Goal: Task Accomplishment & Management: Complete application form

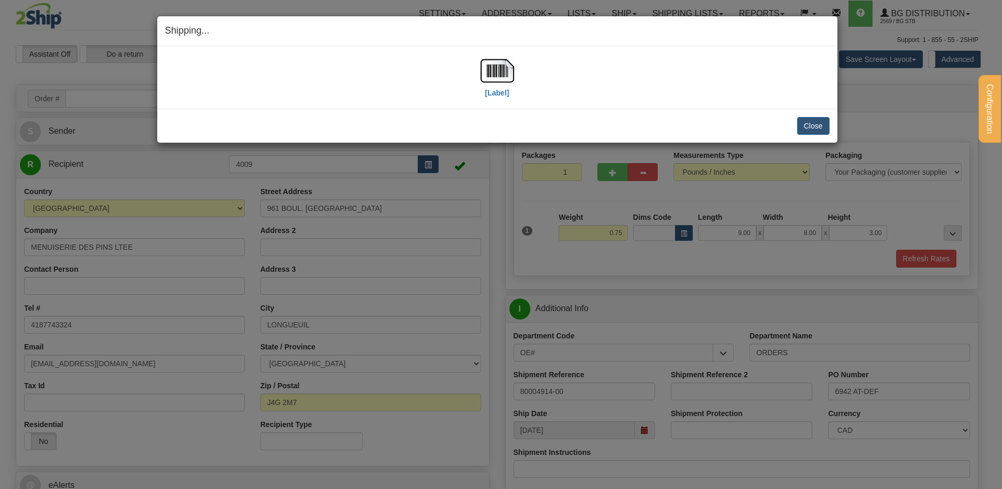
select select "2"
select select "QC"
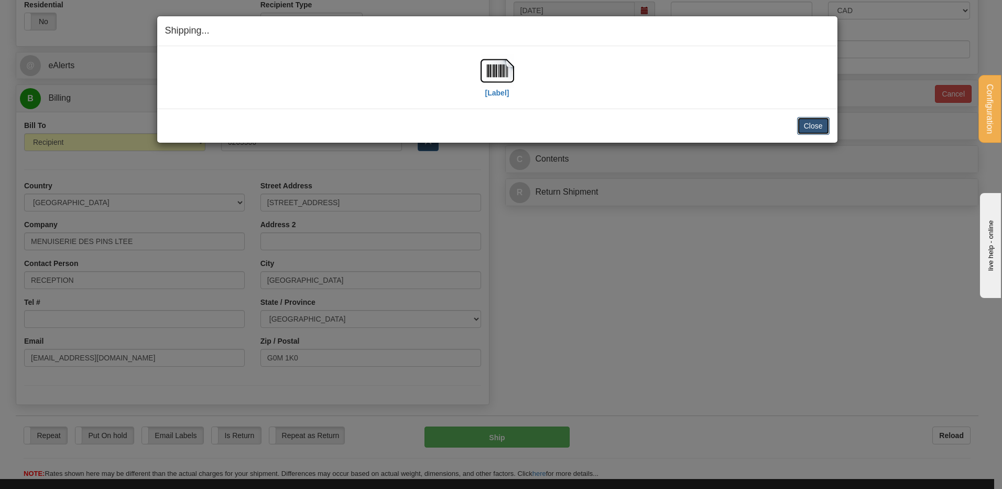
scroll to position [419, 0]
click at [815, 132] on button "Close" at bounding box center [813, 126] width 33 height 18
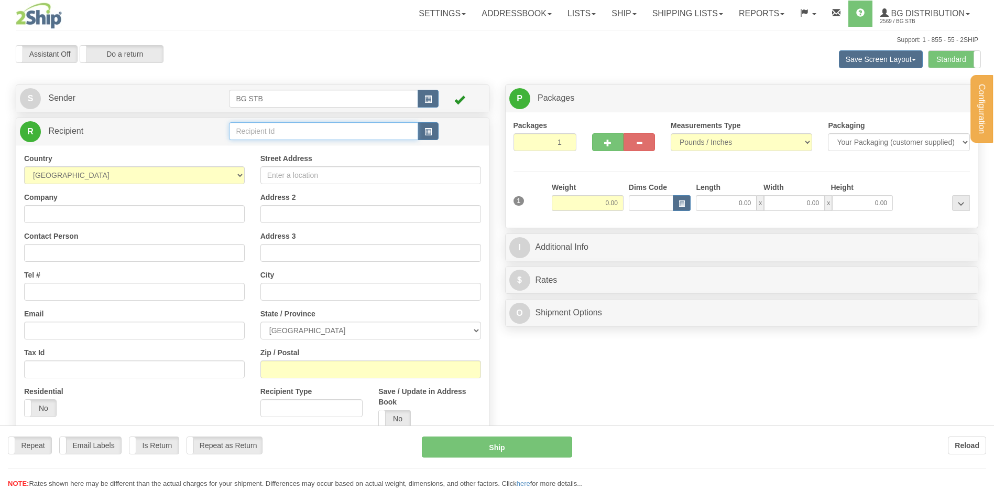
click at [250, 129] on input "text" at bounding box center [323, 131] width 189 height 18
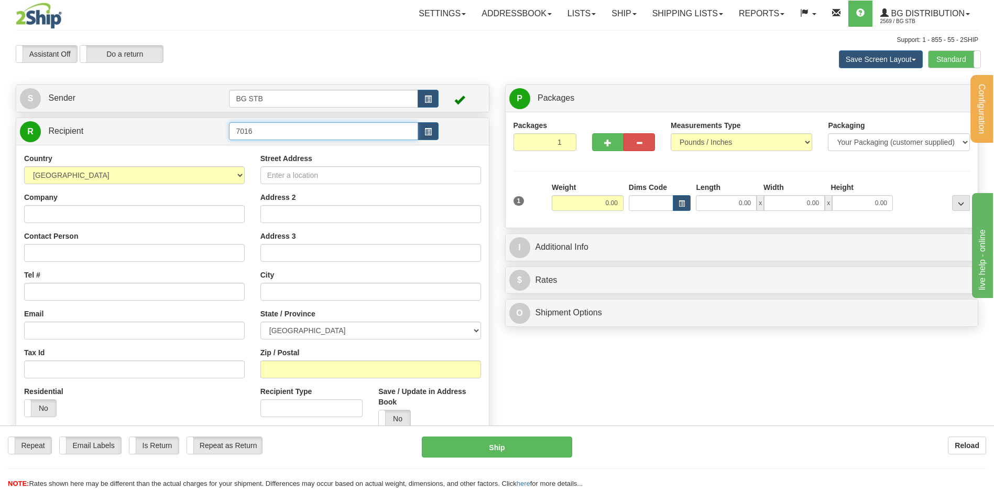
type input "7016"
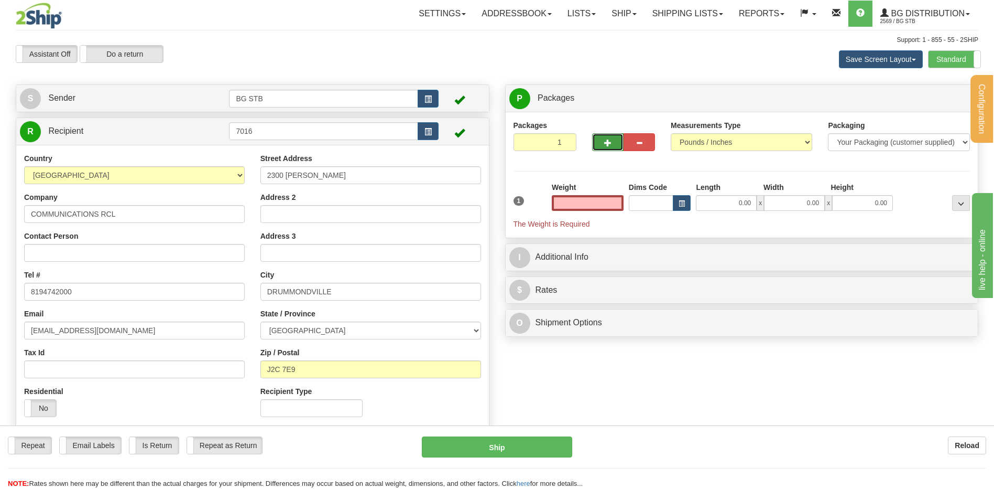
type input "0.00"
click at [606, 142] on span "button" at bounding box center [607, 142] width 7 height 7
type input "2"
click at [945, 101] on span "Package Level" at bounding box center [947, 98] width 41 height 7
radio input "true"
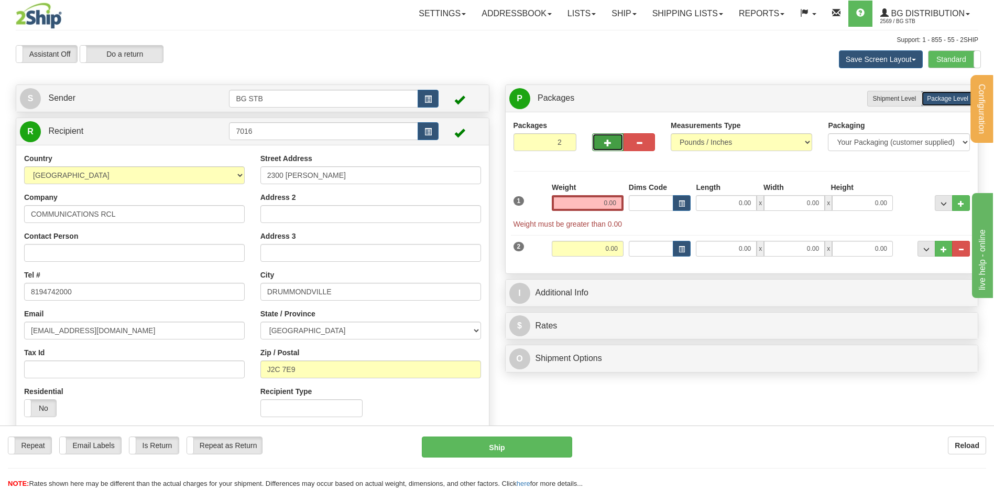
click at [608, 141] on span "button" at bounding box center [607, 142] width 7 height 7
type input "3"
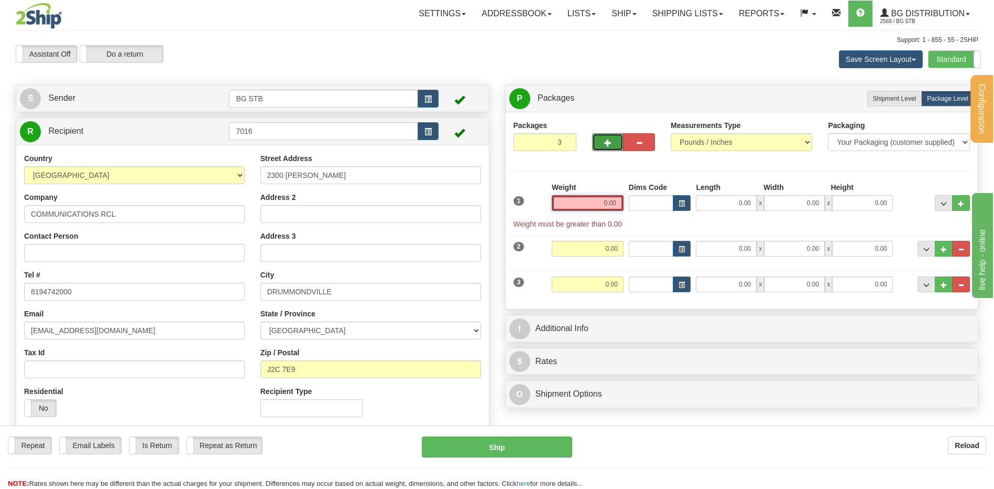
click at [582, 210] on input "0.00" at bounding box center [588, 203] width 72 height 16
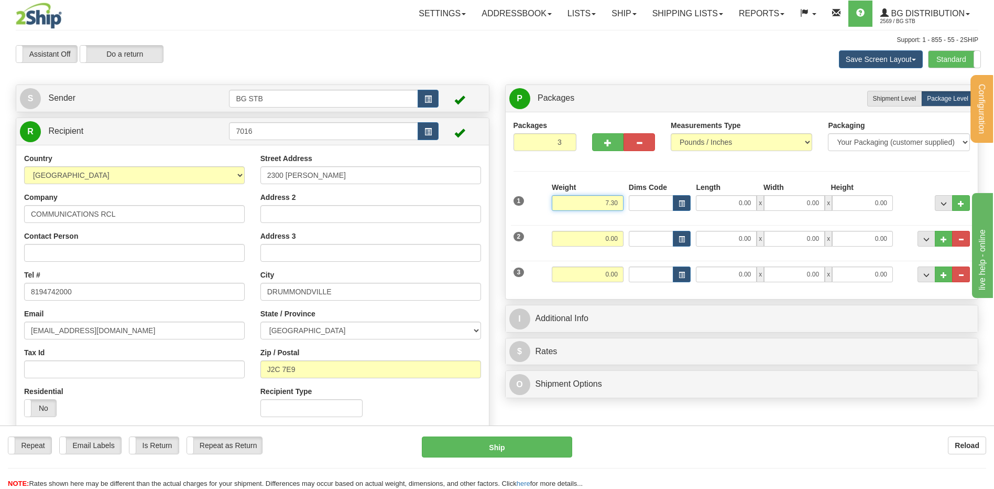
type input "7.30"
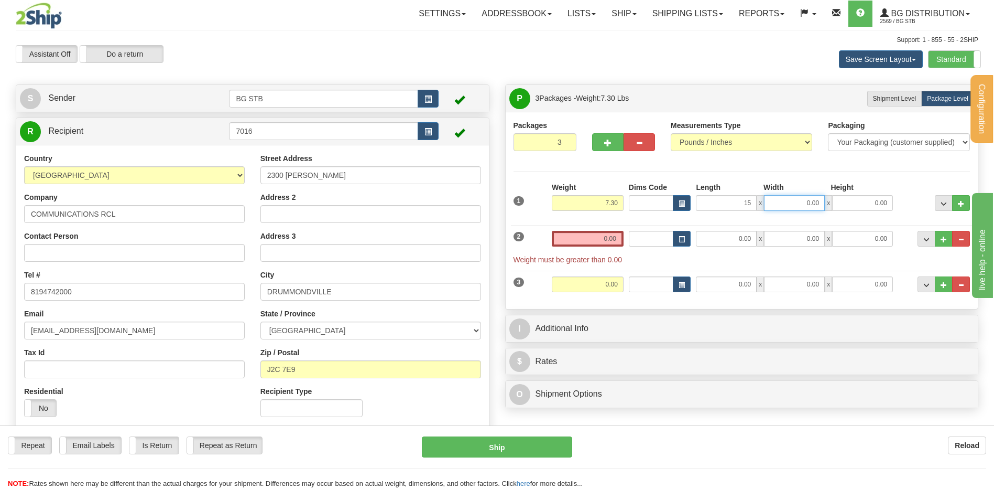
type input "15.00"
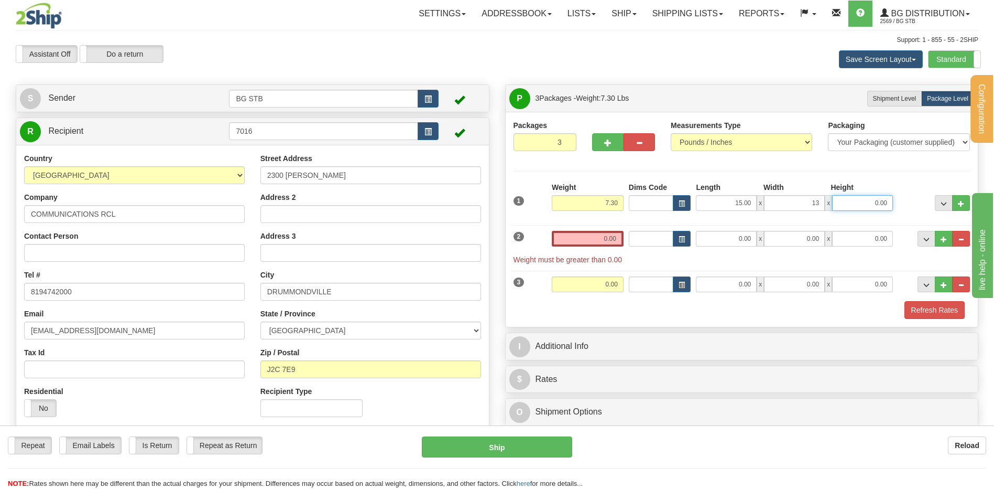
type input "13.00"
type input "13"
type input "13.00"
drag, startPoint x: 599, startPoint y: 239, endPoint x: 594, endPoint y: 232, distance: 8.3
click at [599, 240] on input "0.00" at bounding box center [588, 239] width 72 height 16
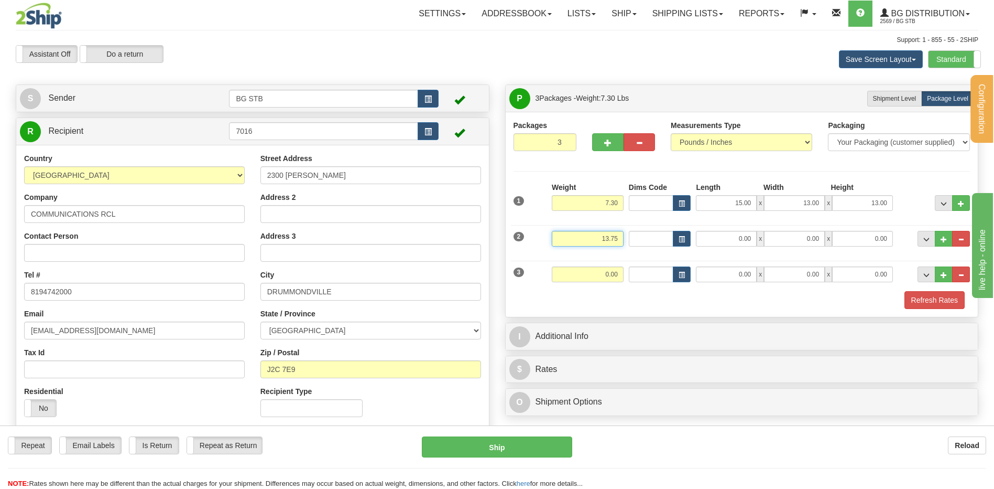
type input "13.75"
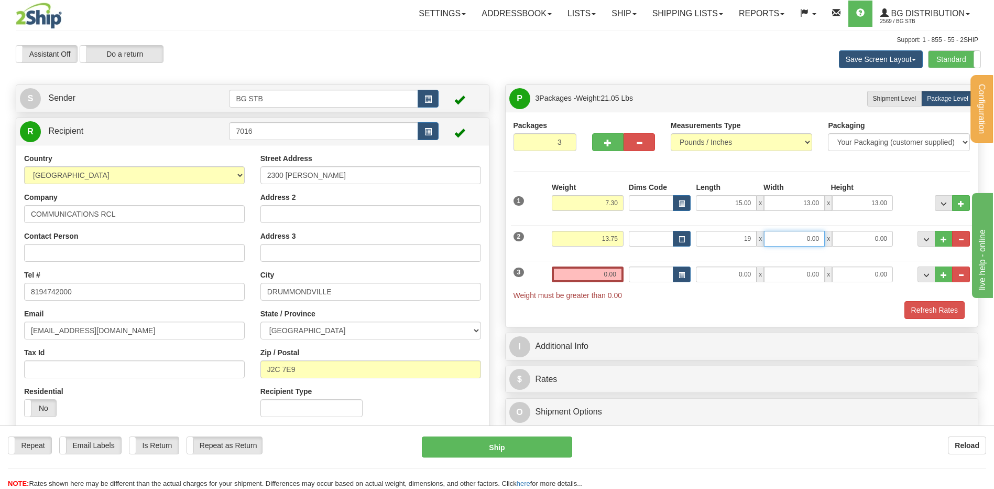
type input "19.00"
type input "15.00"
type input "5.00"
click at [591, 274] on input "0.00" at bounding box center [588, 274] width 72 height 16
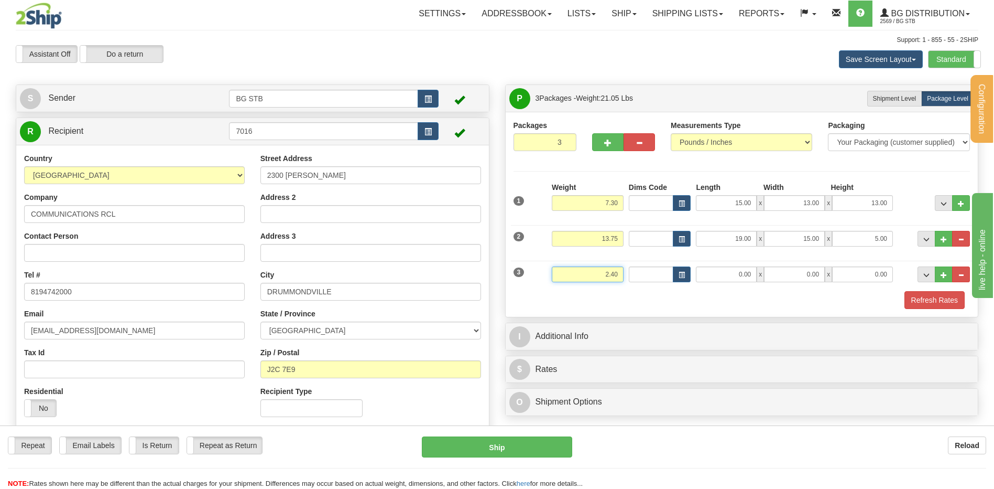
type input "2.40"
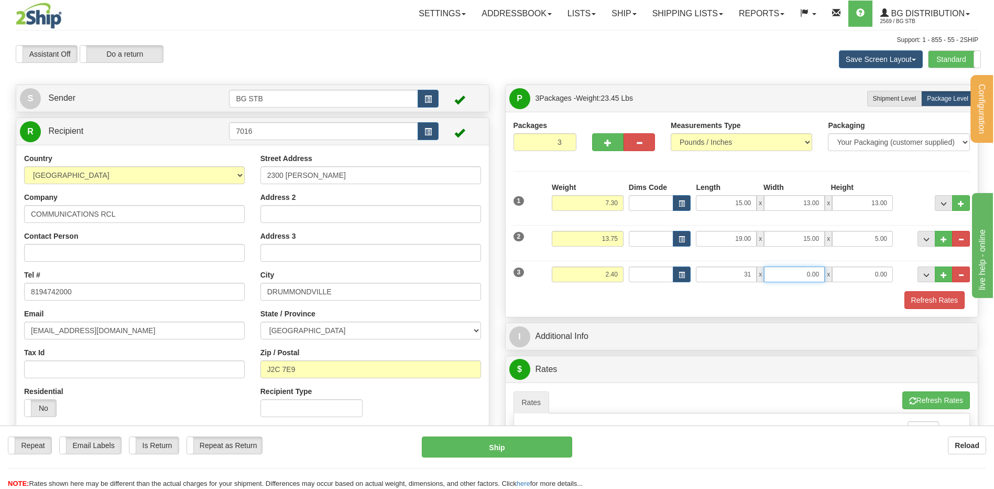
type input "31.00"
type input "7.00"
click at [608, 137] on button "button" at bounding box center [607, 142] width 31 height 18
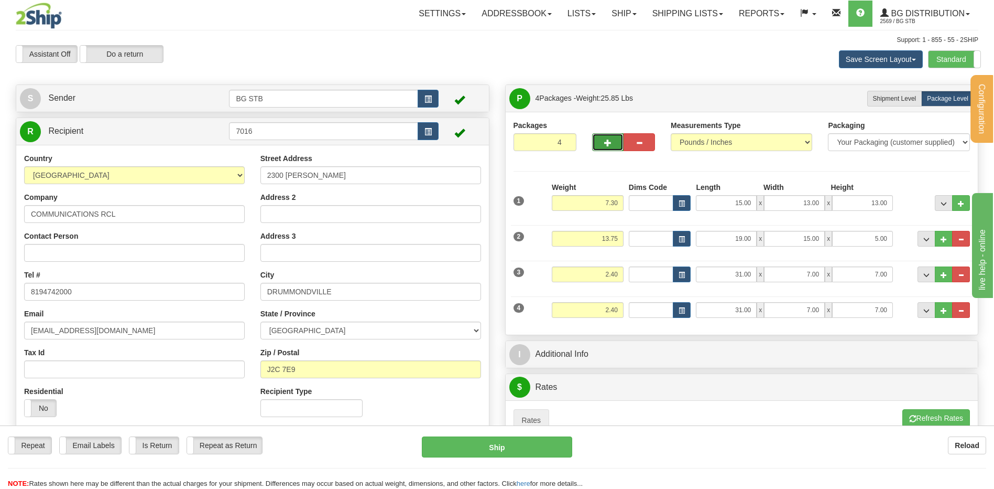
click at [610, 143] on span "button" at bounding box center [607, 142] width 7 height 7
type input "5"
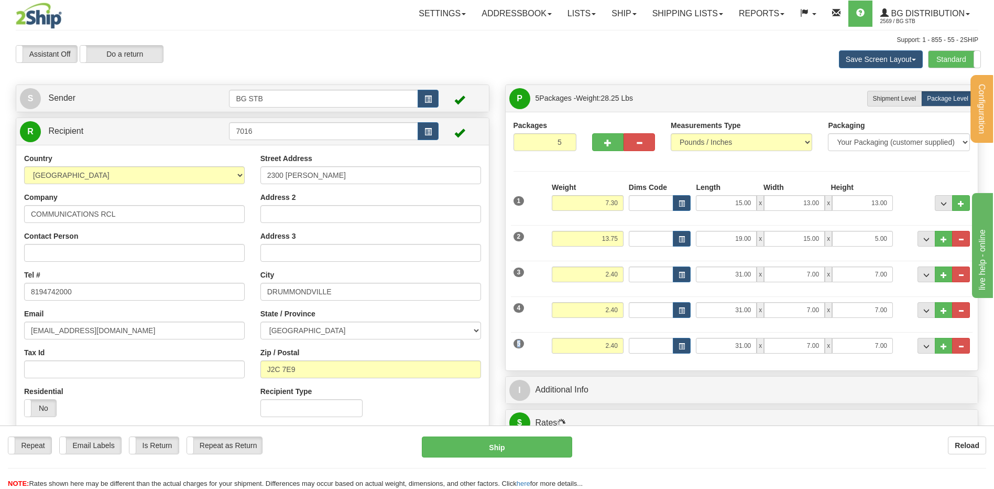
drag, startPoint x: 597, startPoint y: 337, endPoint x: 624, endPoint y: 340, distance: 26.9
click at [624, 340] on div "5 Weight 2.40 Dims Code Length Width Height" at bounding box center [742, 344] width 462 height 35
type input "5 2.40"
drag, startPoint x: 593, startPoint y: 337, endPoint x: 654, endPoint y: 344, distance: 61.2
click at [654, 344] on div "5 Weight 2.40 Dims Code 5 2.40 Length Width" at bounding box center [742, 344] width 462 height 35
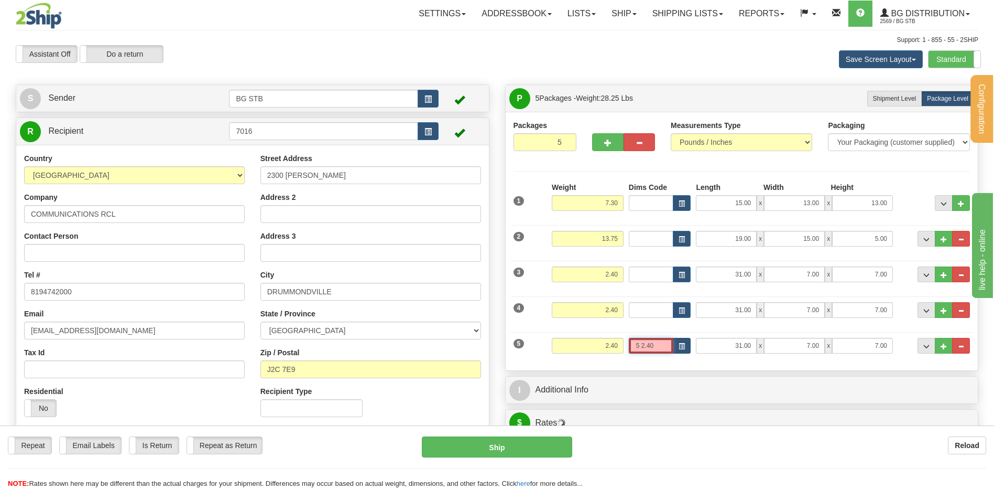
drag, startPoint x: 634, startPoint y: 344, endPoint x: 691, endPoint y: 346, distance: 57.2
click at [691, 346] on div "5 2.40" at bounding box center [660, 346] width 62 height 16
click at [664, 356] on div "5 Weight 2.40 Dims Code Length Width Height" at bounding box center [742, 344] width 462 height 35
type input "38.00"
drag, startPoint x: 624, startPoint y: 331, endPoint x: 725, endPoint y: 321, distance: 101.6
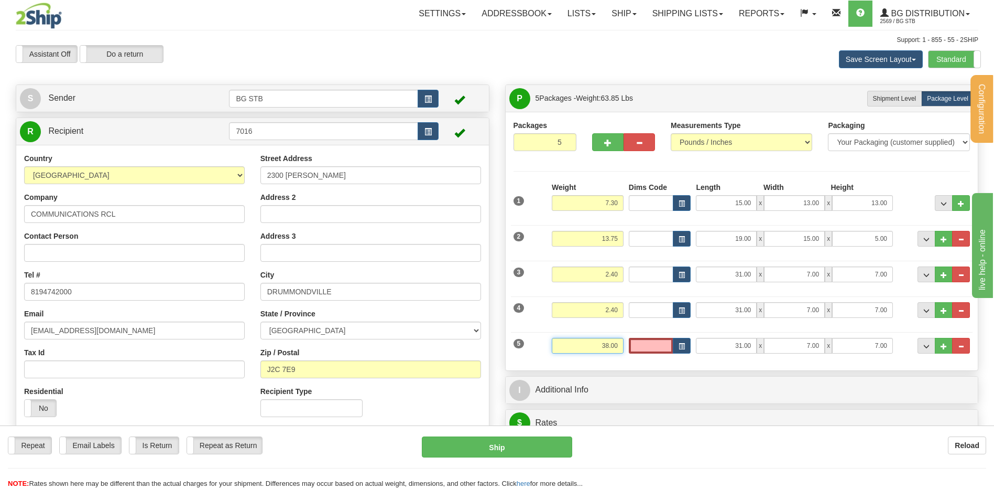
click at [722, 322] on div "1 Weight 7.30 Dims Code x" at bounding box center [742, 272] width 457 height 180
type input "38.20"
type input "23.00"
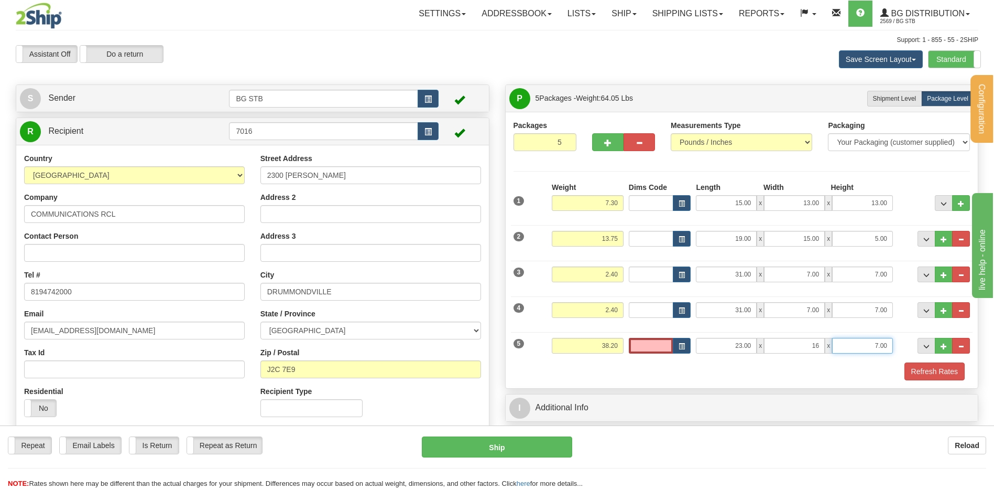
type input "16.00"
type input "19.00"
click at [606, 149] on div at bounding box center [623, 140] width 79 height 40
click at [604, 137] on button "button" at bounding box center [607, 142] width 31 height 18
type input "6"
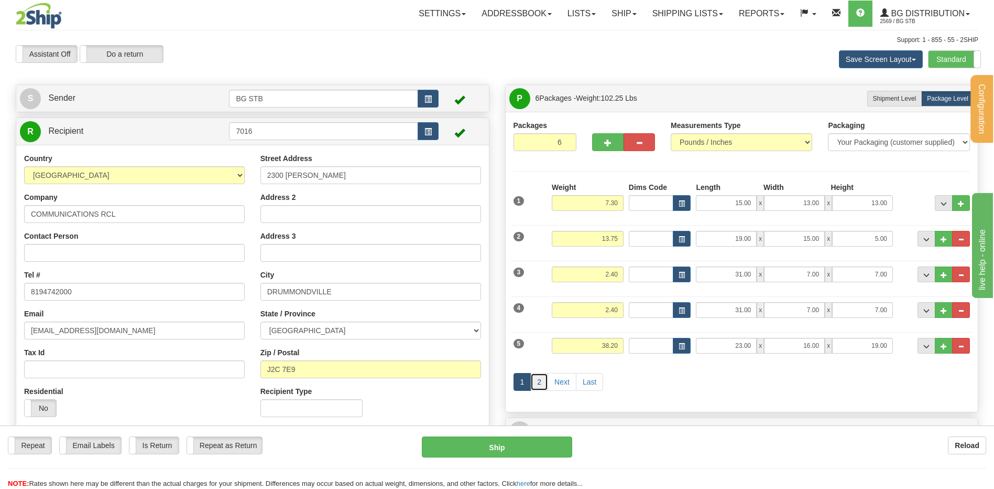
click at [541, 381] on link "2" at bounding box center [539, 382] width 18 height 18
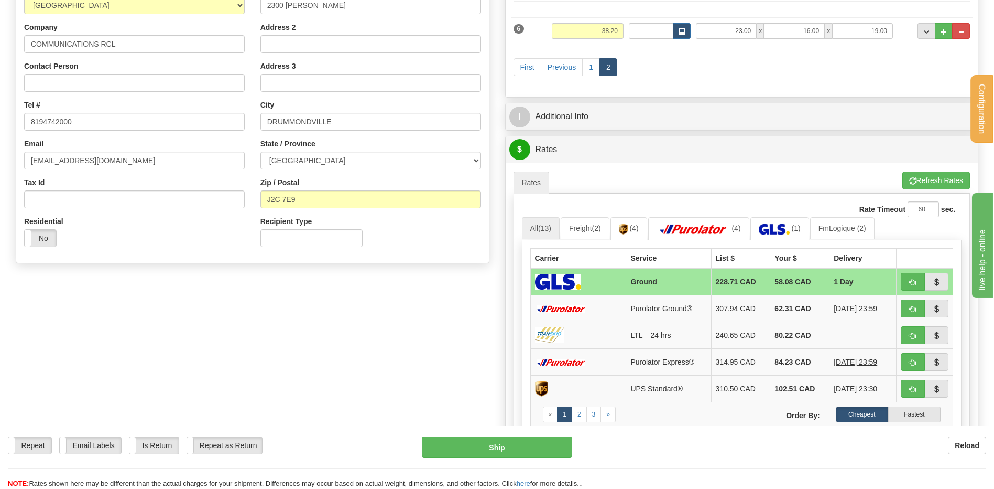
scroll to position [52, 0]
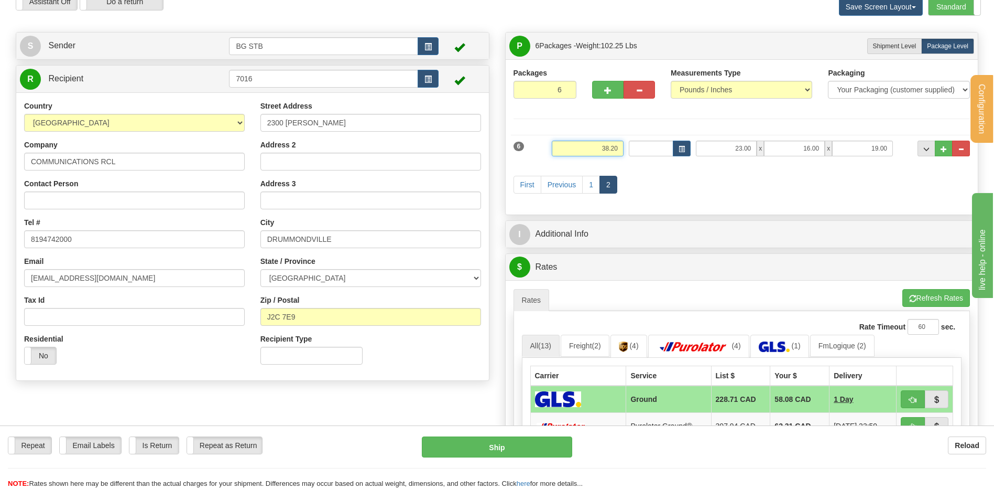
drag, startPoint x: 629, startPoint y: 140, endPoint x: 709, endPoint y: 137, distance: 79.7
click at [675, 140] on div "6 Weight 38.20 Dims Code Length Width Height" at bounding box center [742, 146] width 462 height 35
type input "30.70"
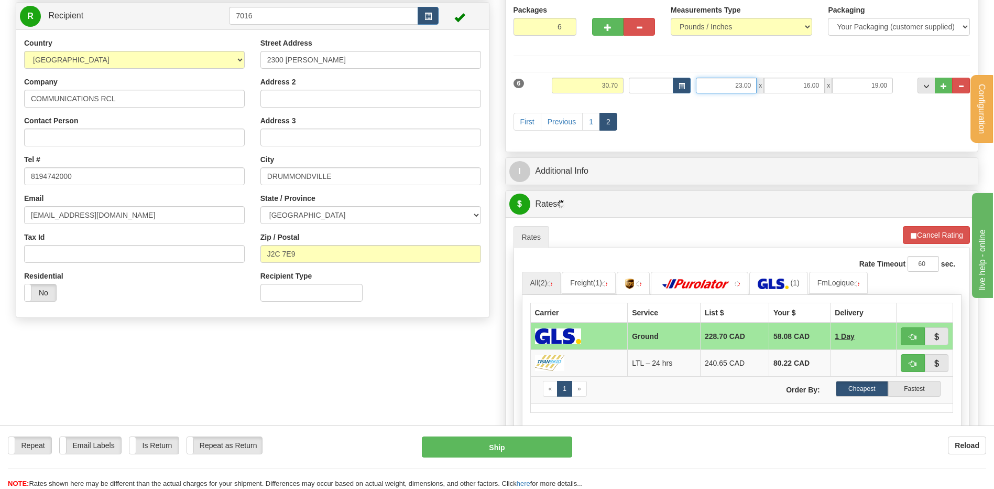
scroll to position [157, 0]
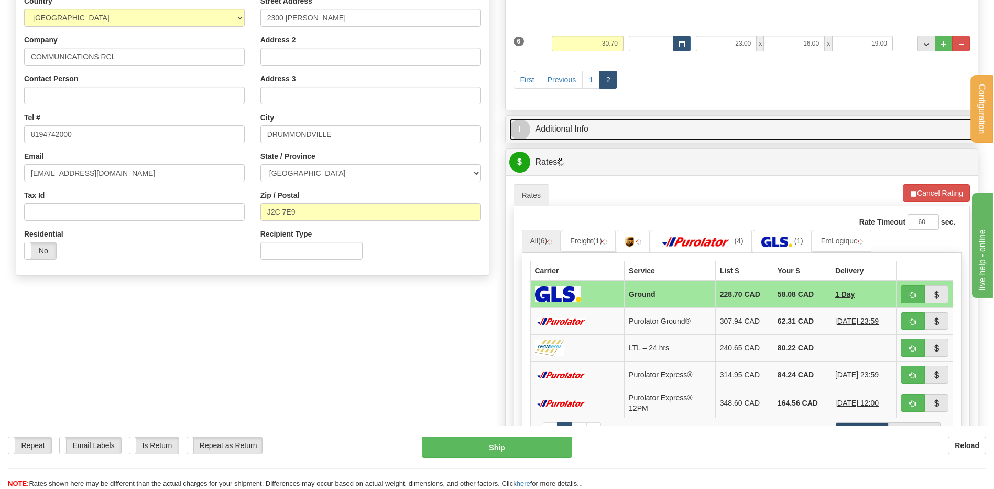
click at [562, 130] on link "I Additional Info" at bounding box center [742, 128] width 465 height 21
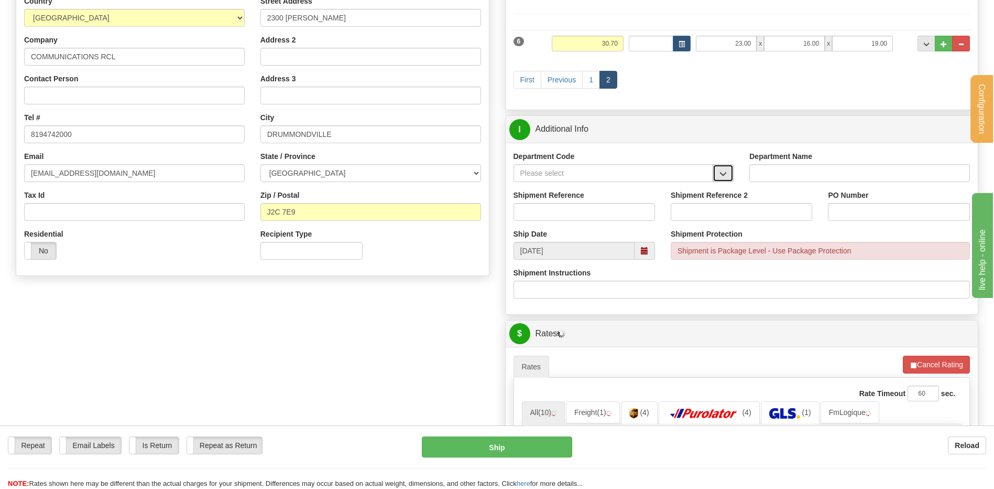
click at [727, 170] on span "button" at bounding box center [723, 173] width 7 height 7
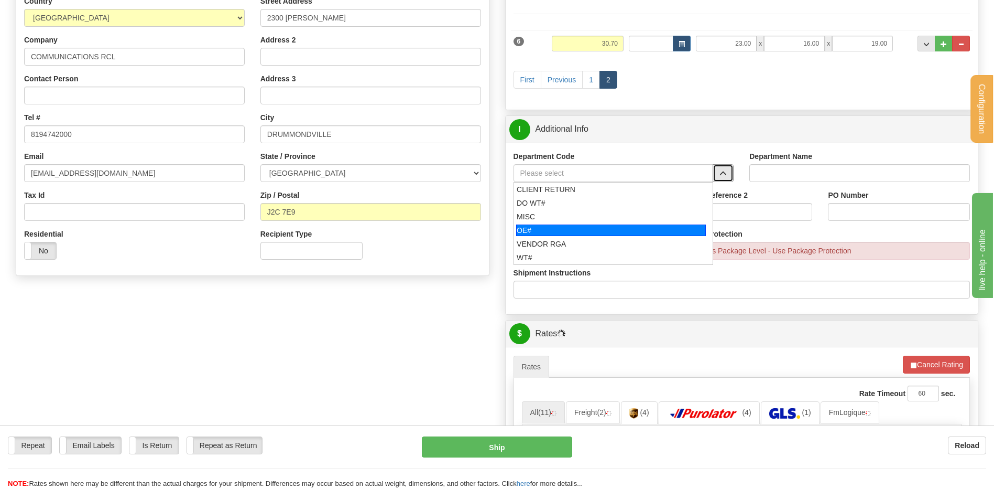
drag, startPoint x: 560, startPoint y: 230, endPoint x: 558, endPoint y: 216, distance: 14.2
click at [558, 230] on div "OE#" at bounding box center [611, 230] width 190 height 12
type input "OE#"
type input "ORDERS"
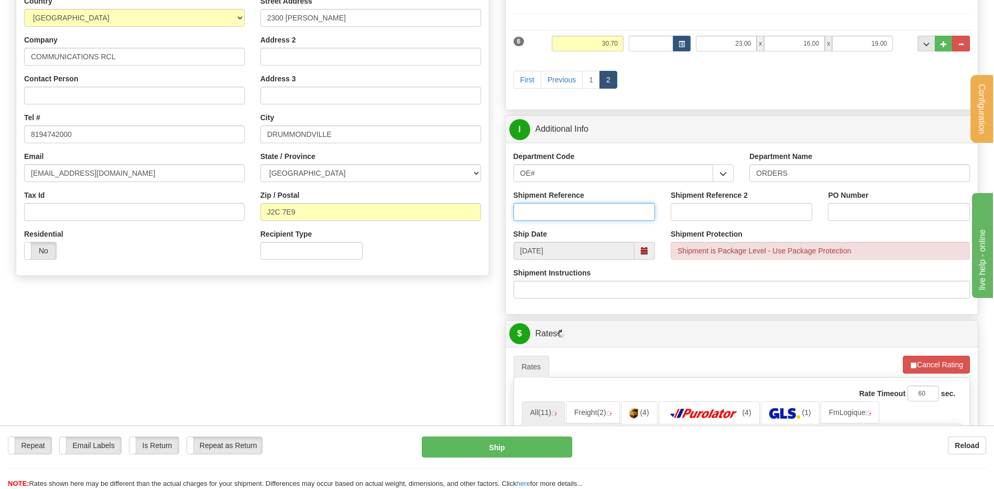
click at [559, 215] on input "Shipment Reference" at bounding box center [585, 212] width 142 height 18
type input "80007235-00 / -01 // 80007062-00"
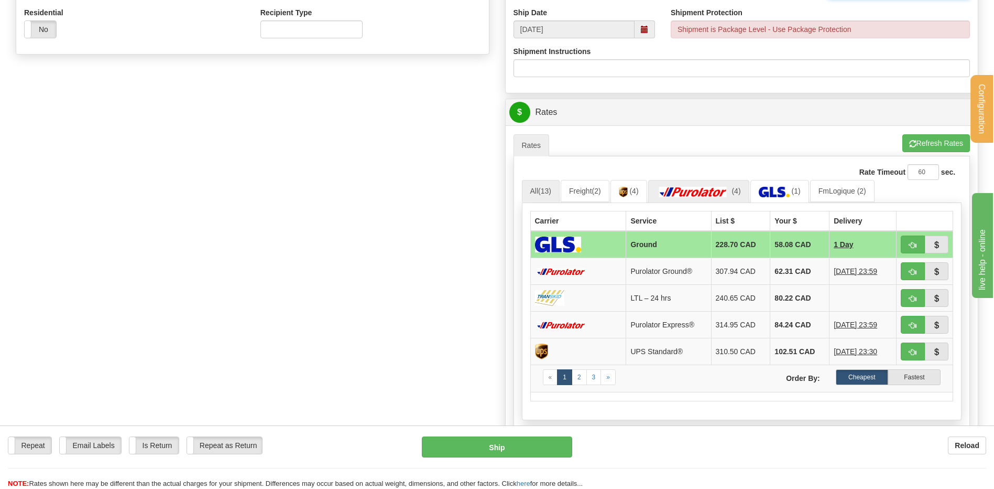
scroll to position [419, 0]
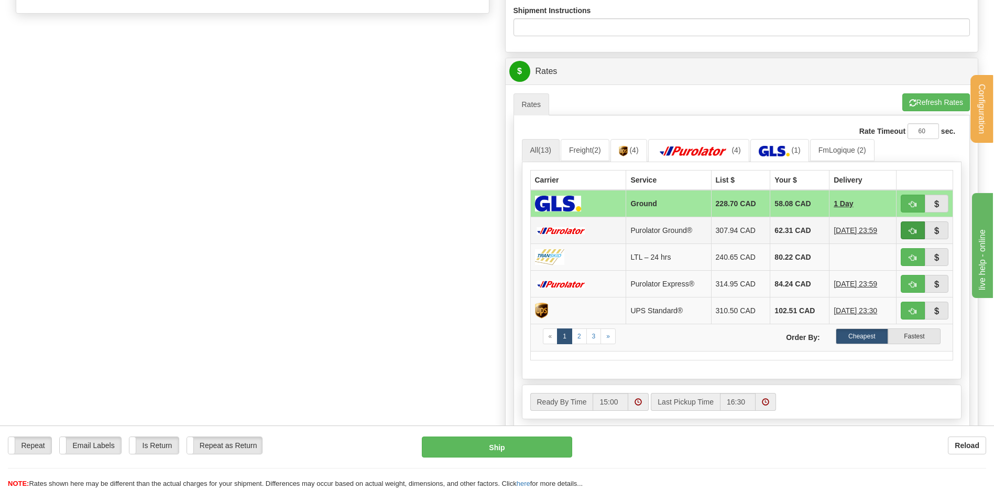
type input ".."
click at [908, 228] on button "button" at bounding box center [913, 230] width 24 height 18
type input "260"
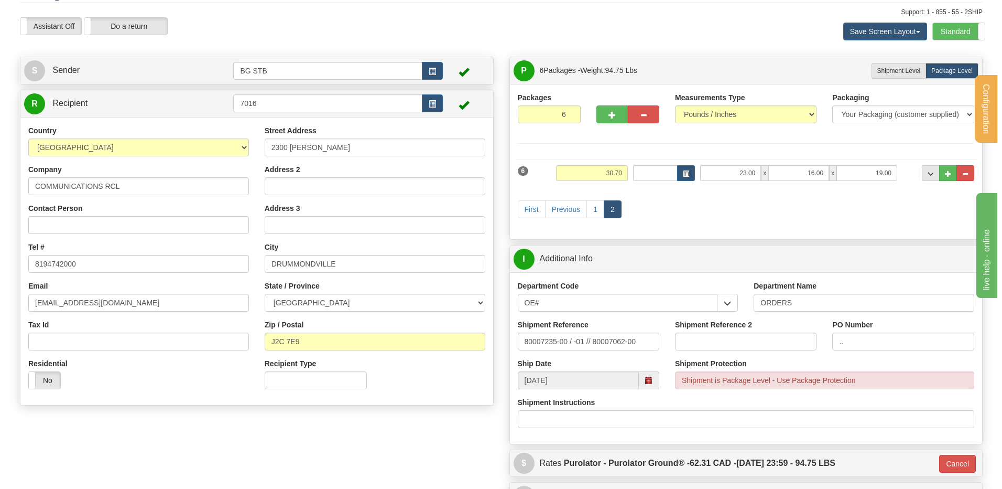
scroll to position [26, 0]
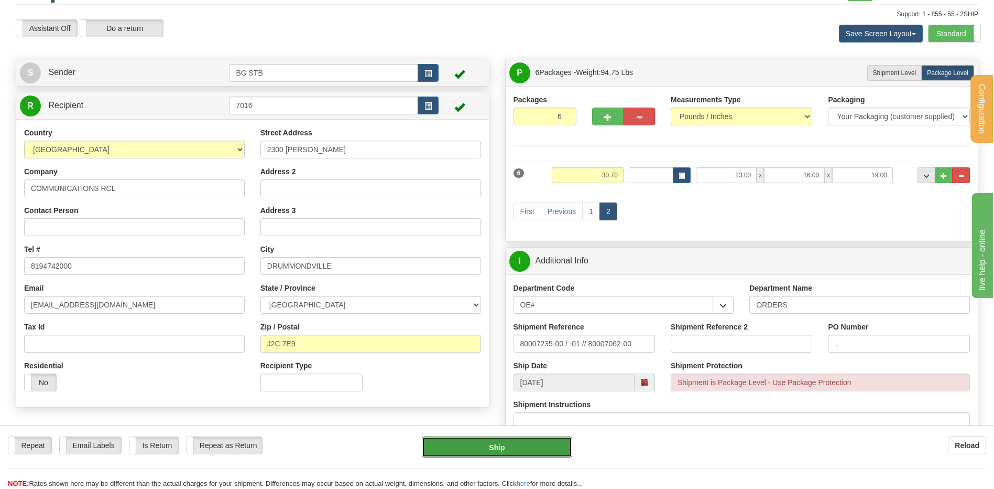
click at [495, 445] on button "Ship" at bounding box center [497, 446] width 150 height 21
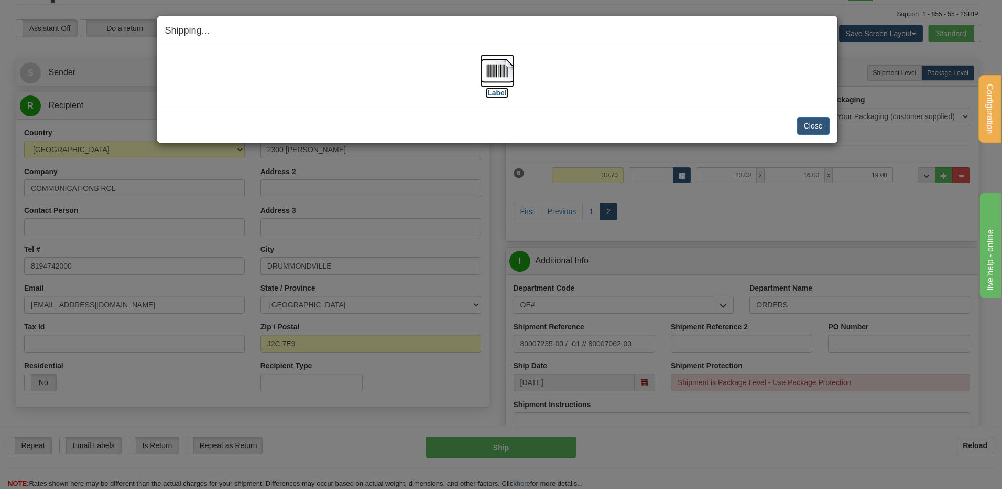
click at [490, 78] on img at bounding box center [498, 71] width 34 height 34
click at [848, 124] on div "Shipping... Your SHIPMENT will EXPIRE in [Label] IMPORTANT NOTICE Embassy / Con…" at bounding box center [501, 244] width 1002 height 489
click at [824, 124] on button "Close" at bounding box center [813, 126] width 33 height 18
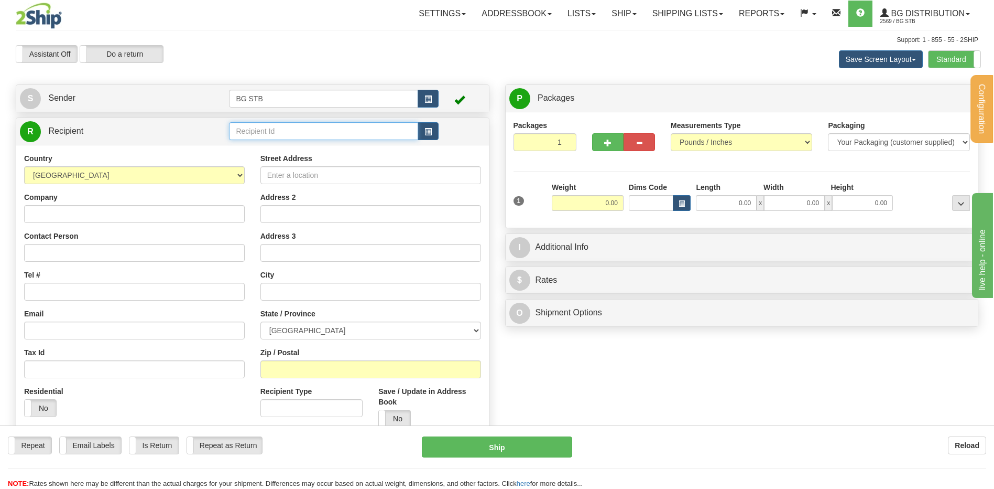
click at [310, 128] on input "text" at bounding box center [323, 131] width 189 height 18
type input "4100"
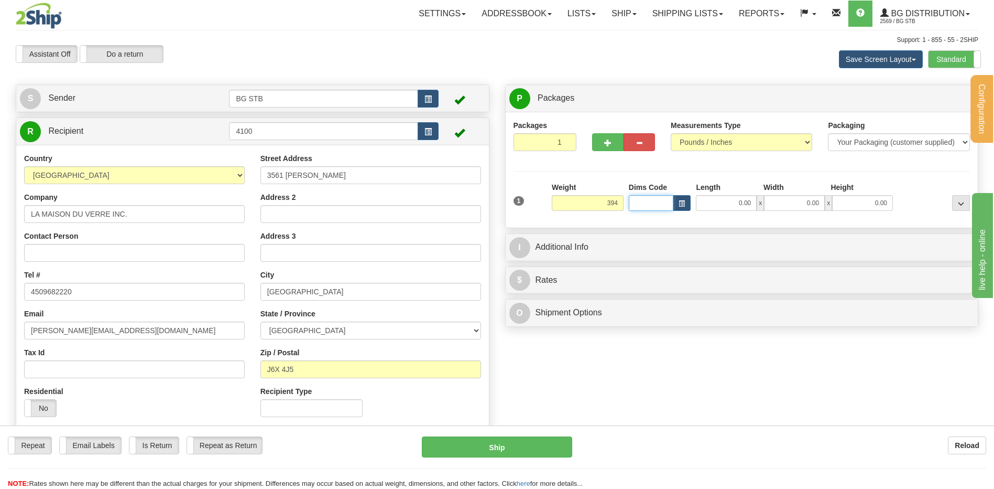
type input "394.00"
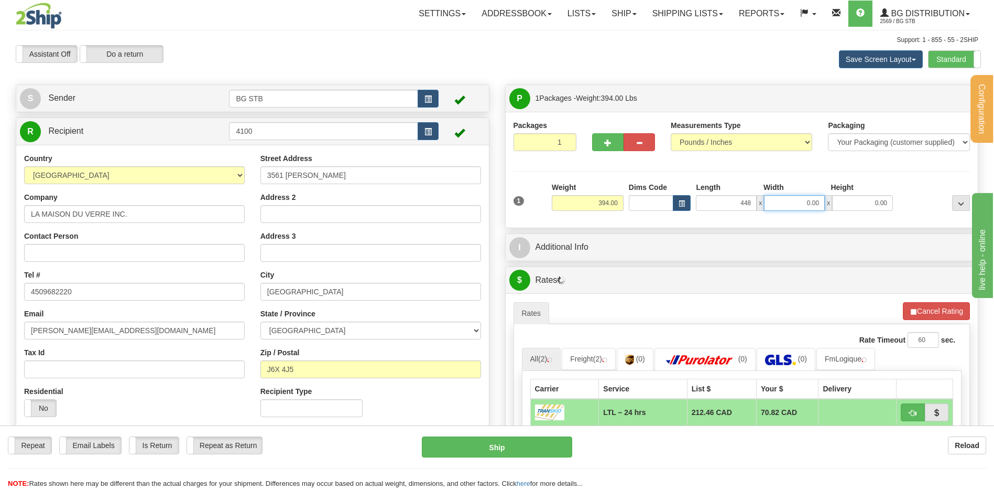
type input "448.00"
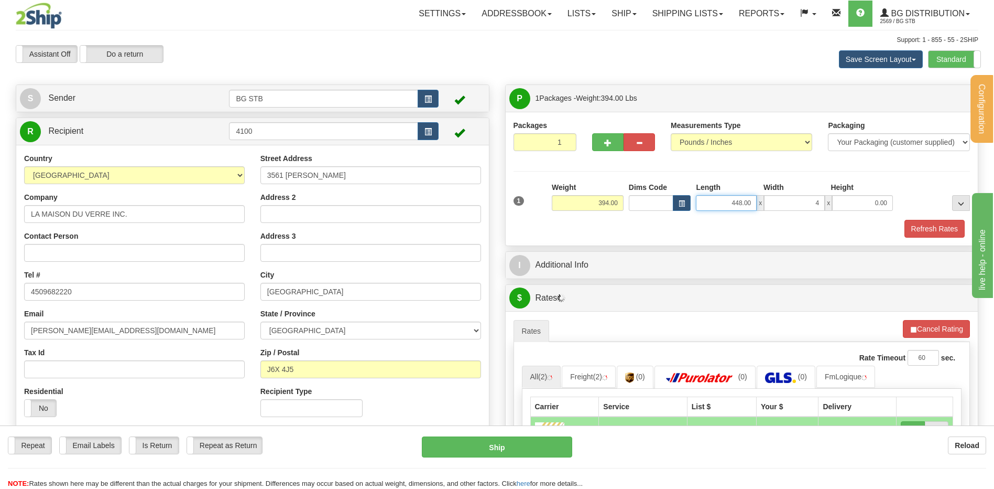
type input "4.00"
drag, startPoint x: 728, startPoint y: 203, endPoint x: 910, endPoint y: 174, distance: 184.3
click at [874, 189] on div "Length Width Height 448.00 x 4.00 x 0.00" at bounding box center [795, 196] width 202 height 29
type input "48.00"
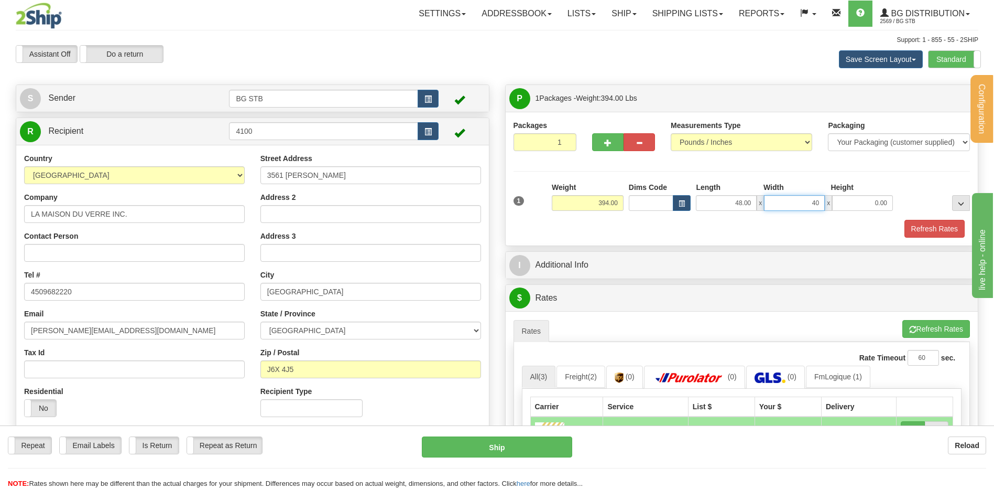
type input "40.00"
type input "15.00"
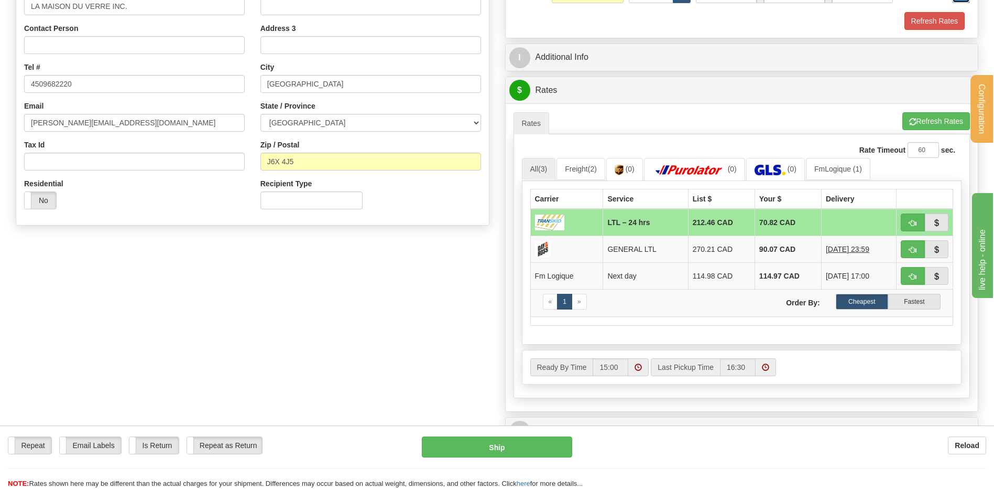
scroll to position [210, 0]
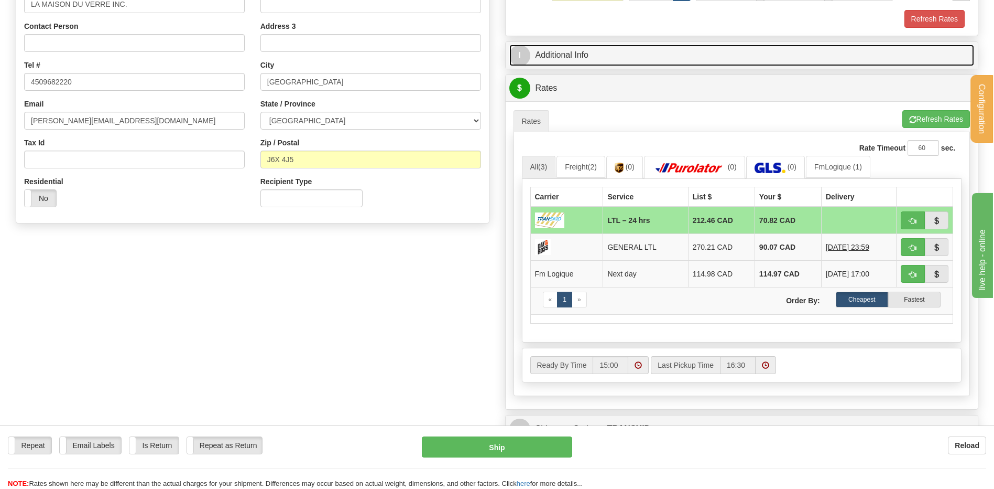
click at [567, 56] on link "I Additional Info" at bounding box center [742, 55] width 465 height 21
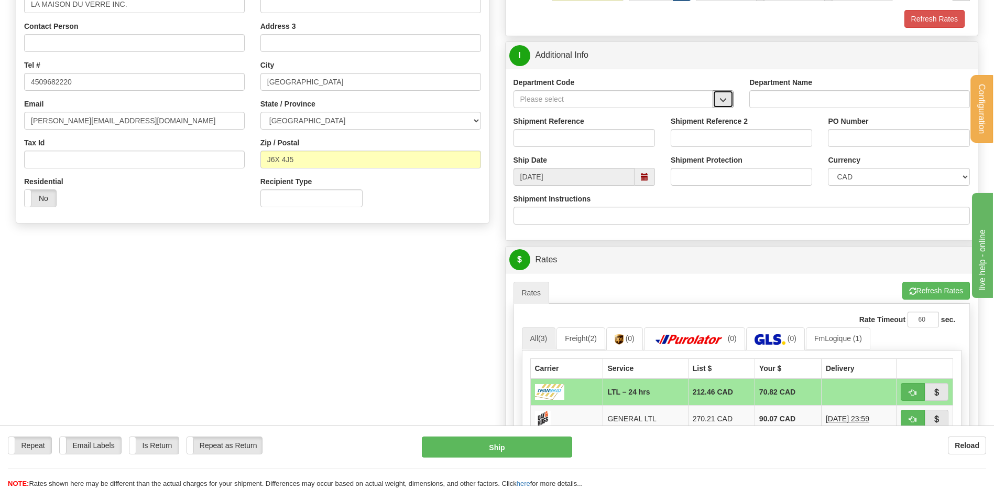
drag, startPoint x: 734, startPoint y: 99, endPoint x: 705, endPoint y: 106, distance: 30.3
click at [731, 99] on button "button" at bounding box center [723, 99] width 21 height 18
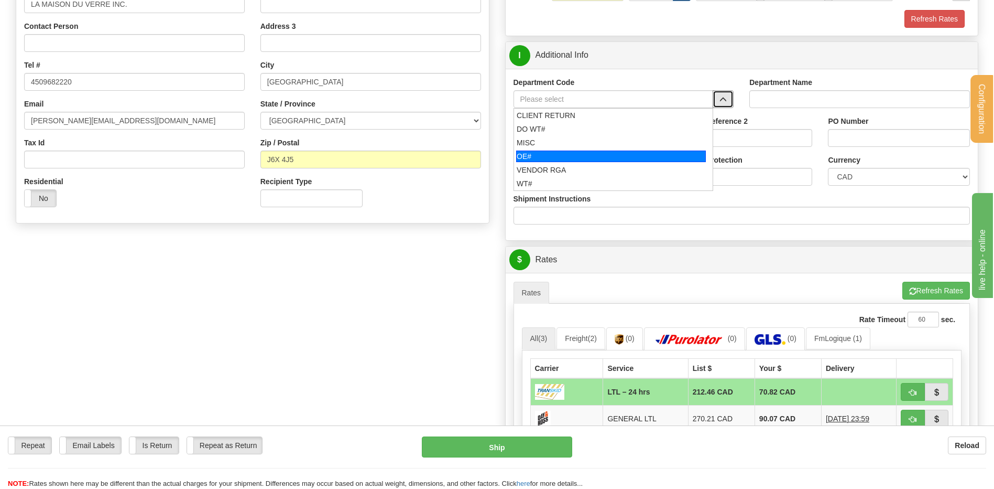
click at [549, 158] on div "OE#" at bounding box center [611, 156] width 190 height 12
type input "OE#"
type input "ORDERS"
click at [553, 141] on input "Shipment Reference" at bounding box center [585, 138] width 142 height 18
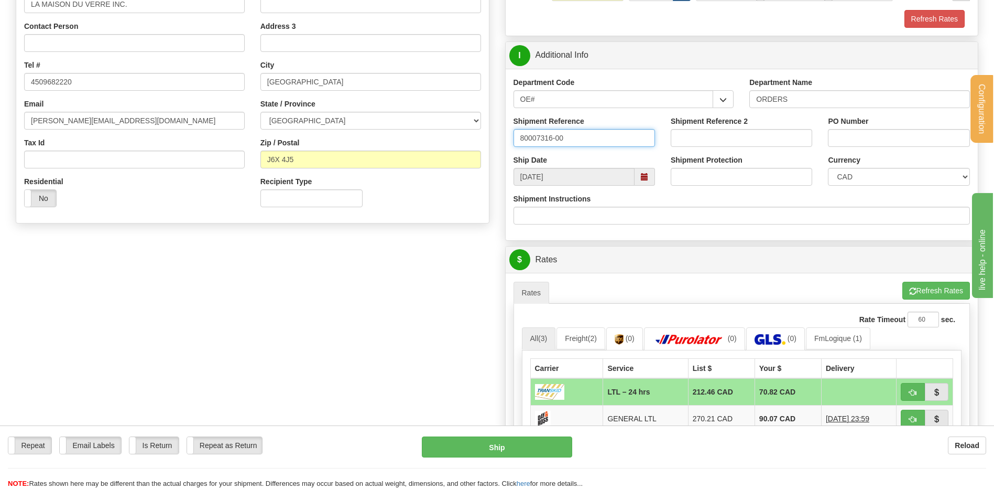
type input "80007316-00"
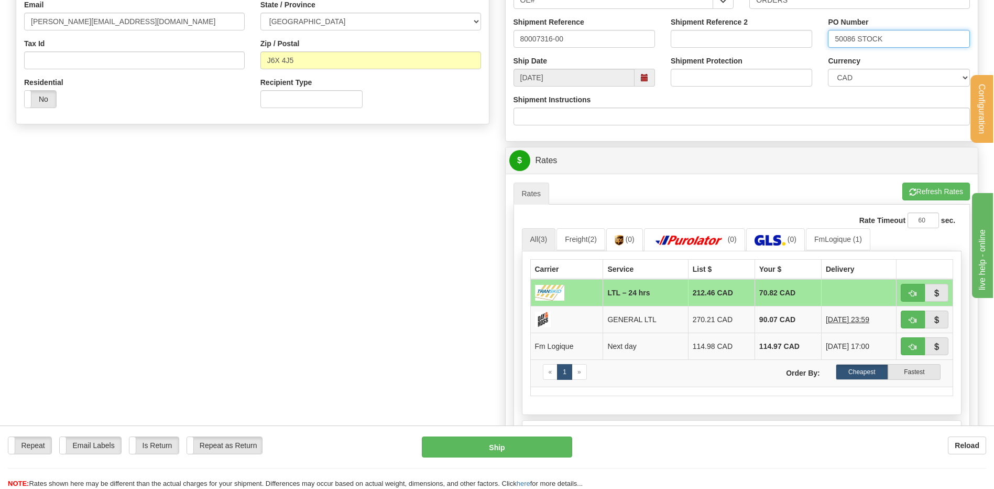
scroll to position [367, 0]
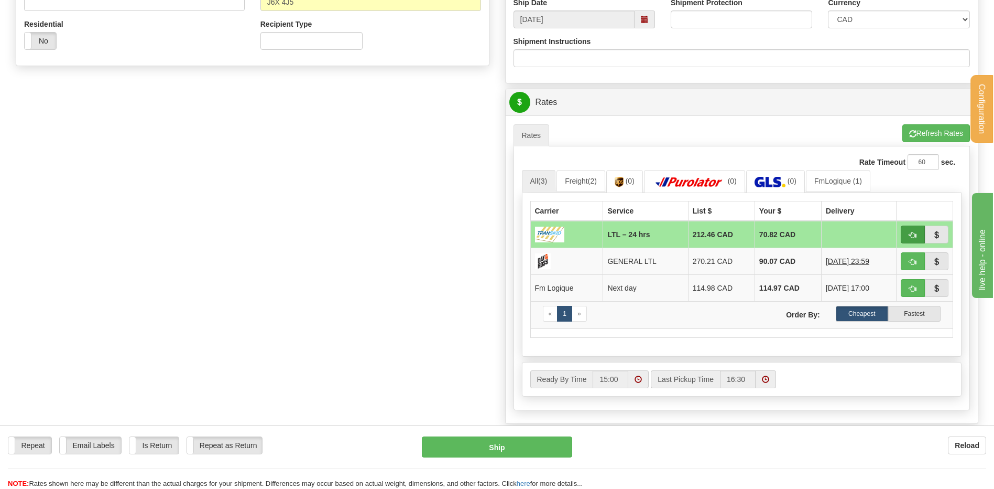
type input "50086 STOCK"
click at [912, 233] on span "button" at bounding box center [913, 235] width 7 height 7
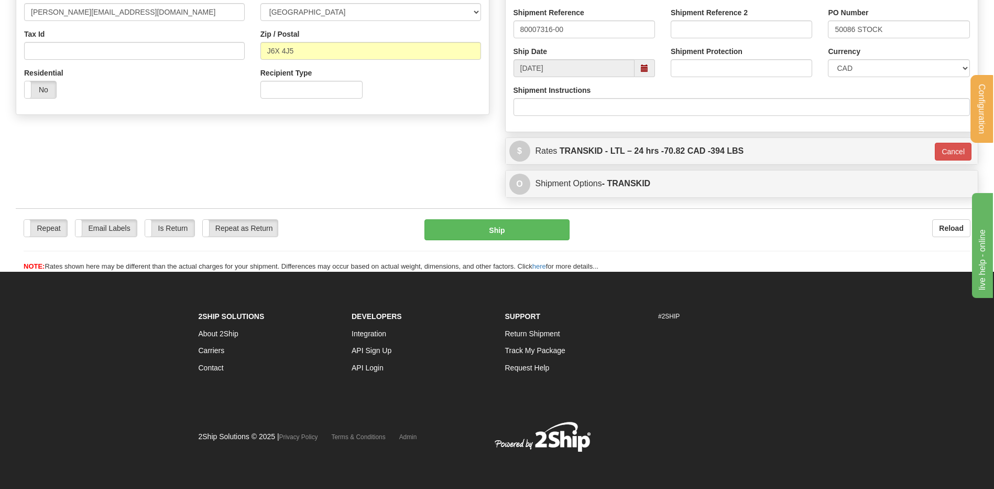
scroll to position [319, 0]
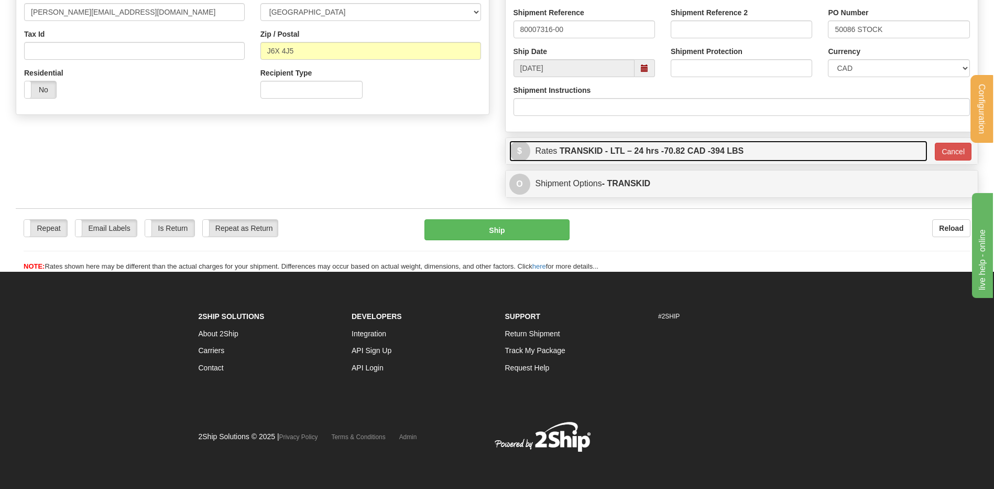
click at [723, 149] on label "TRANSKID - LTL – 24 hrs - 70.82 CAD - 394 LBS" at bounding box center [652, 150] width 185 height 21
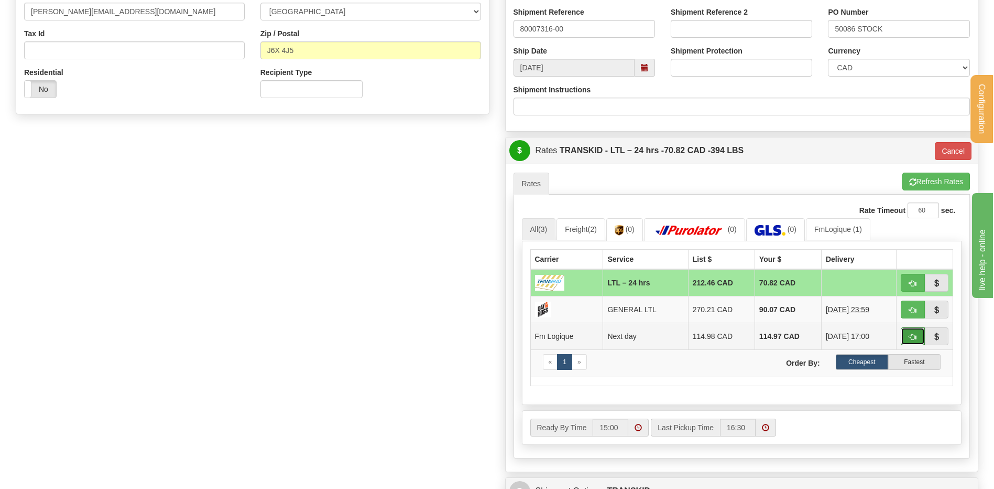
click at [908, 335] on button "button" at bounding box center [913, 336] width 24 height 18
type input "jour"
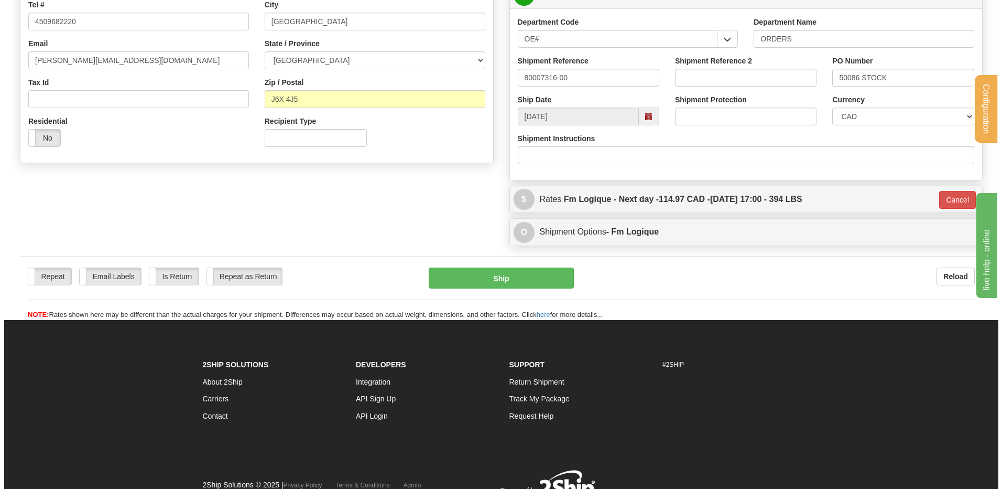
scroll to position [210, 0]
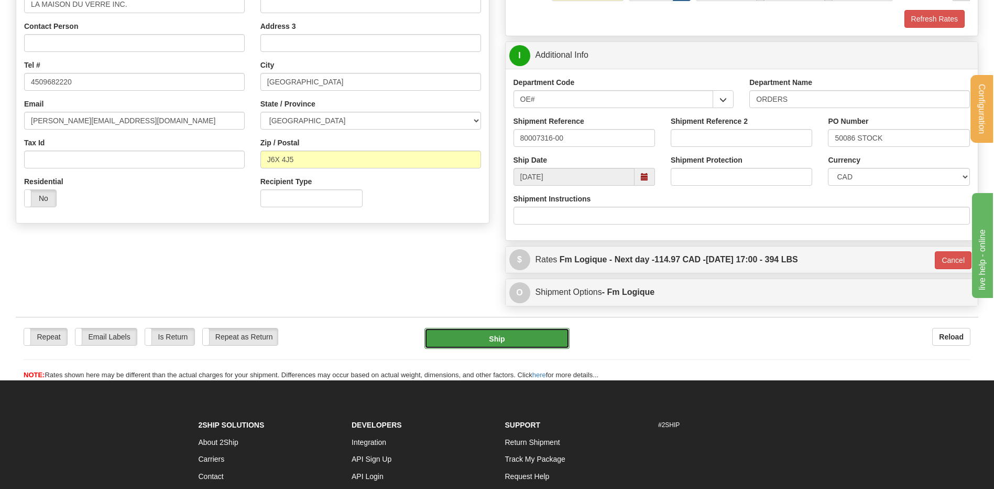
click at [496, 338] on button "Ship" at bounding box center [497, 338] width 145 height 21
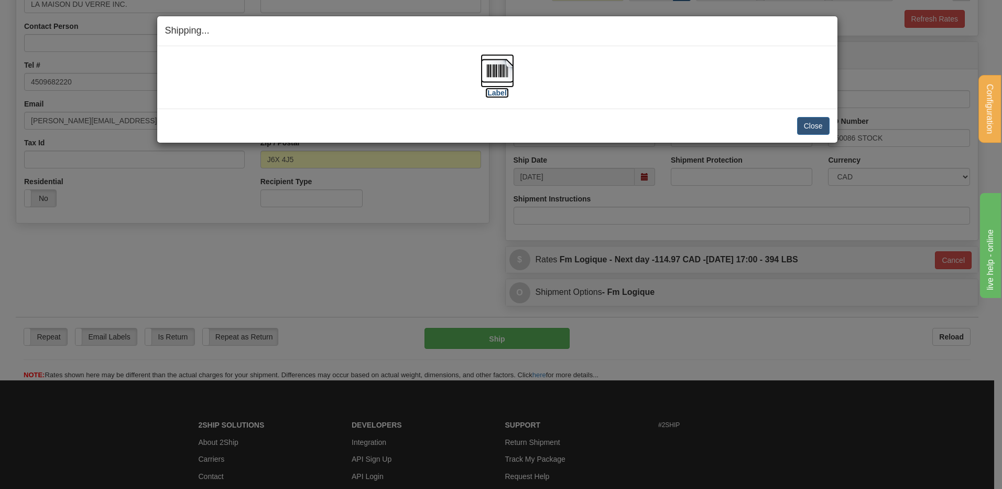
click at [503, 74] on img at bounding box center [498, 71] width 34 height 34
click at [811, 120] on button "Close" at bounding box center [813, 126] width 33 height 18
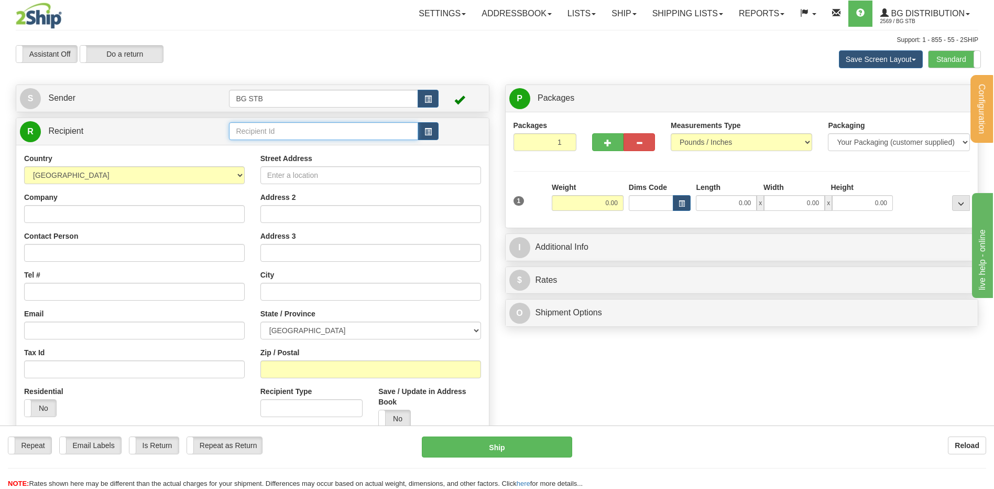
click at [281, 123] on input "text" at bounding box center [323, 131] width 189 height 18
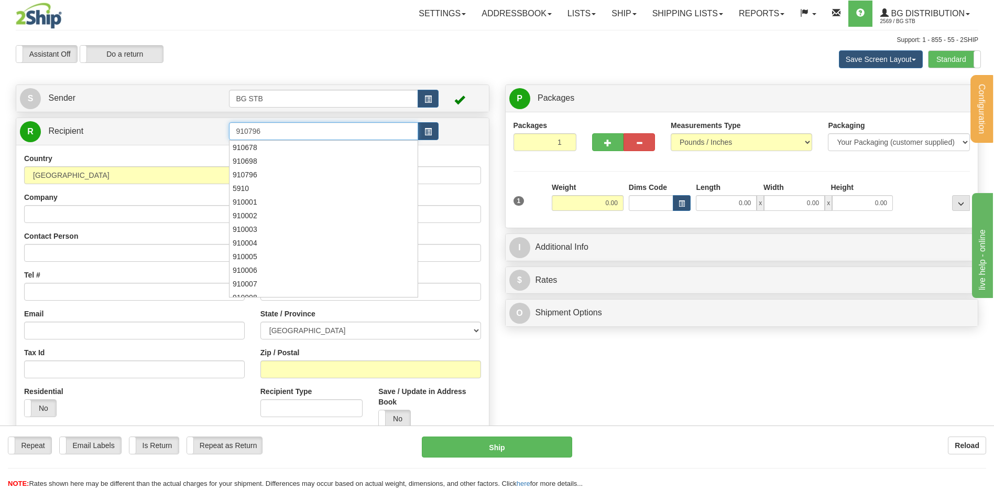
type input "910796"
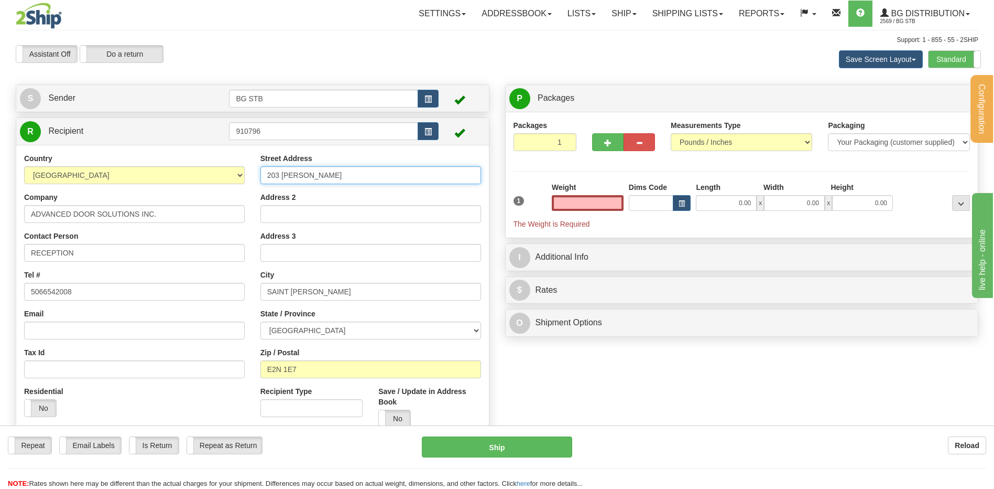
type input "0.00"
drag, startPoint x: 352, startPoint y: 175, endPoint x: 171, endPoint y: 164, distance: 181.7
click at [171, 164] on div "Country AFGHANISTAN ALAND ISLANDS ALBANIA ALGERIA AMERICAN SAMOA ANDORRA ANGOLA…" at bounding box center [252, 294] width 473 height 282
type input "715 HILLCREST ROAD"
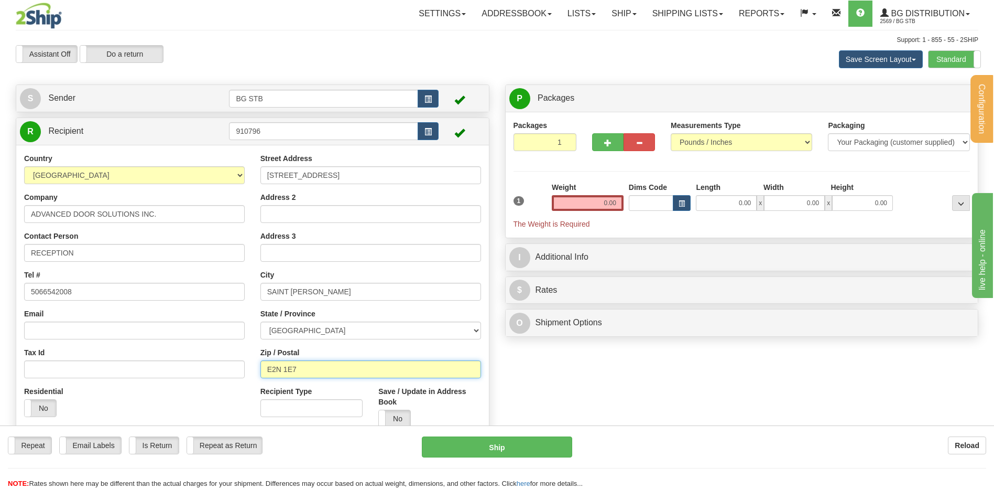
drag, startPoint x: 313, startPoint y: 371, endPoint x: 285, endPoint y: 369, distance: 28.4
click at [285, 369] on input "E2N 1E7" at bounding box center [371, 369] width 221 height 18
type input "E2N 2B6"
click at [600, 203] on input "0.00" at bounding box center [588, 203] width 72 height 16
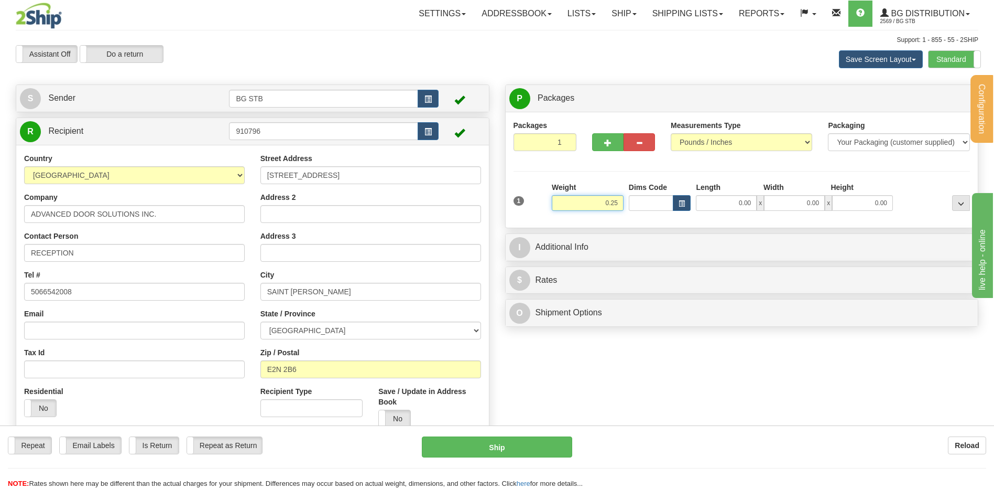
type input "0.25"
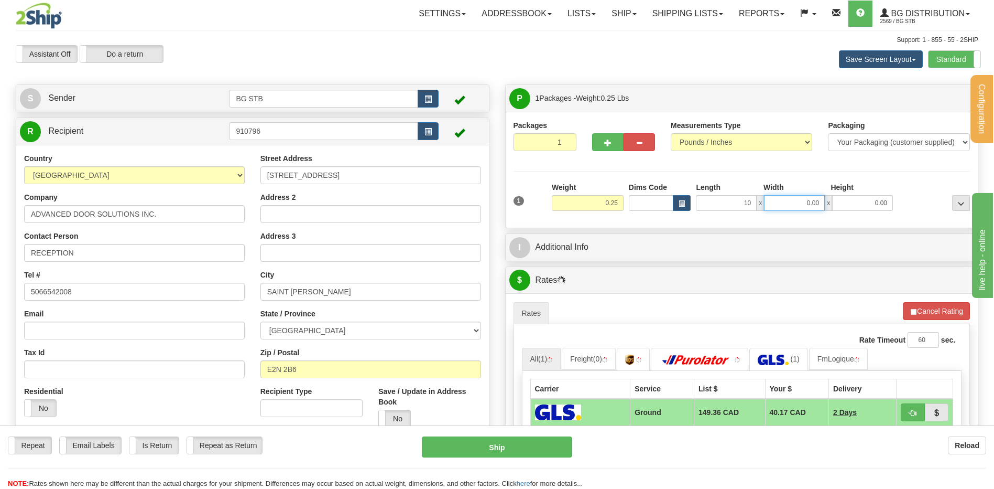
type input "10.00"
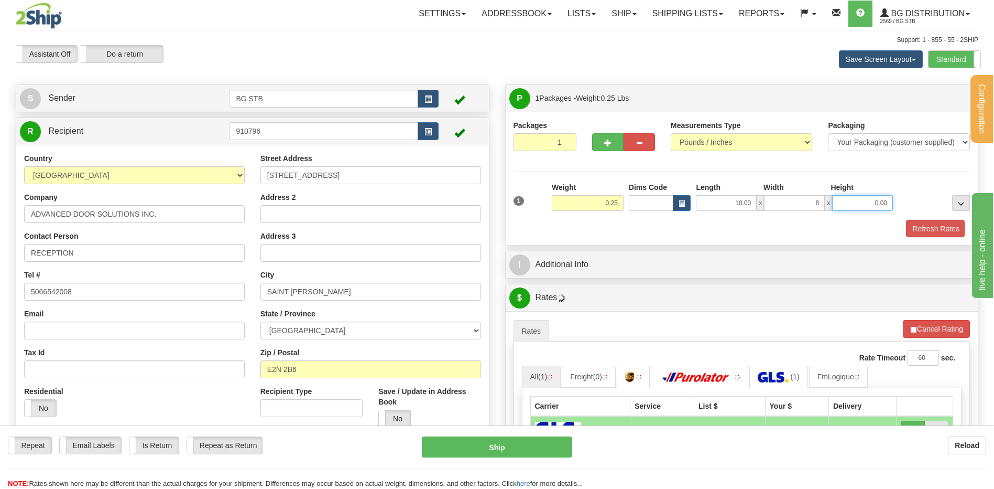
type input "8.00"
type input "2.00"
drag, startPoint x: 1838, startPoint y: 500, endPoint x: 1074, endPoint y: 312, distance: 787.0
type input "1.00"
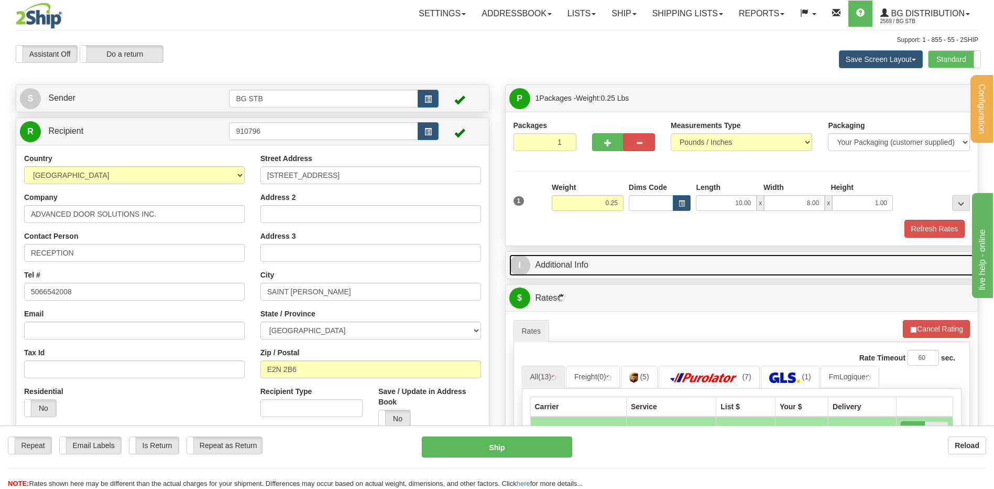
drag, startPoint x: 543, startPoint y: 257, endPoint x: 552, endPoint y: 253, distance: 9.8
click at [544, 257] on link "I Additional Info" at bounding box center [742, 264] width 465 height 21
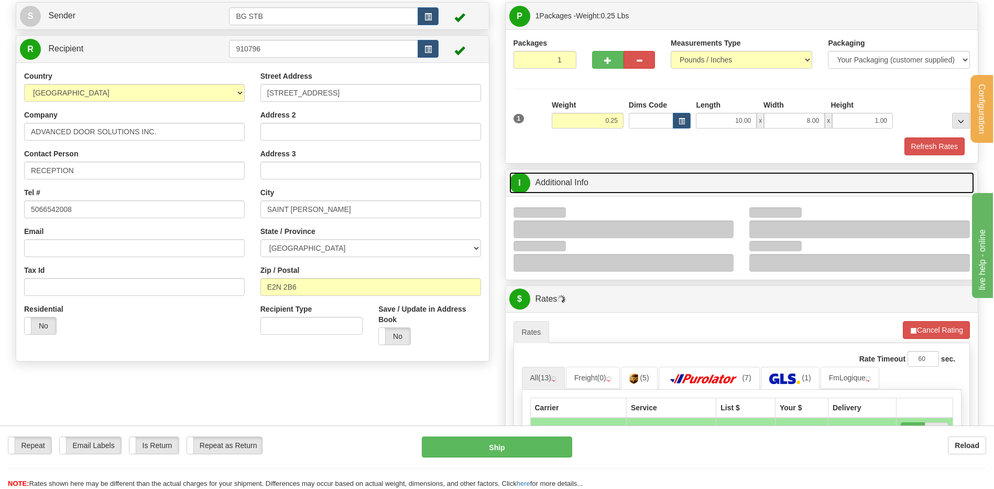
scroll to position [157, 0]
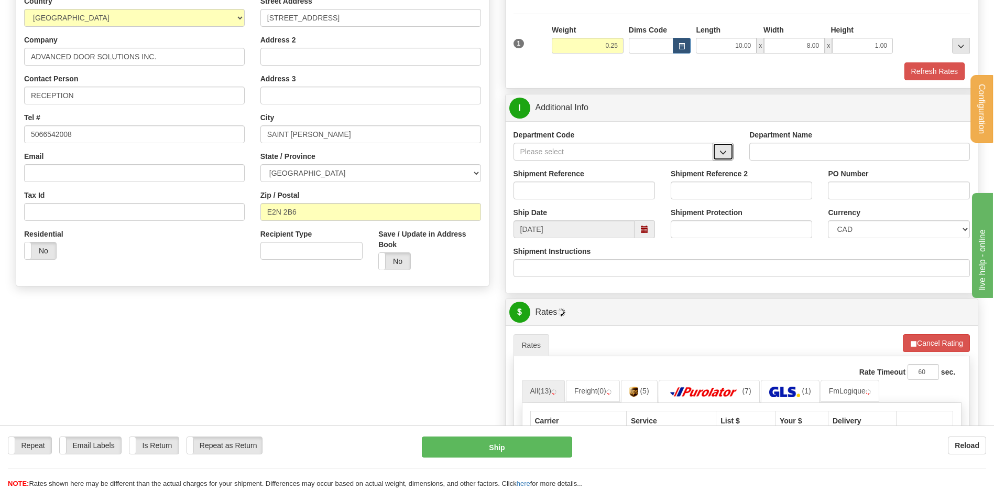
drag, startPoint x: 729, startPoint y: 147, endPoint x: 700, endPoint y: 158, distance: 31.1
click at [728, 147] on button "button" at bounding box center [723, 152] width 21 height 18
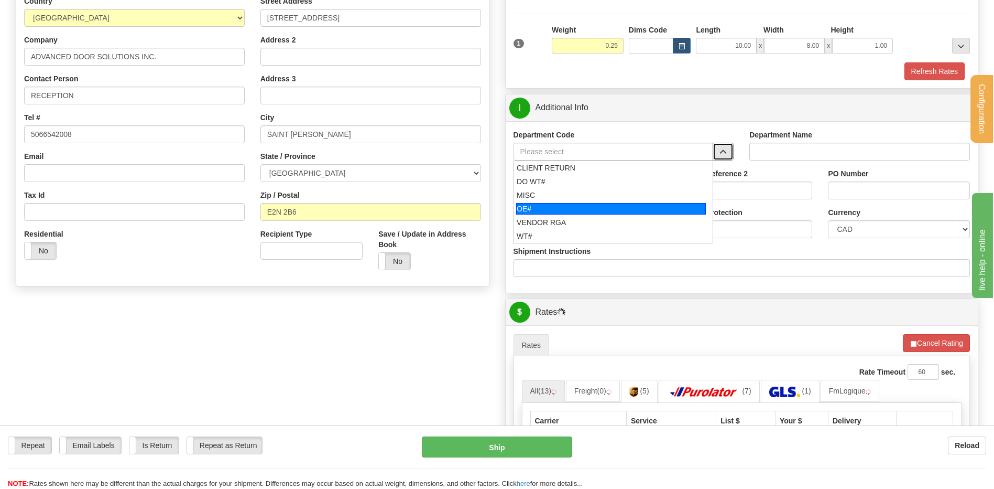
drag, startPoint x: 558, startPoint y: 211, endPoint x: 557, endPoint y: 201, distance: 10.0
click at [557, 209] on div "OE#" at bounding box center [611, 209] width 190 height 12
type input "OE#"
type input "ORDERS"
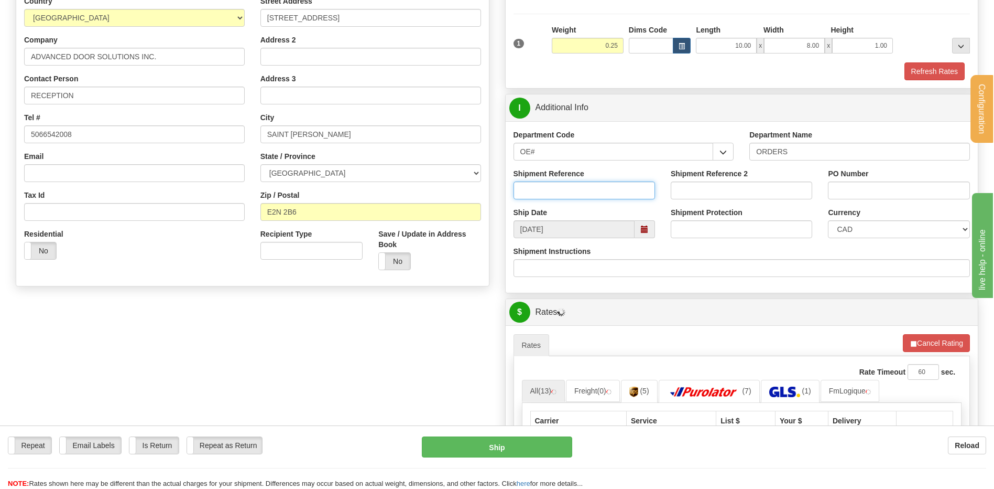
click at [557, 192] on input "Shipment Reference" at bounding box center [585, 190] width 142 height 18
type input "80007357-00"
type input "5"
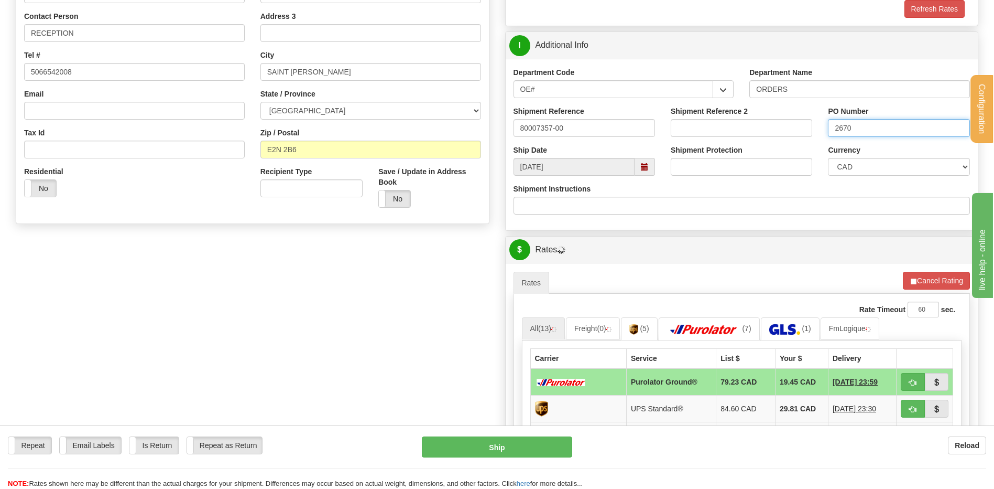
scroll to position [367, 0]
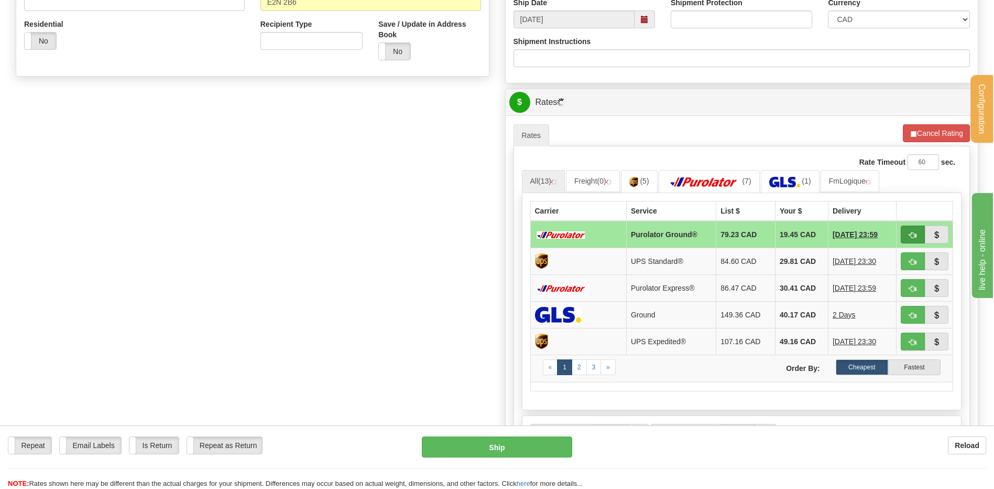
type input "2670"
click at [911, 232] on span "button" at bounding box center [913, 235] width 7 height 7
click at [914, 234] on span "button" at bounding box center [913, 235] width 7 height 7
type input "260"
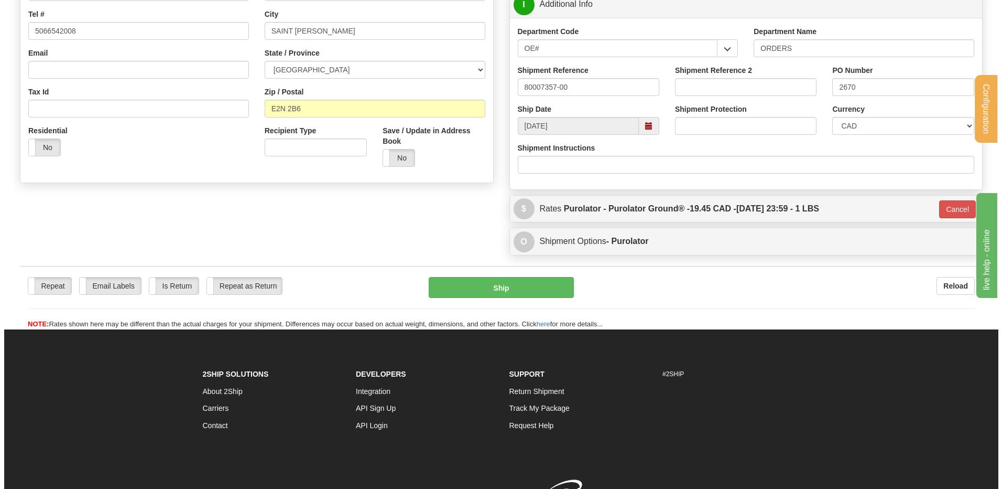
scroll to position [164, 0]
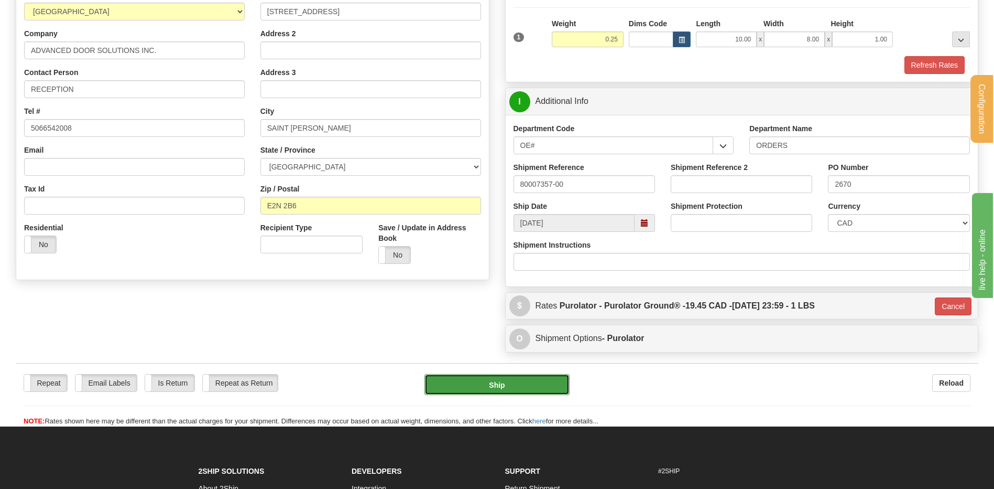
click at [489, 384] on button "Ship" at bounding box center [497, 384] width 145 height 21
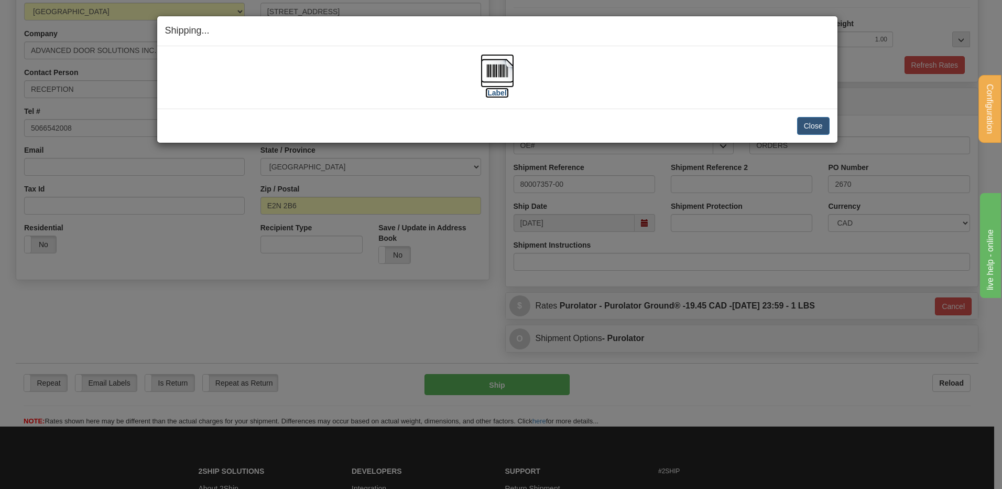
click at [508, 76] on img at bounding box center [498, 71] width 34 height 34
click at [825, 128] on button "Close" at bounding box center [813, 126] width 33 height 18
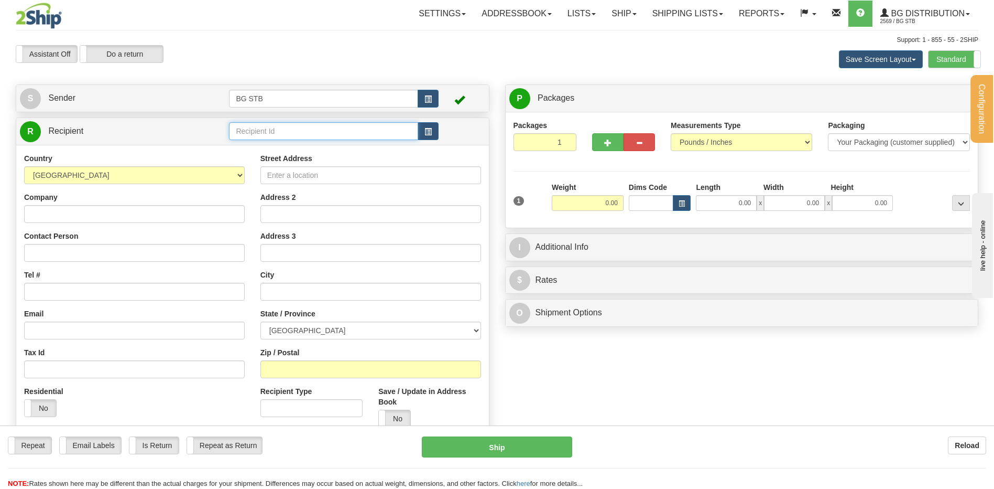
click at [310, 134] on input "text" at bounding box center [323, 131] width 189 height 18
type input "1175"
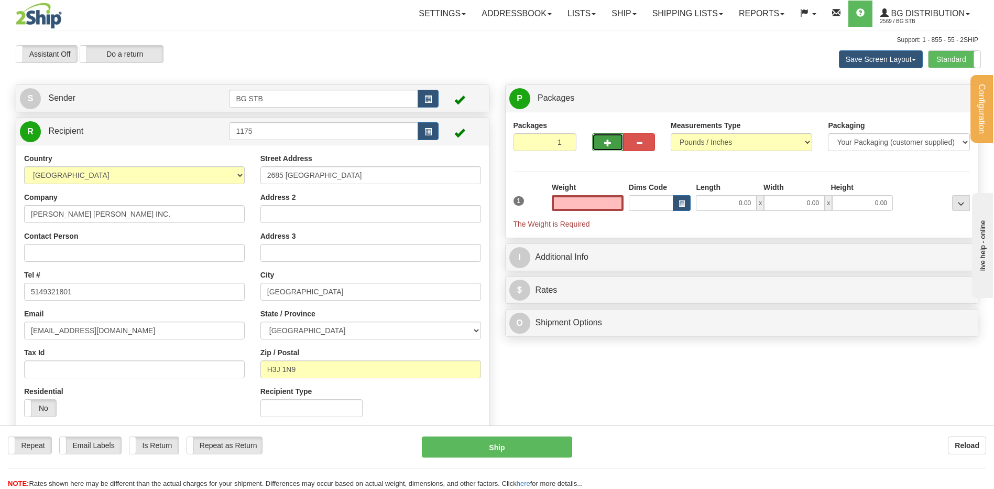
type input "0.00"
click at [604, 148] on button "button" at bounding box center [607, 142] width 31 height 18
type input "2"
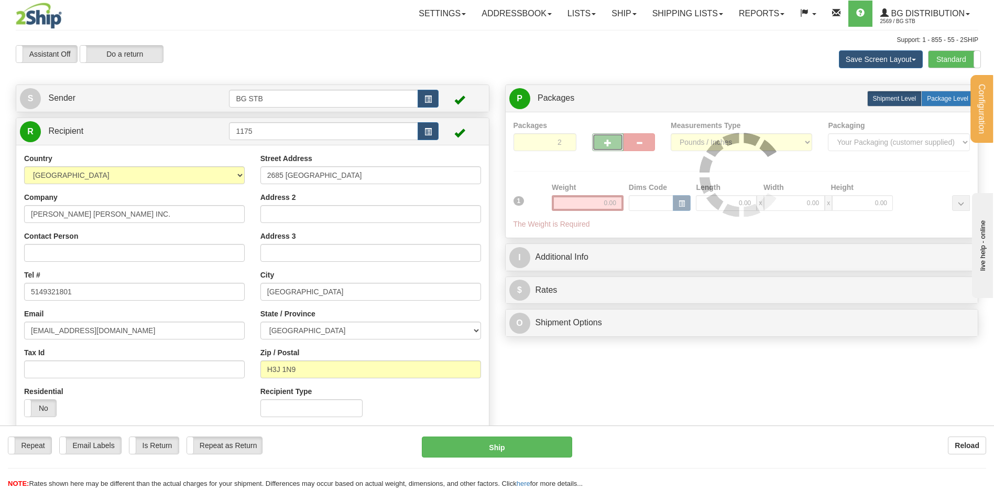
click at [944, 92] on label "Package Level Pack.." at bounding box center [948, 99] width 53 height 16
radio input "true"
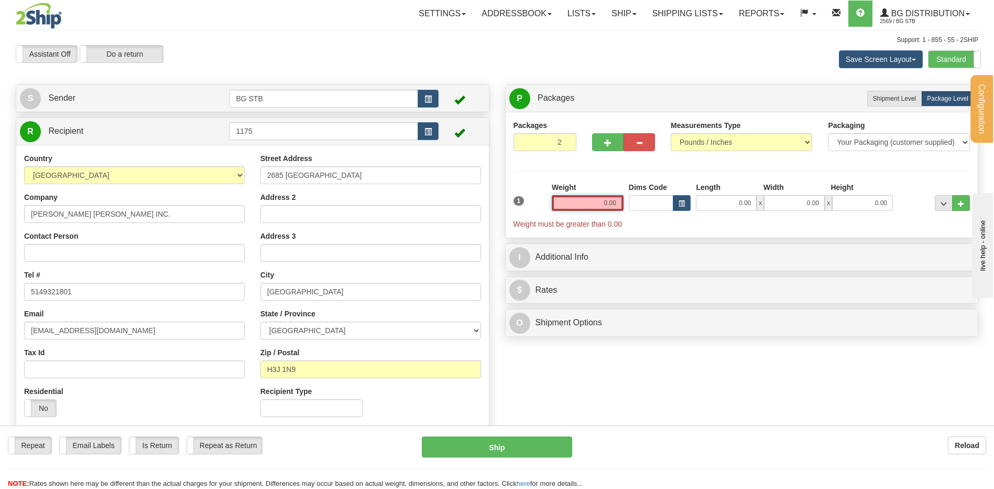
click at [579, 203] on input "0.00" at bounding box center [588, 203] width 72 height 16
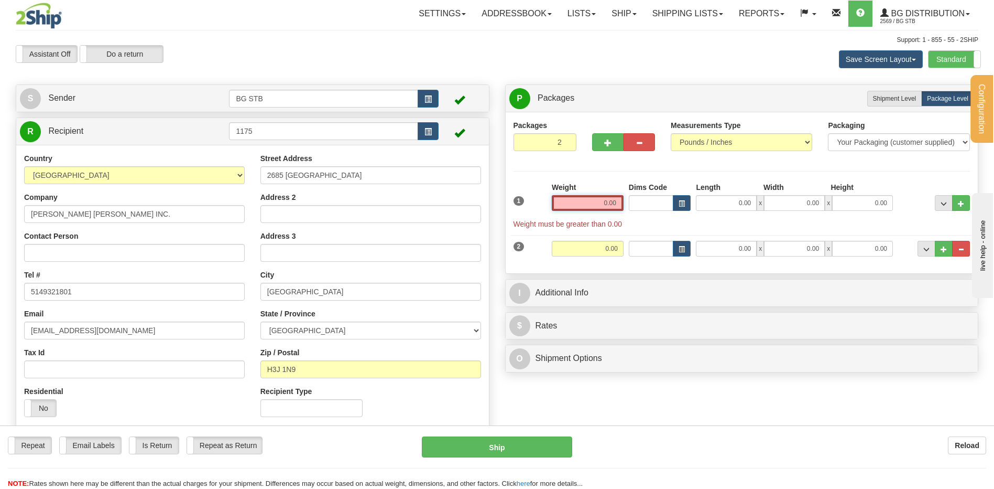
click at [581, 201] on input "0.00" at bounding box center [588, 203] width 72 height 16
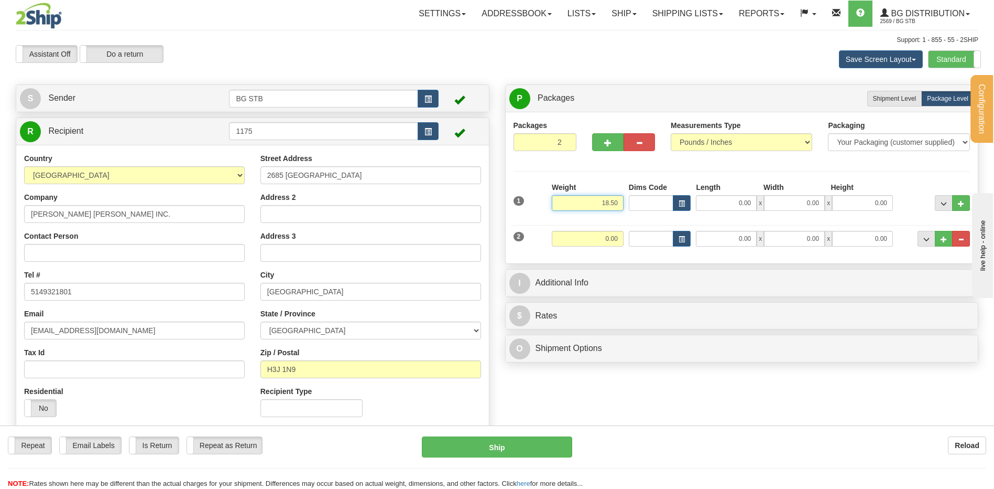
type input "18.50"
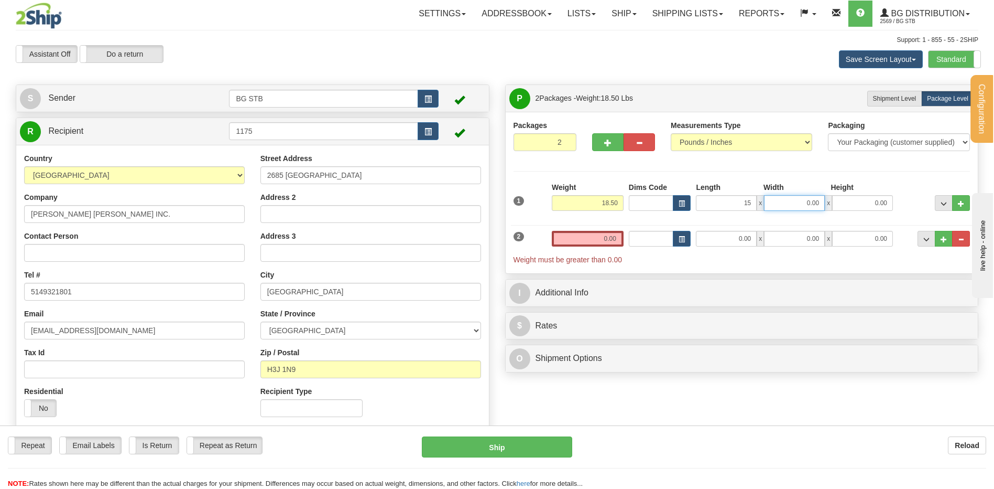
type input "15.00"
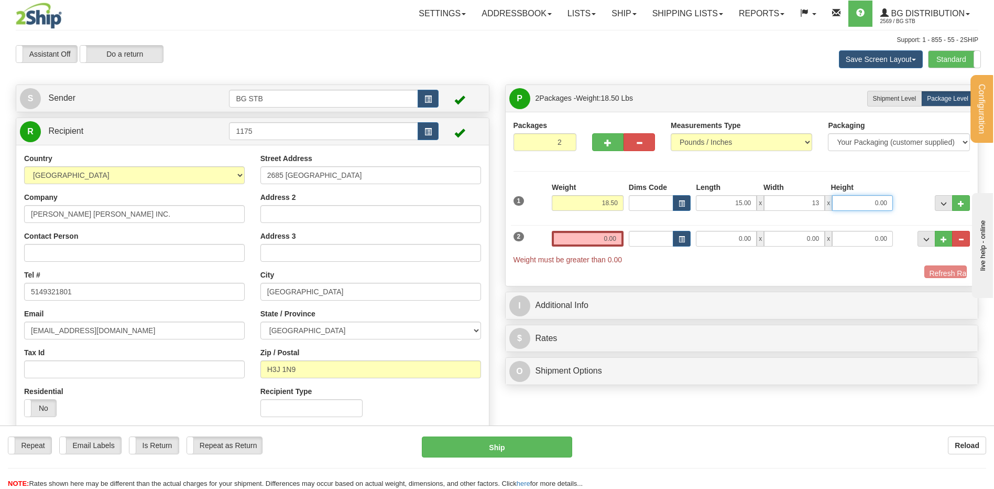
type input "13.00"
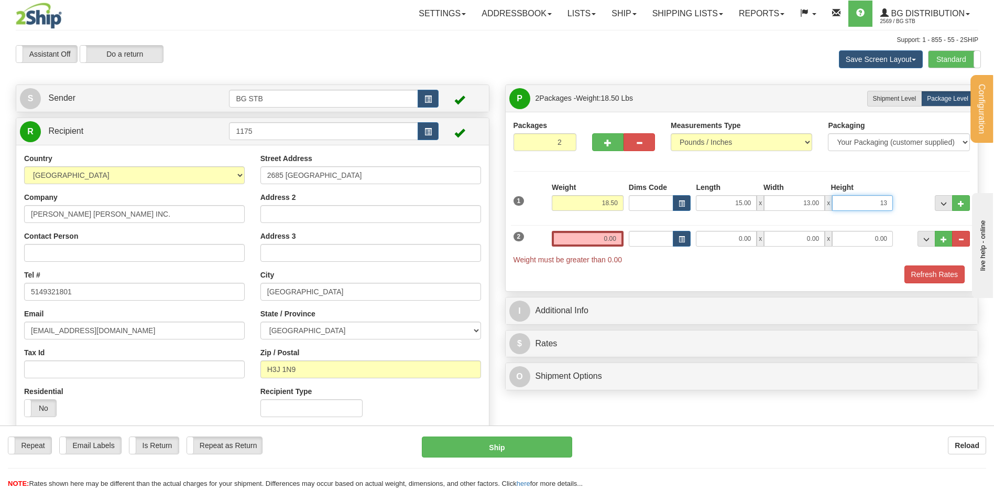
type input "13"
type input "13.00"
click at [611, 236] on input "0.00" at bounding box center [588, 239] width 72 height 16
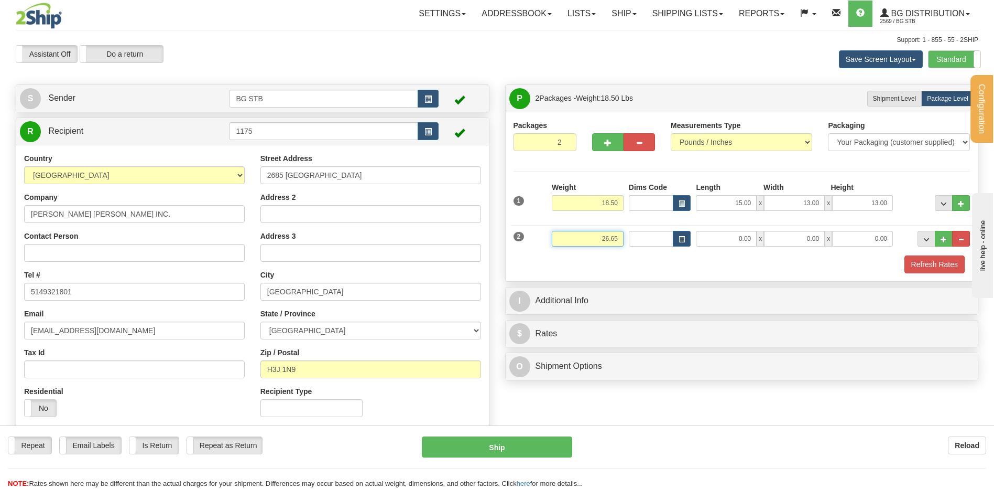
type input "26.65"
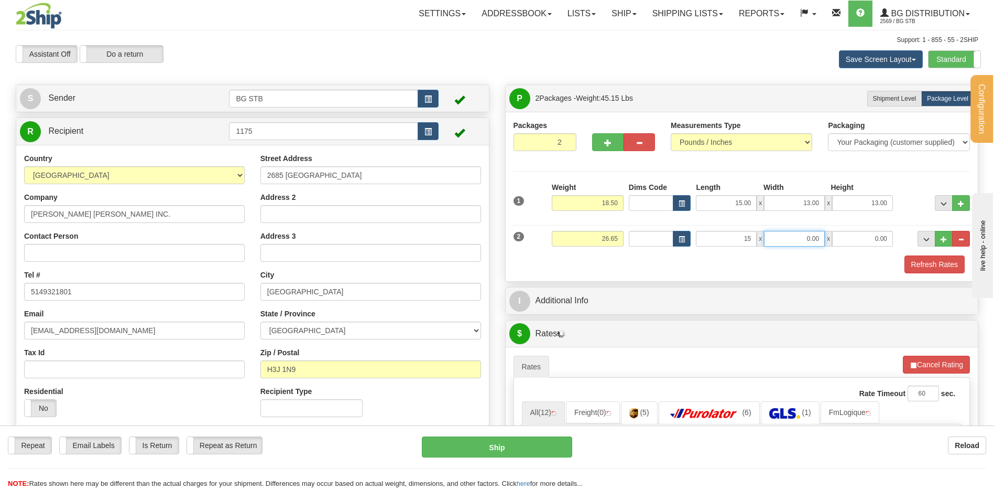
type input "15.00"
type input "13.00"
type input "10.00"
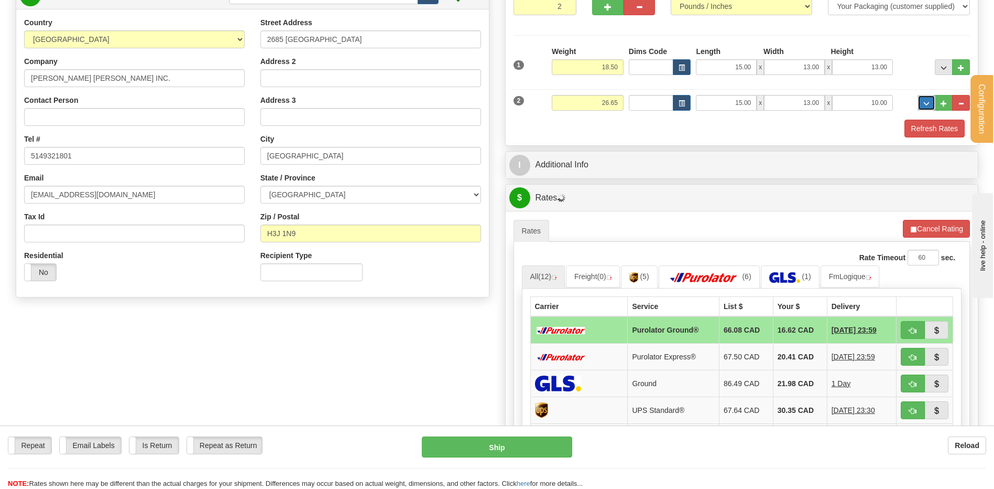
scroll to position [210, 0]
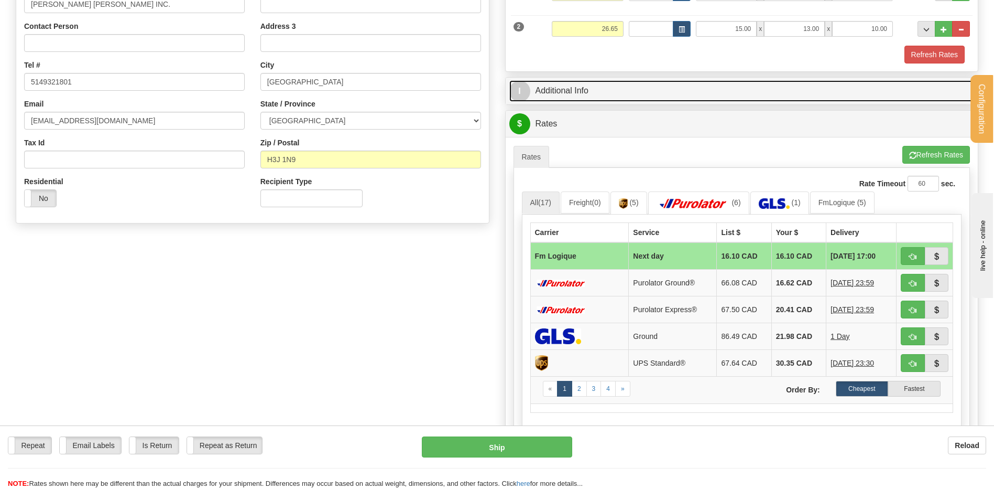
click at [569, 80] on link "I Additional Info" at bounding box center [742, 90] width 465 height 21
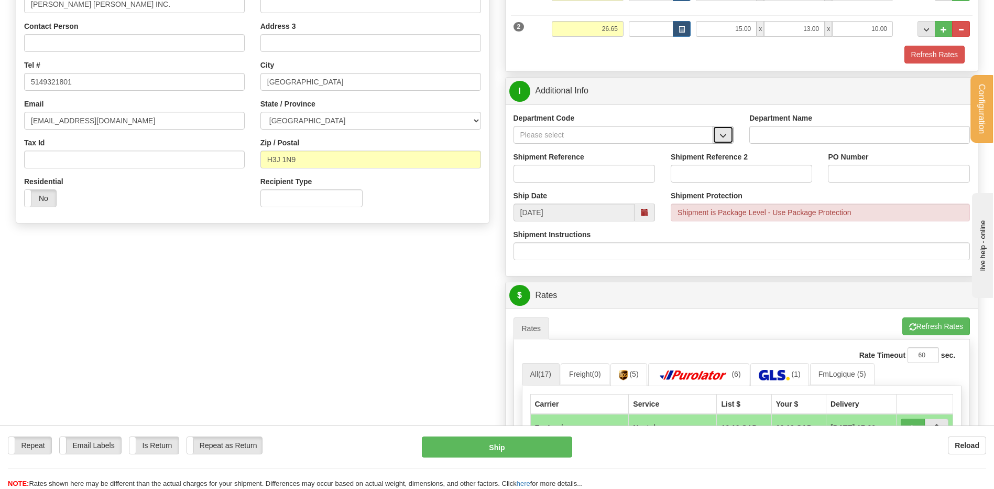
click at [724, 134] on span "button" at bounding box center [723, 135] width 7 height 7
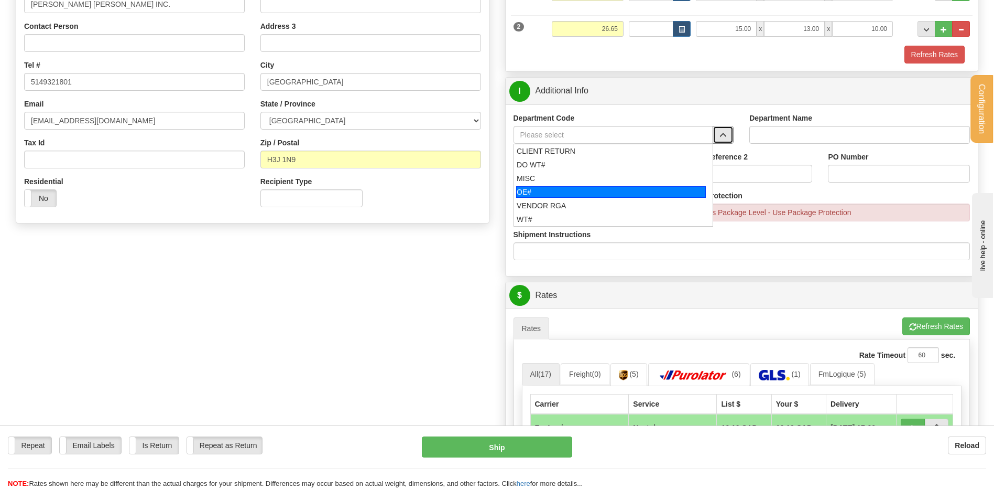
drag, startPoint x: 577, startPoint y: 189, endPoint x: 573, endPoint y: 180, distance: 9.2
click at [575, 188] on div "OE#" at bounding box center [611, 192] width 190 height 12
type input "OE#"
type input "ORDERS"
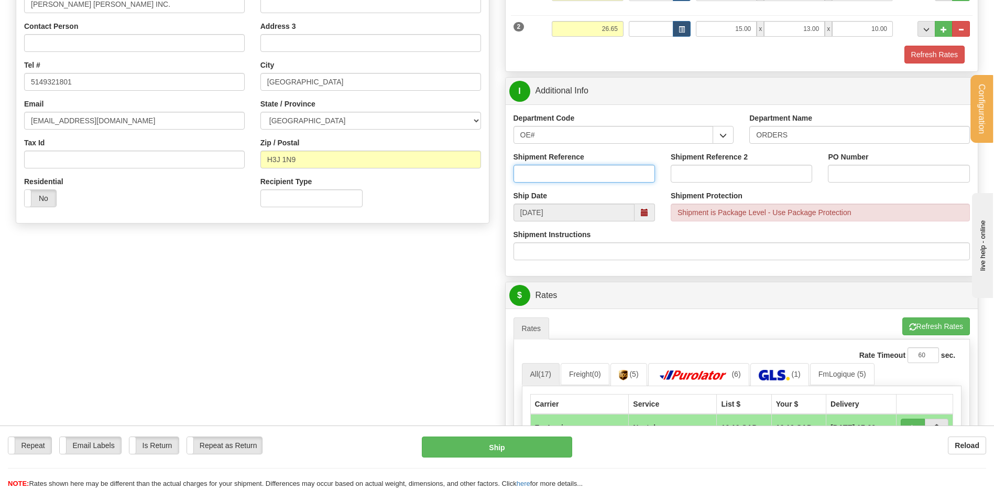
click at [573, 171] on input "Shipment Reference" at bounding box center [585, 174] width 142 height 18
type input "80007358-00"
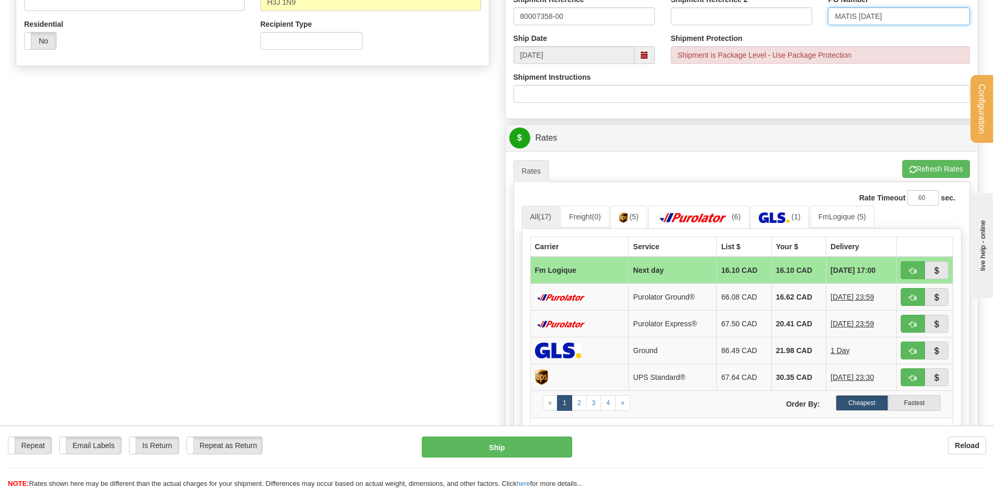
type input "MATIS 08/10/25"
click at [908, 269] on button "button" at bounding box center [913, 270] width 24 height 18
type input "jour"
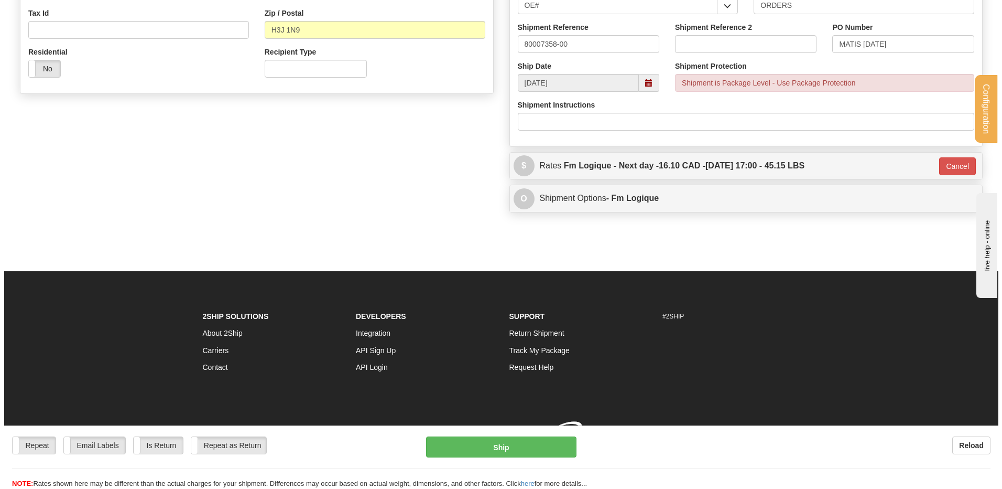
scroll to position [354, 0]
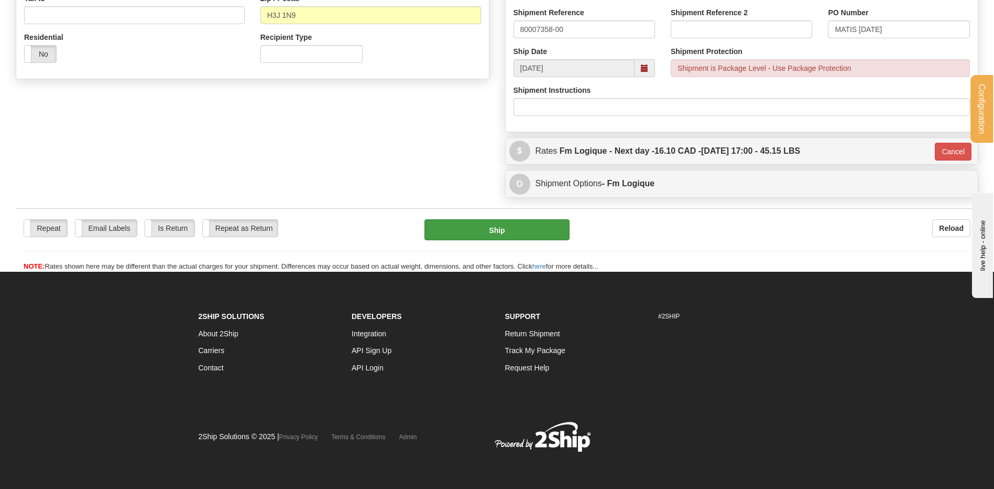
click at [446, 221] on div "Repeat Repeat Email Labels Email Labels Edit Is Return Is Return Repeat as Retu…" at bounding box center [497, 239] width 963 height 63
click at [447, 224] on button "Ship" at bounding box center [497, 229] width 145 height 21
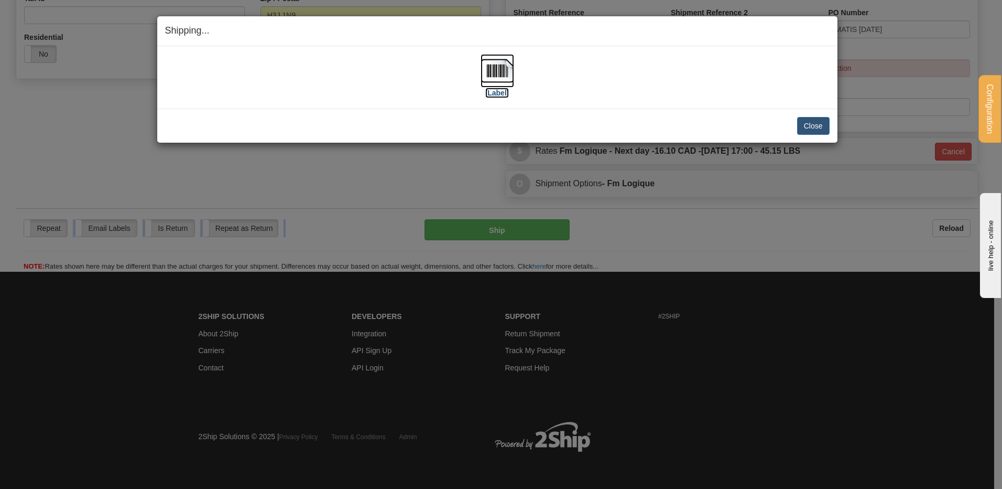
click at [499, 79] on img at bounding box center [498, 71] width 34 height 34
click at [819, 125] on button "Close" at bounding box center [813, 126] width 33 height 18
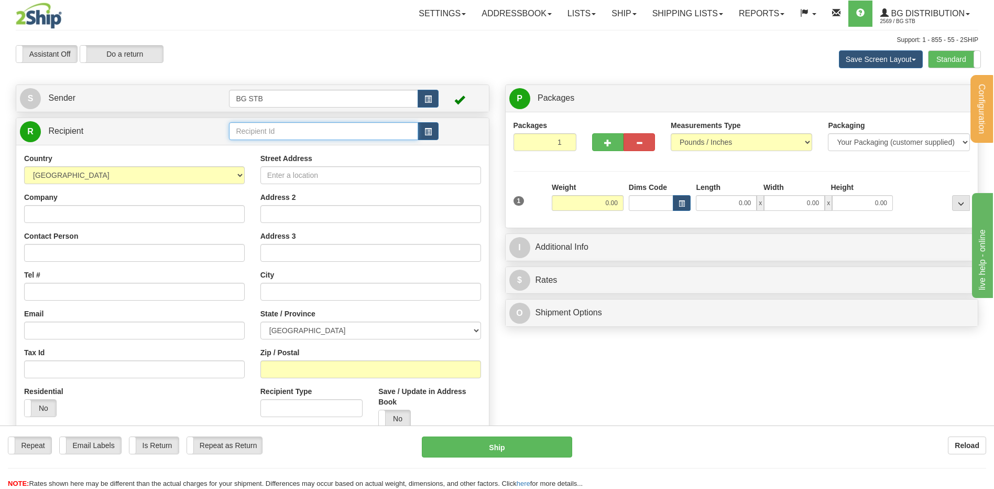
click at [263, 124] on input "text" at bounding box center [323, 131] width 189 height 18
type input "20064"
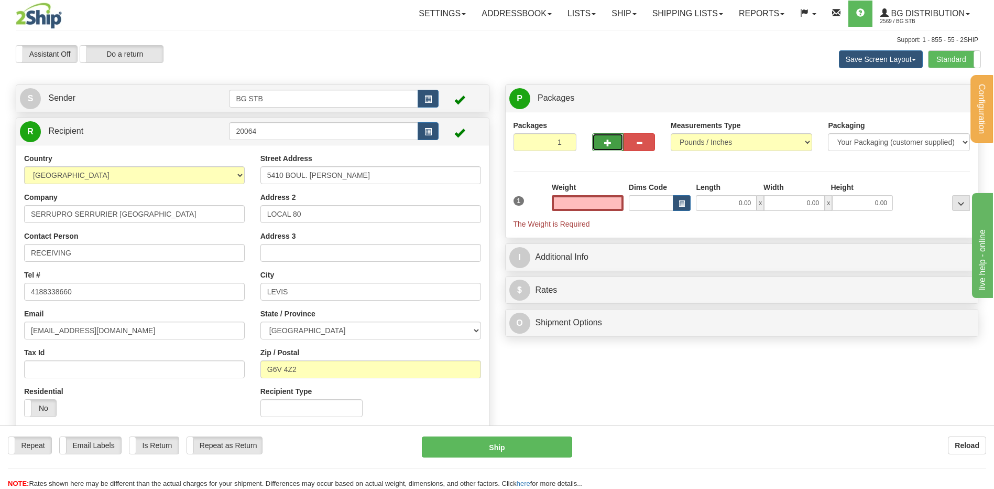
type input "0.00"
click at [608, 138] on button "button" at bounding box center [607, 142] width 31 height 18
type input "2"
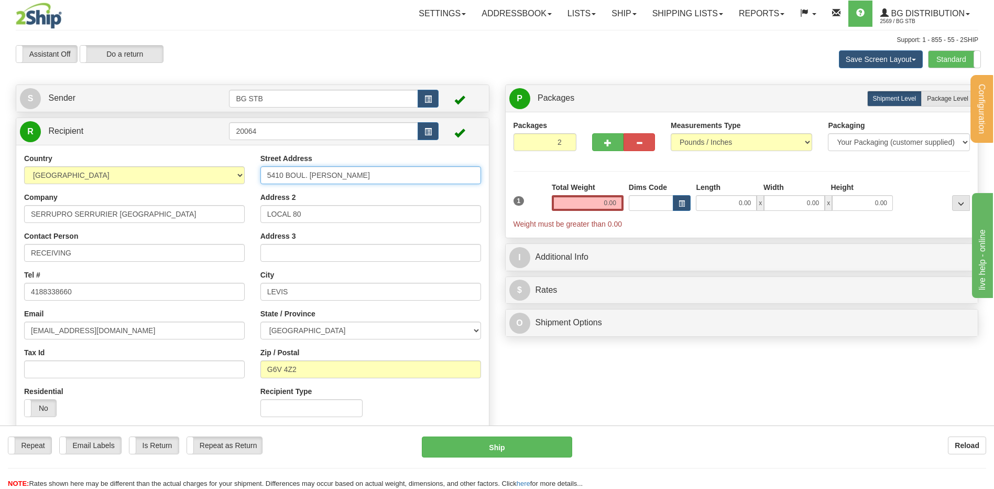
drag, startPoint x: 373, startPoint y: 170, endPoint x: 169, endPoint y: 173, distance: 204.5
click at [169, 173] on div "Country AFGHANISTAN ALAND ISLANDS ALBANIA ALGERIA AMERICAN SAMOA ANDORRA ANGOLA…" at bounding box center [252, 289] width 473 height 272
type input "1378 KING OUEST"
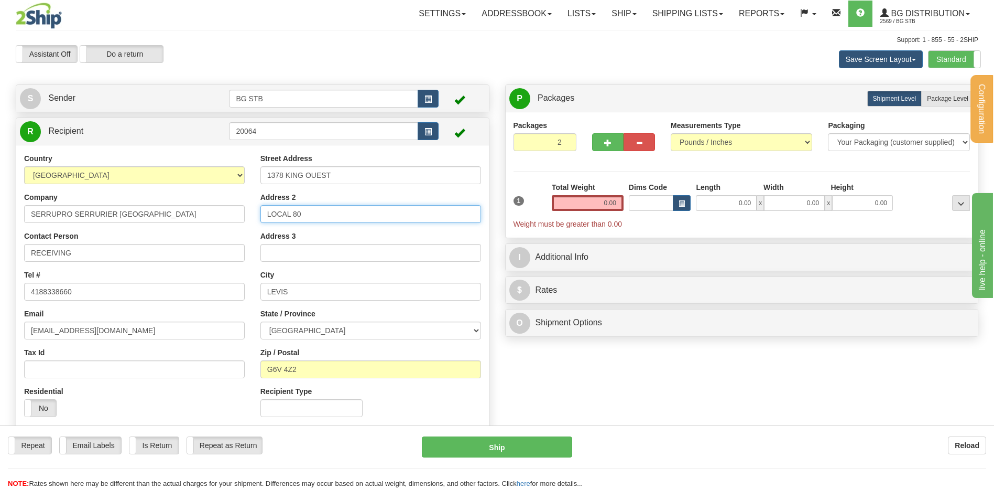
drag, startPoint x: 273, startPoint y: 207, endPoint x: 217, endPoint y: 205, distance: 56.1
click at [212, 201] on div "Country AFGHANISTAN ALAND ISLANDS ALBANIA ALGERIA AMERICAN SAMOA ANDORRA ANGOLA…" at bounding box center [252, 289] width 473 height 272
drag, startPoint x: 320, startPoint y: 295, endPoint x: 209, endPoint y: 287, distance: 111.4
click at [210, 287] on div "Country AFGHANISTAN ALAND ISLANDS ALBANIA ALGERIA AMERICAN SAMOA ANDORRA ANGOLA…" at bounding box center [252, 289] width 473 height 272
type input "SHERBROOKE"
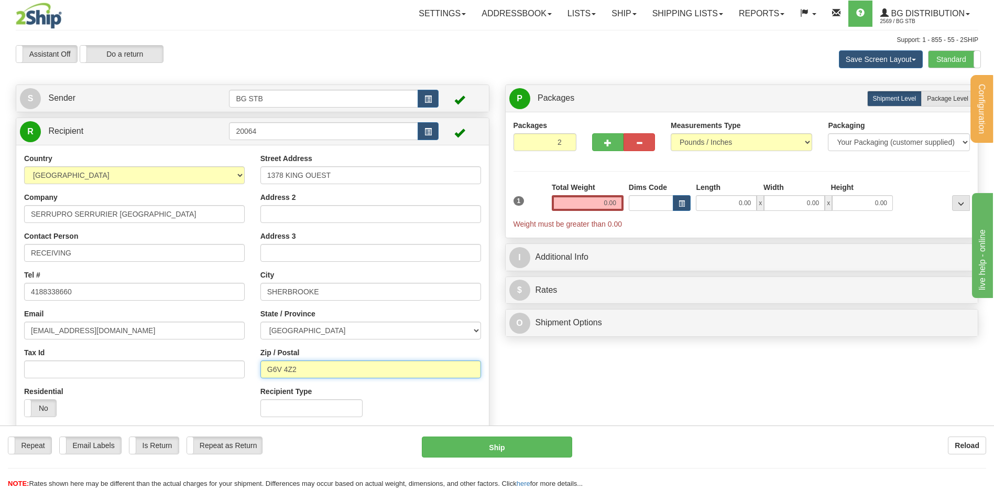
drag, startPoint x: 312, startPoint y: 369, endPoint x: 170, endPoint y: 358, distance: 143.0
click at [273, 360] on div "Zip / Postal G6V 4Z2" at bounding box center [371, 362] width 221 height 31
type input "G"
type input "J1J 2B6"
click at [577, 204] on input "0.00" at bounding box center [588, 203] width 72 height 16
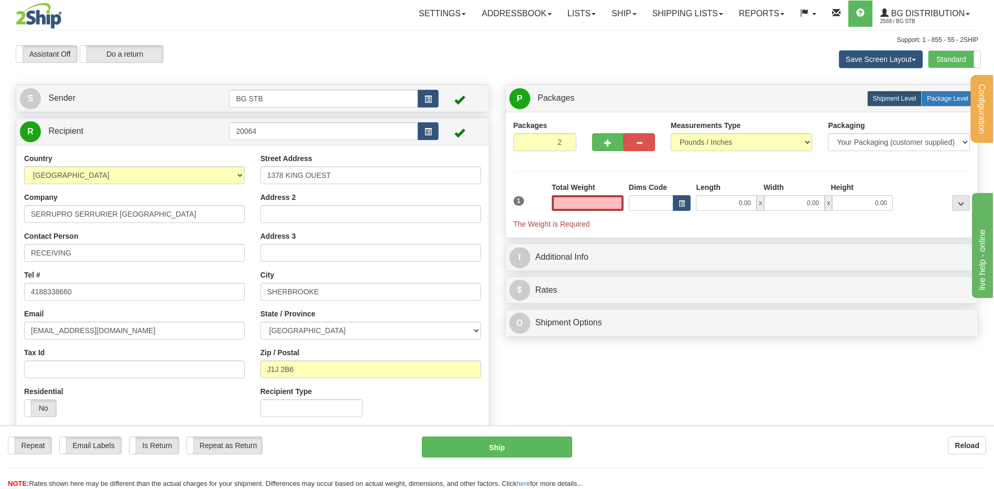
type input "0.00"
drag, startPoint x: 946, startPoint y: 99, endPoint x: 878, endPoint y: 113, distance: 69.6
click at [946, 99] on span "Package Level" at bounding box center [947, 98] width 41 height 7
radio input "true"
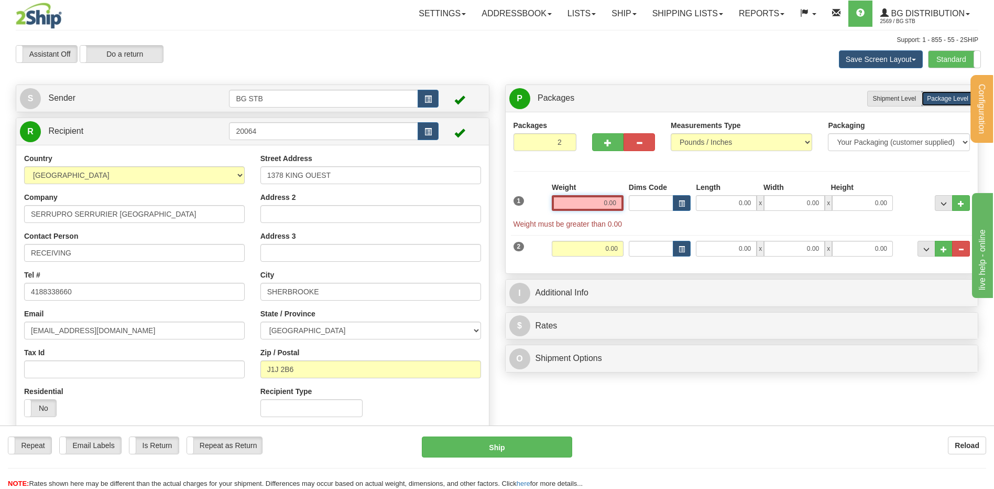
click at [599, 200] on input "0.00" at bounding box center [588, 203] width 72 height 16
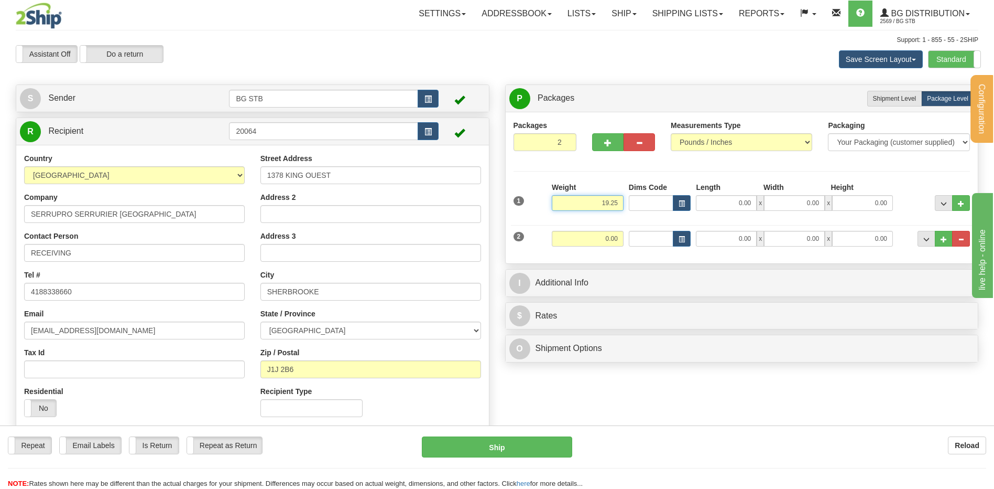
type input "19.25"
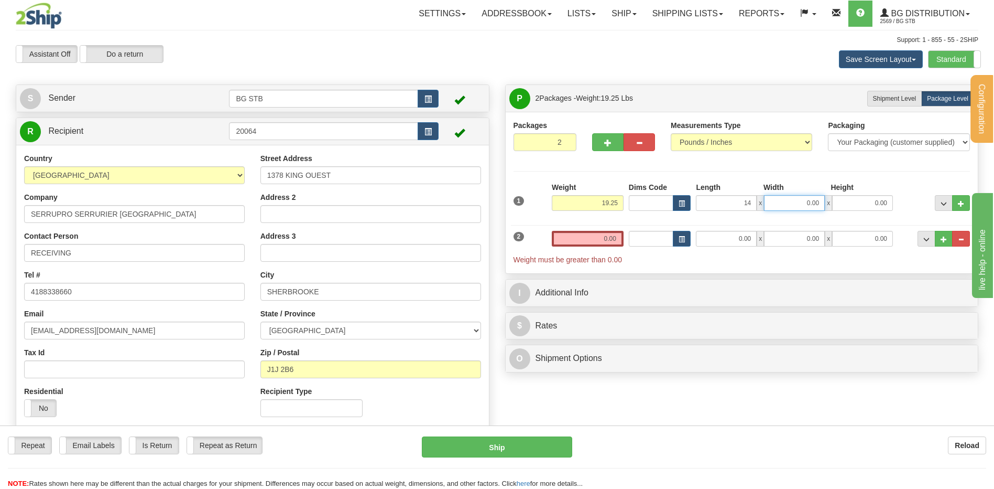
type input "14.00"
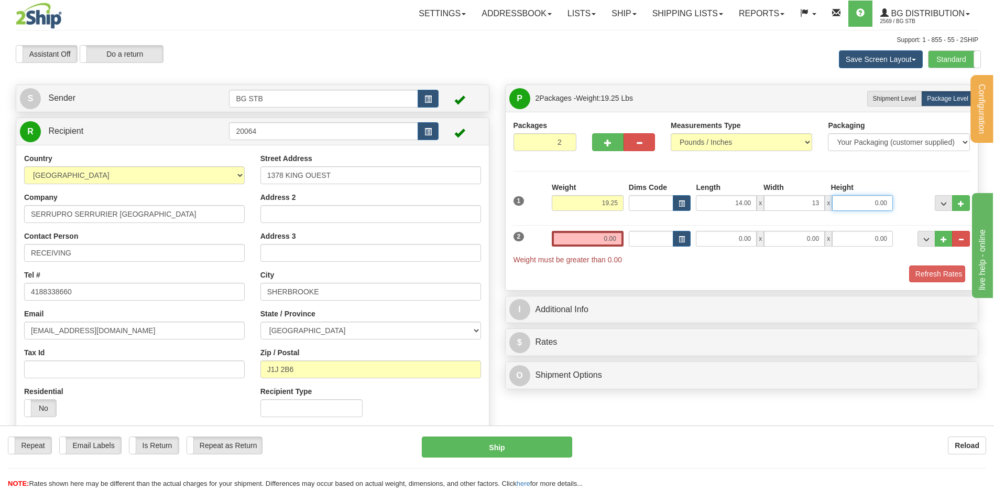
type input "13.00"
click at [610, 237] on input "0.00" at bounding box center [588, 239] width 72 height 16
type input "7"
type input "40.65"
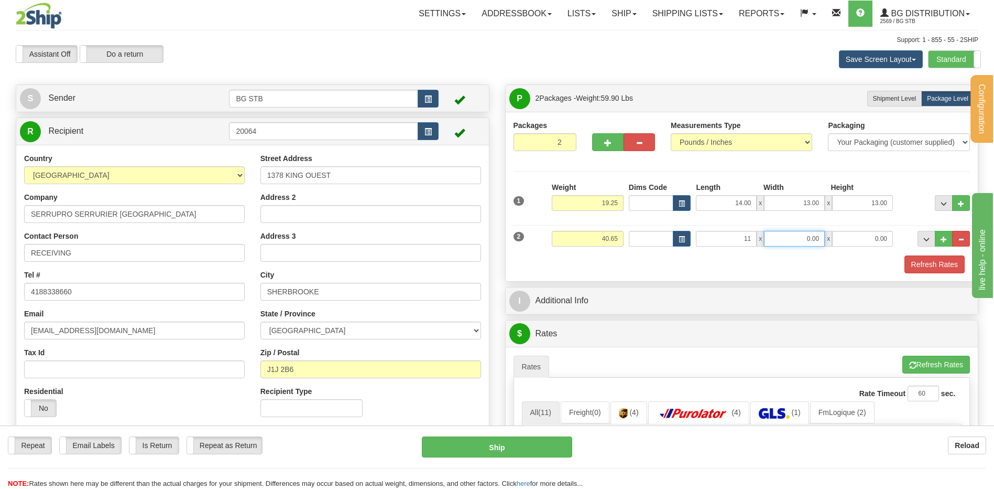
type input "11.00"
type input "9.00"
type input "14.00"
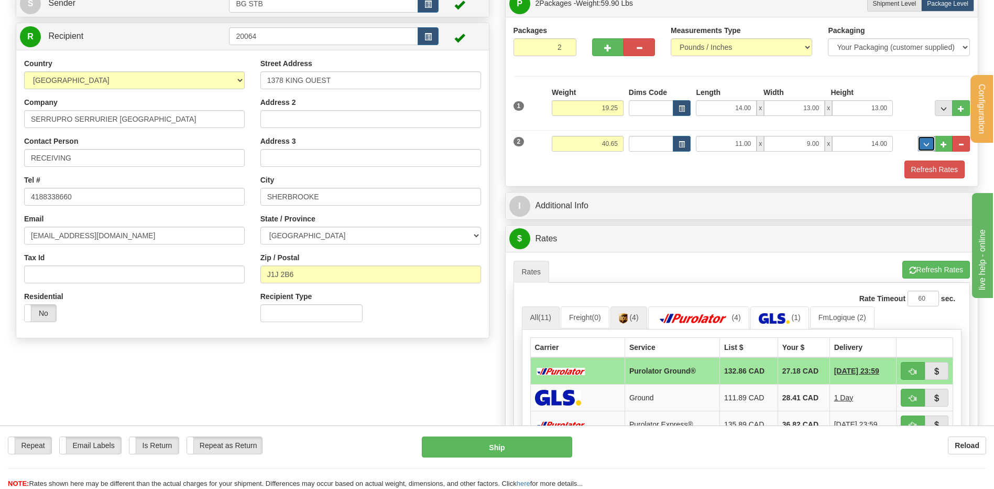
scroll to position [210, 0]
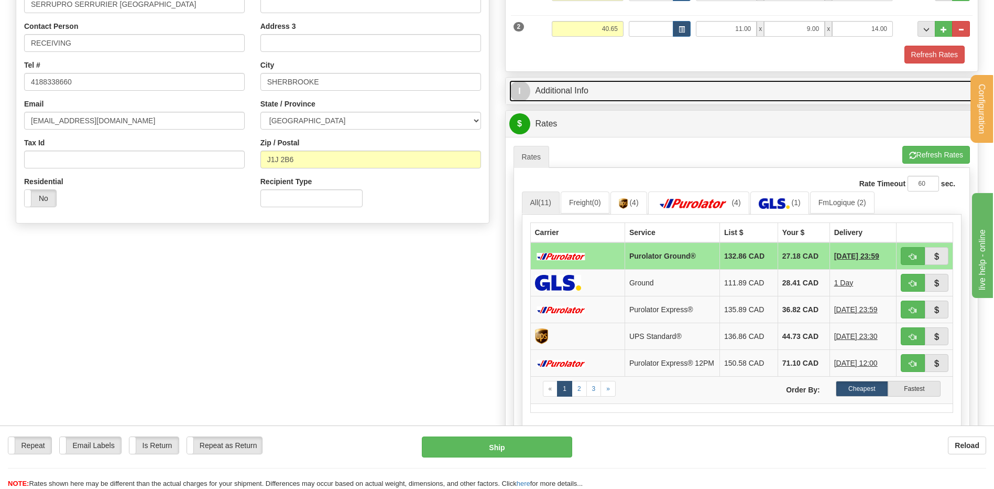
click at [584, 80] on link "I Additional Info" at bounding box center [742, 90] width 465 height 21
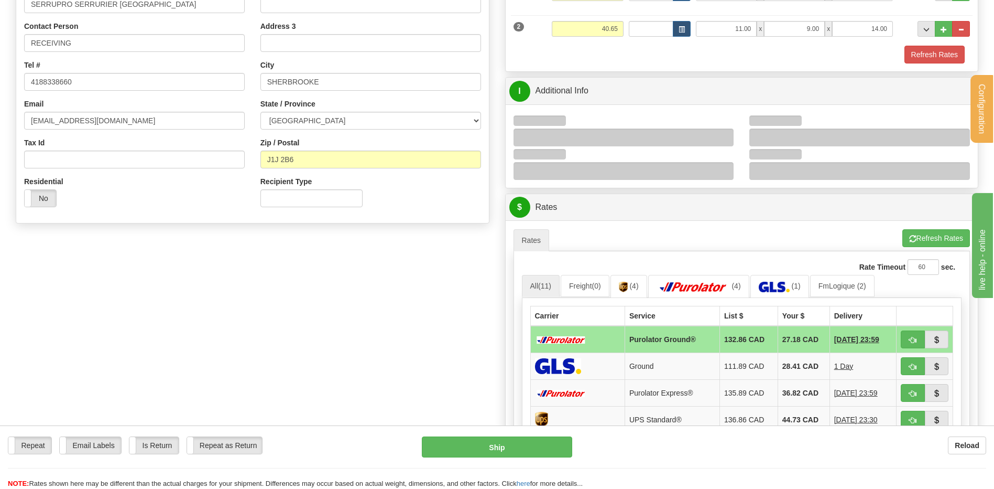
click at [719, 137] on div at bounding box center [624, 137] width 221 height 18
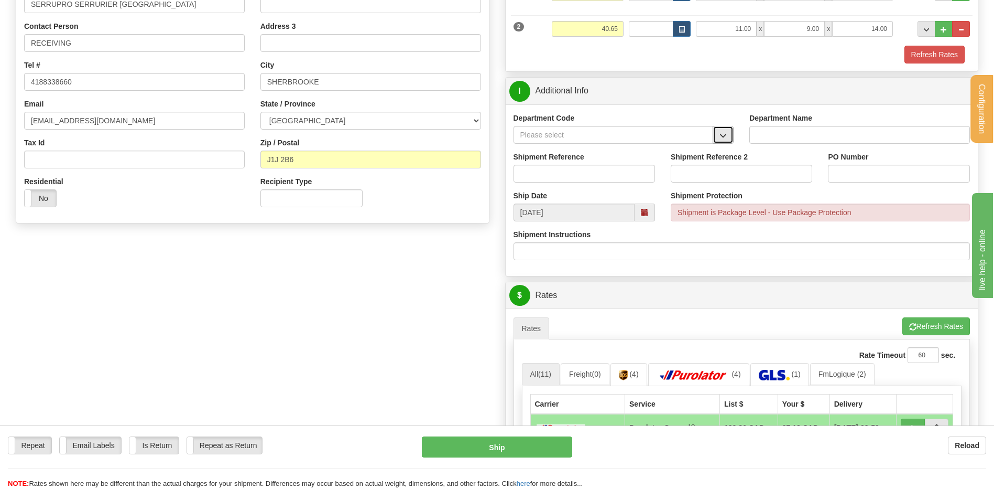
click at [721, 137] on span "button" at bounding box center [723, 135] width 7 height 7
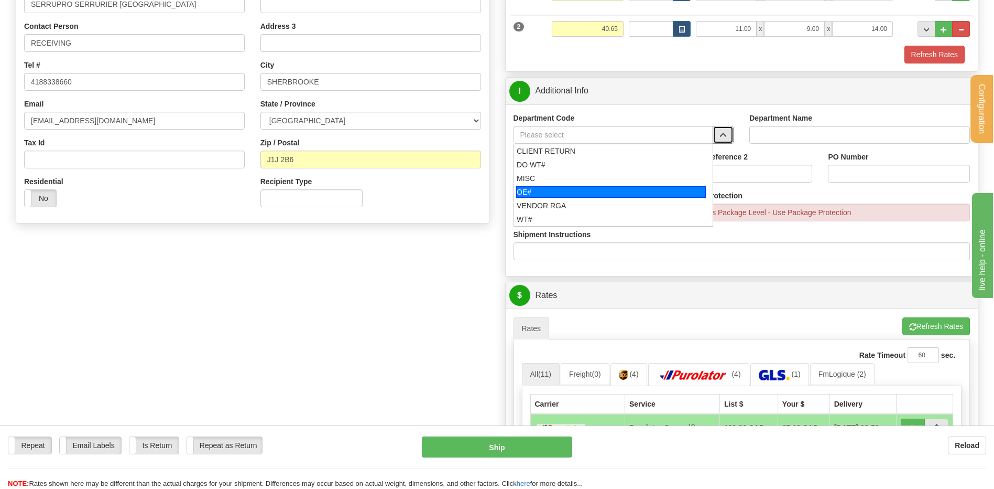
click at [567, 189] on div "OE#" at bounding box center [611, 192] width 190 height 12
type input "OE#"
type input "ORDERS"
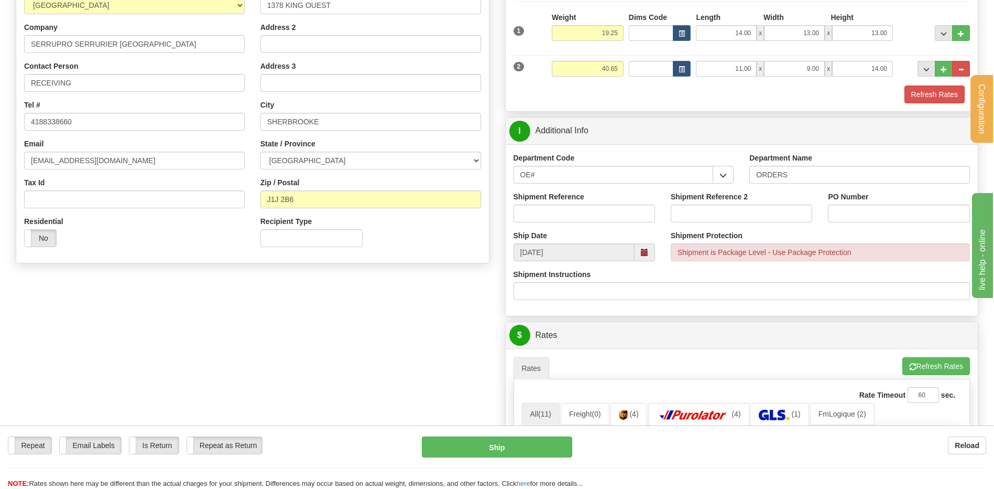
scroll to position [105, 0]
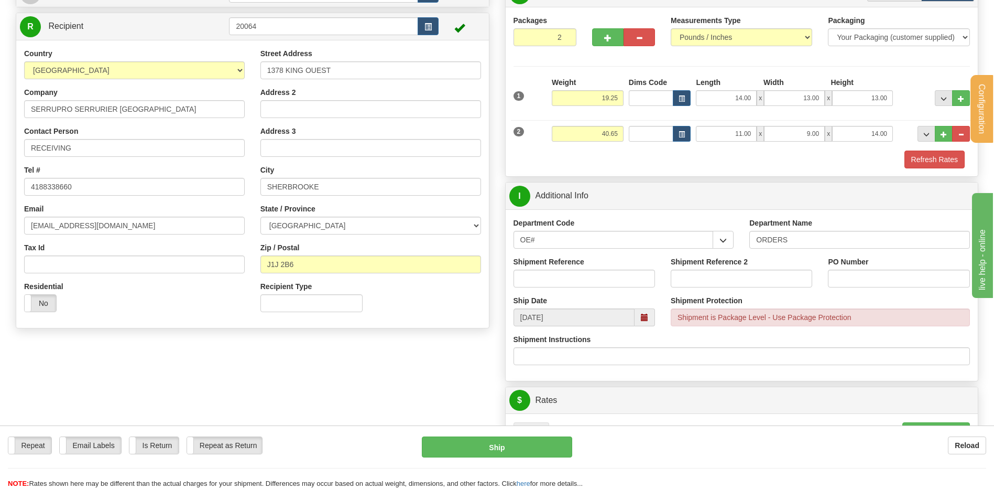
click at [607, 268] on div "Shipment Reference" at bounding box center [585, 271] width 142 height 31
click at [602, 280] on input "Shipment Reference" at bounding box center [585, 278] width 142 height 18
type input "80006197-00 / 80007367-00"
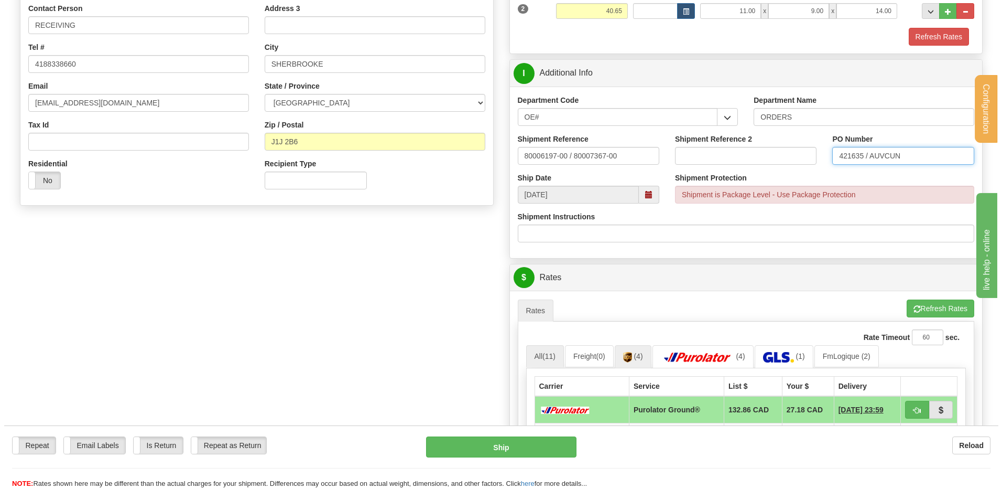
scroll to position [315, 0]
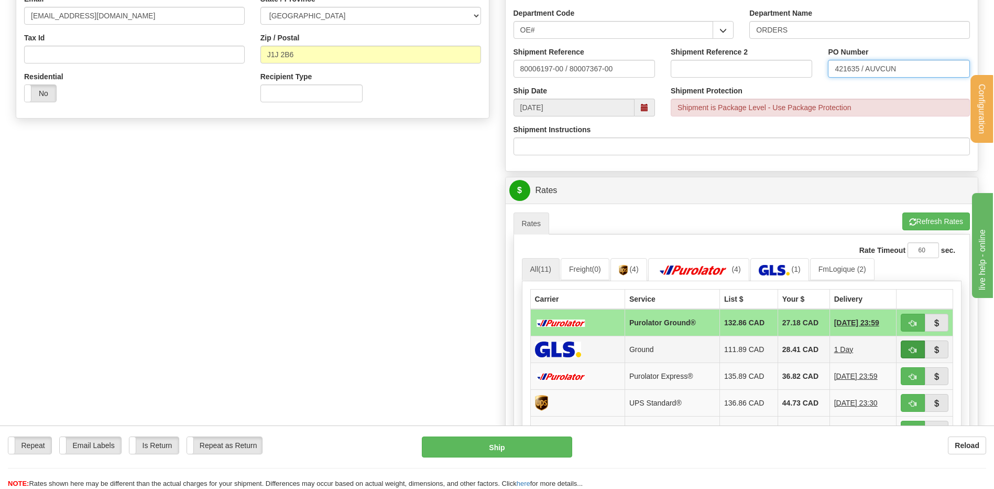
type input "421635 / AUVCUN"
drag, startPoint x: 911, startPoint y: 344, endPoint x: 897, endPoint y: 345, distance: 13.1
click at [911, 344] on button "button" at bounding box center [913, 349] width 24 height 18
type input "1"
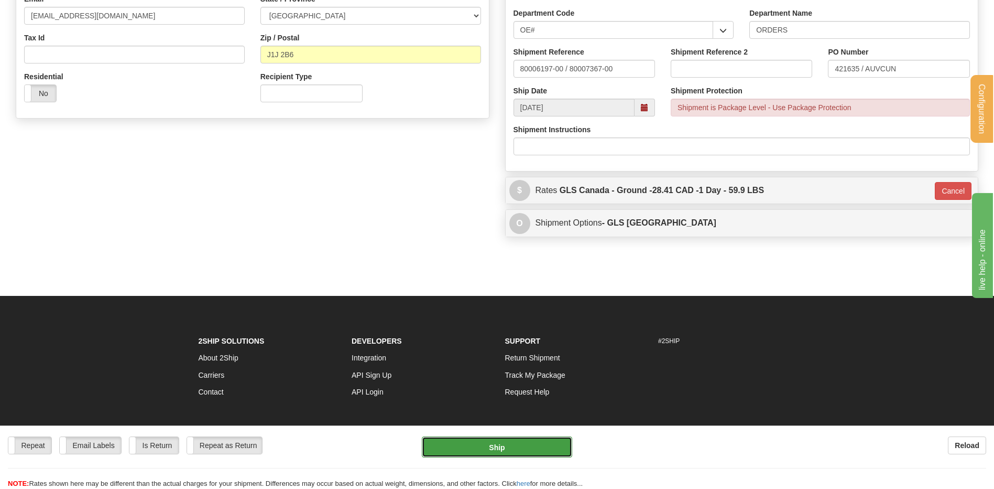
click at [491, 449] on button "Ship" at bounding box center [497, 446] width 150 height 21
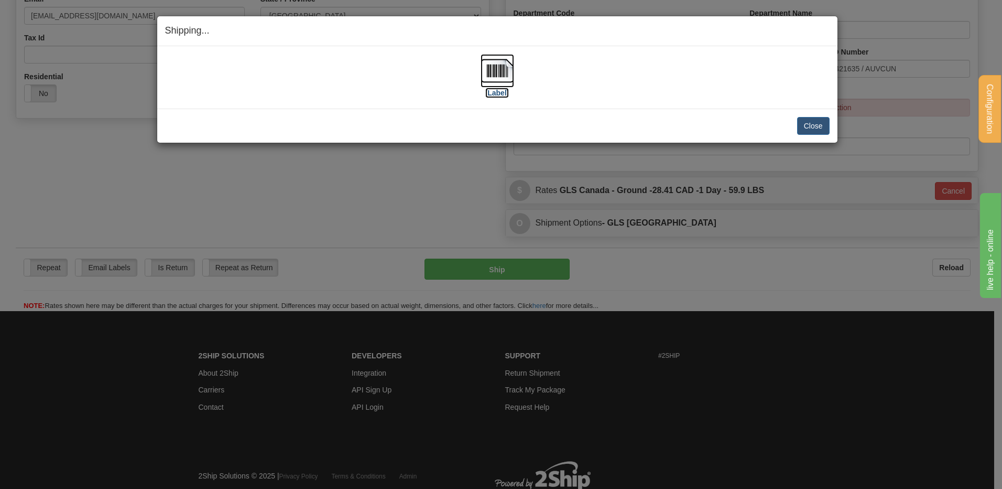
click at [497, 75] on img at bounding box center [498, 71] width 34 height 34
click at [808, 126] on button "Close" at bounding box center [813, 126] width 33 height 18
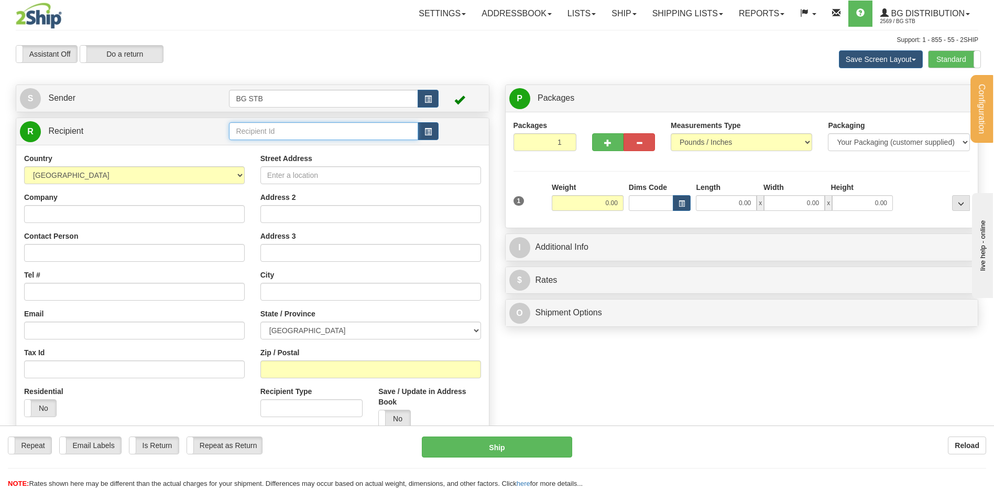
click at [256, 133] on input "text" at bounding box center [323, 131] width 189 height 18
type input "5505"
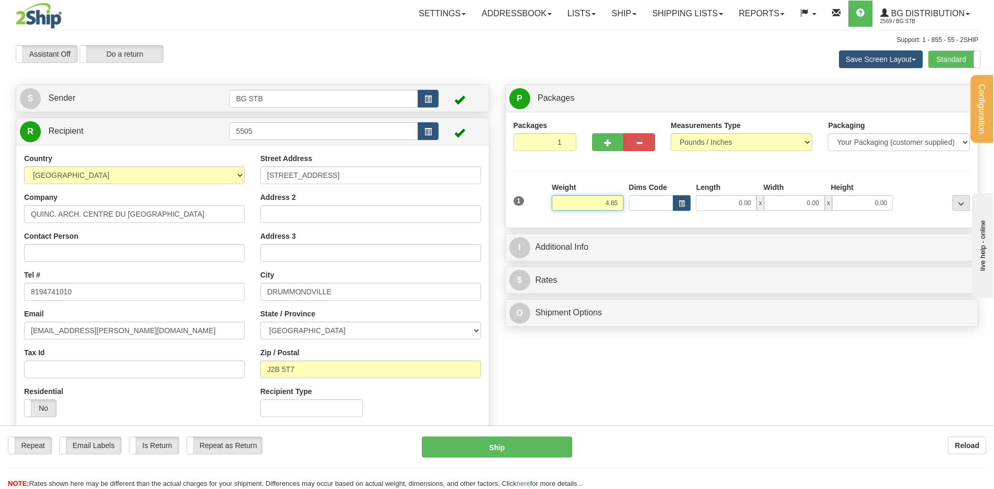
type input "4.85"
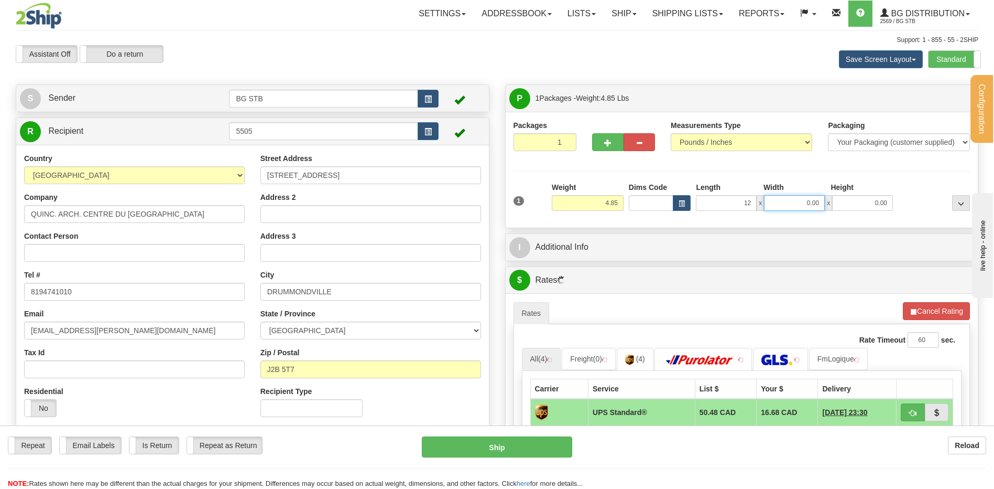
type input "12.00"
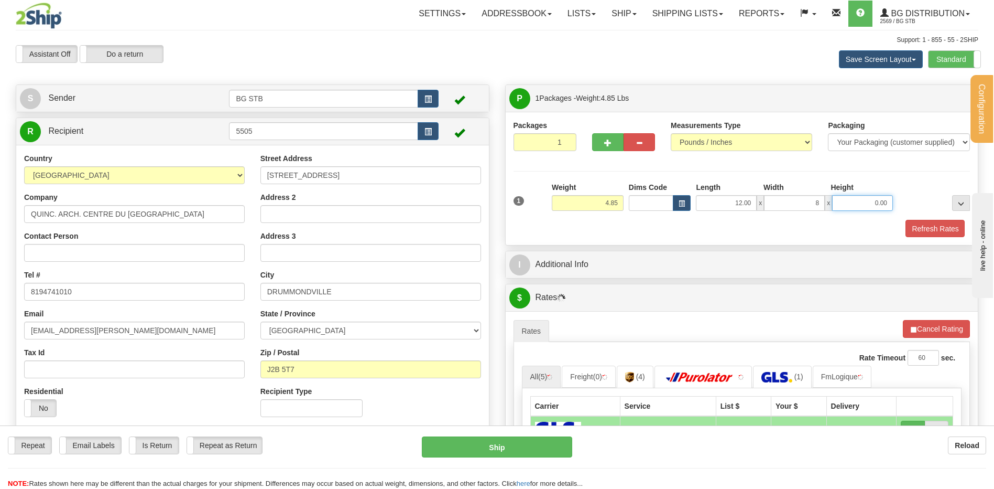
type input "8.00"
type input "6.00"
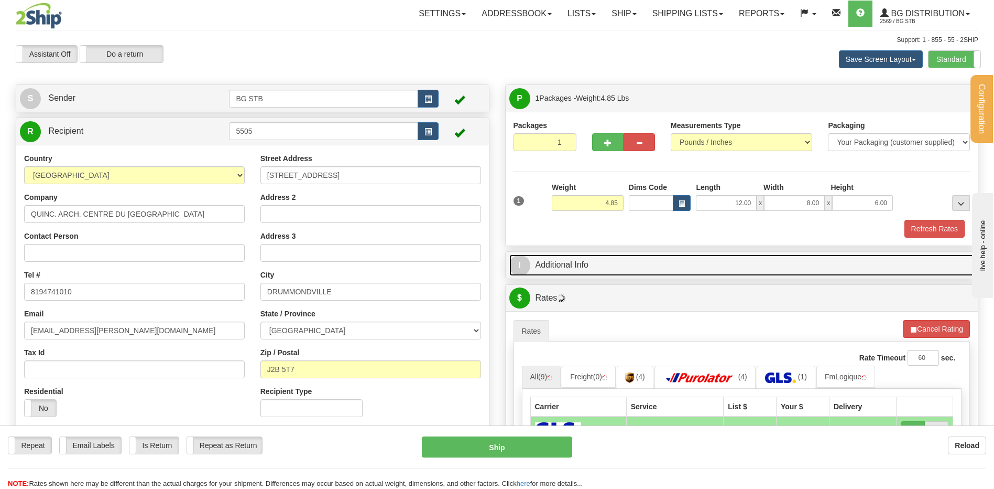
click at [609, 259] on link "I Additional Info" at bounding box center [742, 264] width 465 height 21
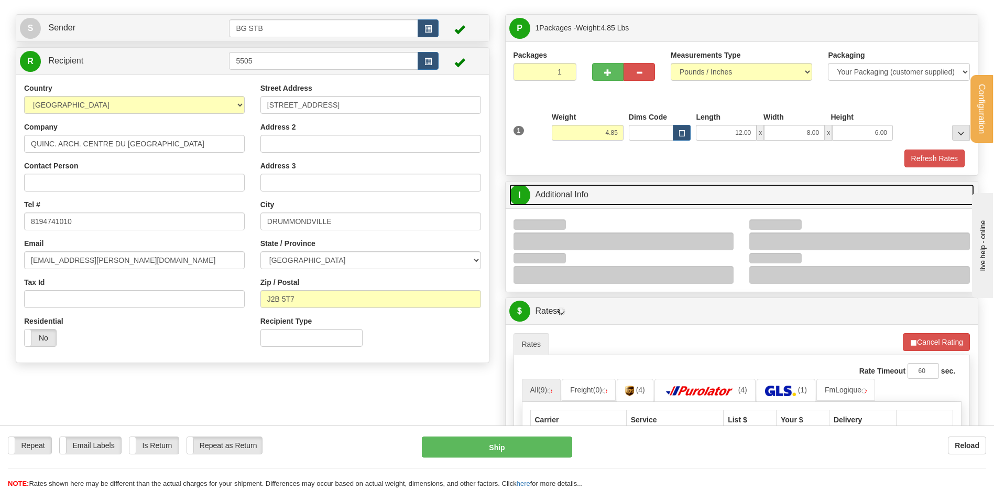
scroll to position [157, 0]
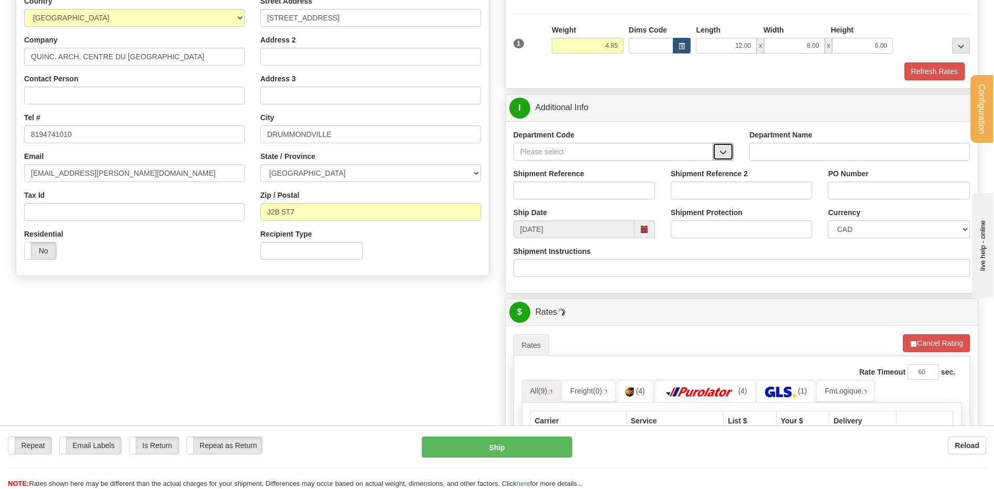
click at [722, 152] on span "button" at bounding box center [723, 152] width 7 height 7
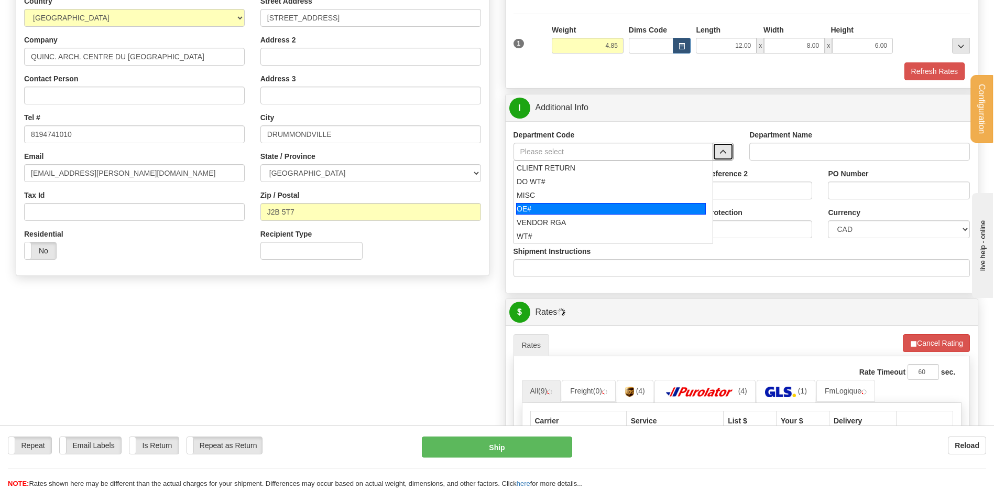
click at [557, 212] on div "OE#" at bounding box center [611, 209] width 190 height 12
type input "OE#"
type input "ORDERS"
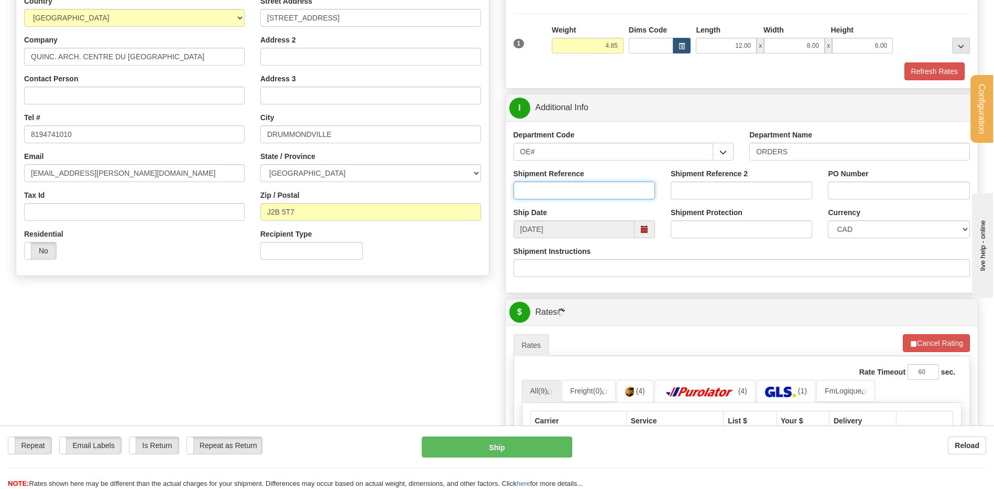
click at [555, 187] on input "Shipment Reference" at bounding box center [585, 190] width 142 height 18
type input "80006777-00 / 80007162-00"
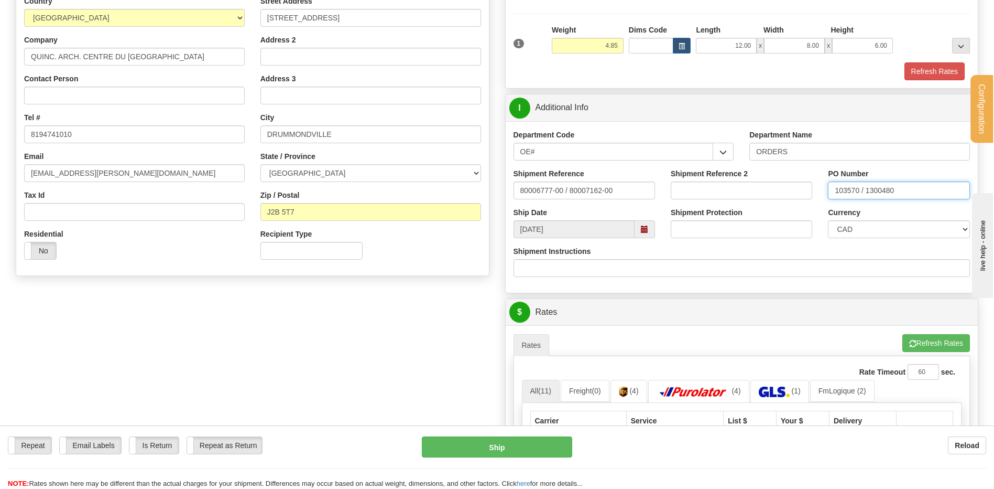
click at [883, 188] on input "103570 / 1300480" at bounding box center [899, 190] width 142 height 18
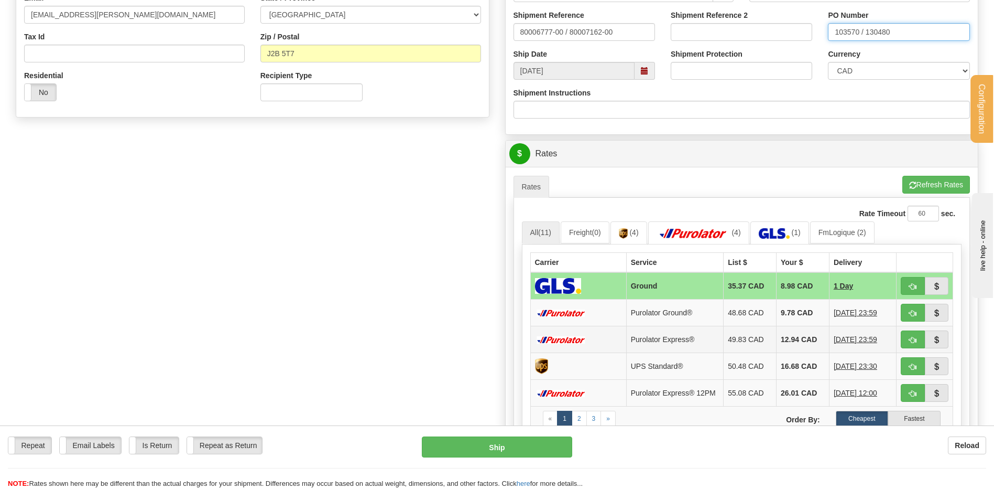
scroll to position [419, 0]
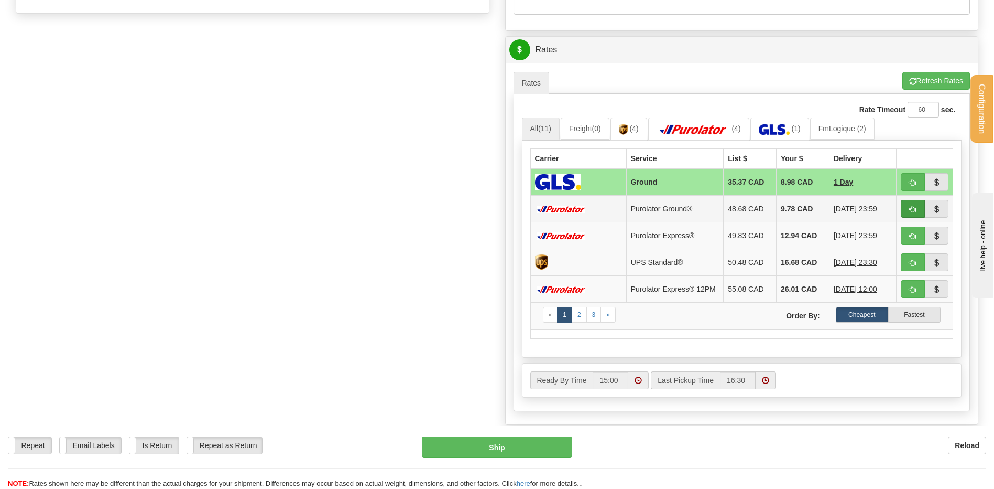
type input "103570 / 130480"
drag, startPoint x: 917, startPoint y: 210, endPoint x: 808, endPoint y: 234, distance: 111.6
click at [917, 210] on button "button" at bounding box center [913, 209] width 24 height 18
type input "260"
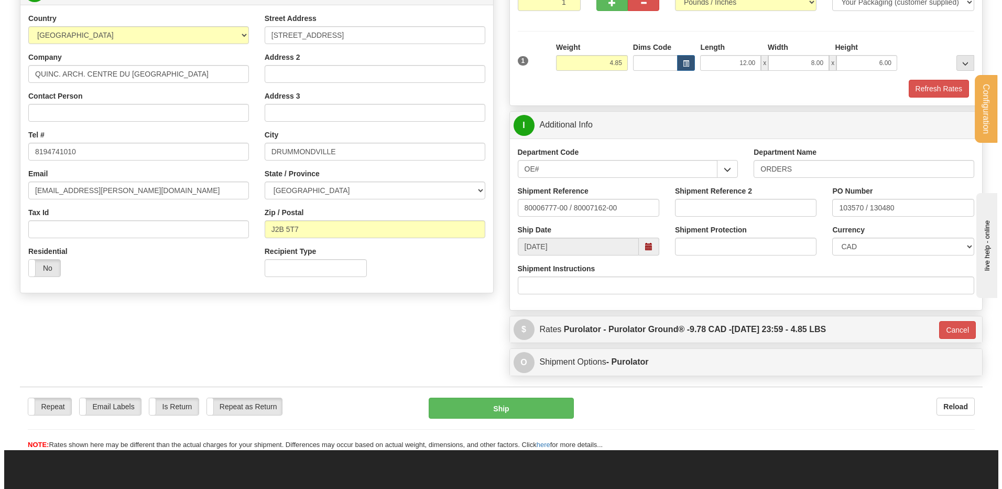
scroll to position [136, 0]
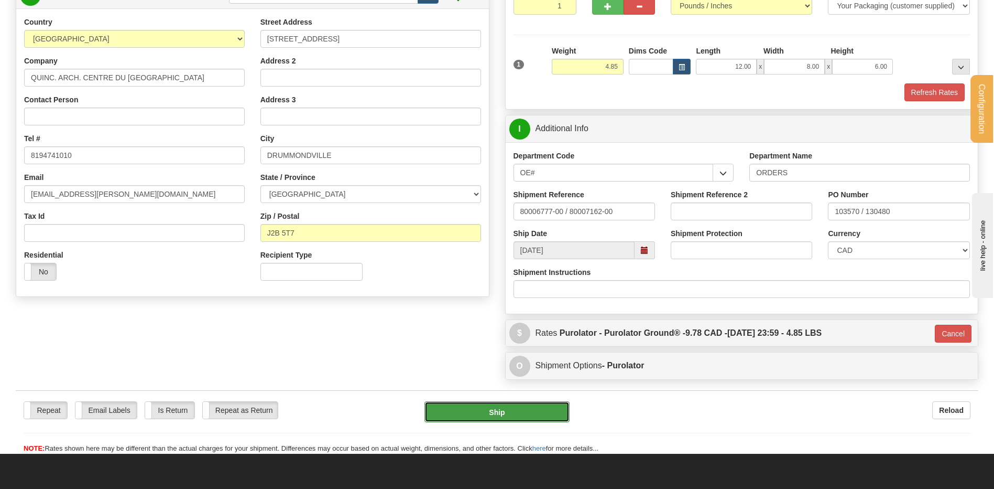
click at [457, 407] on button "Ship" at bounding box center [497, 411] width 145 height 21
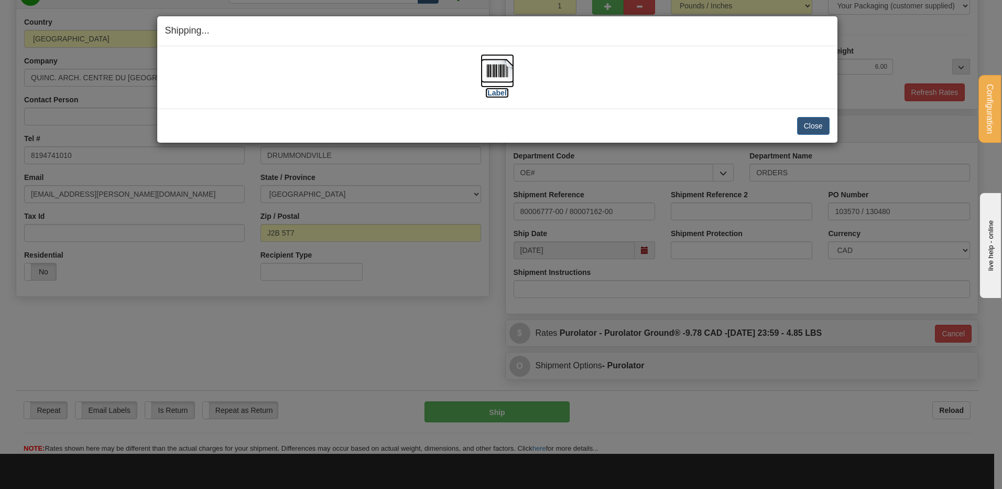
click at [507, 72] on img at bounding box center [498, 71] width 34 height 34
click at [812, 121] on button "Close" at bounding box center [813, 126] width 33 height 18
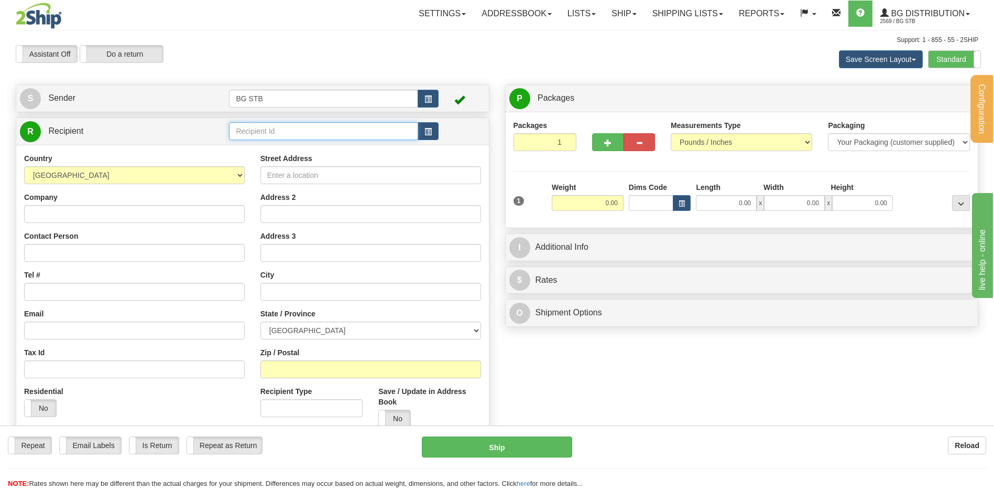
click at [302, 135] on input "text" at bounding box center [323, 131] width 189 height 18
type input "5441"
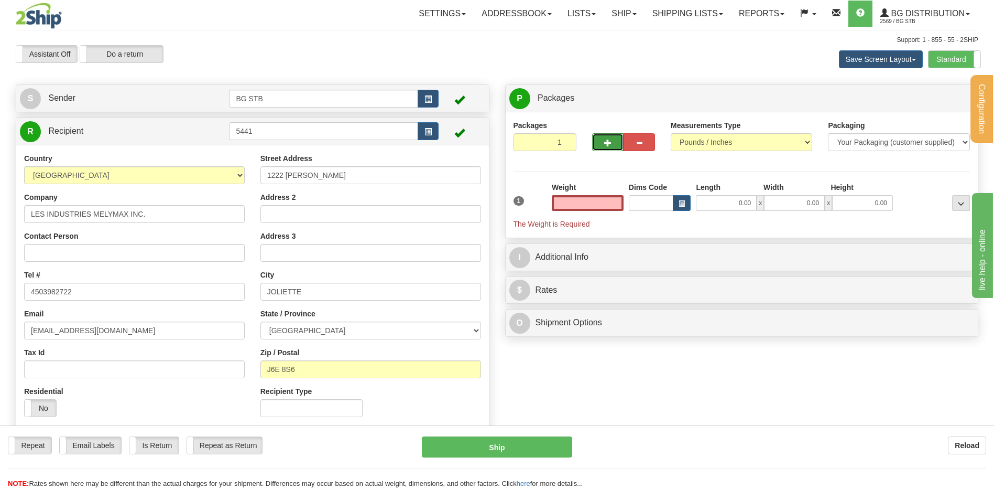
type input "0.00"
click at [606, 141] on span "button" at bounding box center [607, 142] width 7 height 7
type input "2"
click at [933, 94] on label "Package Level Pack.." at bounding box center [948, 99] width 53 height 16
radio input "true"
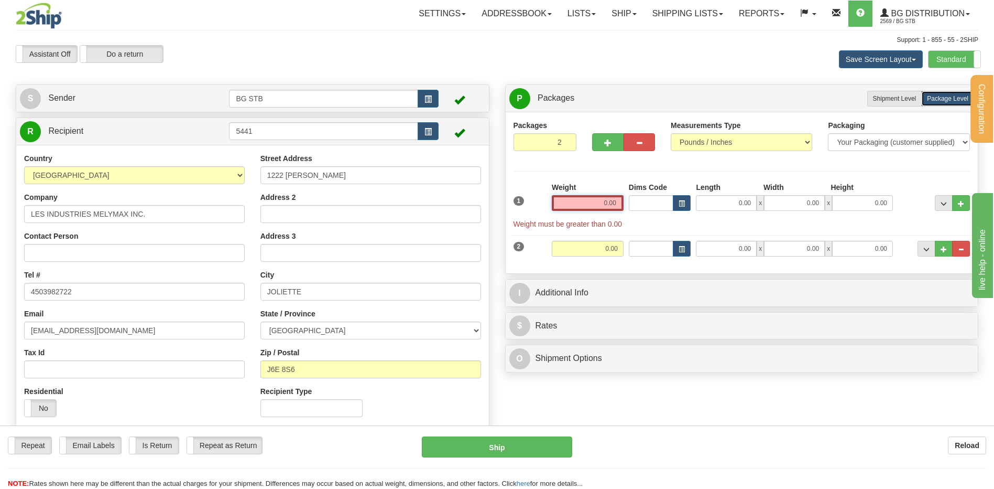
click at [603, 200] on input "0.00" at bounding box center [588, 203] width 72 height 16
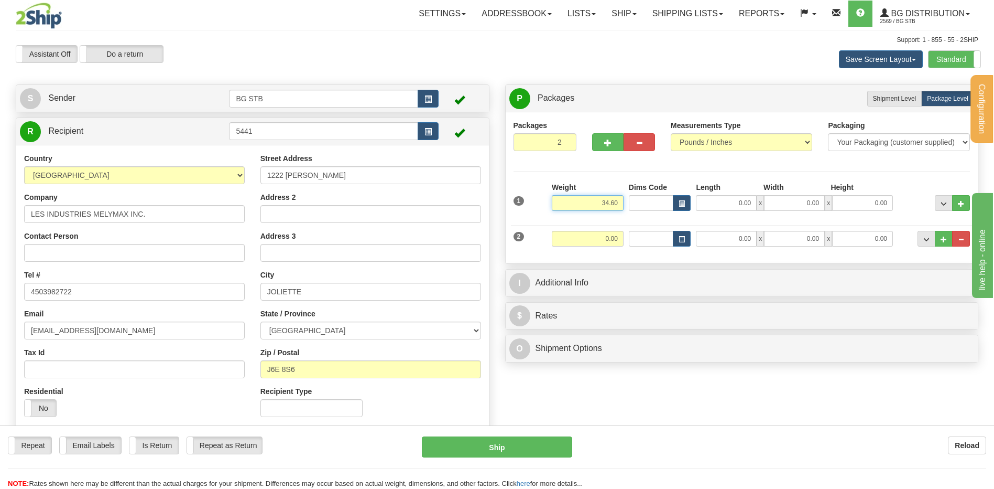
type input "34.60"
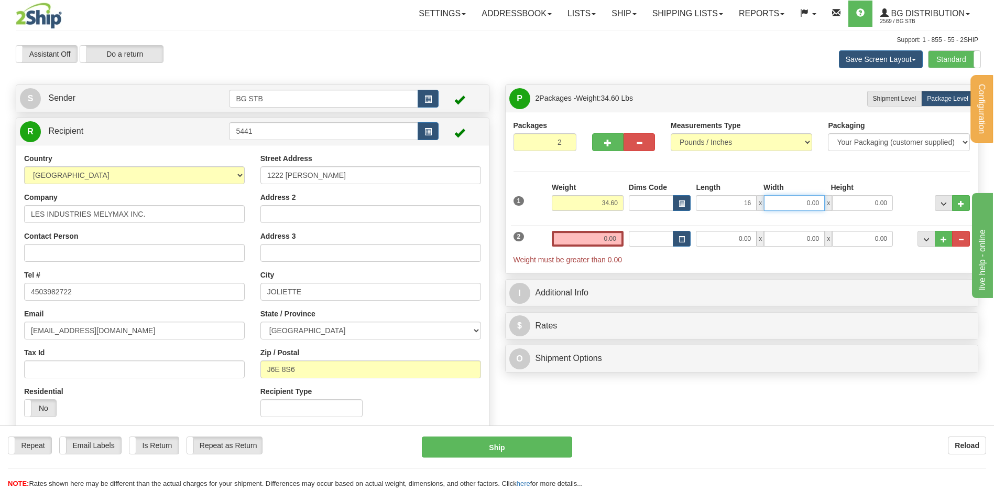
type input "16.00"
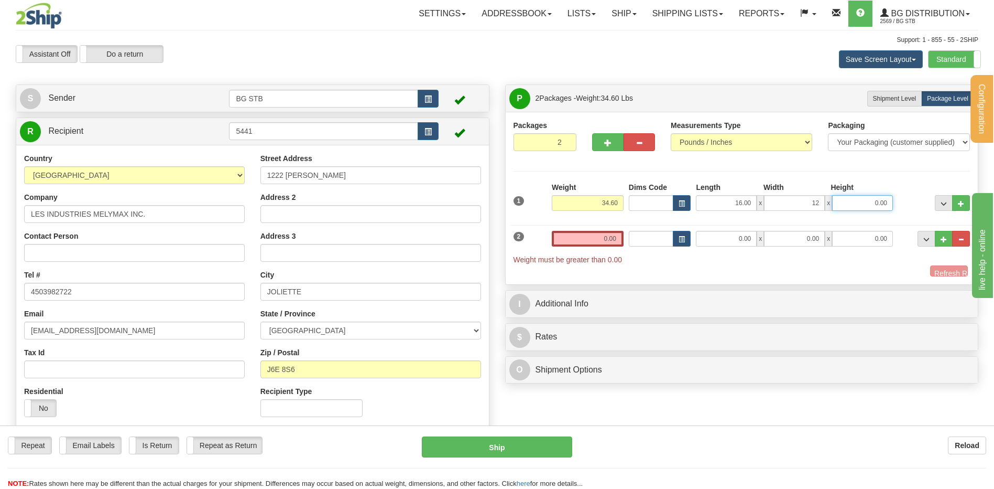
type input "12.00"
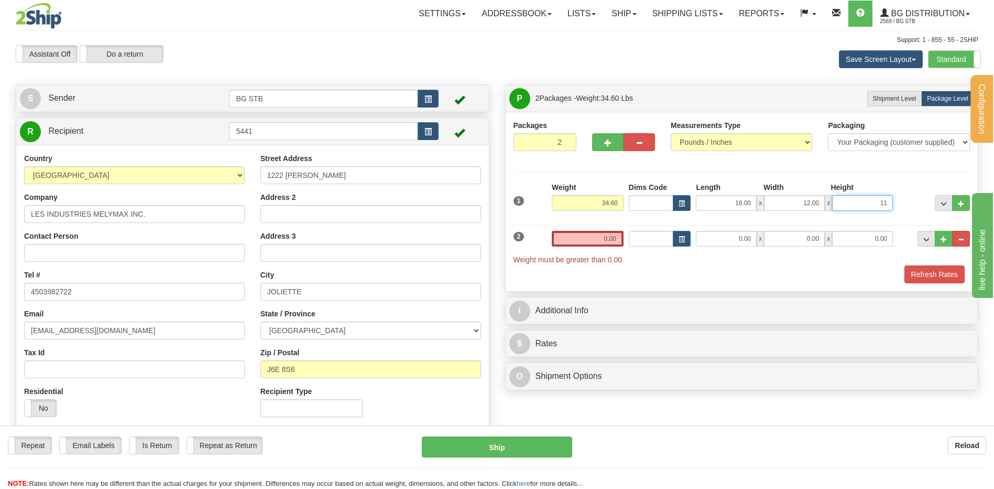
type input "11"
type input "11.00"
click at [613, 241] on input "0.00" at bounding box center [588, 239] width 72 height 16
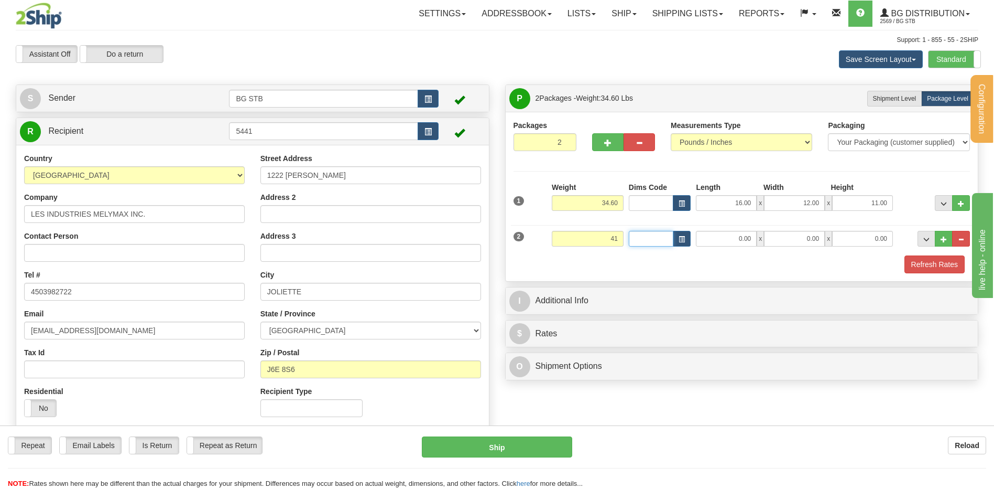
type input "41.00"
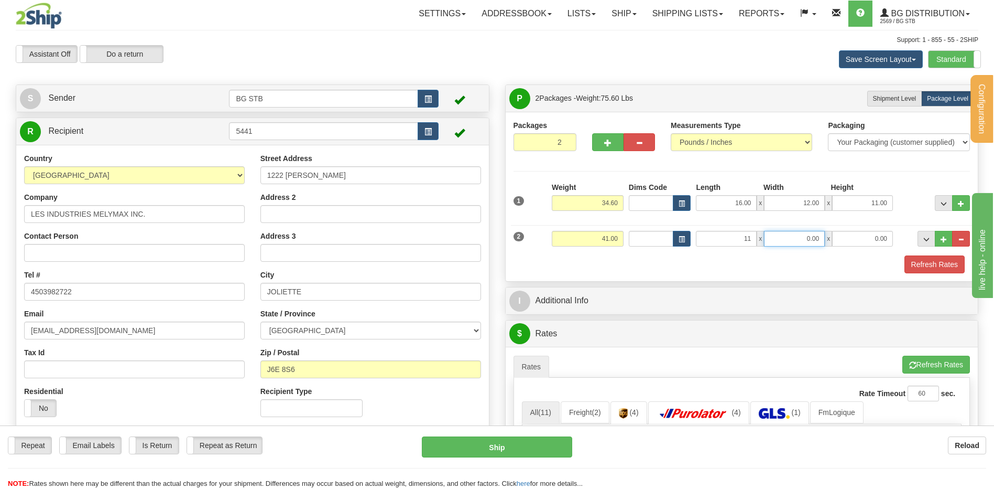
type input "11.00"
type input "9.00"
type input "14.00"
click at [598, 141] on button "button" at bounding box center [607, 142] width 31 height 18
type input "3"
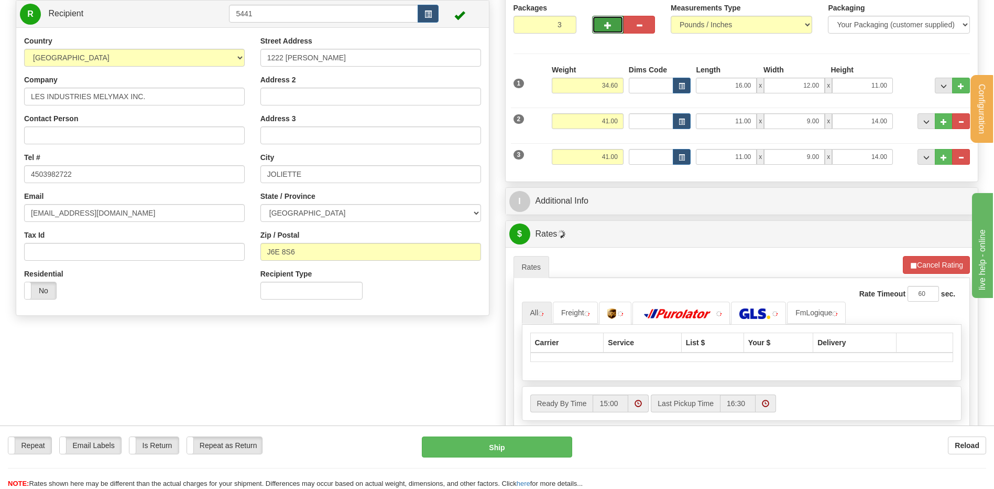
scroll to position [210, 0]
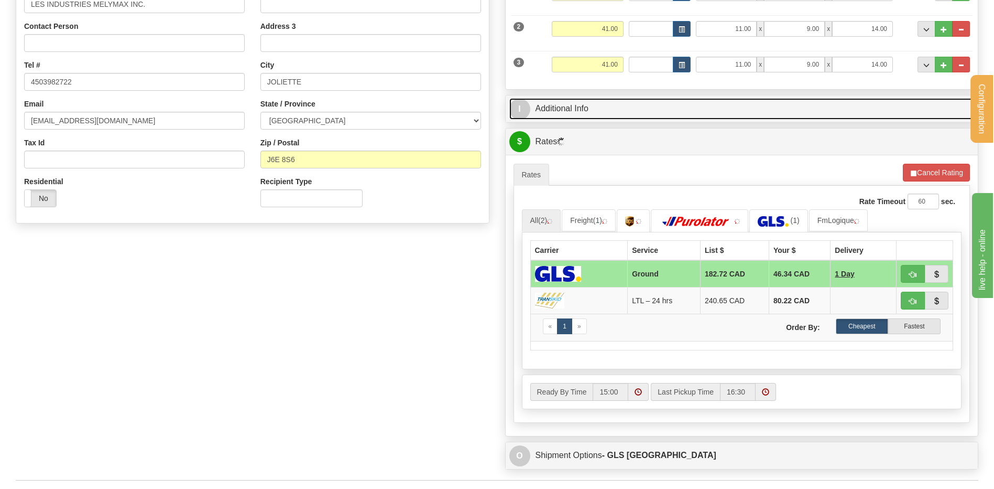
click at [625, 112] on link "I Additional Info" at bounding box center [742, 108] width 465 height 21
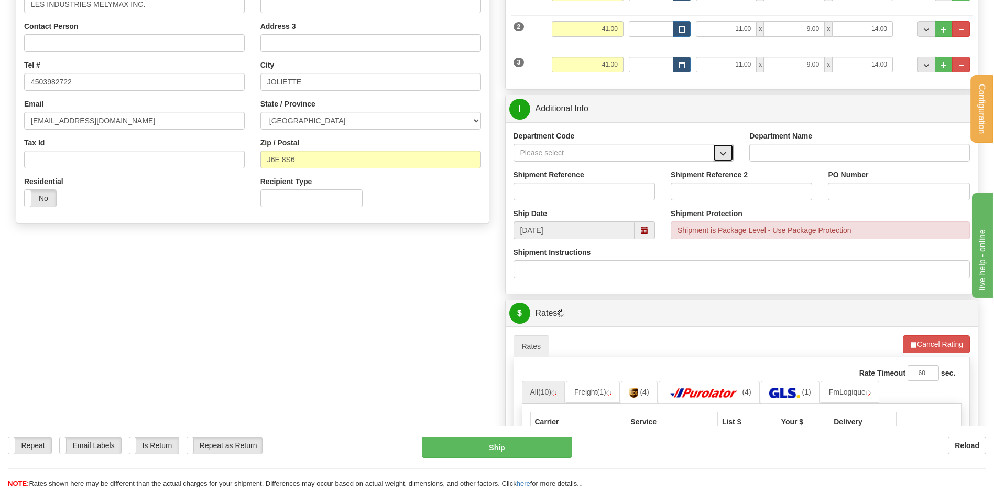
click at [716, 154] on button "button" at bounding box center [723, 153] width 21 height 18
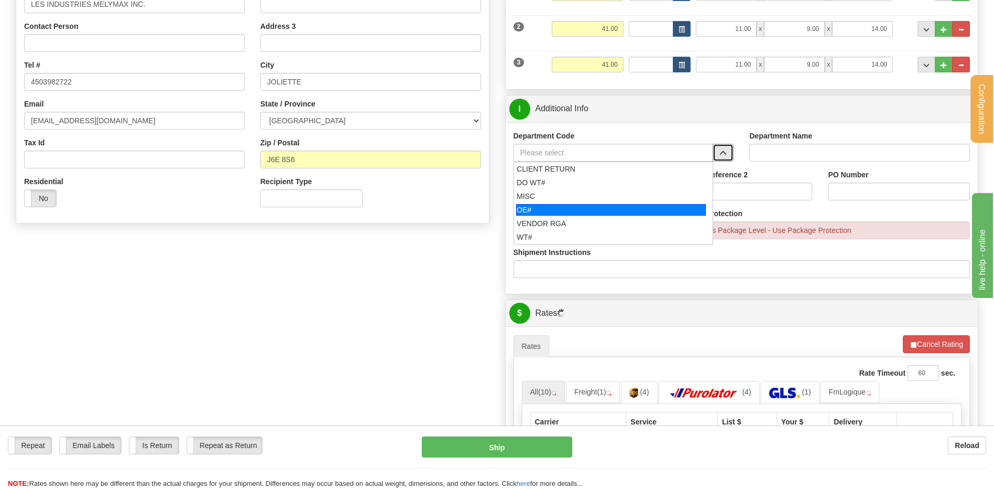
click at [557, 207] on div "OE#" at bounding box center [611, 210] width 190 height 12
type input "OE#"
type input "ORDERS"
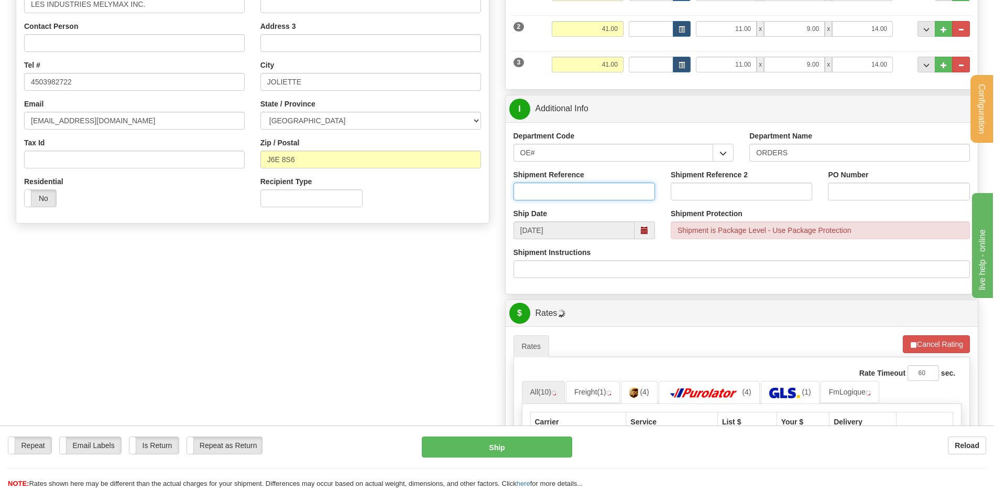
click at [567, 186] on input "Shipment Reference" at bounding box center [585, 191] width 142 height 18
type input "80007370-00 80007373-00"
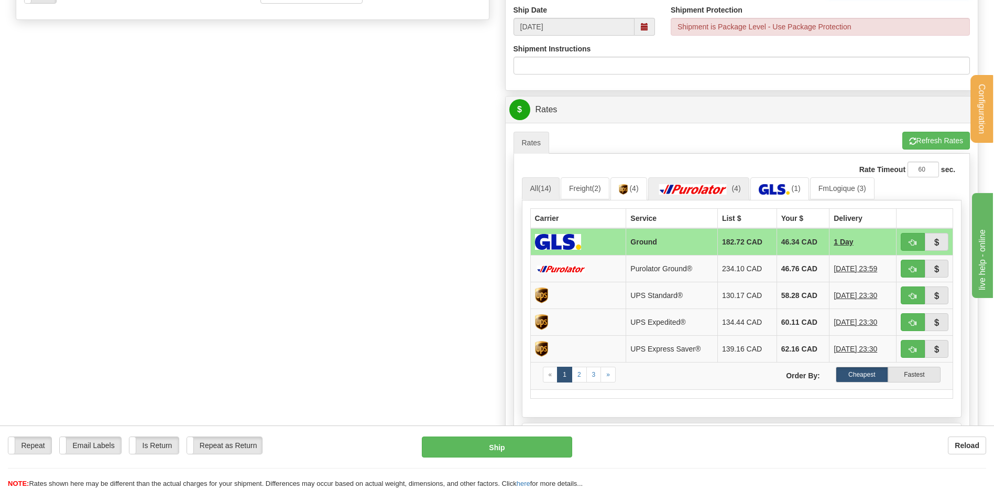
scroll to position [472, 0]
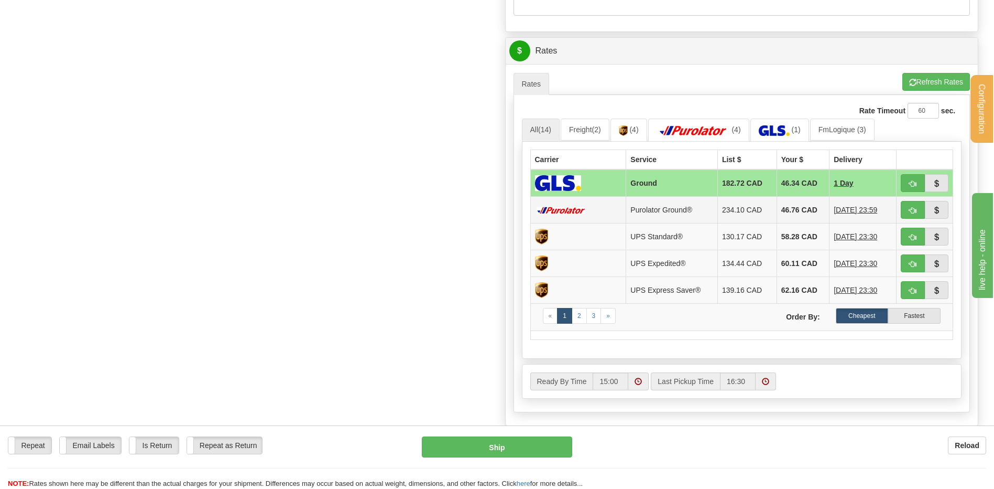
type input "82392 // 82320"
click at [917, 208] on button "button" at bounding box center [913, 210] width 24 height 18
type input "260"
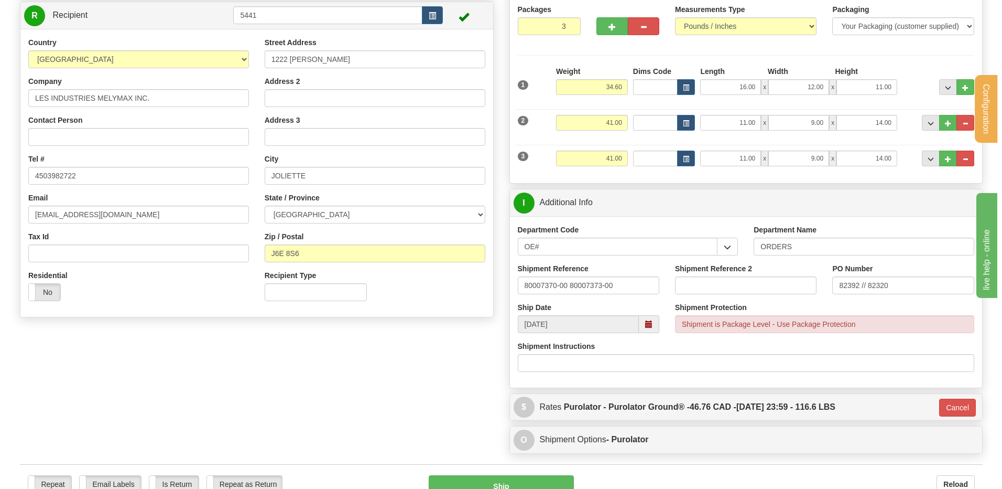
scroll to position [66, 0]
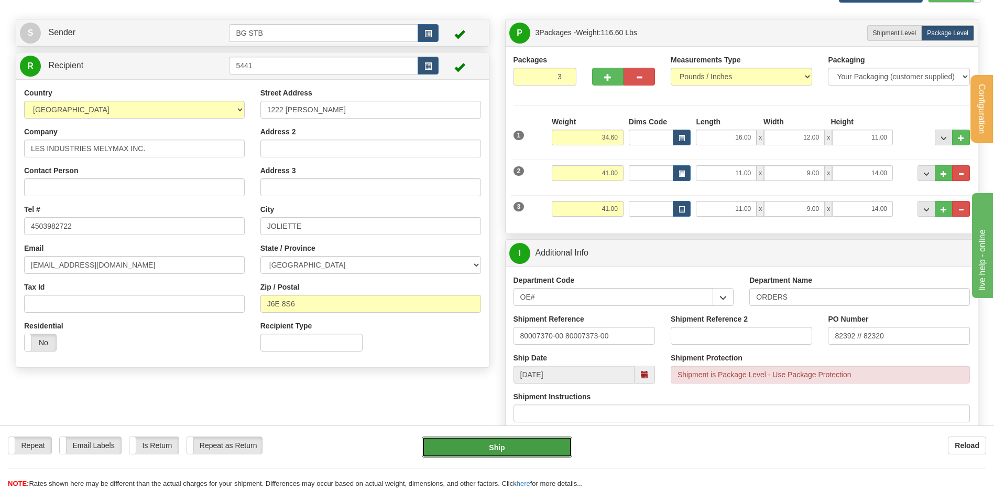
click at [488, 450] on button "Ship" at bounding box center [497, 446] width 150 height 21
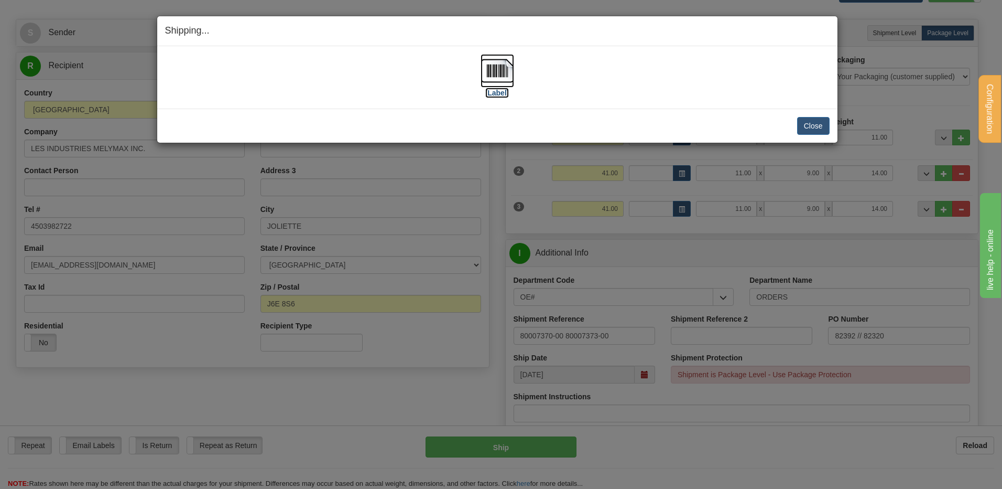
click at [500, 72] on img at bounding box center [498, 71] width 34 height 34
click at [811, 121] on button "Close" at bounding box center [813, 126] width 33 height 18
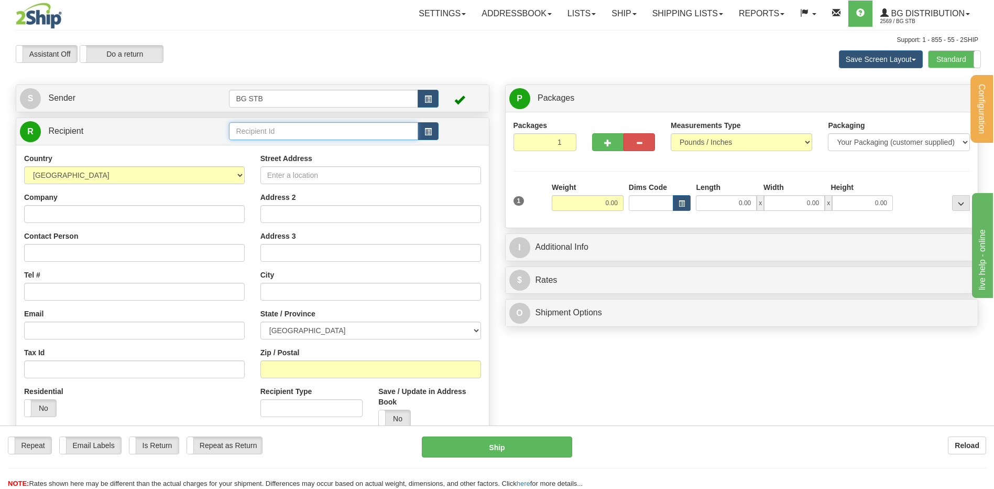
click at [251, 122] on input "text" at bounding box center [323, 131] width 189 height 18
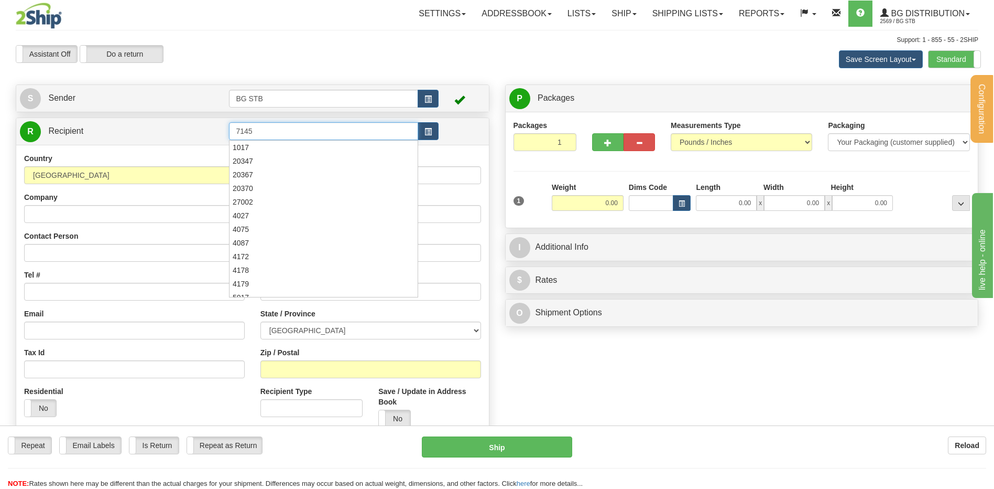
type input "7145"
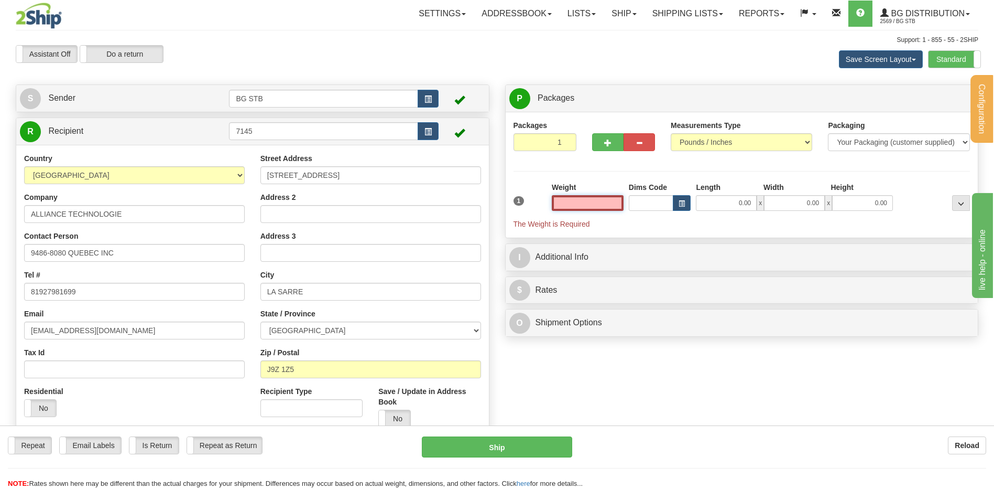
click at [598, 200] on input "text" at bounding box center [588, 203] width 72 height 16
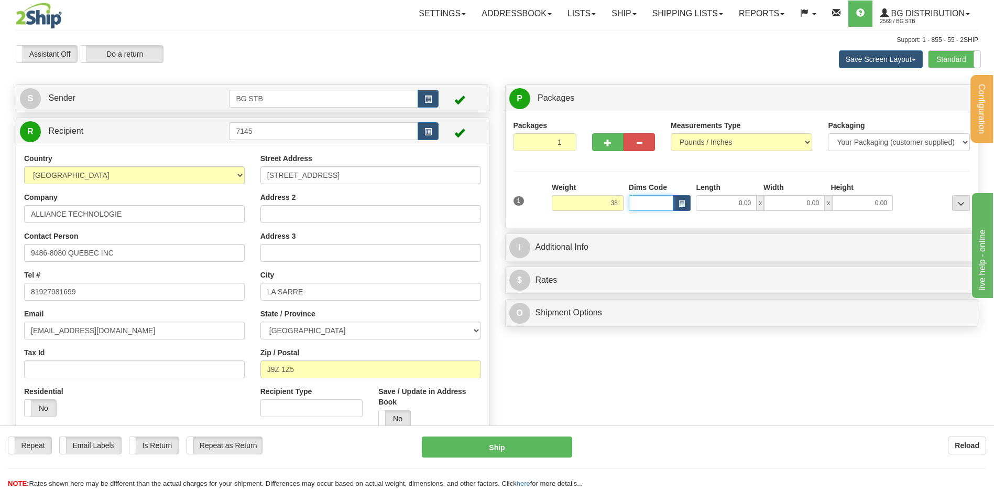
type input "38.00"
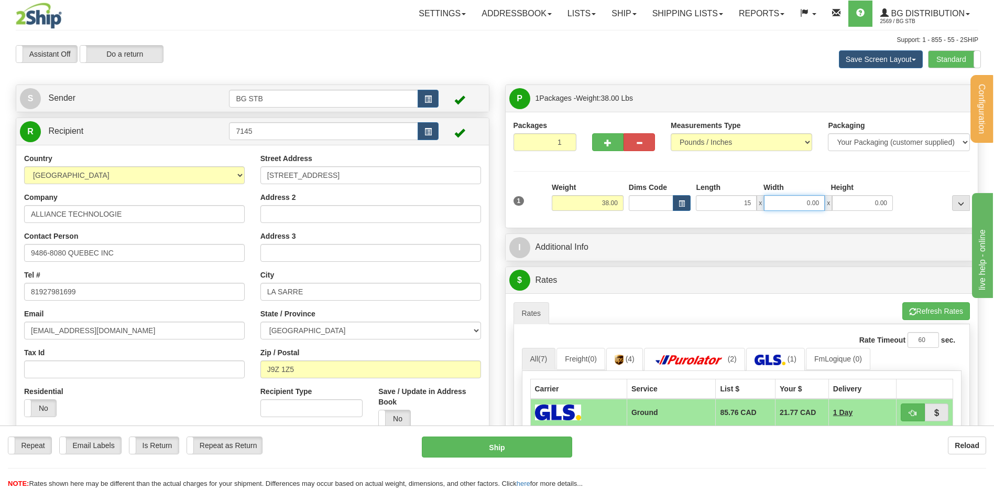
type input "15.00"
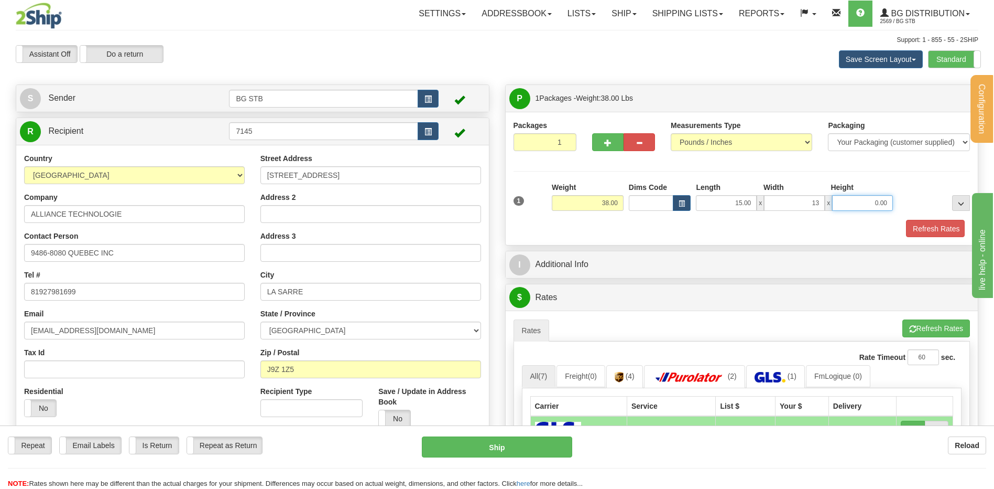
type input "13.00"
type input "13"
type input "13.00"
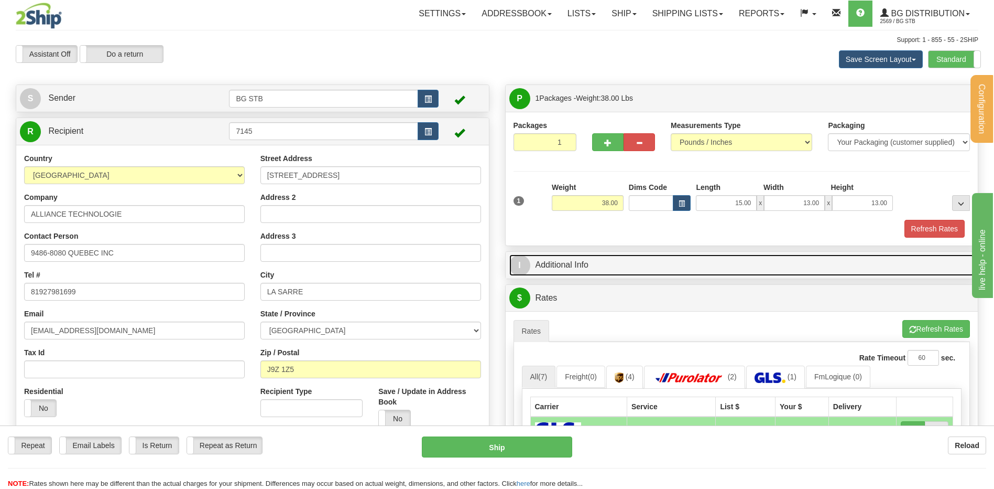
click at [583, 267] on link "I Additional Info" at bounding box center [742, 264] width 465 height 21
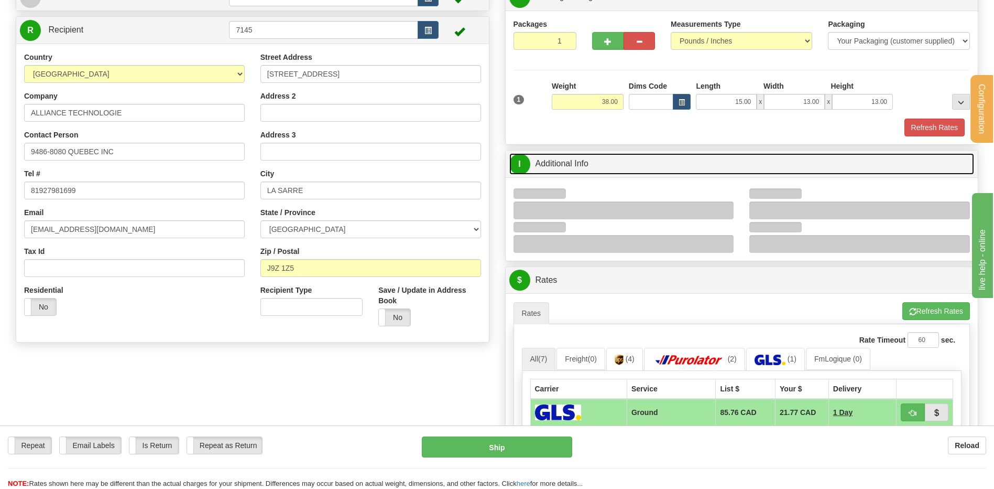
scroll to position [157, 0]
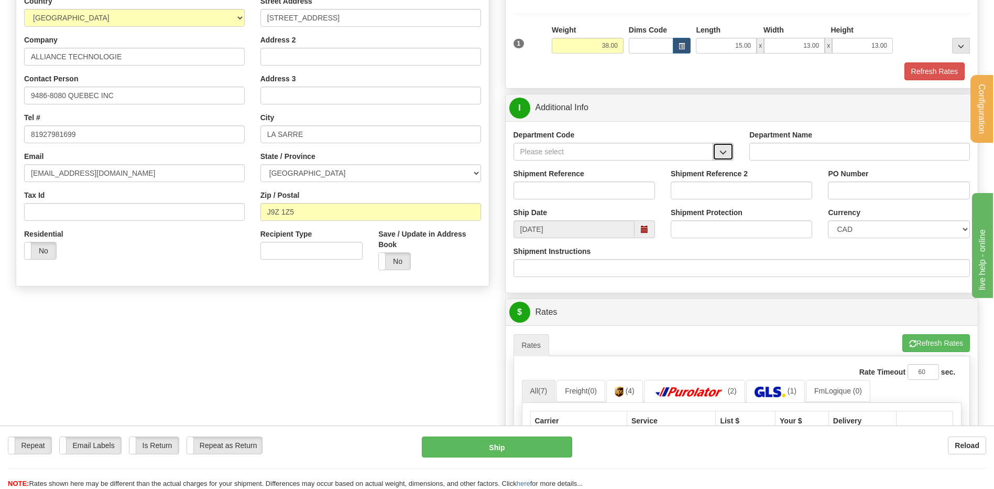
click at [721, 155] on span "button" at bounding box center [723, 152] width 7 height 7
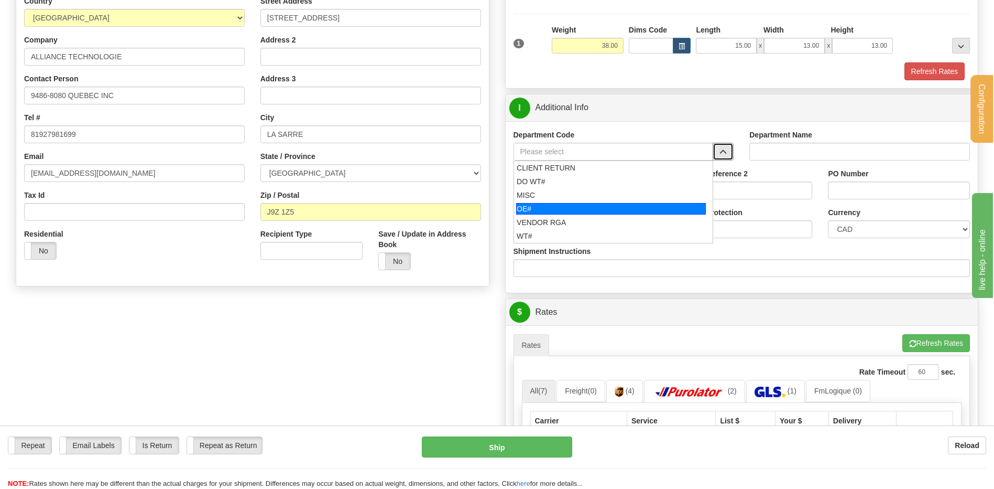
click at [601, 211] on div "OE#" at bounding box center [611, 209] width 190 height 12
type input "OE#"
type input "ORDERS"
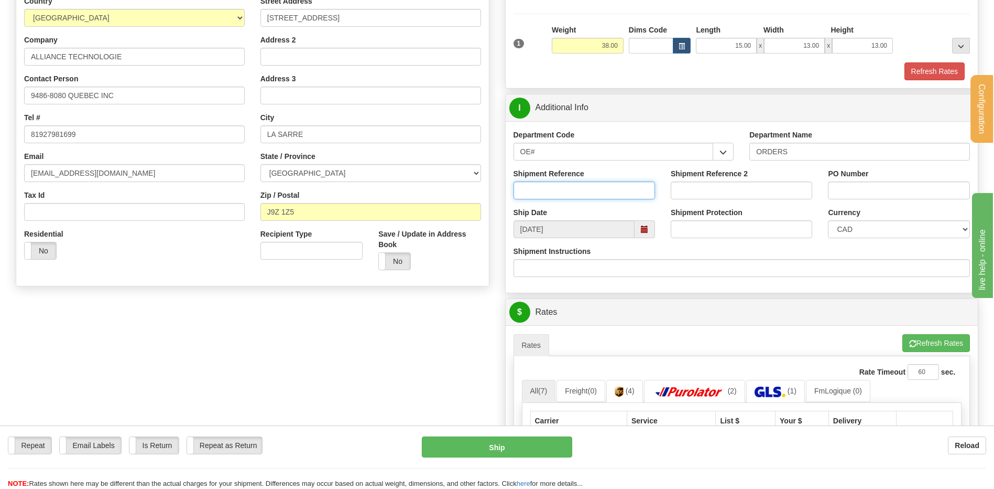
click at [595, 185] on input "Shipment Reference" at bounding box center [585, 190] width 142 height 18
type input "80007377-00"
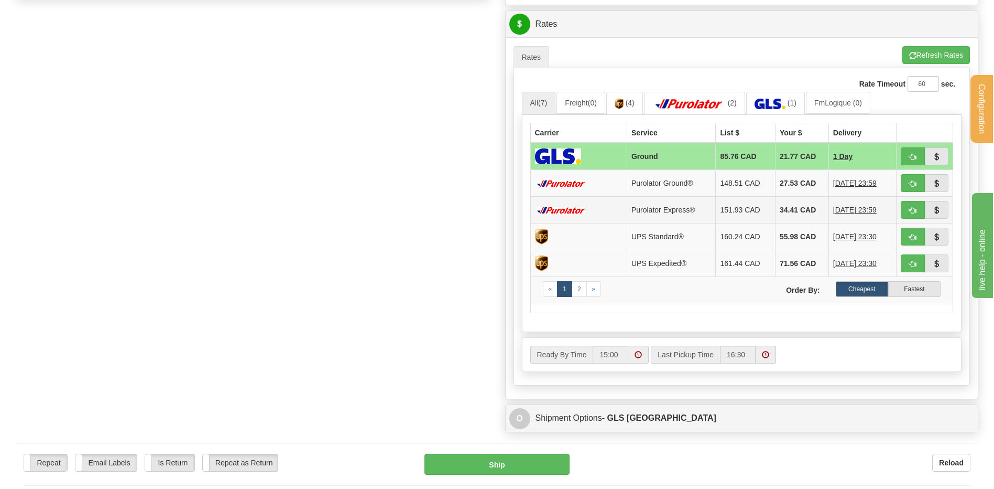
scroll to position [524, 0]
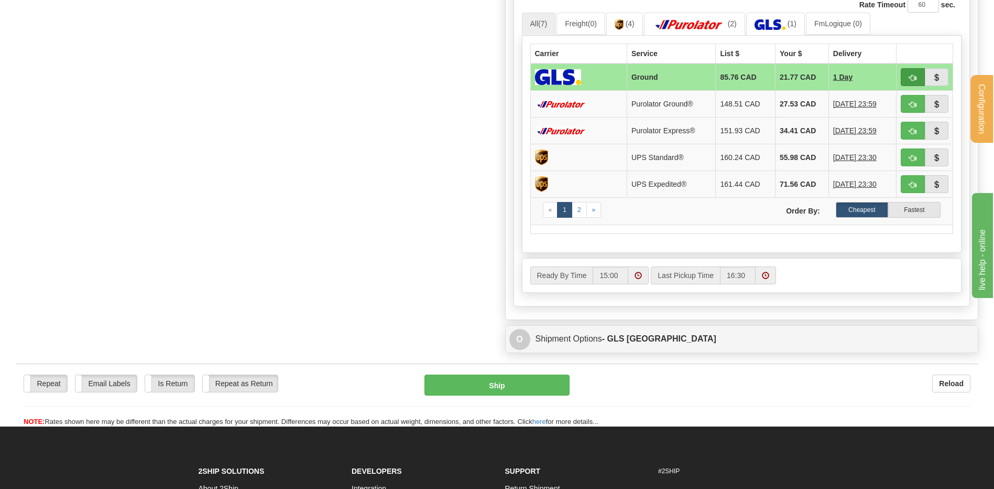
type input "RESTOCK 8OCT25"
click at [914, 78] on span "button" at bounding box center [913, 77] width 7 height 7
type input "1"
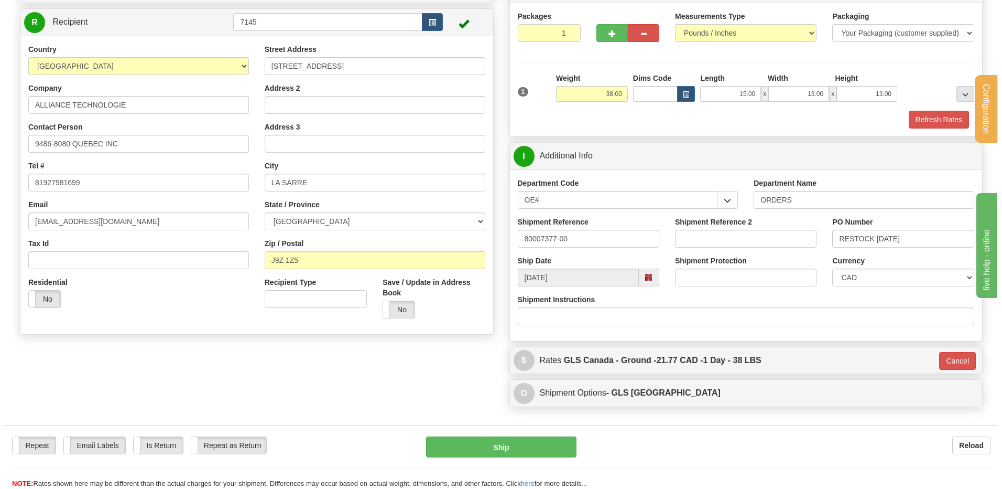
scroll to position [203, 0]
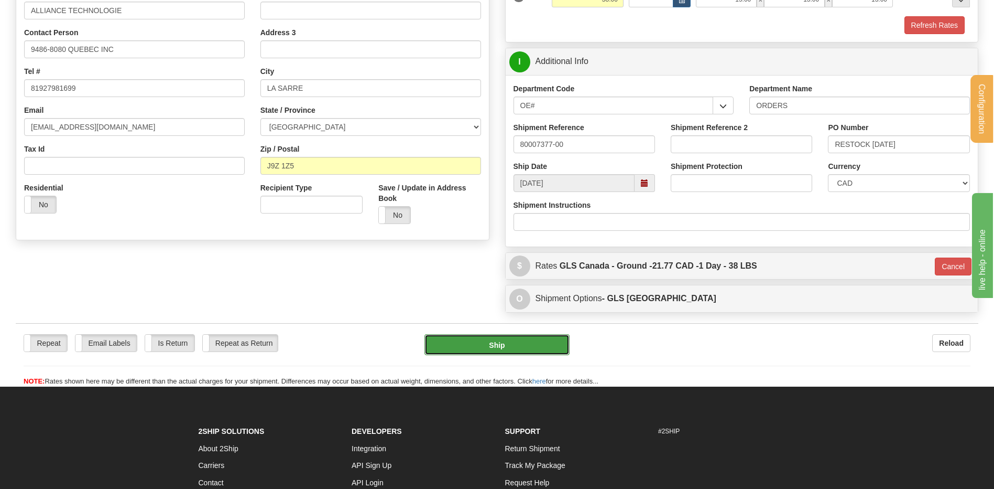
click at [496, 344] on button "Ship" at bounding box center [497, 344] width 145 height 21
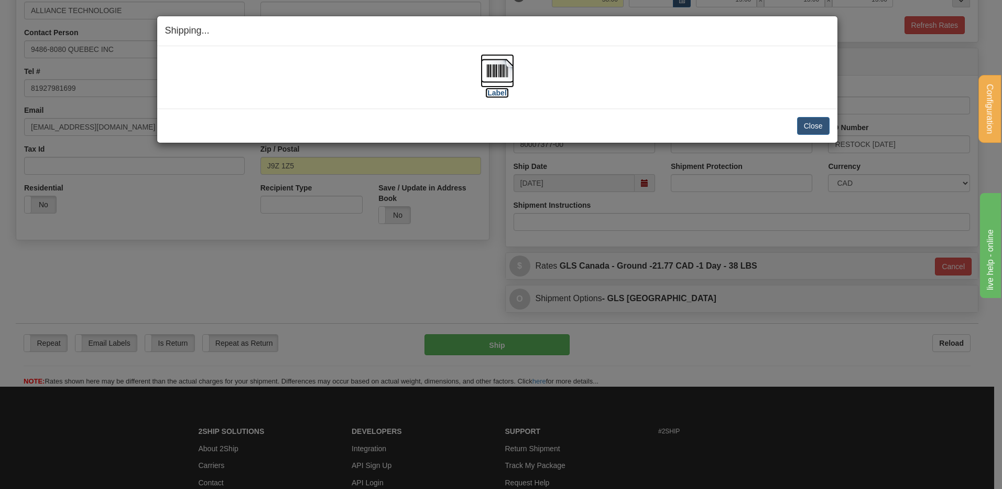
click at [492, 68] on img at bounding box center [498, 71] width 34 height 34
click at [813, 124] on button "Close" at bounding box center [813, 126] width 33 height 18
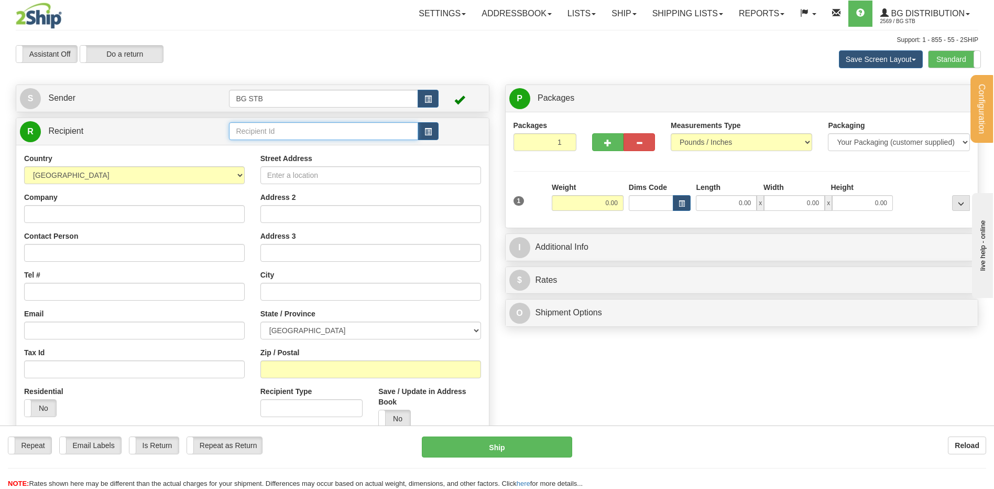
click at [255, 129] on input "text" at bounding box center [323, 131] width 189 height 18
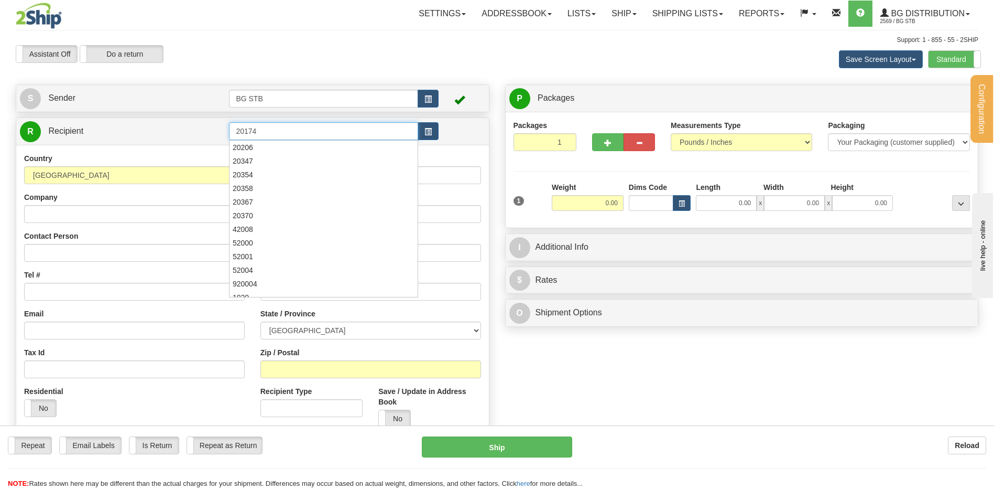
type input "20174"
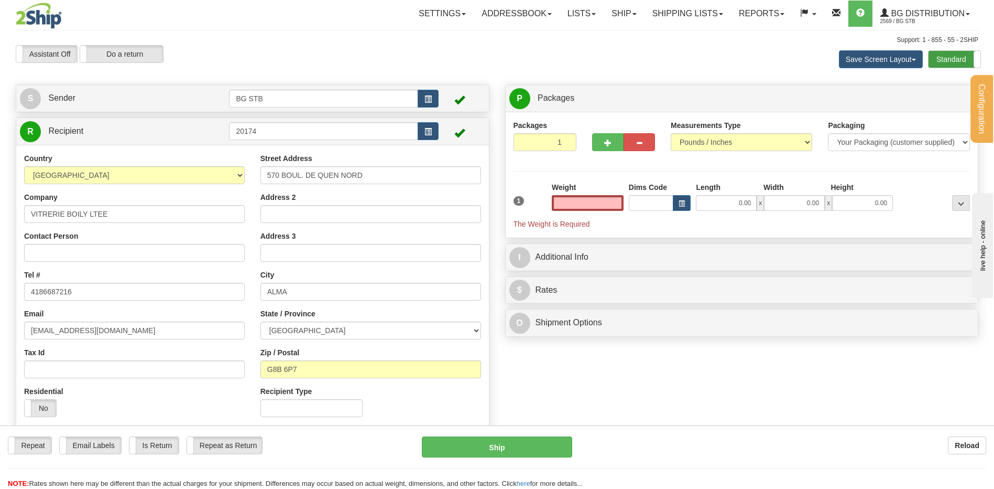
type input "0.00"
click at [956, 59] on label "Standard" at bounding box center [955, 59] width 52 height 17
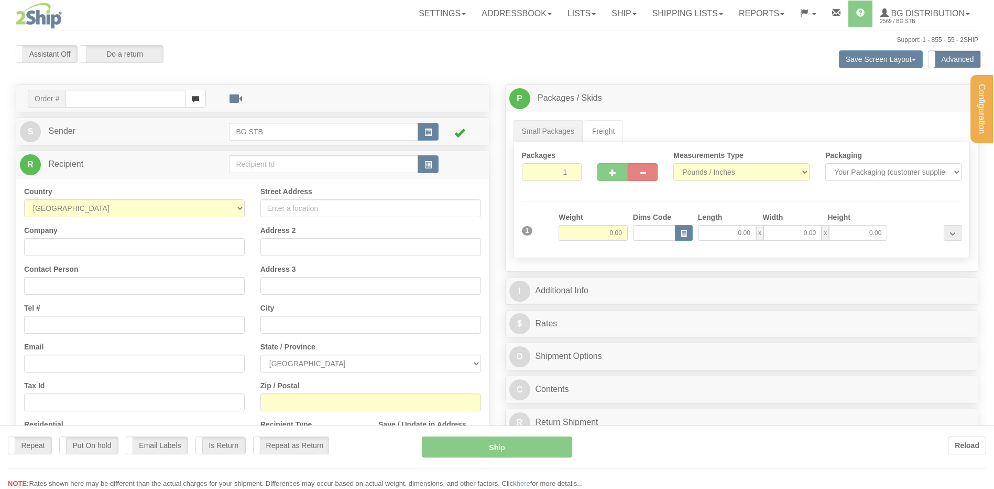
click at [256, 163] on div "Configuration My Configuration Panel Close Configure My Carriers" at bounding box center [497, 300] width 994 height 601
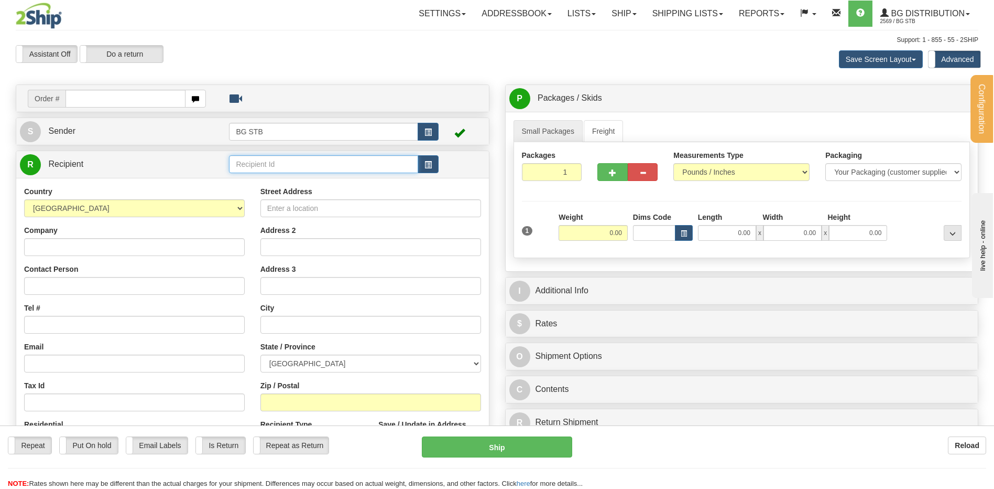
click at [256, 163] on input "text" at bounding box center [323, 164] width 189 height 18
type input "20174"
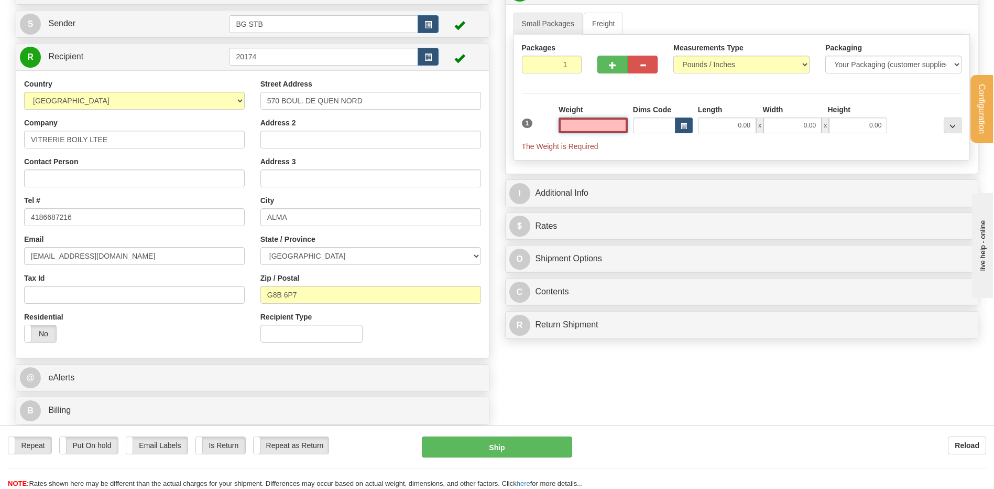
scroll to position [262, 0]
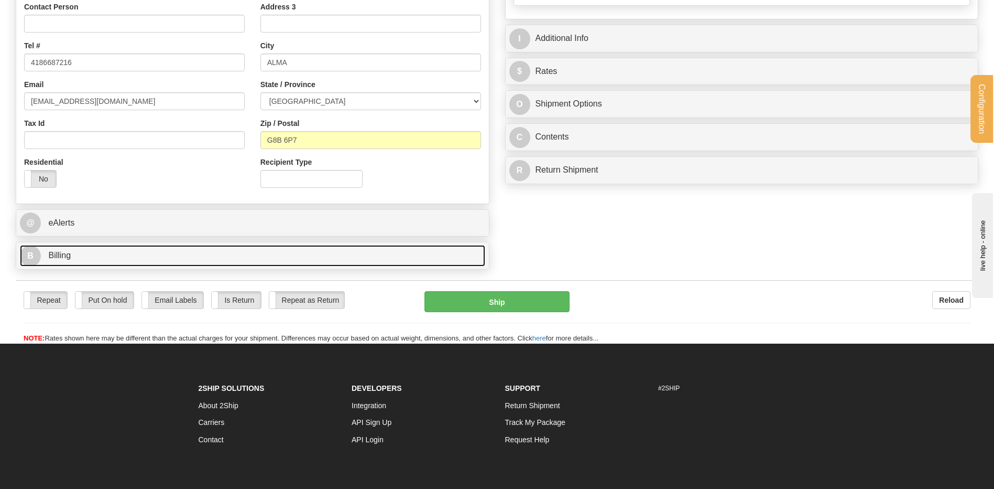
type input "0.00"
click at [166, 263] on link "B Billing" at bounding box center [252, 255] width 465 height 21
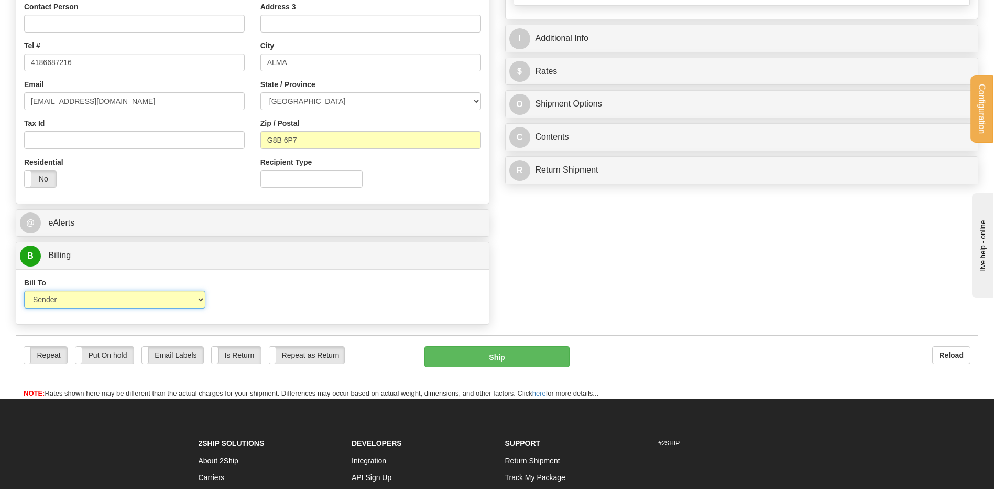
click at [119, 302] on select "Sender Recipient Third Party Collect" at bounding box center [114, 299] width 181 height 18
select select "2"
click at [24, 290] on select "Sender Recipient Third Party Collect" at bounding box center [114, 299] width 181 height 18
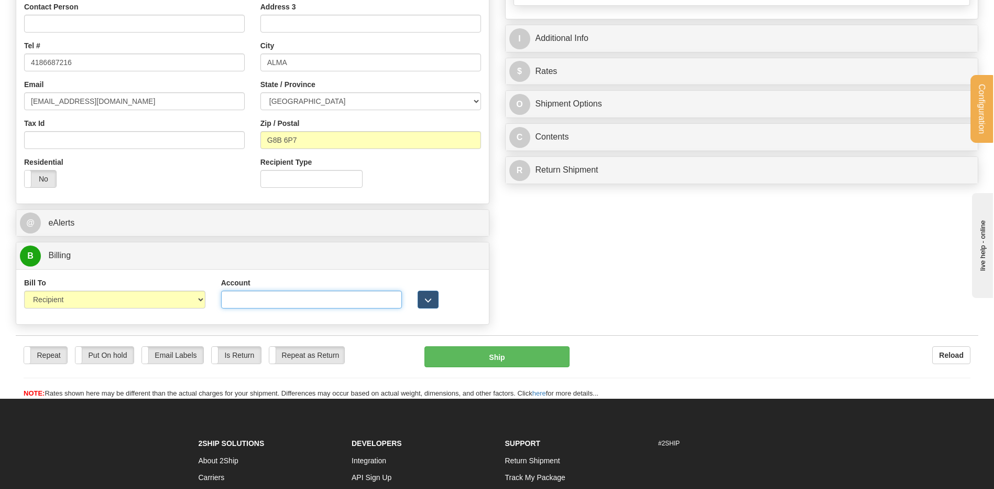
click at [232, 301] on input "Account" at bounding box center [311, 299] width 181 height 18
type input "406430"
click at [431, 300] on span "button" at bounding box center [428, 300] width 7 height 7
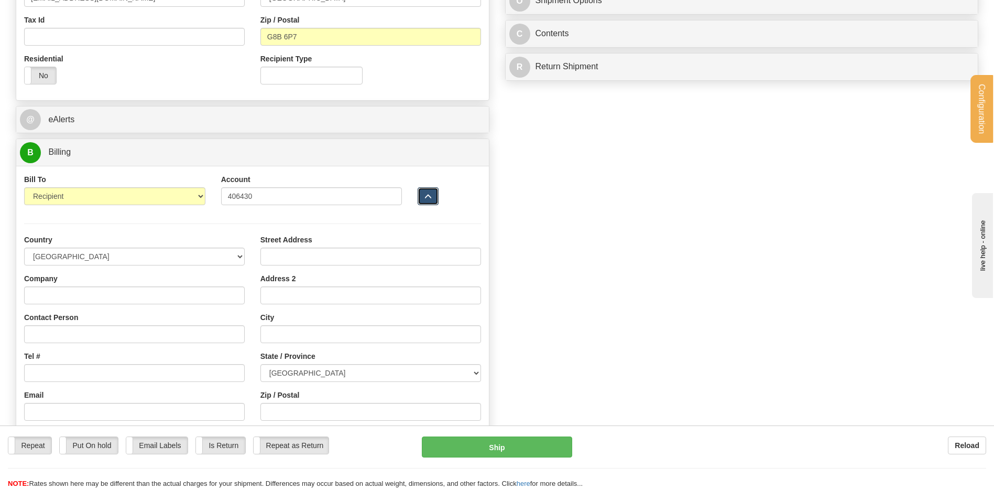
scroll to position [472, 0]
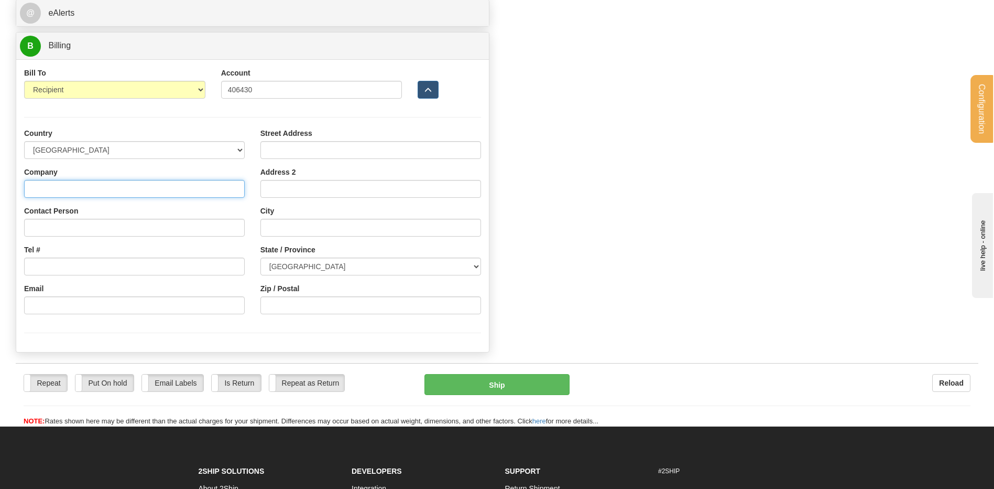
click at [77, 188] on input "Company" at bounding box center [134, 189] width 221 height 18
click at [110, 187] on input "VITRERIE" at bounding box center [134, 189] width 221 height 18
type input "VITRERIE BOILY LTEE"
type input "RECEPTION"
type input "vitrerie.boily.rg@cgocable.ca"
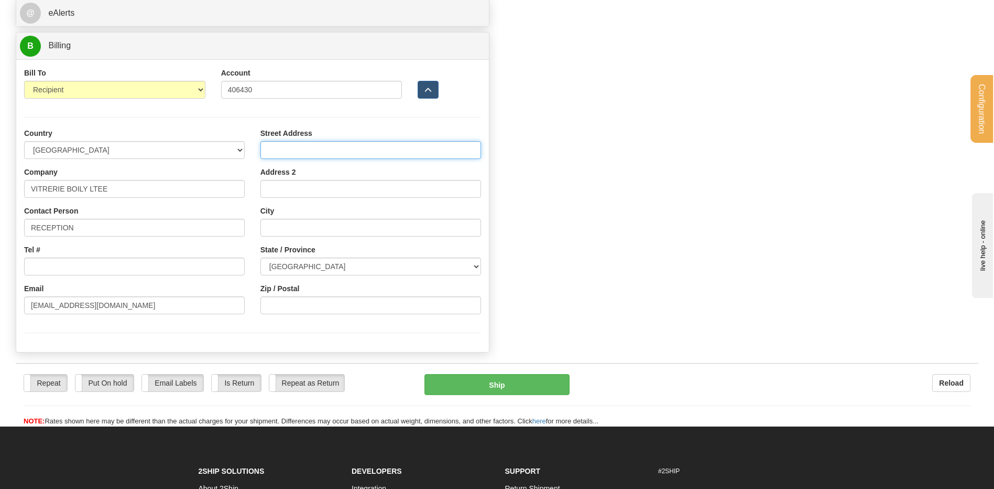
type input "570 BOUL. DE QUEN NORD"
type input "ALMA"
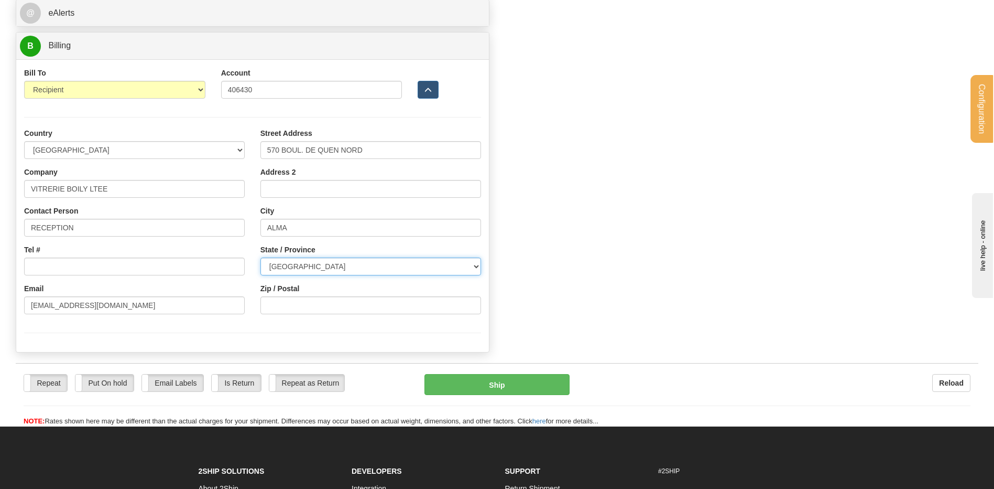
select select "QC"
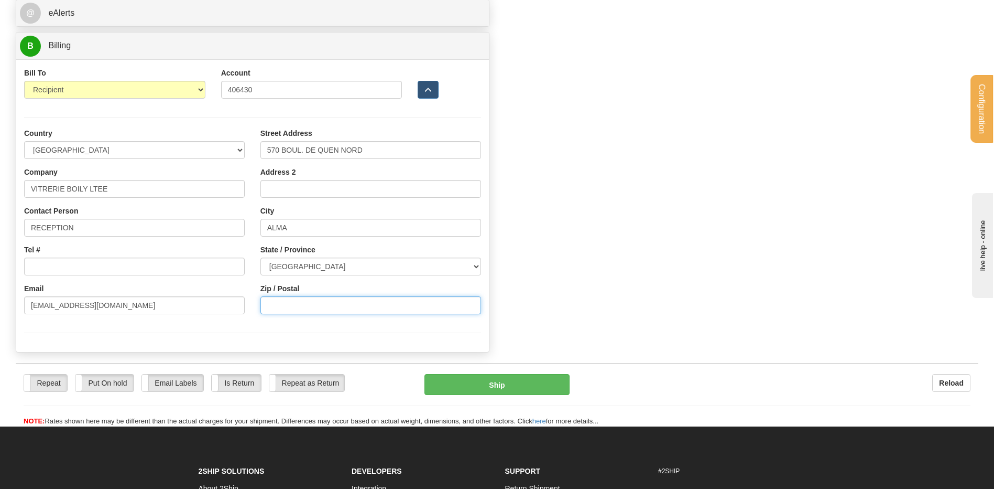
type input "G8B 6P7"
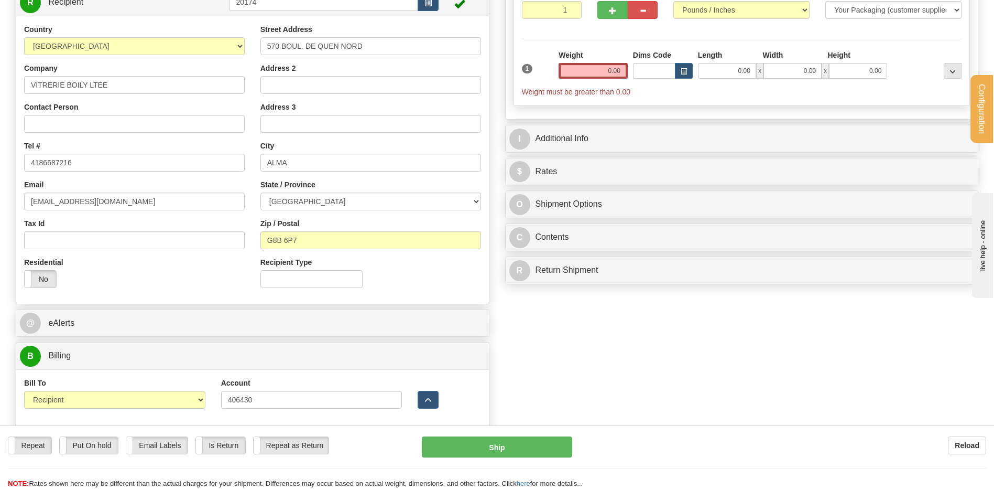
scroll to position [157, 0]
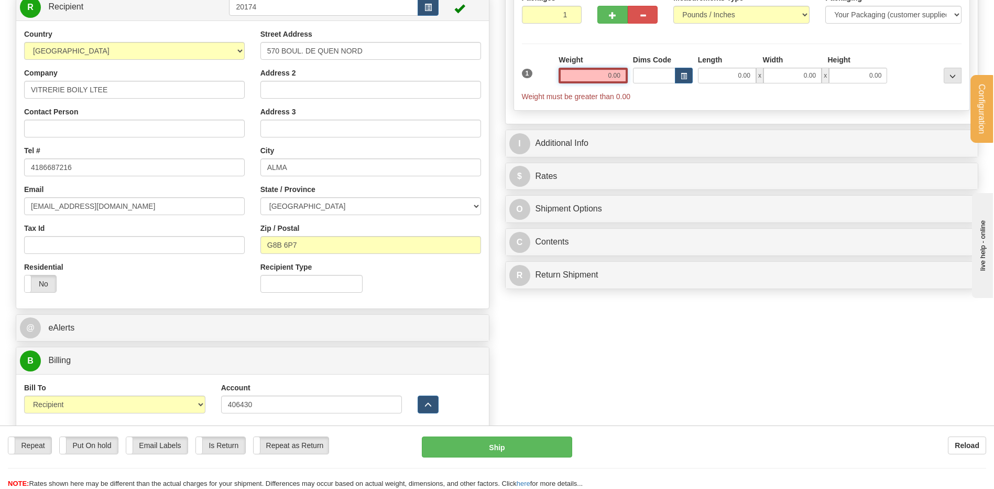
click at [609, 71] on input "0.00" at bounding box center [593, 76] width 69 height 16
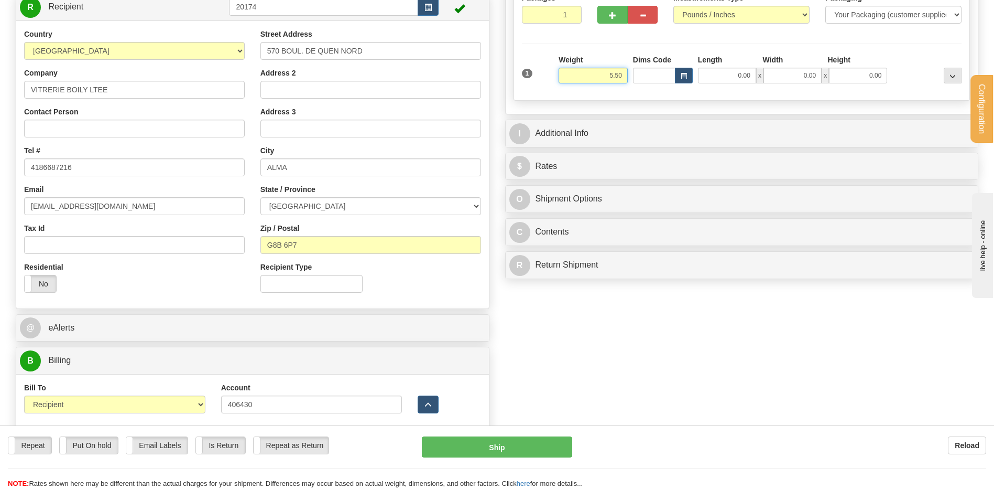
type input "5.50"
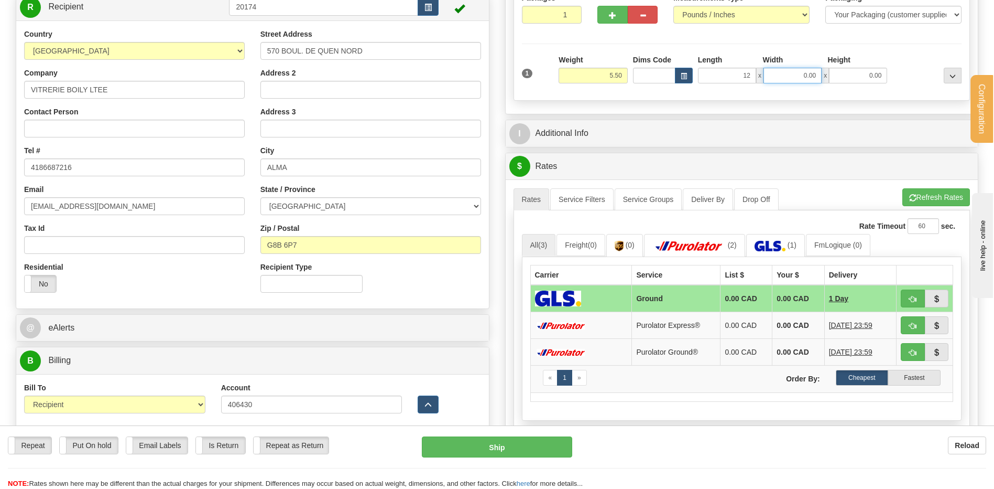
type input "12.00"
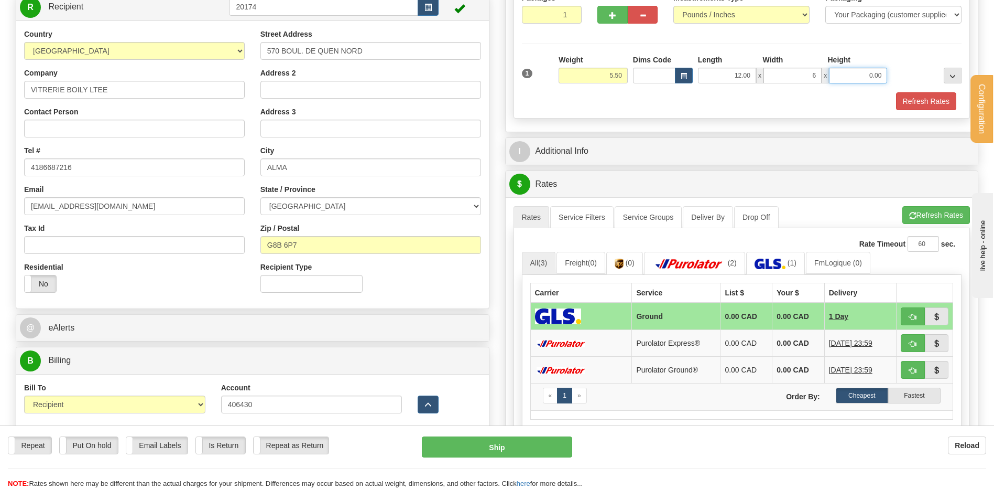
type input "6.00"
click at [592, 165] on div "I Additional Info" at bounding box center [742, 151] width 474 height 28
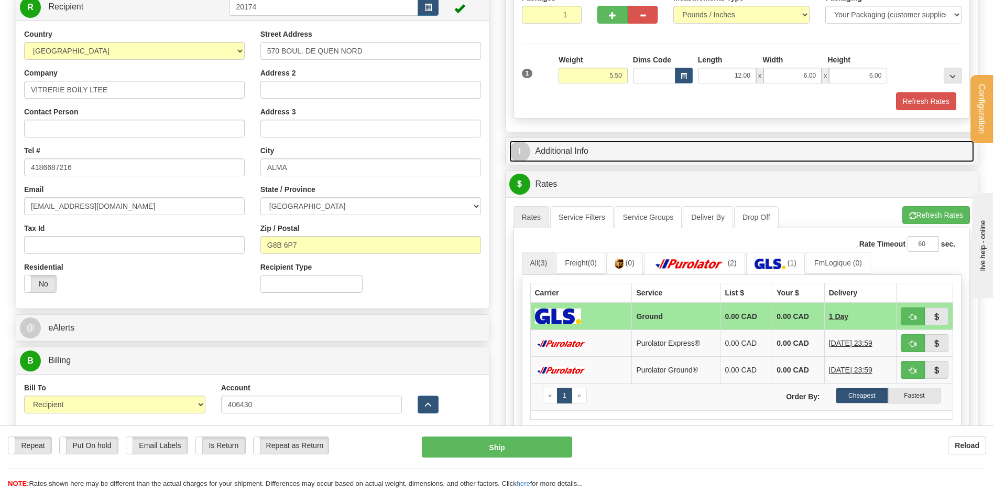
click at [594, 146] on link "I Additional Info" at bounding box center [742, 150] width 465 height 21
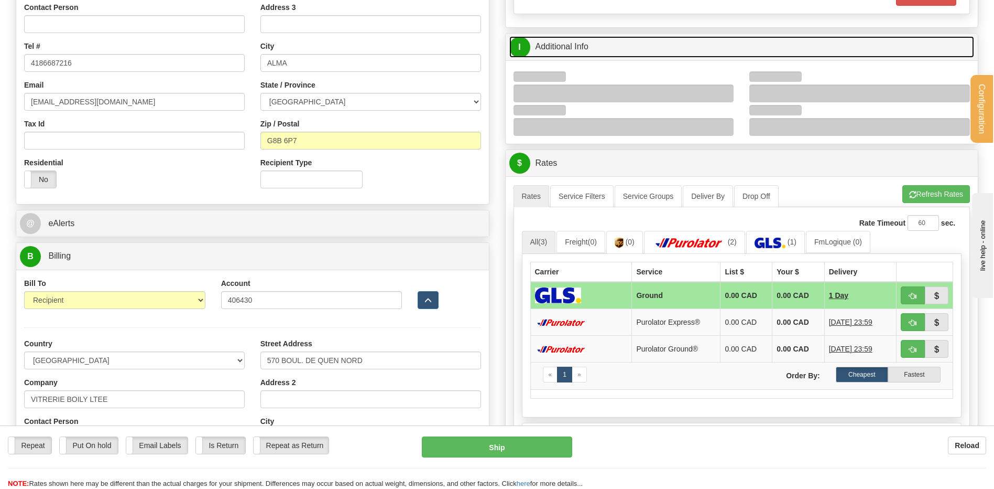
scroll to position [262, 0]
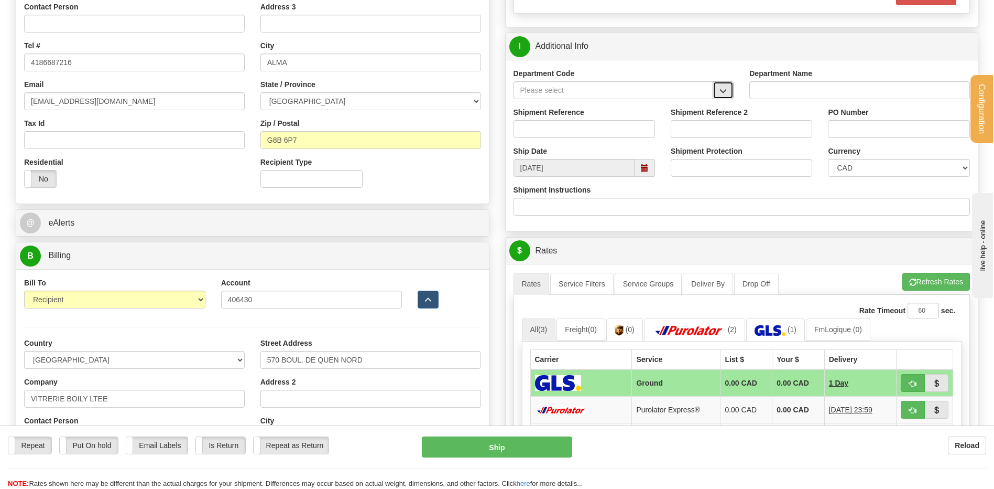
click at [723, 94] on span "button" at bounding box center [723, 91] width 7 height 7
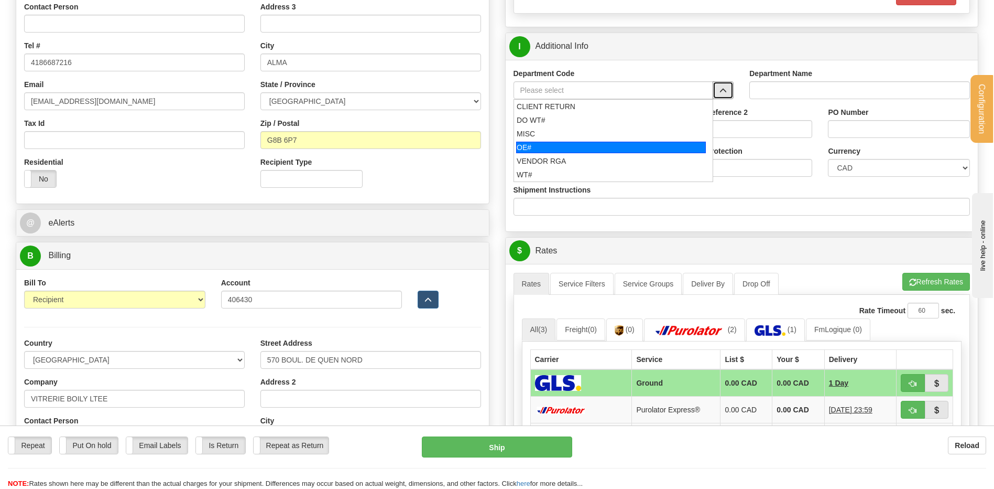
click at [574, 150] on div "OE#" at bounding box center [611, 148] width 190 height 12
type input "OE#"
type input "ORDERS"
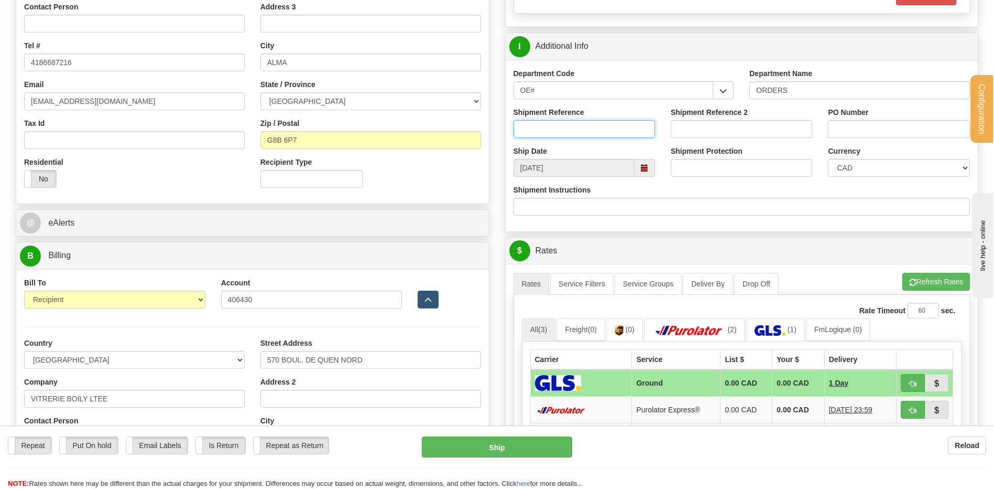
click at [568, 132] on input "Shipment Reference" at bounding box center [585, 129] width 142 height 18
type input "80007341-00"
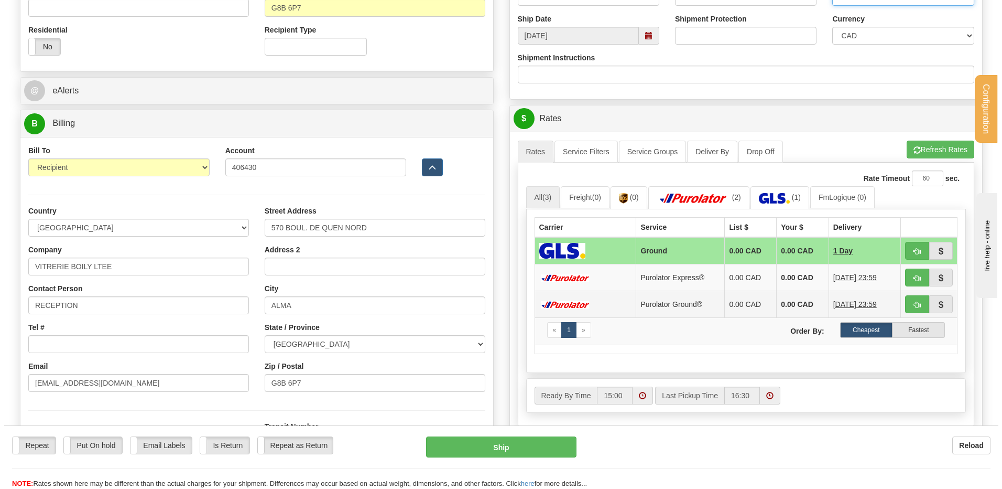
scroll to position [472, 0]
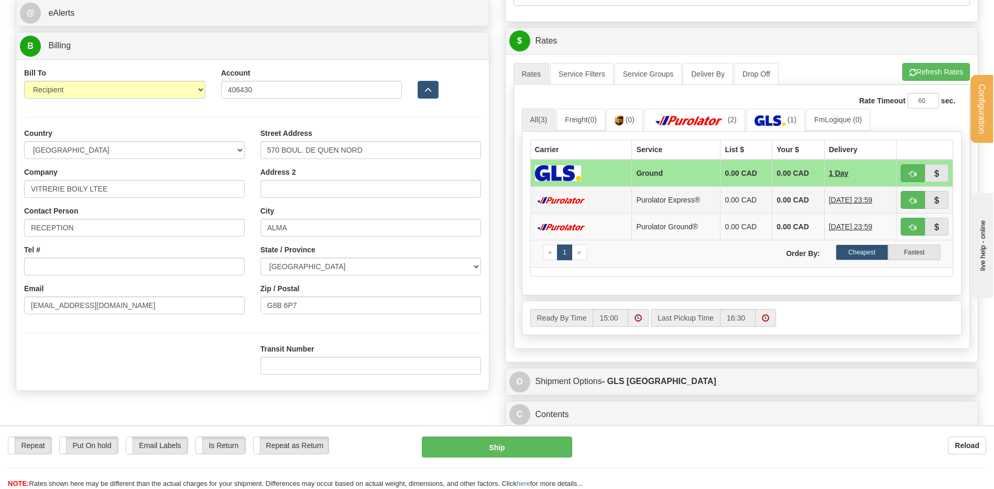
type input "COG 080125"
click at [915, 174] on span "button" at bounding box center [913, 173] width 7 height 7
type input "1"
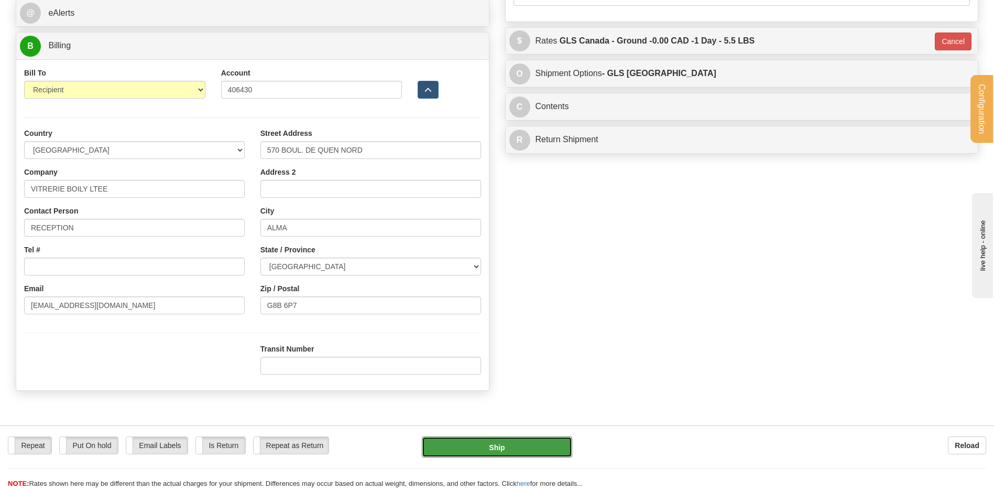
click at [518, 439] on button "Ship" at bounding box center [497, 446] width 150 height 21
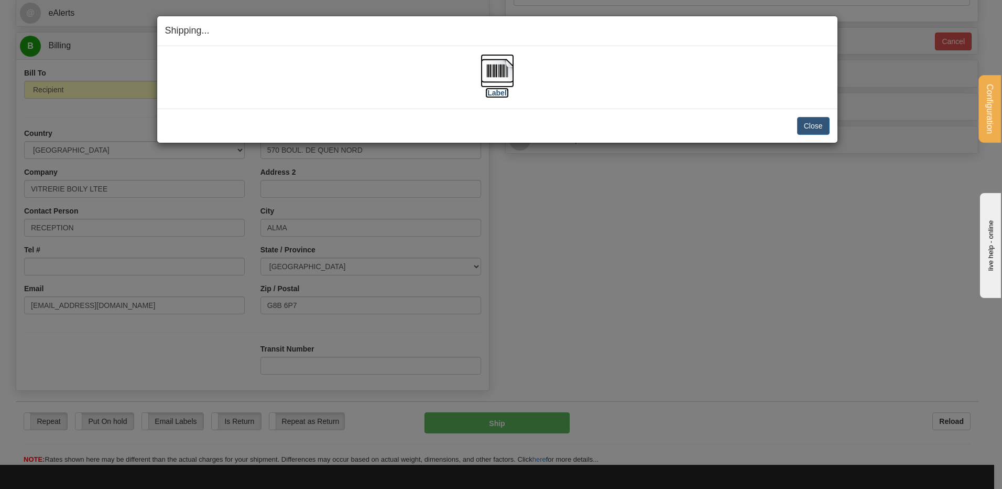
click at [485, 66] on img at bounding box center [498, 71] width 34 height 34
click at [571, 75] on div "[Label]" at bounding box center [497, 77] width 665 height 47
click at [508, 72] on img at bounding box center [498, 71] width 34 height 34
click at [812, 123] on button "Close" at bounding box center [813, 126] width 33 height 18
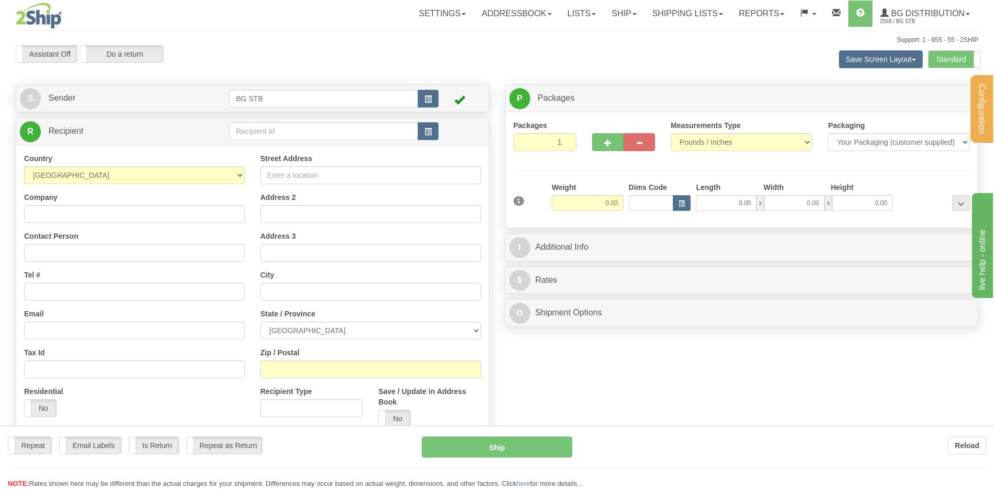
click at [264, 128] on div "Configuration My Configuration Panel Close Configure My Carriers" at bounding box center [497, 251] width 994 height 502
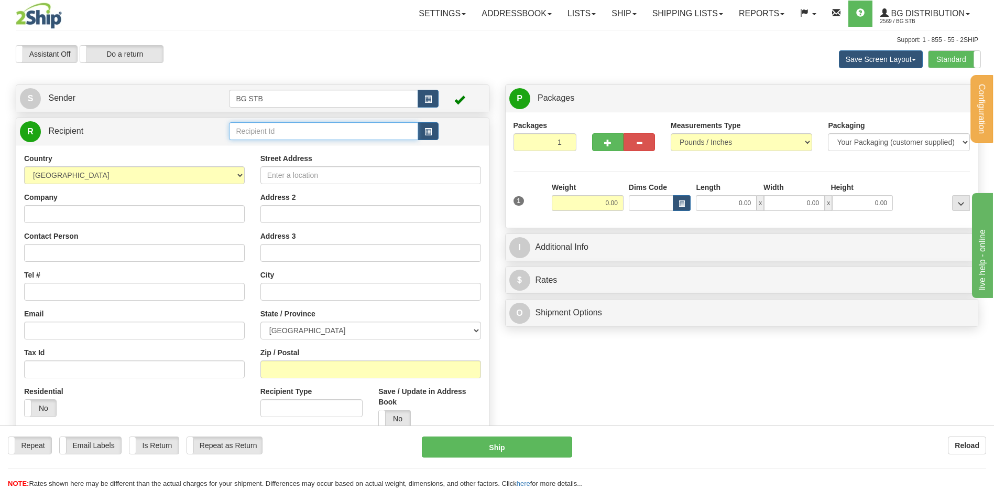
click at [265, 128] on input "text" at bounding box center [323, 131] width 189 height 18
type input "80048"
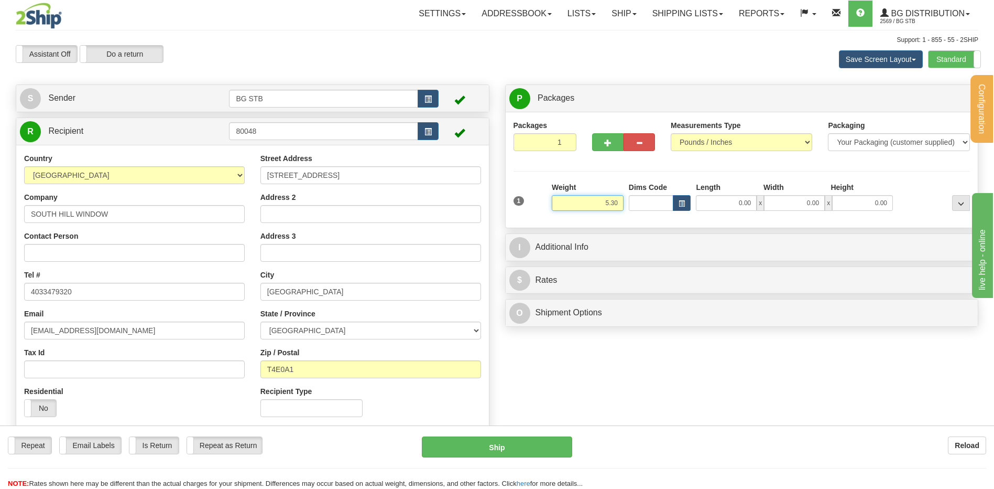
type input "5.30"
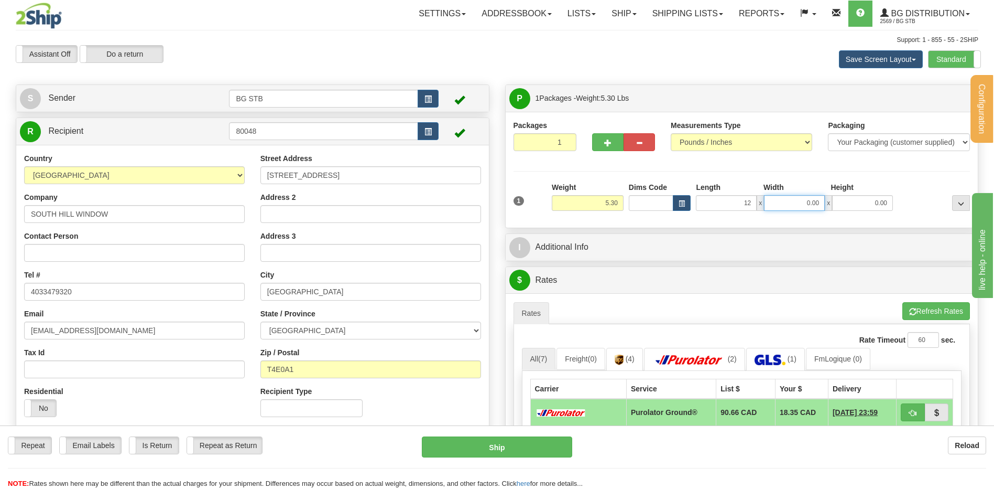
type input "12.00"
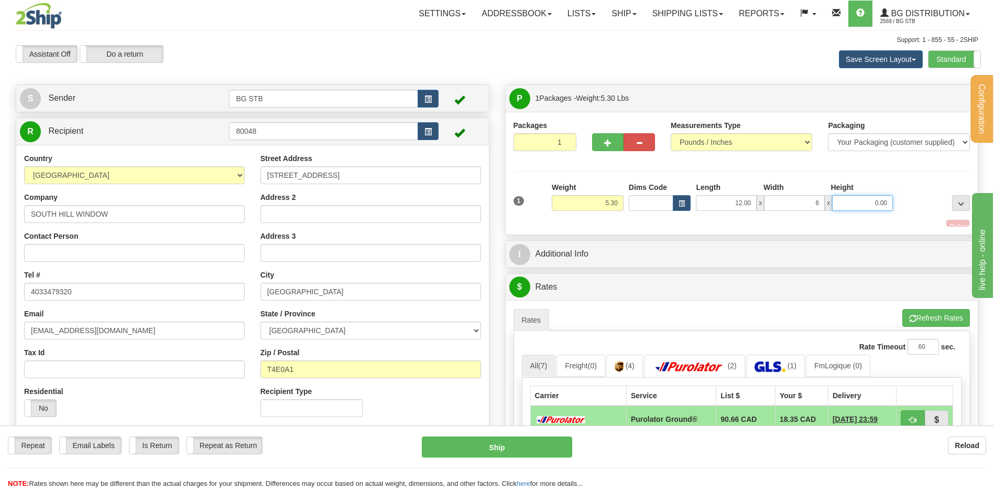
type input "6.00"
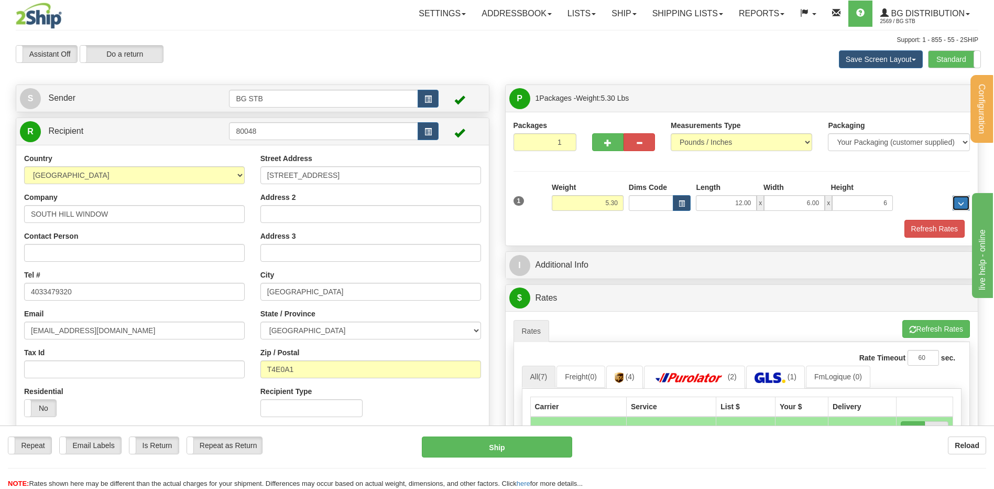
type input "6.00"
drag, startPoint x: 574, startPoint y: 276, endPoint x: 575, endPoint y: 269, distance: 6.3
click at [574, 275] on div "I Additional Info" at bounding box center [742, 265] width 473 height 27
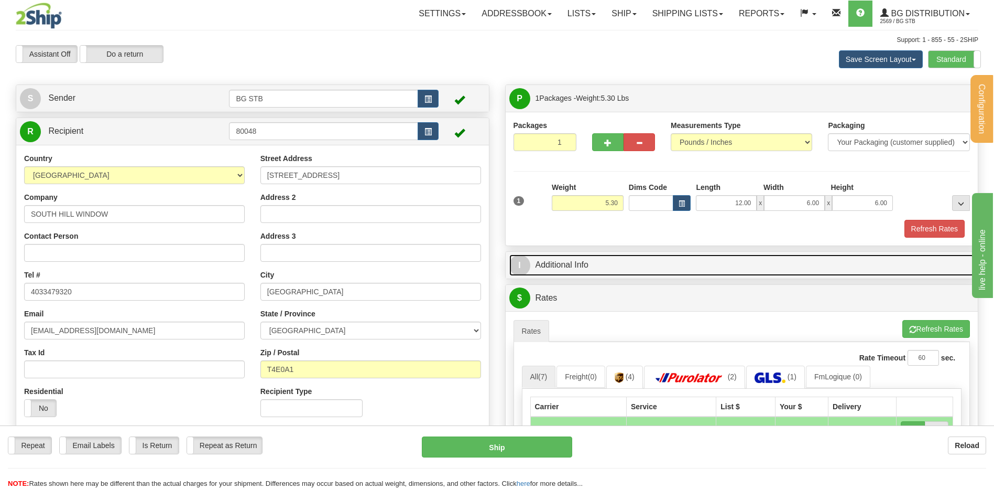
click at [577, 263] on link "I Additional Info" at bounding box center [742, 264] width 465 height 21
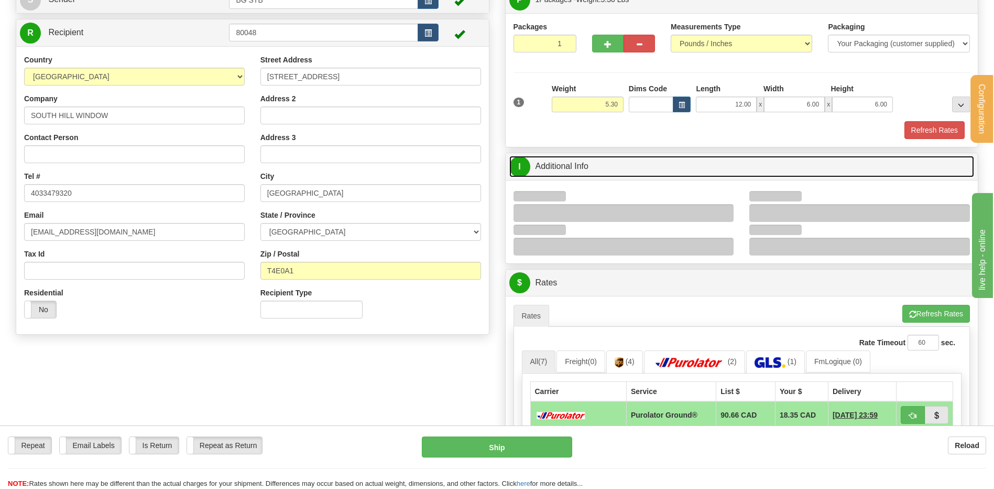
scroll to position [210, 0]
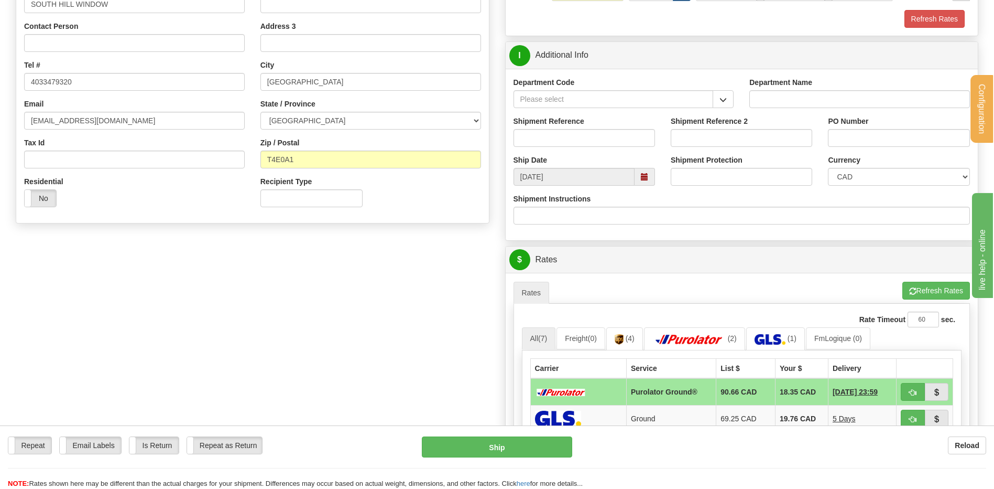
click at [719, 110] on div "Department Code" at bounding box center [624, 96] width 236 height 39
click at [724, 96] on span "button" at bounding box center [723, 99] width 7 height 7
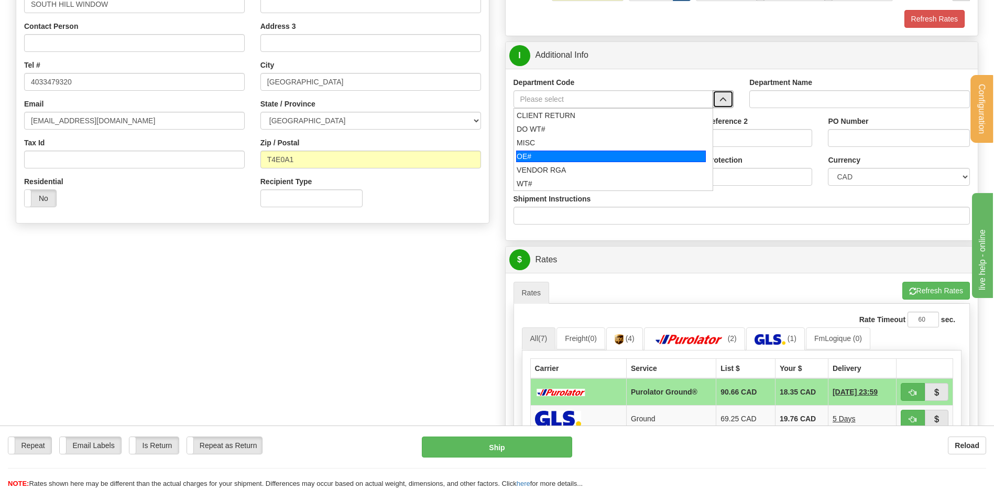
click at [597, 154] on div "OE#" at bounding box center [611, 156] width 190 height 12
type input "OE#"
type input "ORDERS"
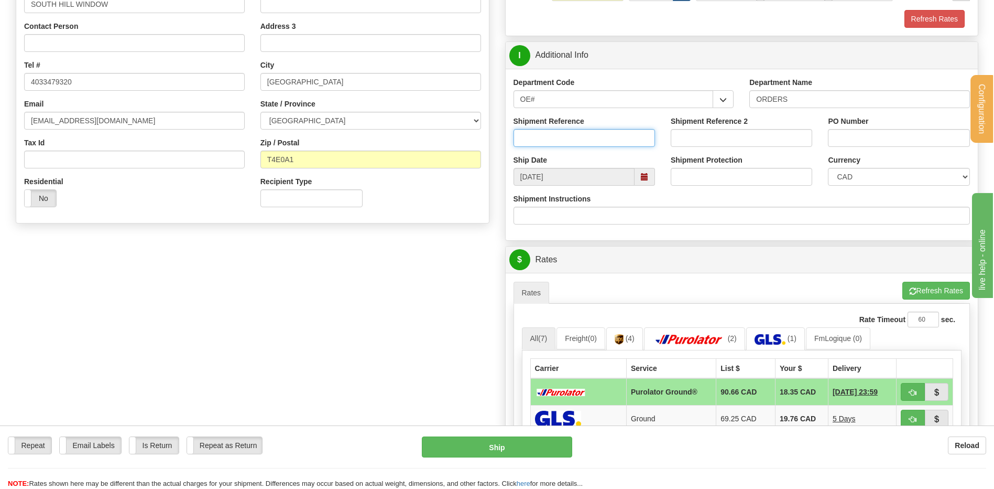
click at [588, 134] on input "Shipment Reference" at bounding box center [585, 138] width 142 height 18
type input "80007340-00"
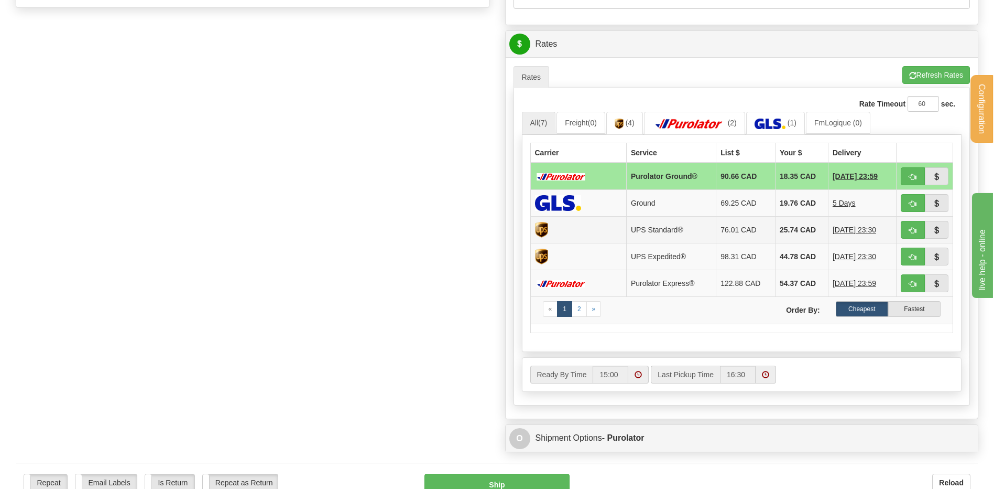
scroll to position [472, 0]
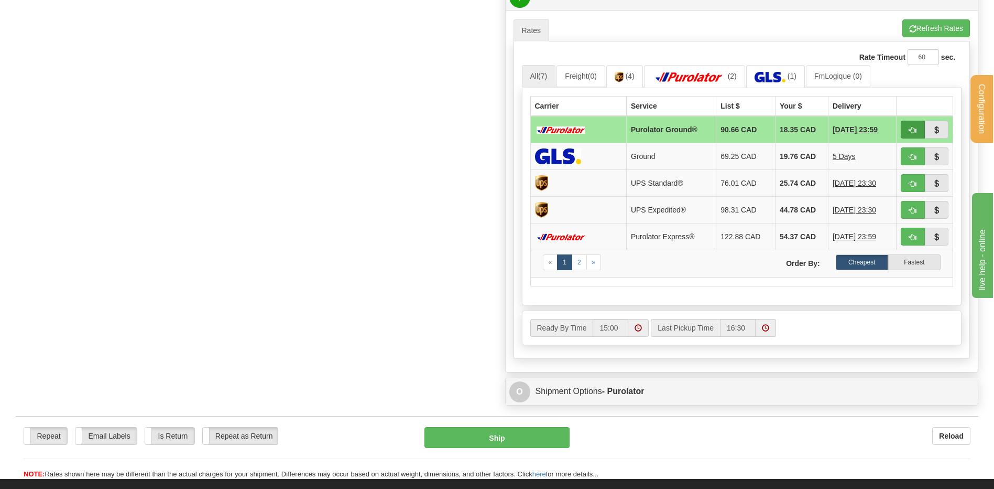
type input "D8954"
click at [914, 131] on span "button" at bounding box center [913, 130] width 7 height 7
type input "260"
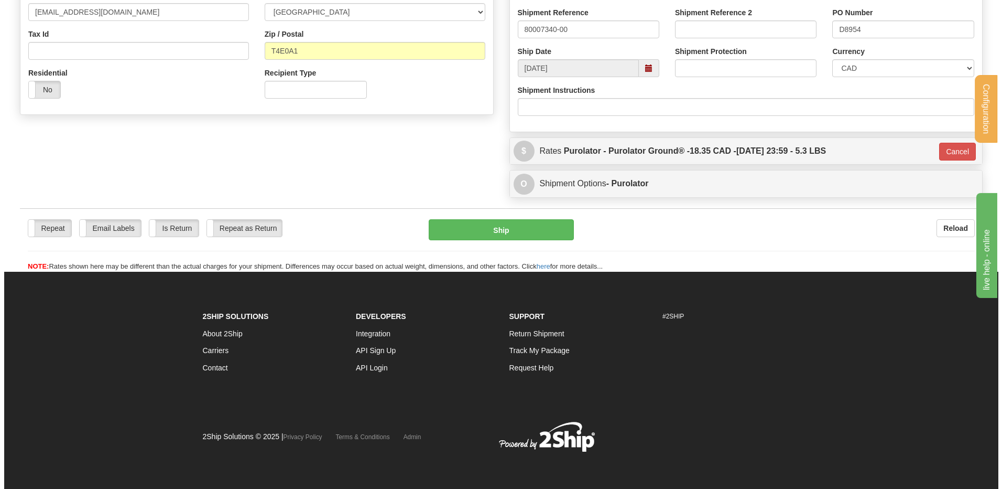
scroll to position [178, 0]
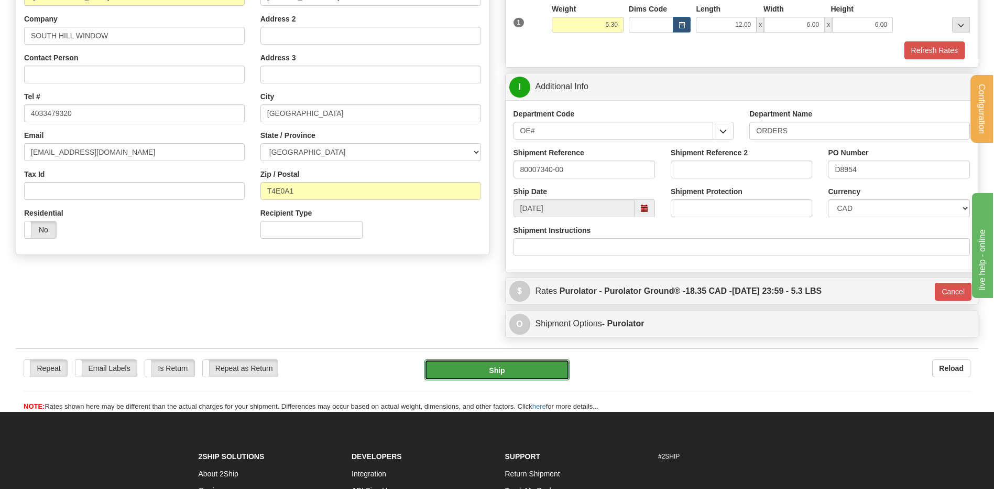
click at [494, 363] on button "Ship" at bounding box center [497, 369] width 145 height 21
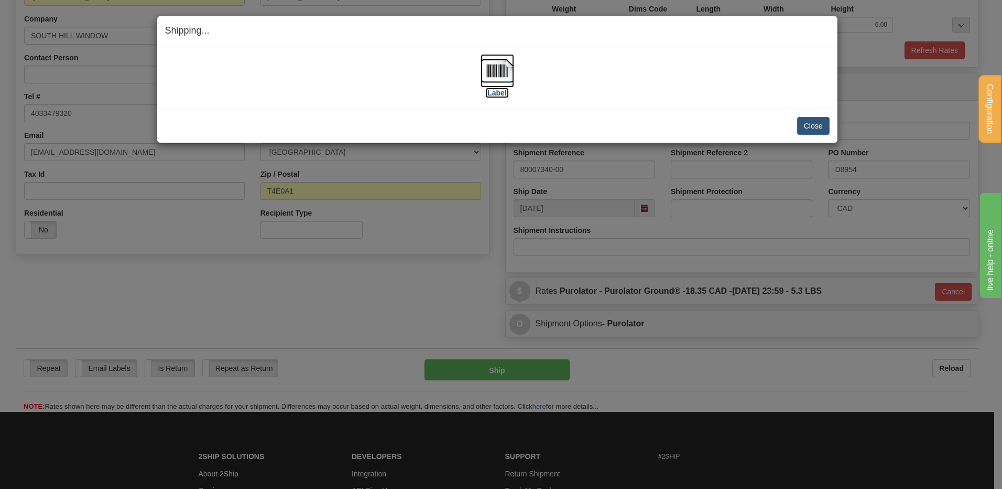
click at [510, 71] on img at bounding box center [498, 71] width 34 height 34
drag, startPoint x: 824, startPoint y: 117, endPoint x: 821, endPoint y: 123, distance: 6.3
click at [822, 122] on button "Close" at bounding box center [813, 126] width 33 height 18
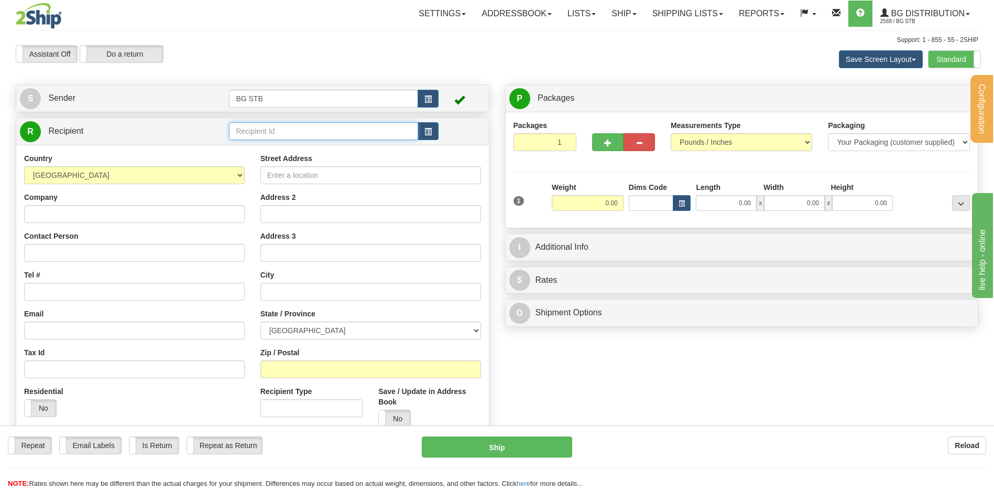
click at [274, 127] on input "text" at bounding box center [323, 131] width 189 height 18
type input "1224"
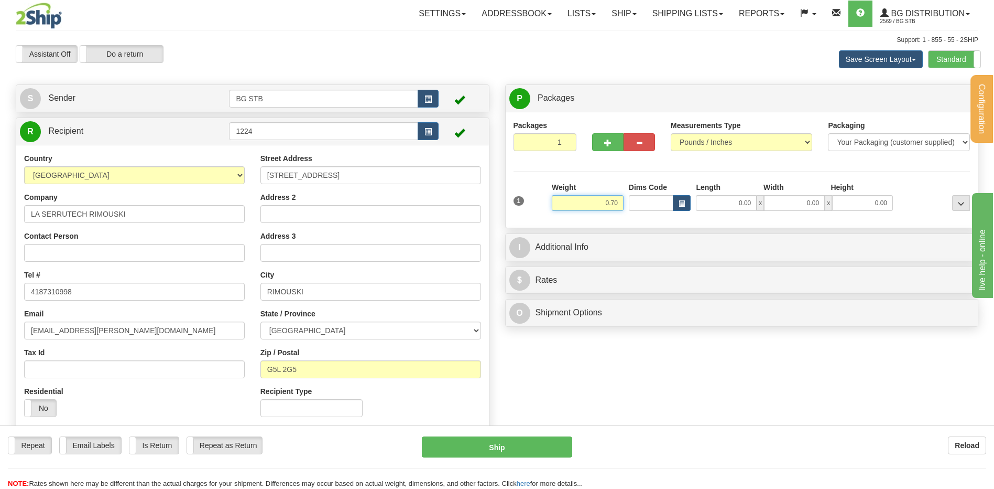
type input "0.70"
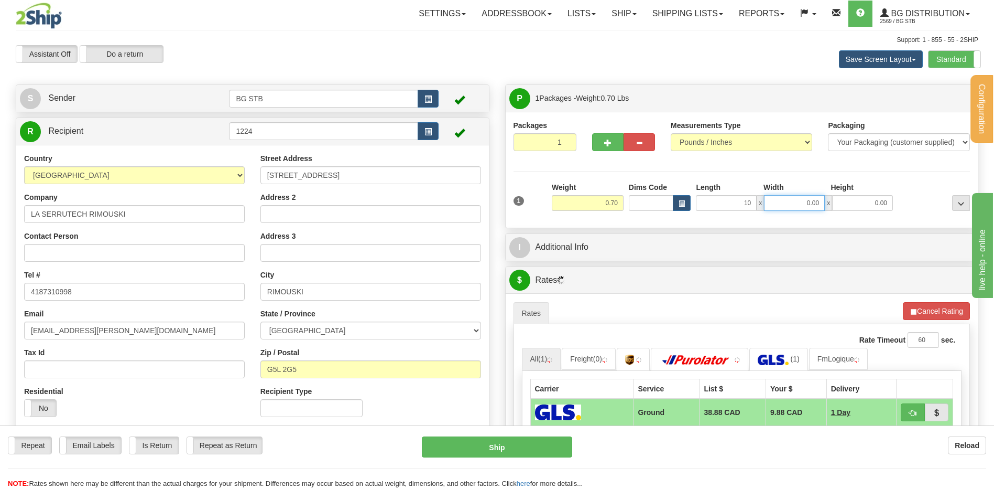
type input "10.00"
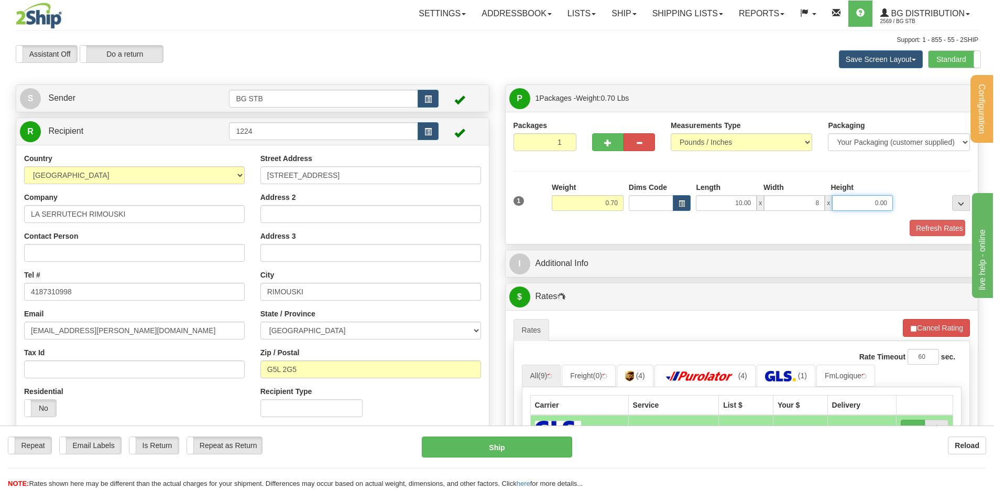
type input "8.00"
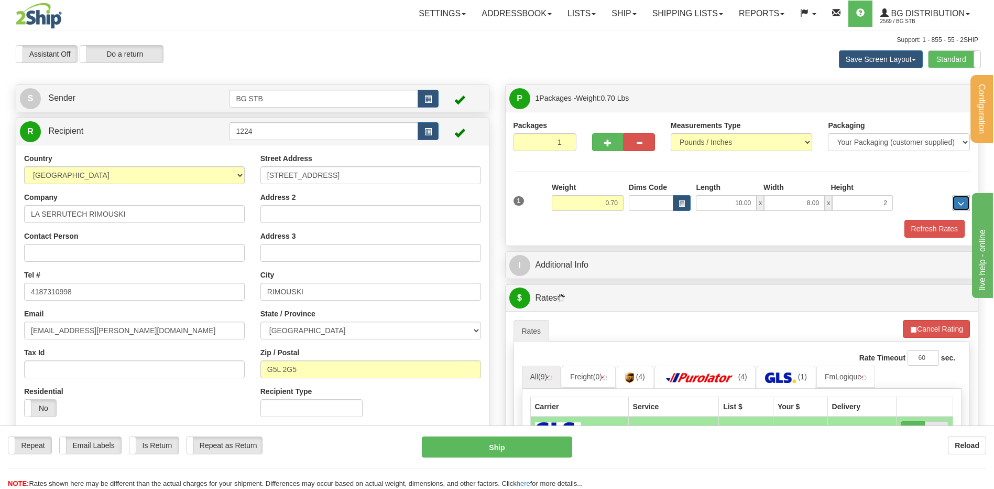
type input "2.00"
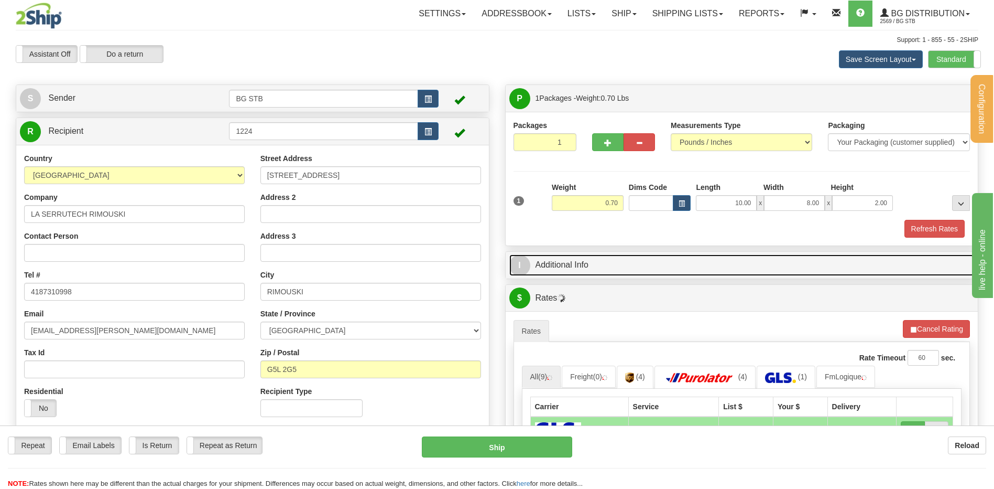
click at [604, 261] on link "I Additional Info" at bounding box center [742, 264] width 465 height 21
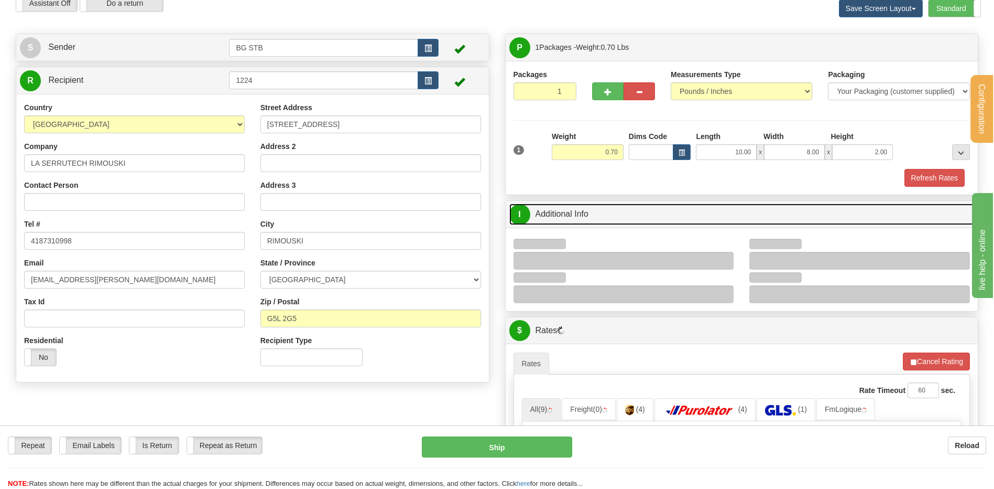
scroll to position [105, 0]
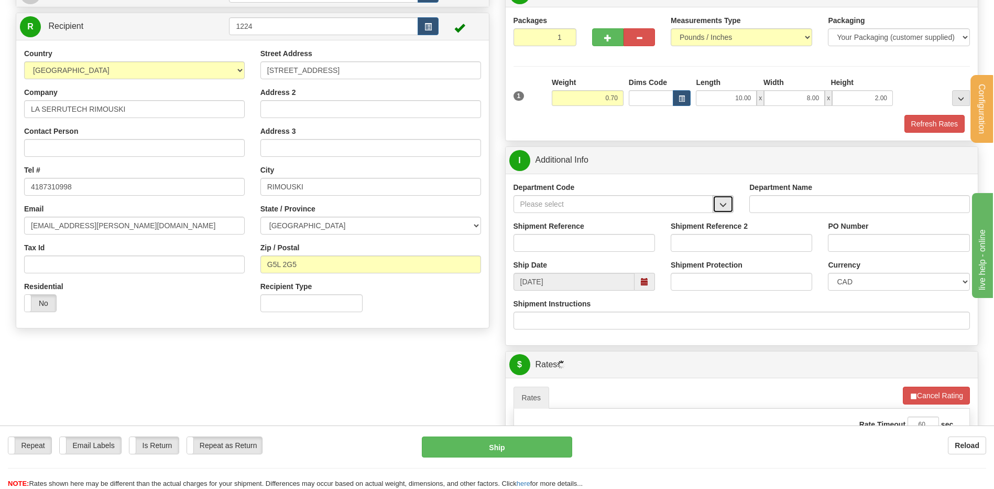
click at [726, 204] on span "button" at bounding box center [723, 204] width 7 height 7
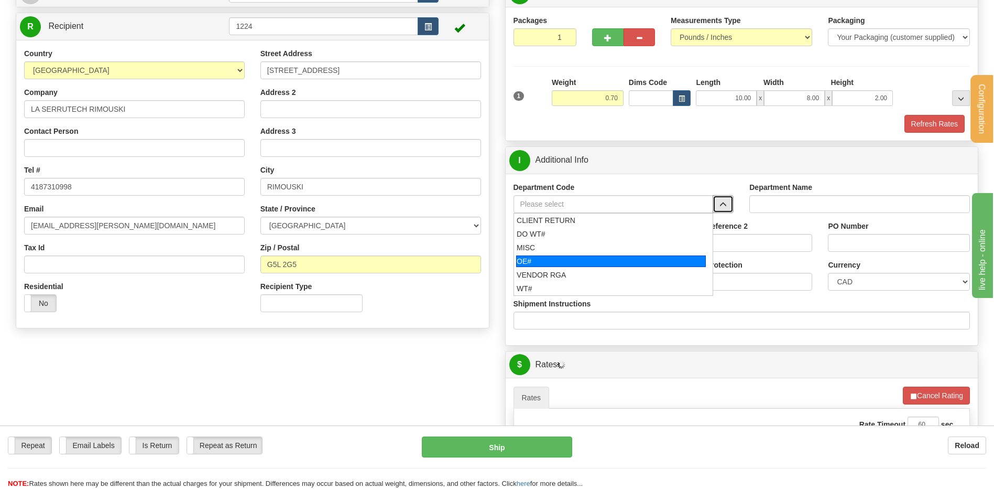
drag, startPoint x: 583, startPoint y: 261, endPoint x: 579, endPoint y: 246, distance: 15.3
click at [582, 261] on div "OE#" at bounding box center [611, 261] width 190 height 12
type input "OE#"
type input "ORDERS"
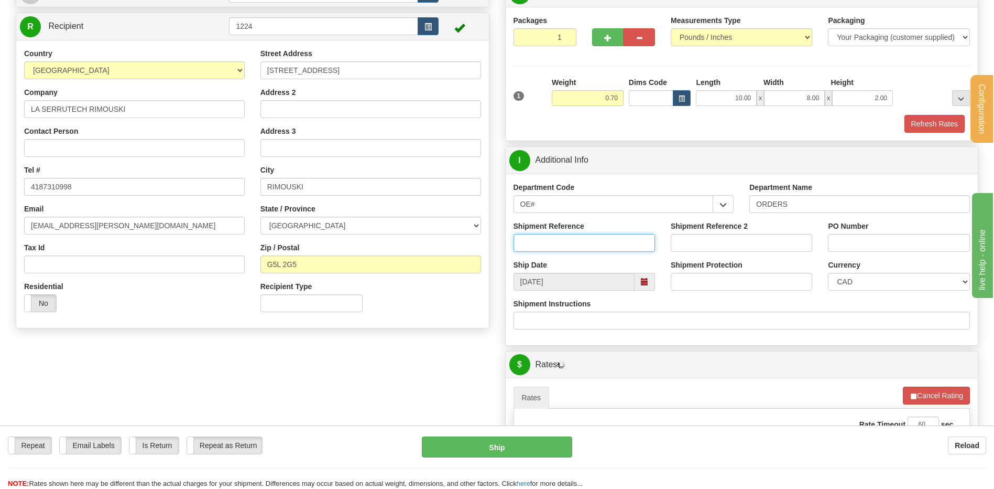
click at [579, 246] on input "Shipment Reference" at bounding box center [585, 243] width 142 height 18
type input "80007342-00"
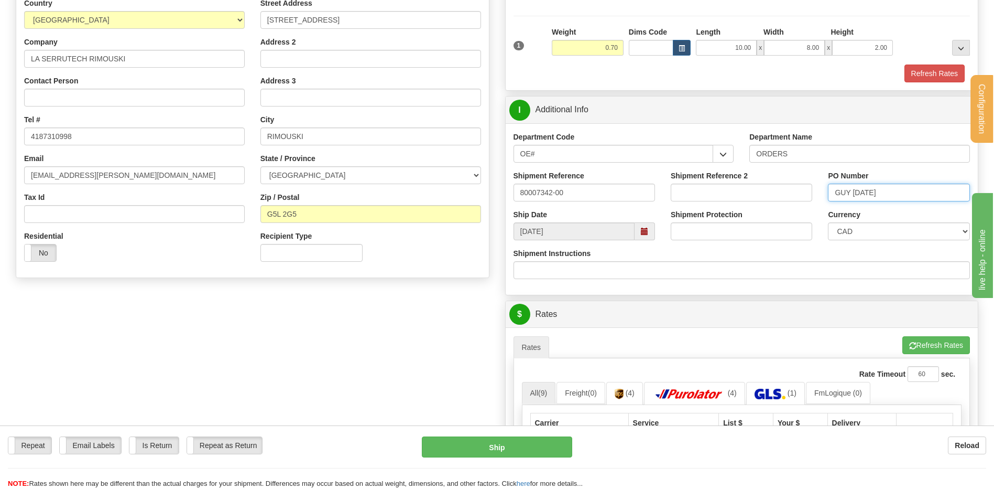
scroll to position [367, 0]
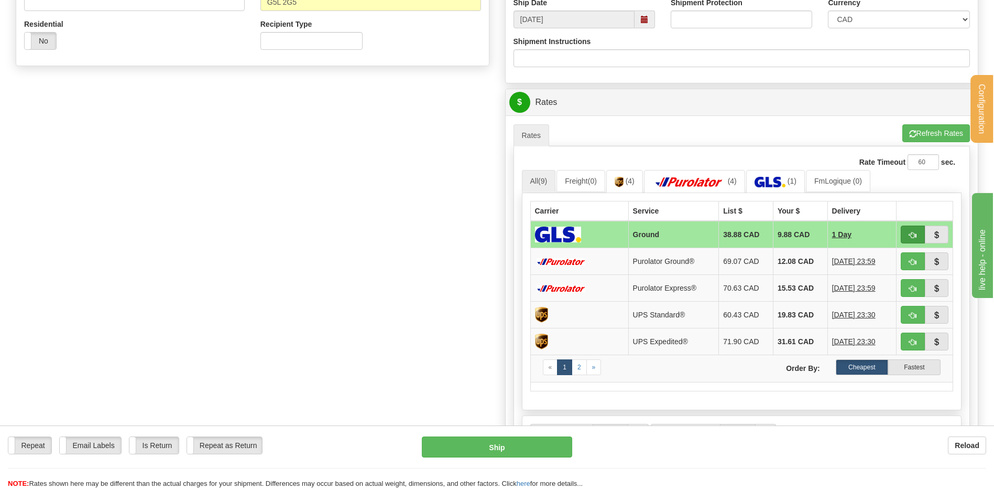
type input "GUY [DATE]"
click at [917, 236] on button "button" at bounding box center [913, 234] width 24 height 18
type input "1"
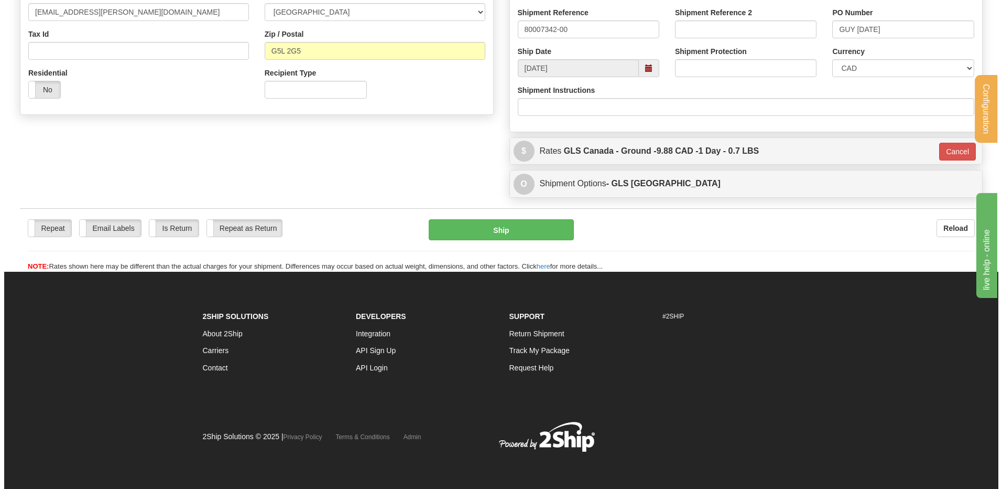
scroll to position [319, 0]
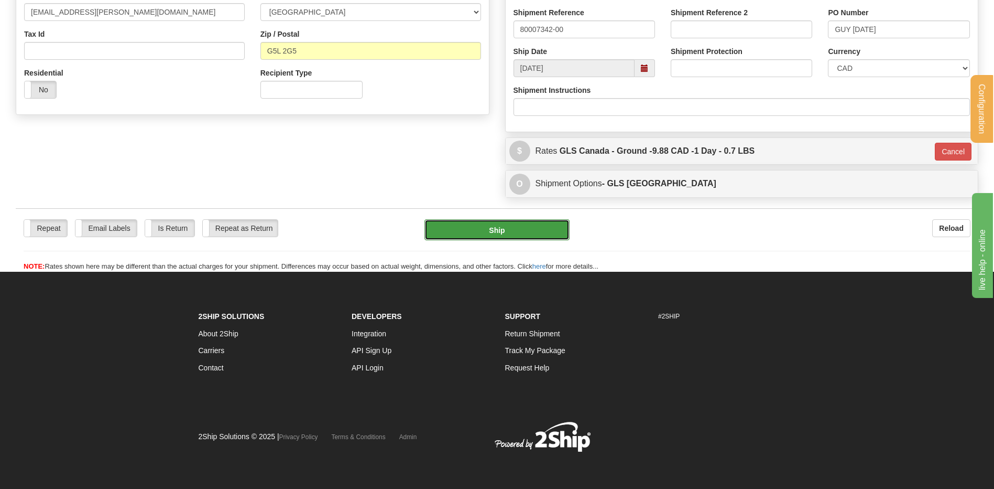
click at [491, 233] on button "Ship" at bounding box center [497, 229] width 145 height 21
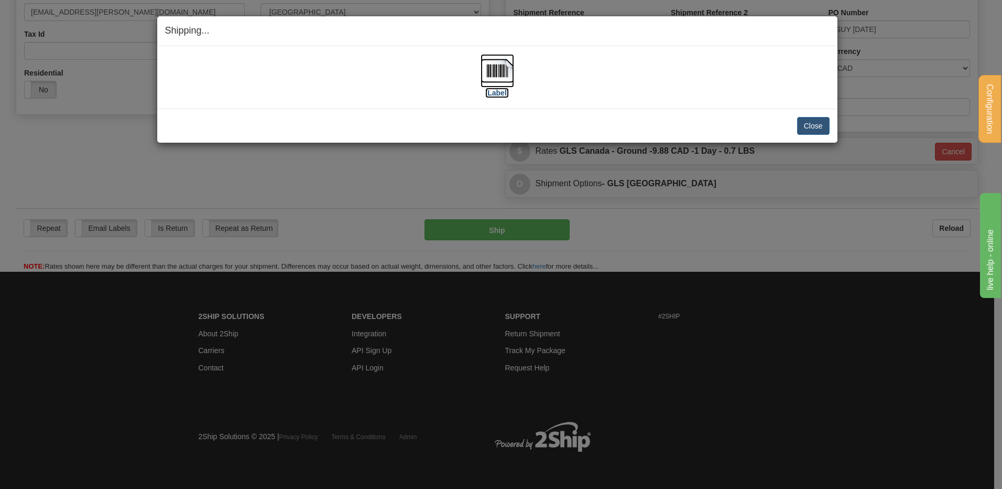
click at [513, 74] on img at bounding box center [498, 71] width 34 height 34
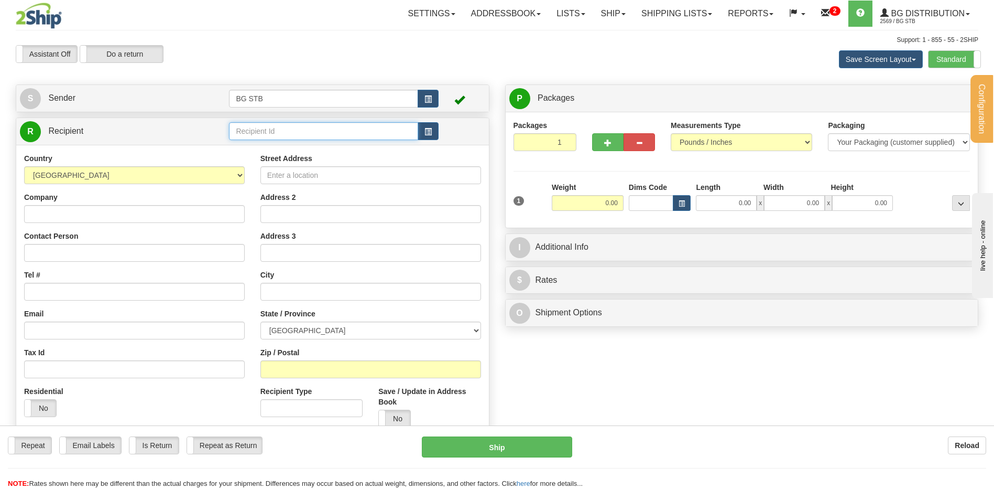
click at [295, 126] on input "text" at bounding box center [323, 131] width 189 height 18
type input "4075"
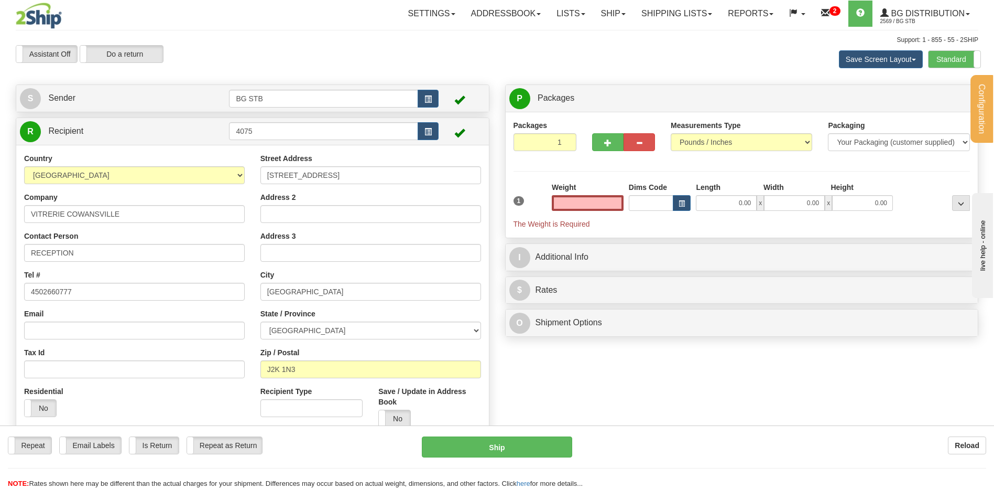
type input "0.00"
click at [621, 148] on button "button" at bounding box center [607, 142] width 31 height 18
type input "2"
drag, startPoint x: 952, startPoint y: 99, endPoint x: 584, endPoint y: 211, distance: 384.7
click at [951, 99] on span "Package Level" at bounding box center [947, 98] width 41 height 7
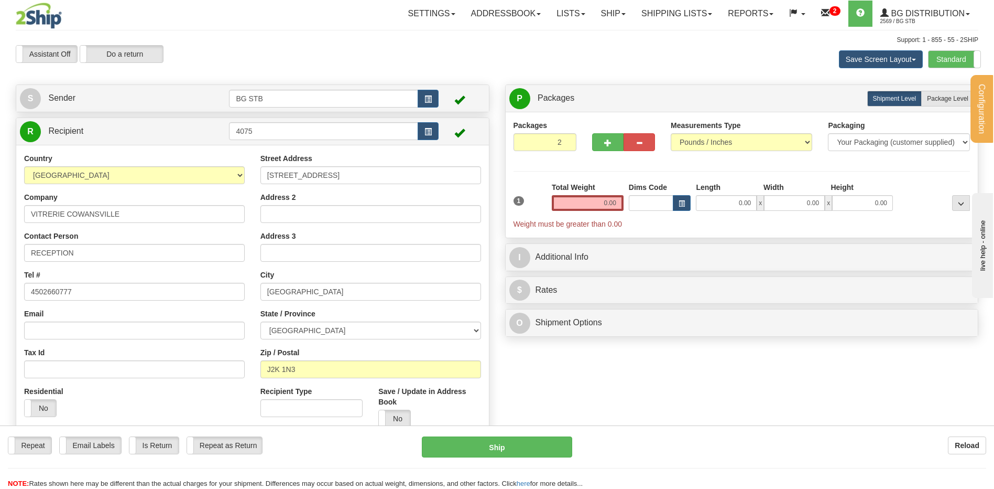
radio input "true"
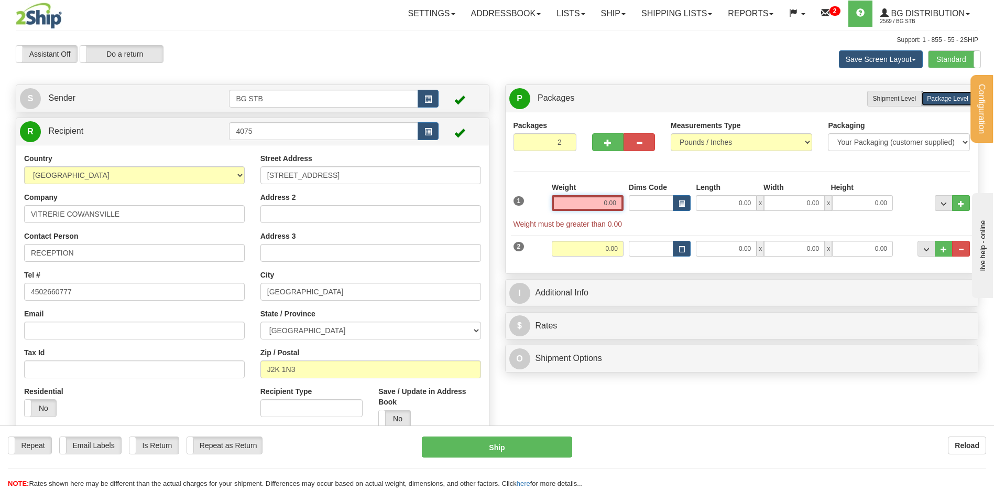
click at [576, 201] on input "0.00" at bounding box center [588, 203] width 72 height 16
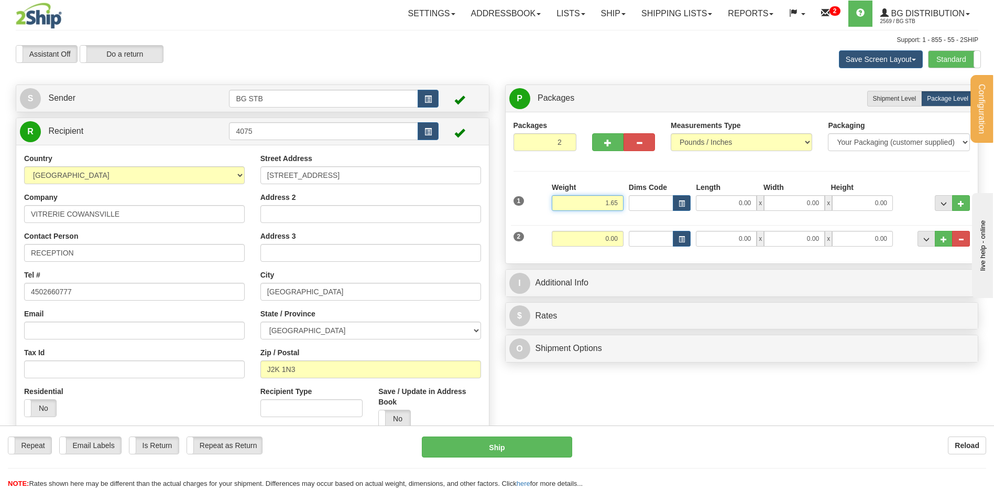
type input "1.65"
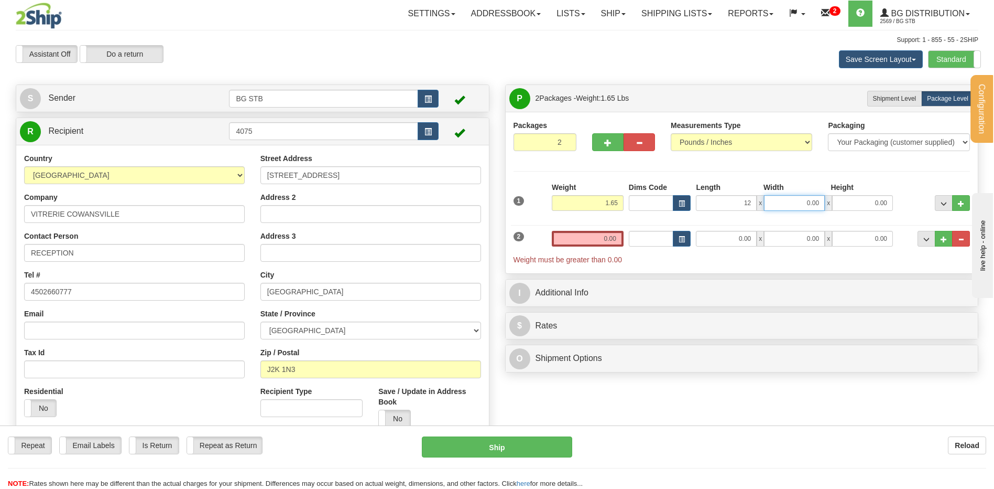
type input "12.00"
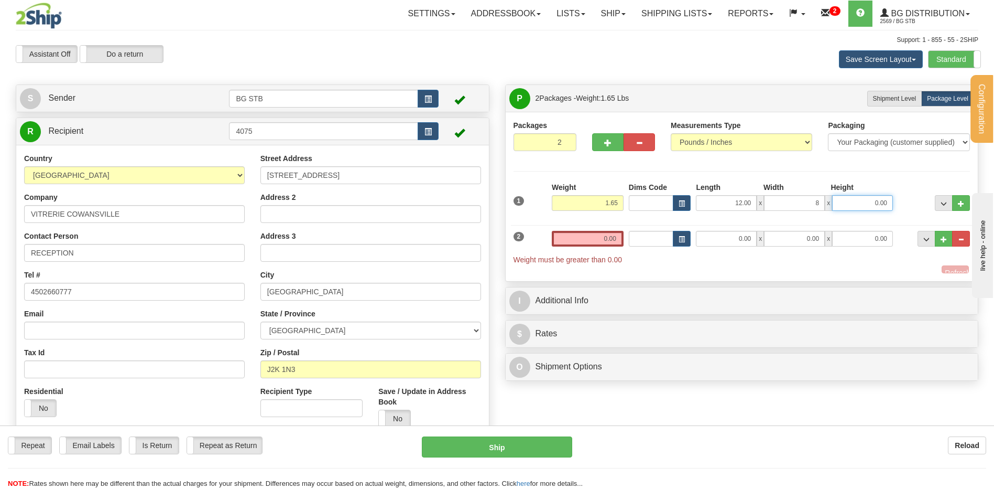
type input "8.00"
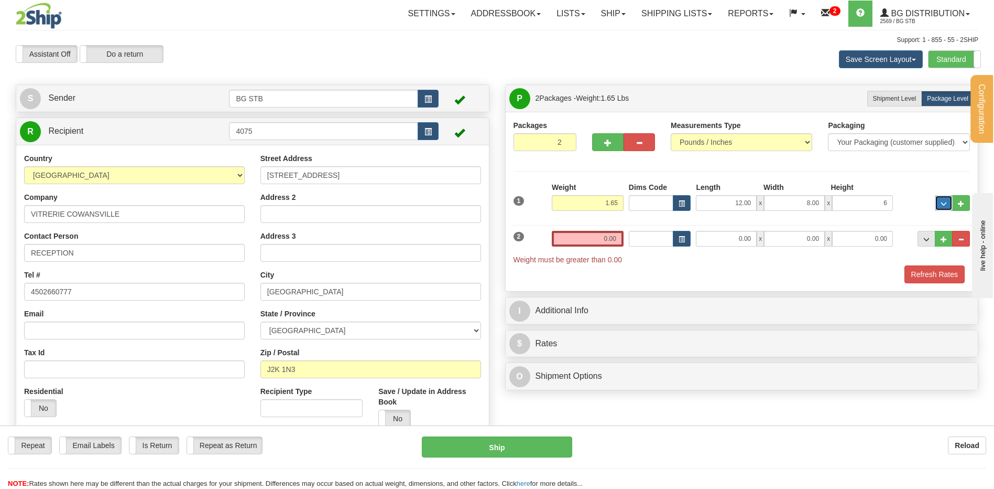
type input "6.00"
click at [592, 236] on input "0.00" at bounding box center [588, 239] width 72 height 16
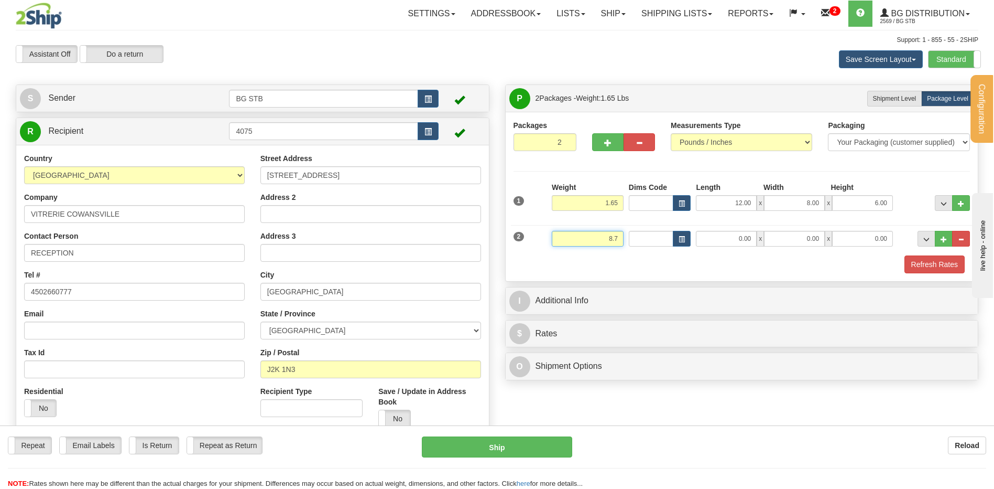
type input "8.75"
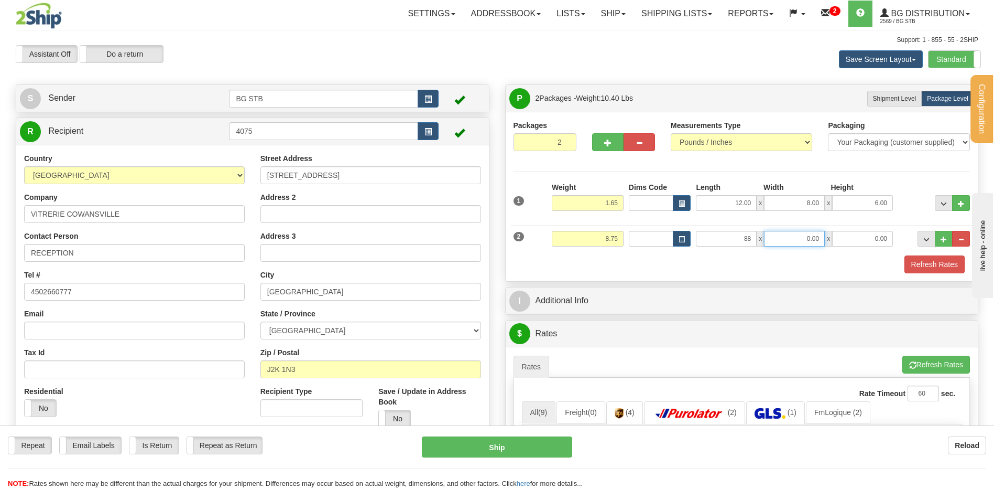
type input "88.00"
type input "4.00"
type input "2.00"
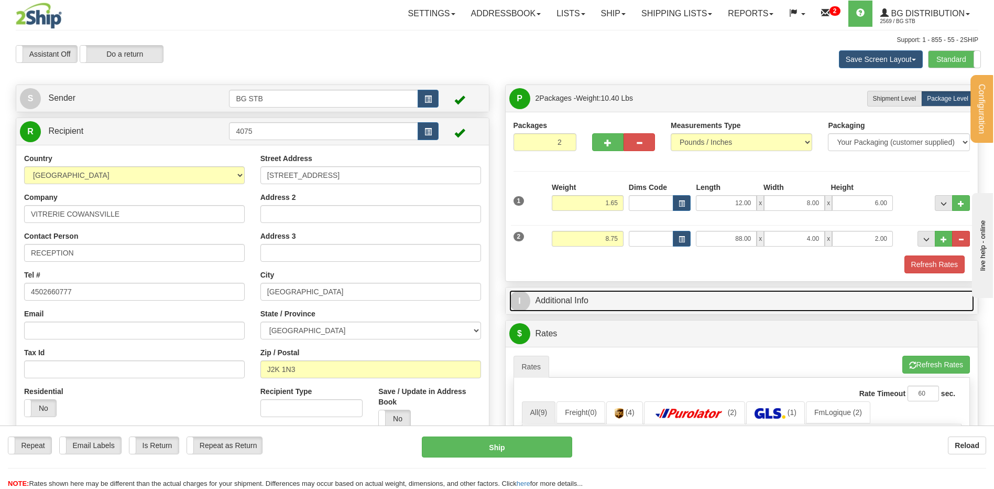
click at [579, 305] on link "I Additional Info" at bounding box center [742, 300] width 465 height 21
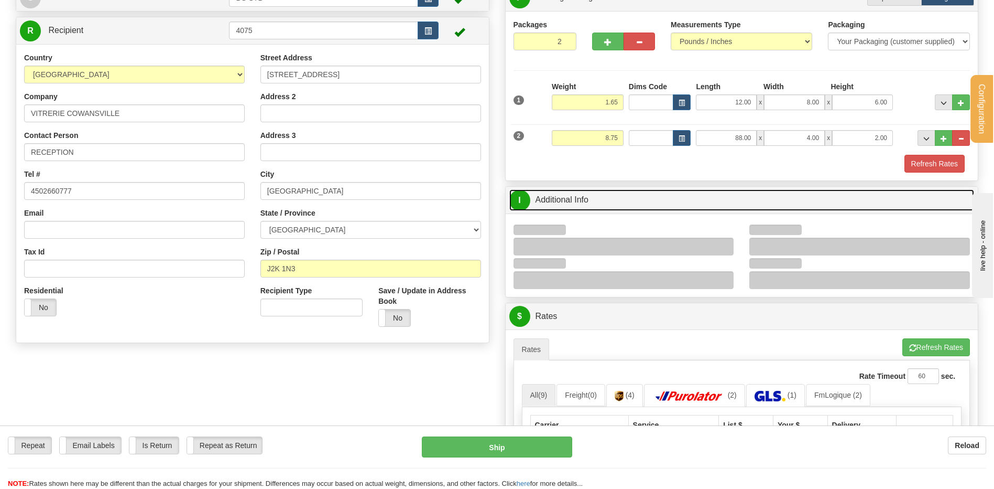
scroll to position [157, 0]
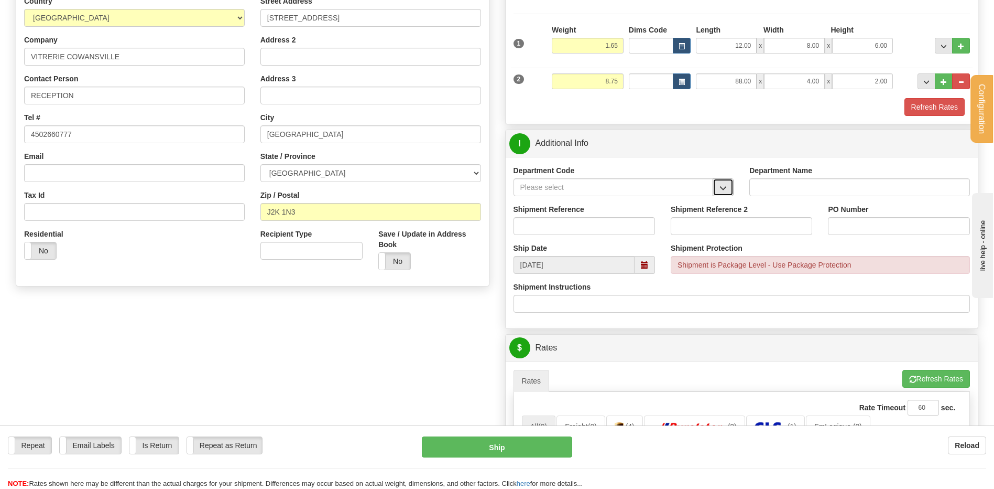
click at [713, 186] on button "button" at bounding box center [723, 187] width 21 height 18
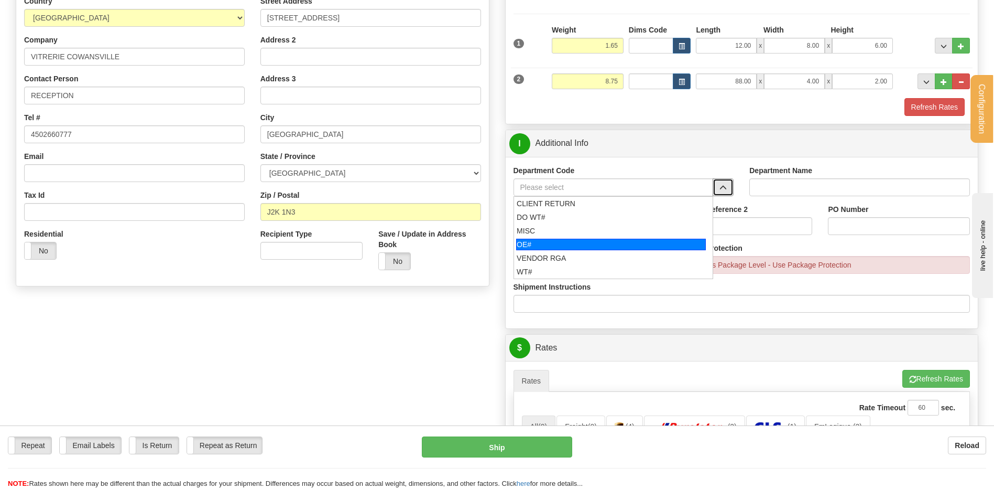
click at [572, 241] on div "OE#" at bounding box center [611, 245] width 190 height 12
type input "OE#"
type input "ORDERS"
click at [567, 230] on input "Shipment Reference" at bounding box center [585, 226] width 142 height 18
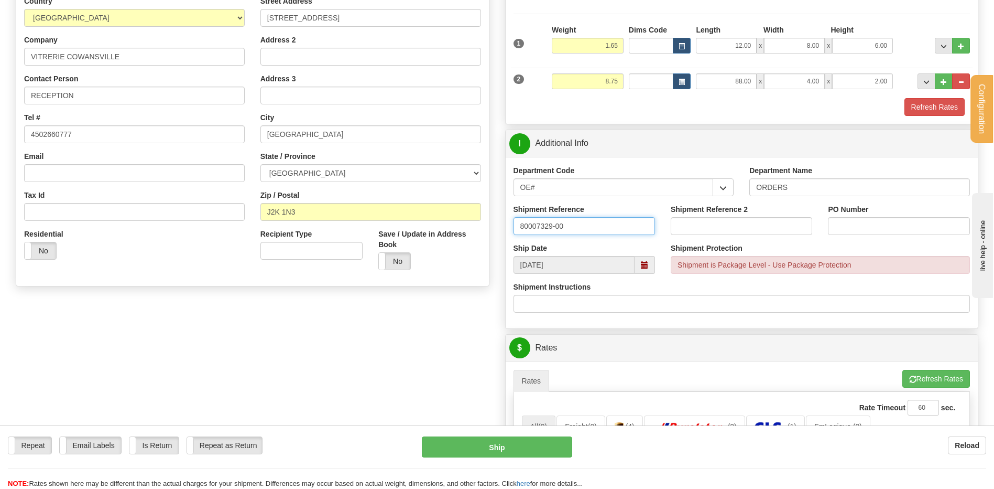
type input "80007329-00"
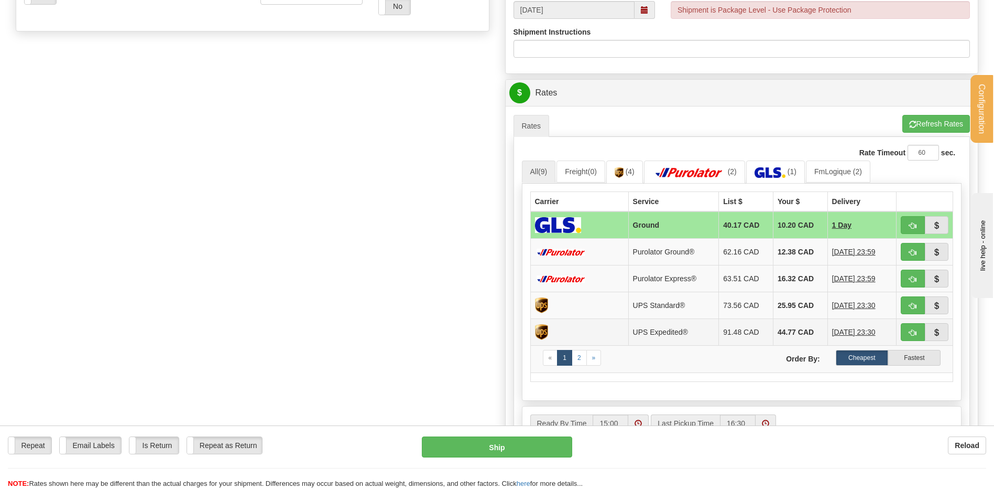
scroll to position [472, 0]
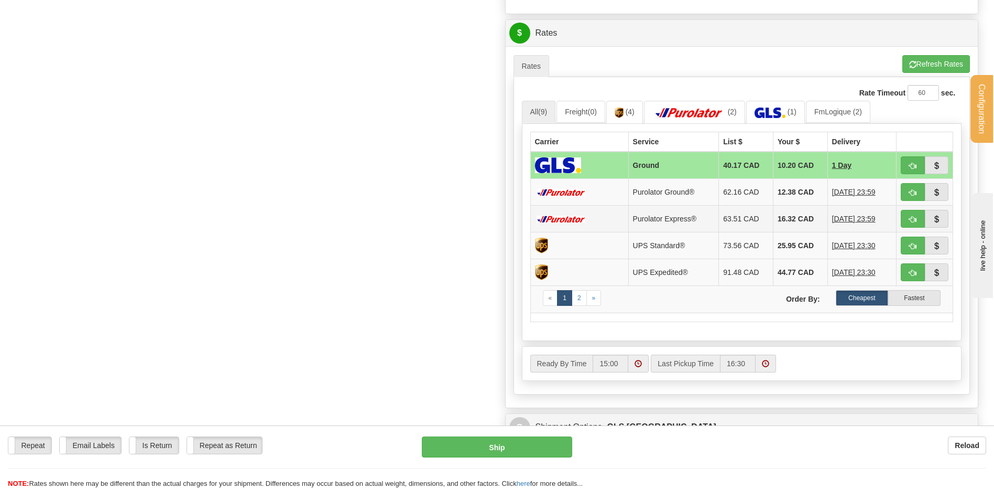
type input "12745"
click at [908, 165] on button "button" at bounding box center [913, 165] width 24 height 18
type input "1"
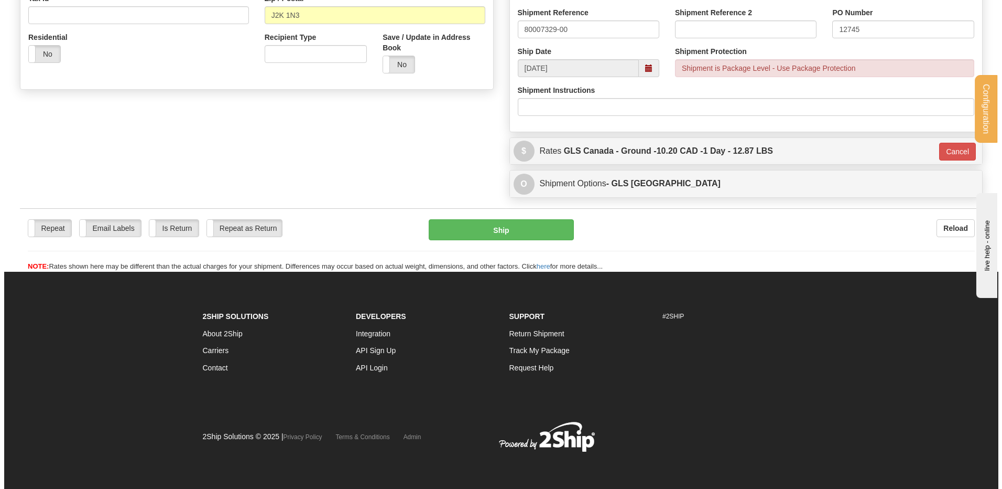
scroll to position [354, 0]
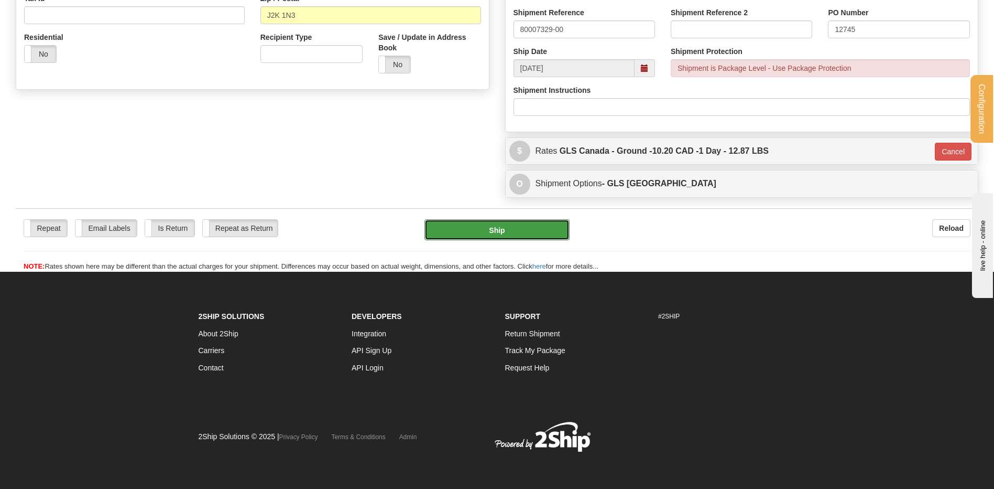
click at [464, 231] on button "Ship" at bounding box center [497, 229] width 145 height 21
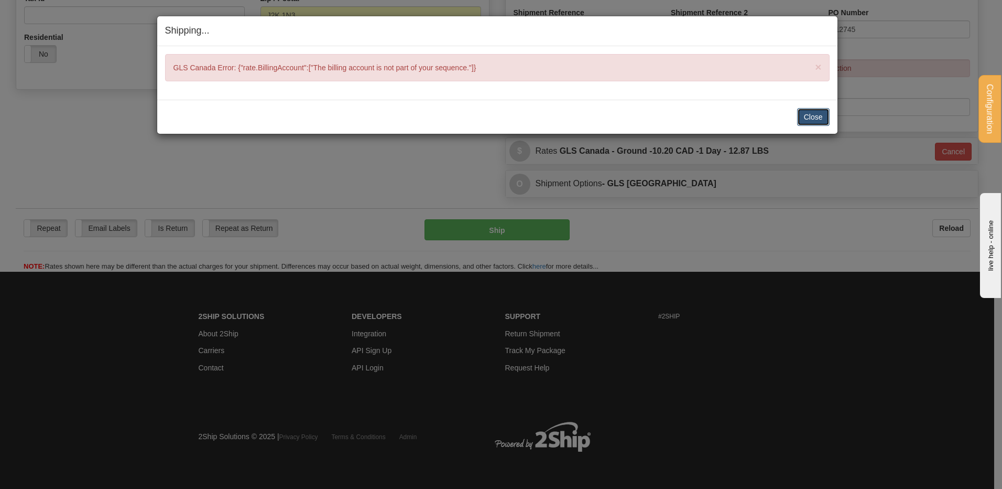
click at [816, 113] on button "Close" at bounding box center [813, 117] width 33 height 18
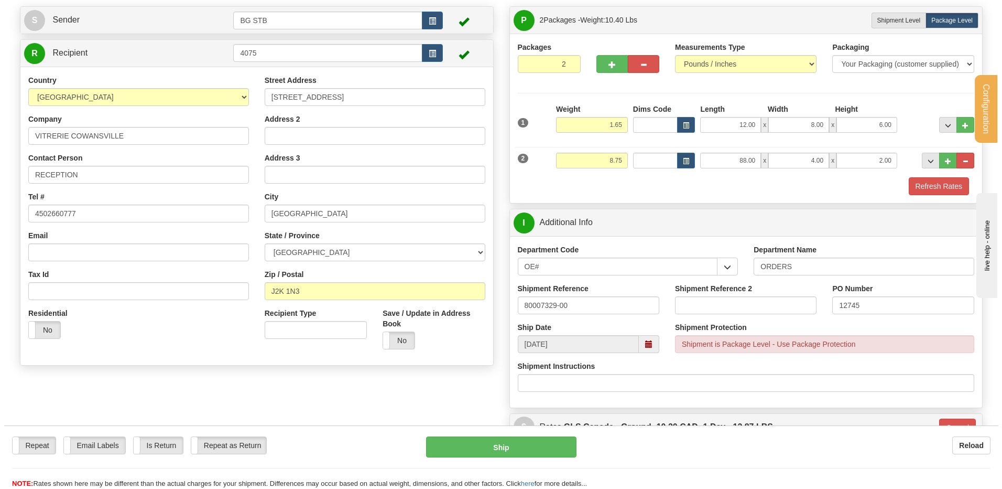
scroll to position [157, 0]
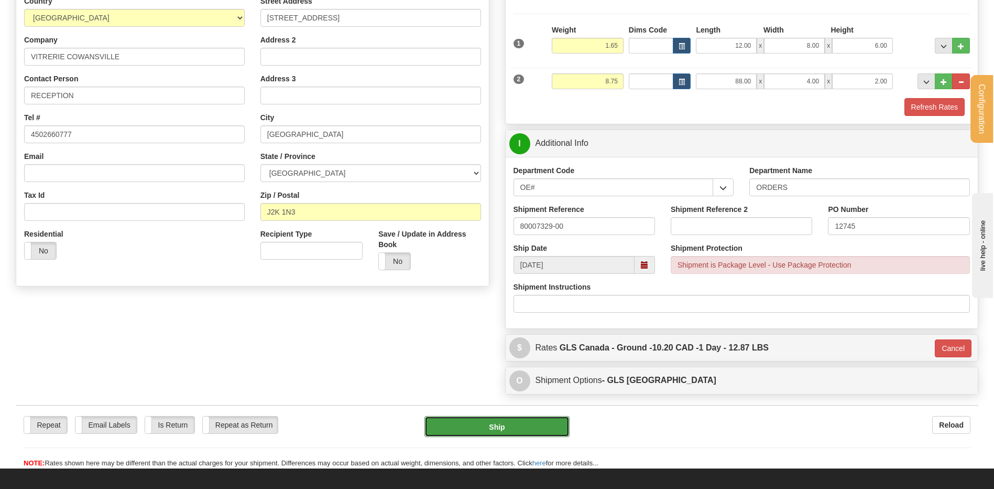
click at [494, 435] on button "Ship" at bounding box center [497, 426] width 145 height 21
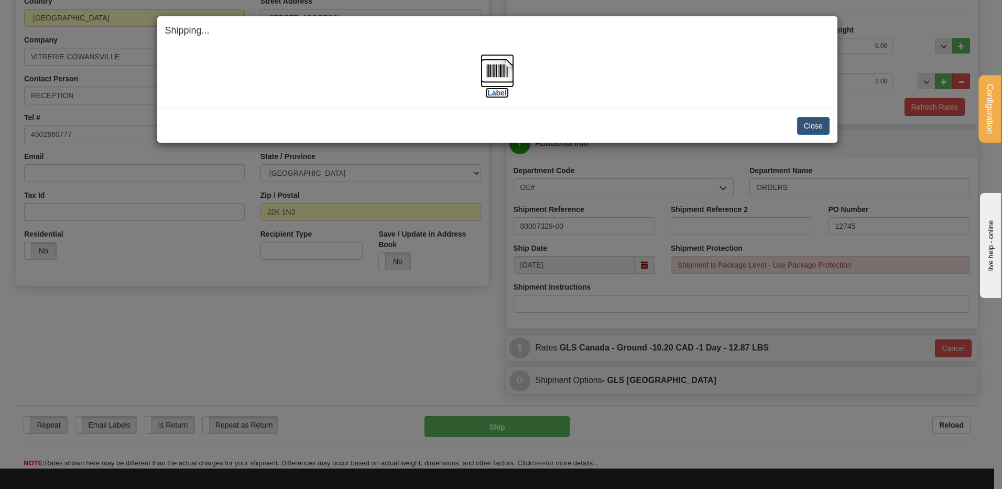
click at [481, 68] on img at bounding box center [498, 71] width 34 height 34
click at [800, 123] on button "Close" at bounding box center [813, 126] width 33 height 18
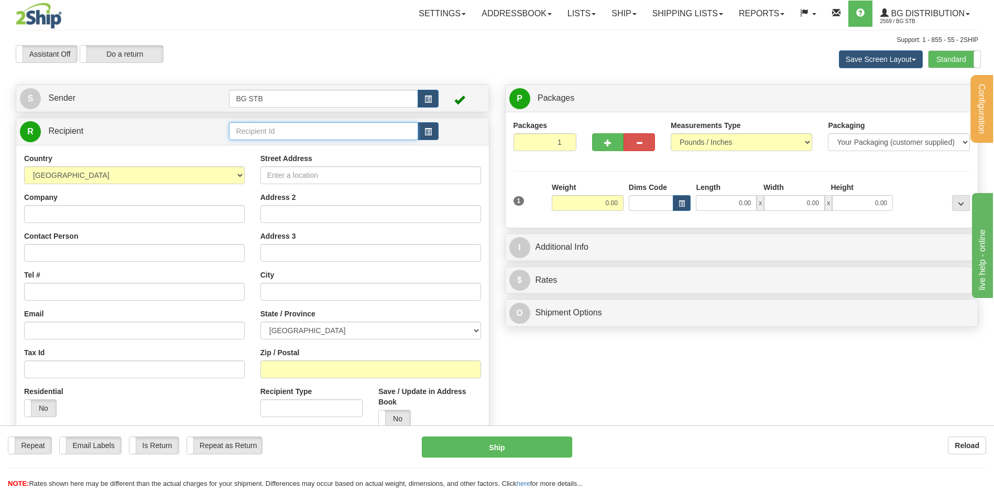
click at [261, 134] on input "text" at bounding box center [323, 131] width 189 height 18
type input "20126"
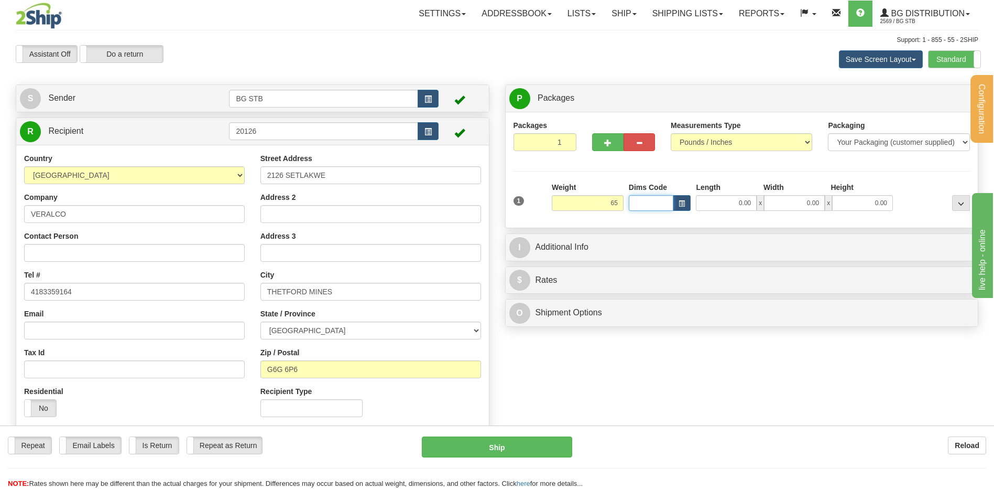
type input "65.00"
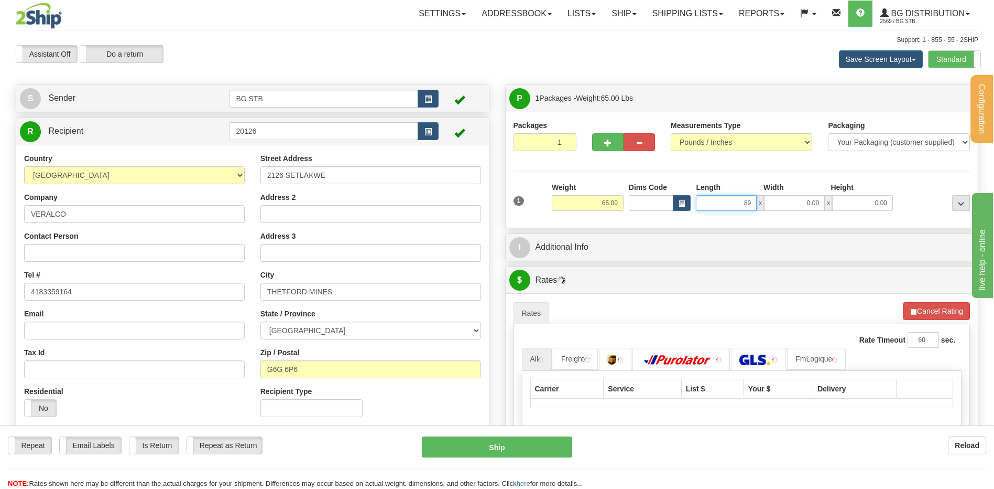
type input "89.00"
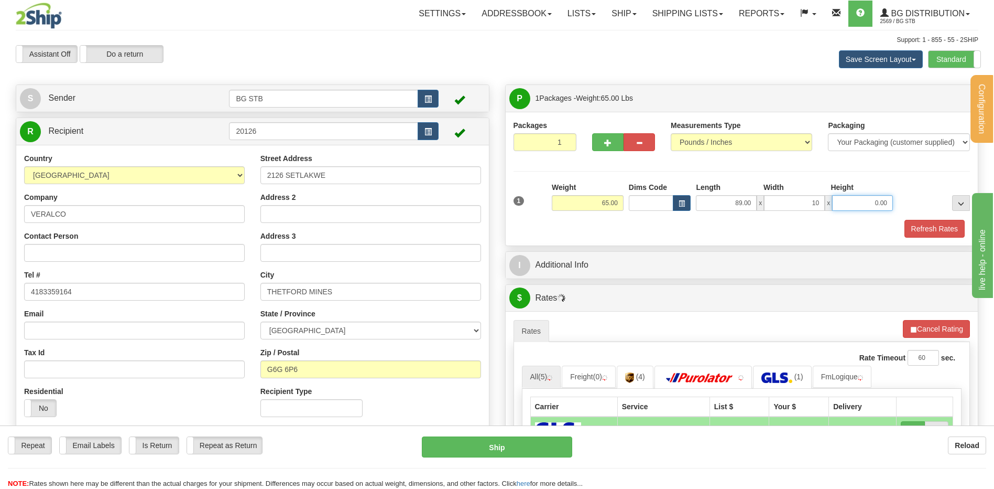
type input "10.00"
click at [600, 141] on button "button" at bounding box center [607, 142] width 31 height 18
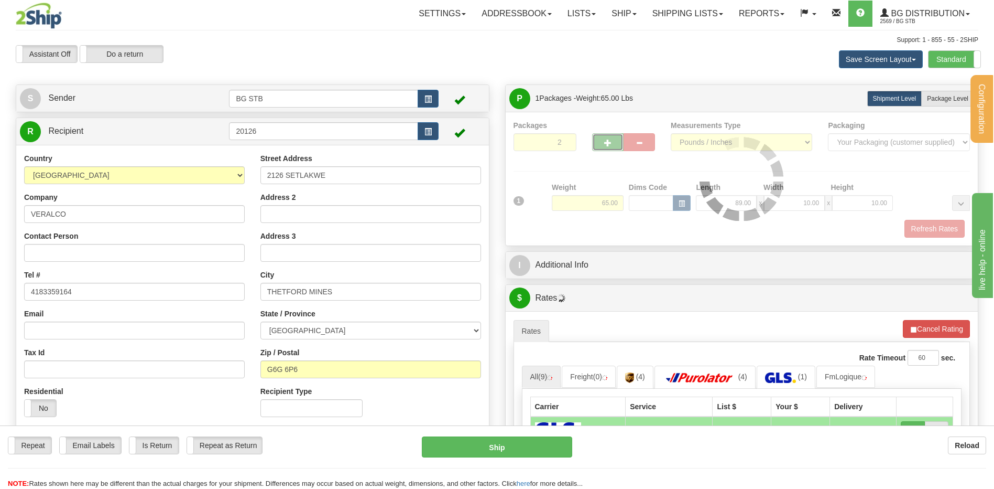
click at [604, 143] on span "button" at bounding box center [607, 142] width 7 height 7
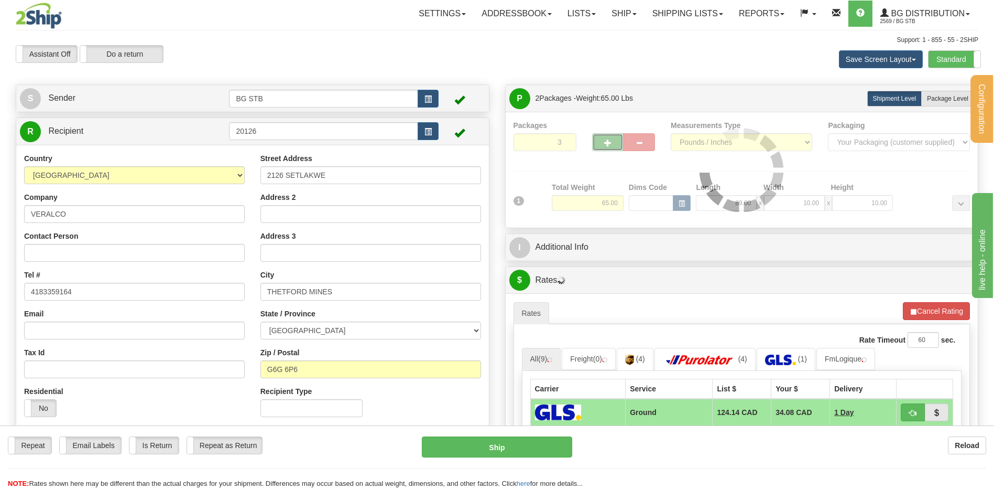
click at [604, 143] on div "Packages 3 1 Measurements Type" at bounding box center [742, 170] width 457 height 100
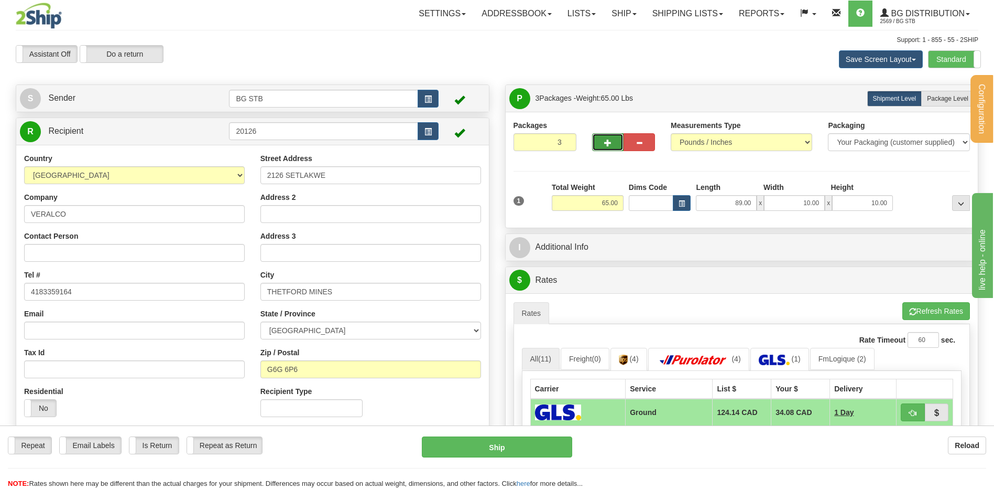
click at [595, 148] on button "button" at bounding box center [607, 142] width 31 height 18
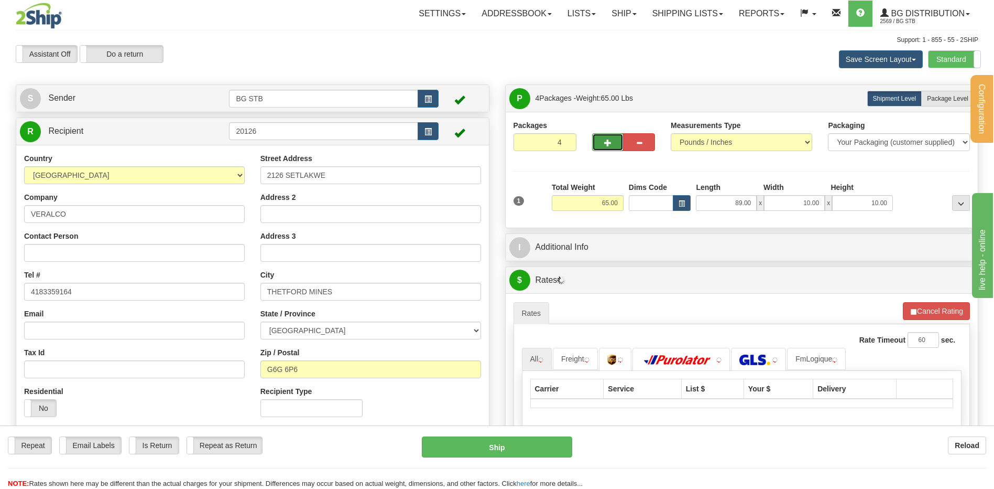
click at [605, 144] on span "button" at bounding box center [607, 142] width 7 height 7
type input "5"
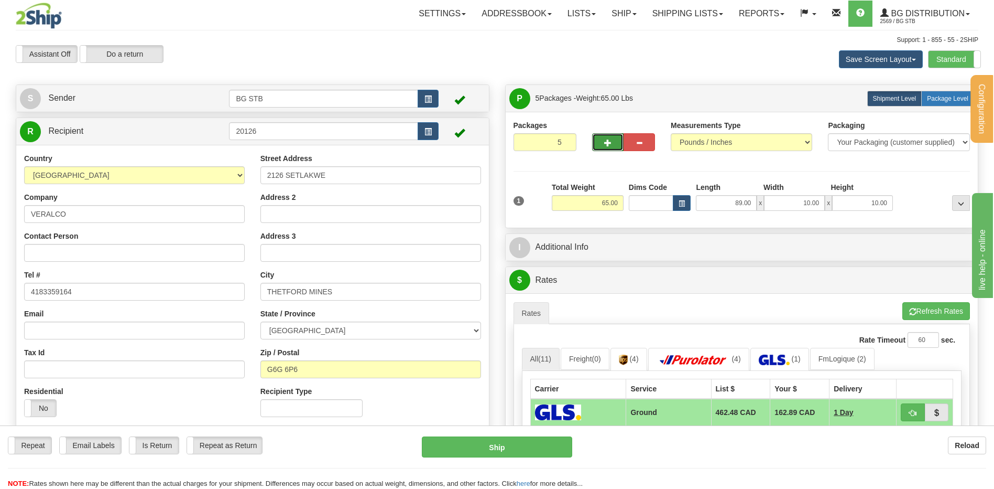
click at [945, 99] on span "Package Level" at bounding box center [947, 98] width 41 height 7
radio input "true"
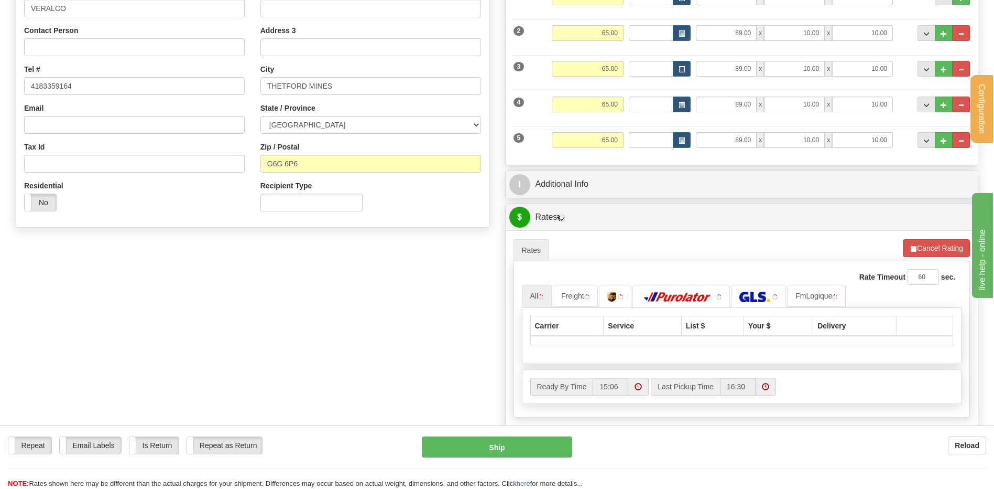
scroll to position [210, 0]
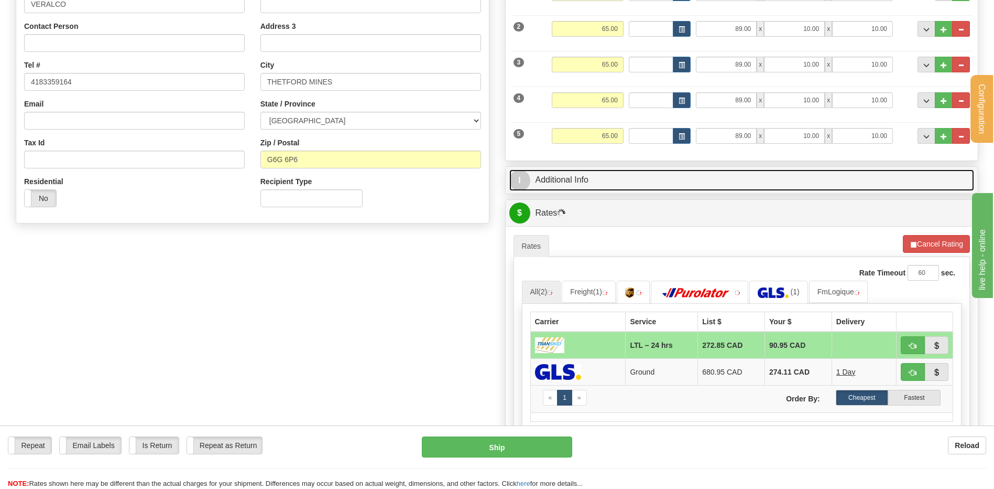
click at [618, 182] on link "I Additional Info" at bounding box center [742, 179] width 465 height 21
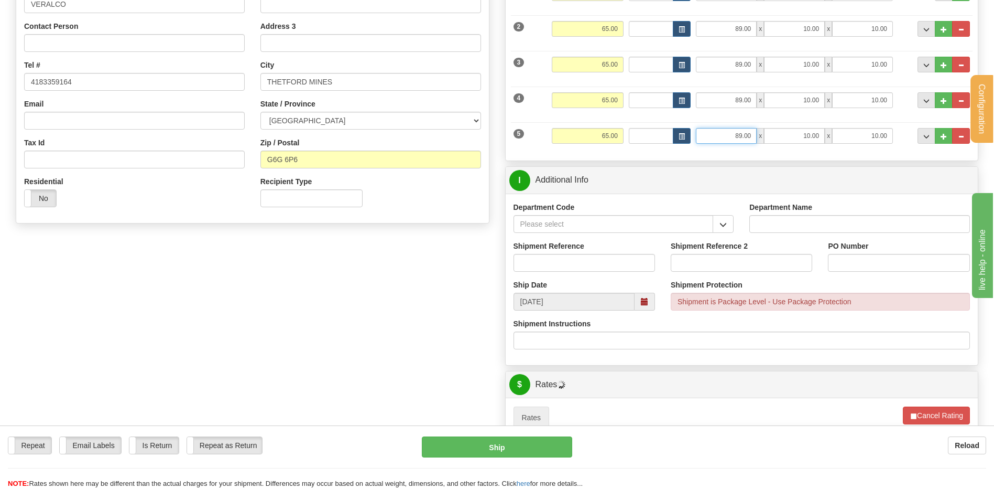
drag, startPoint x: 724, startPoint y: 136, endPoint x: 813, endPoint y: 125, distance: 89.3
click at [786, 126] on div "5 Weight 65.00 Dims Code Length Width Height" at bounding box center [742, 134] width 462 height 35
type input "95.00"
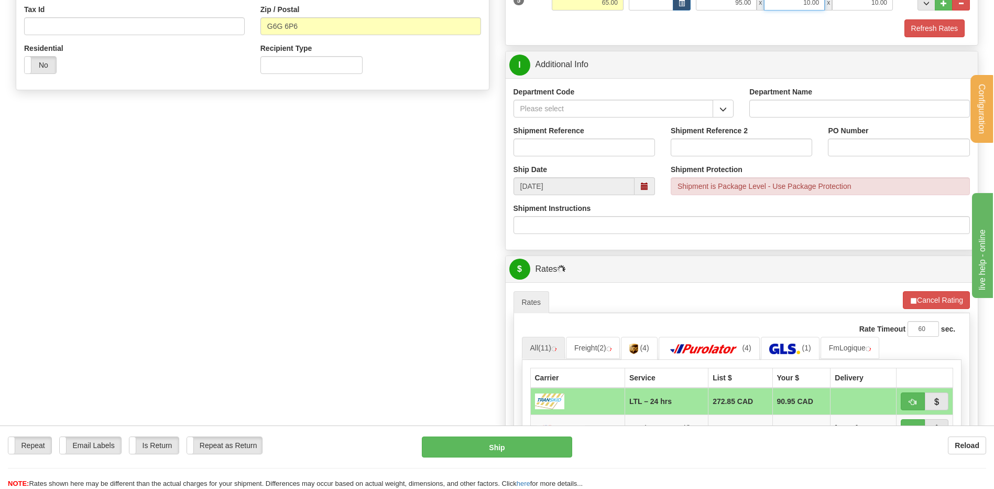
scroll to position [262, 0]
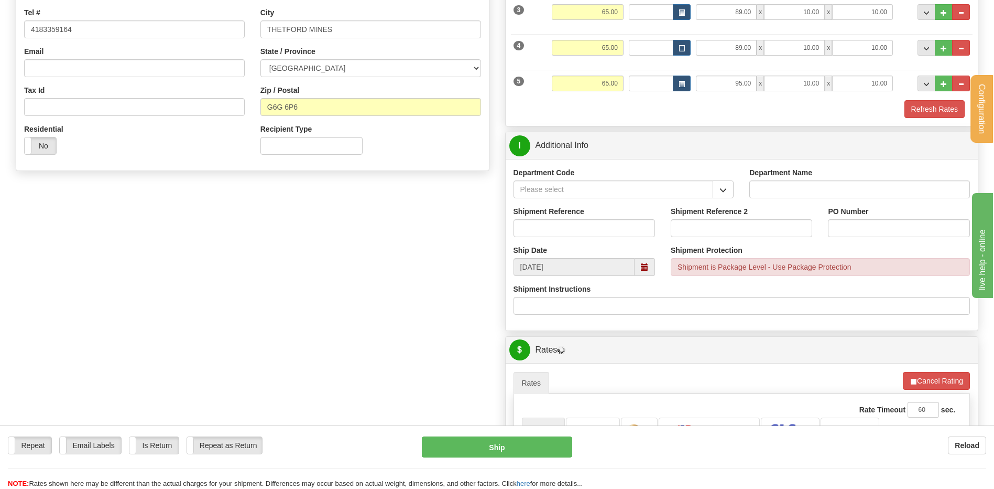
click at [724, 177] on div "Department Code" at bounding box center [624, 182] width 221 height 31
click at [718, 194] on button "button" at bounding box center [723, 189] width 21 height 18
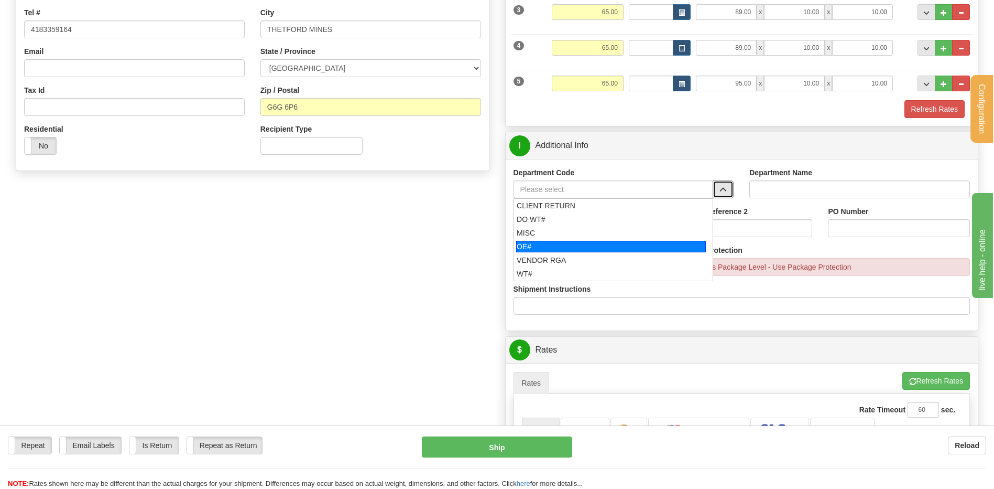
click at [568, 244] on div "OE#" at bounding box center [611, 247] width 190 height 12
type input "OE#"
type input "ORDERS"
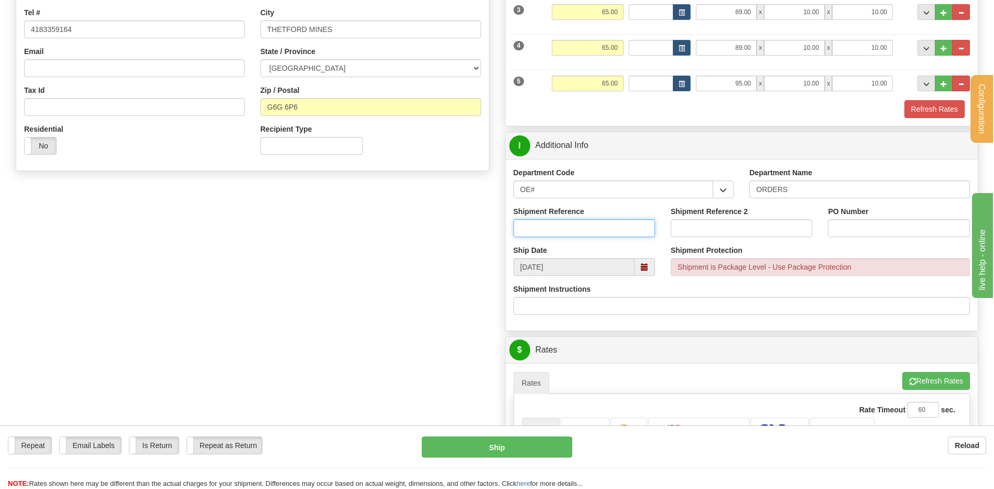
click at [564, 231] on input "Shipment Reference" at bounding box center [585, 228] width 142 height 18
type input "30134823-00"
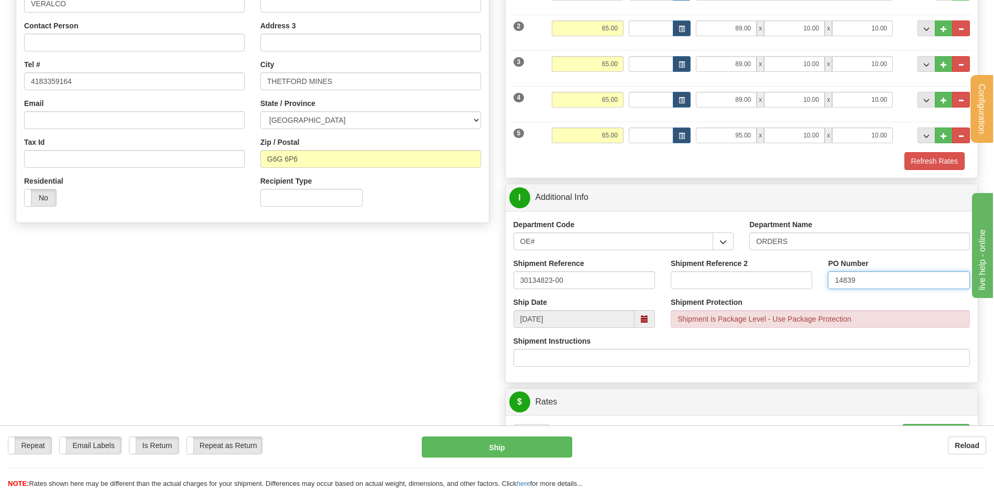
scroll to position [210, 0]
type input "14839"
drag, startPoint x: 326, startPoint y: 161, endPoint x: 286, endPoint y: 161, distance: 39.3
click at [286, 161] on input "G6G 6P6" at bounding box center [371, 159] width 221 height 18
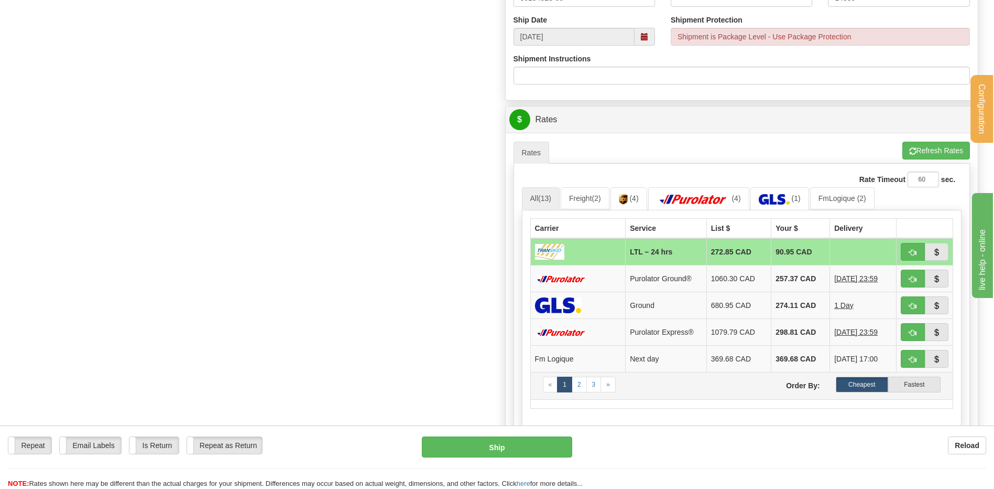
scroll to position [577, 0]
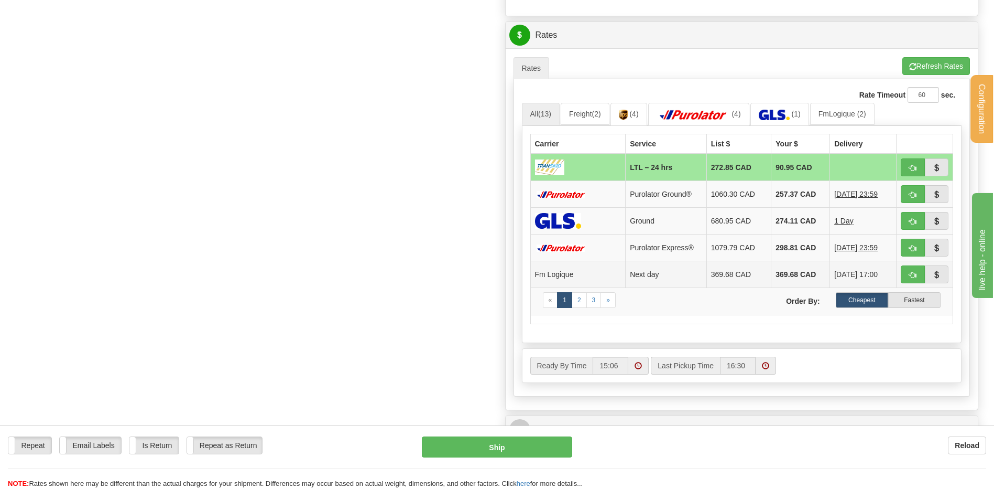
type input "G6G 8B2"
click at [908, 167] on button "button" at bounding box center [913, 167] width 24 height 18
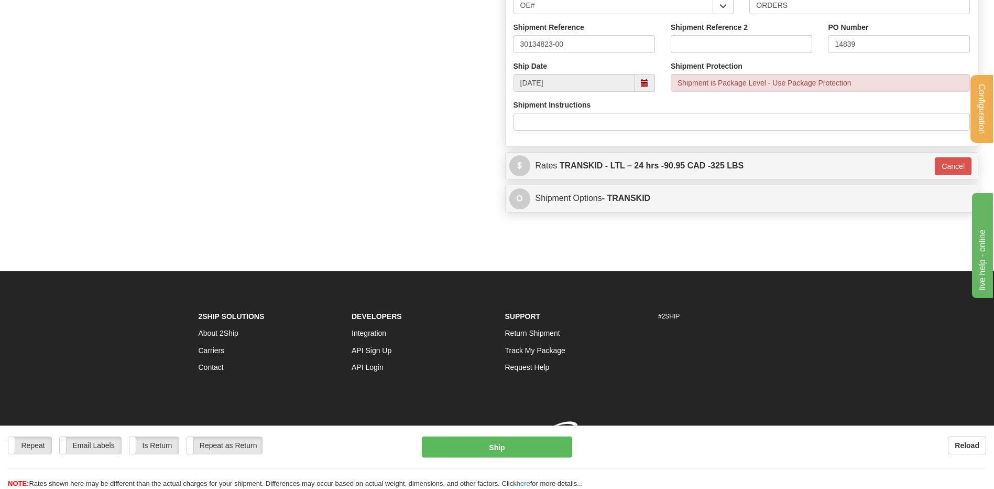
type input "24 hrs"
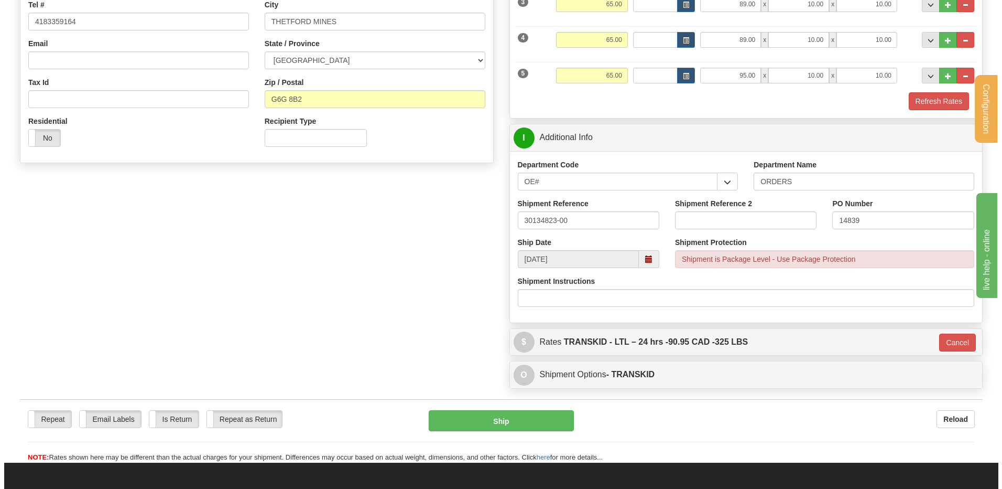
scroll to position [252, 0]
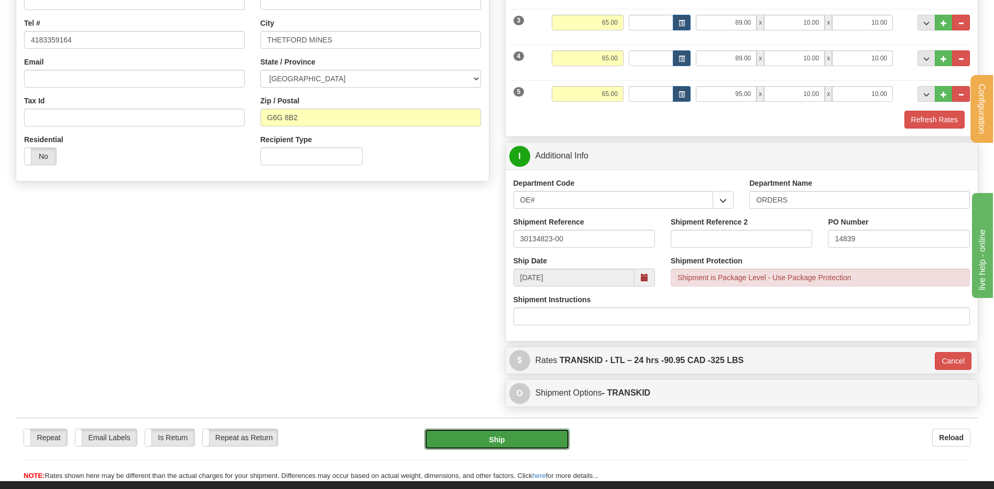
click at [516, 430] on button "Ship" at bounding box center [497, 438] width 145 height 21
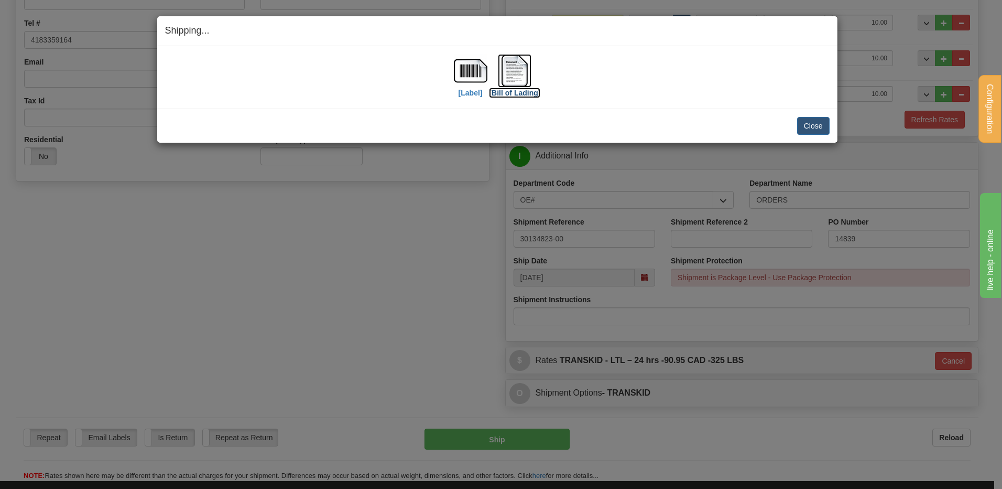
click at [522, 75] on img at bounding box center [515, 71] width 34 height 34
drag, startPoint x: 805, startPoint y: 127, endPoint x: 789, endPoint y: 150, distance: 28.2
click at [805, 126] on button "Close" at bounding box center [813, 126] width 33 height 18
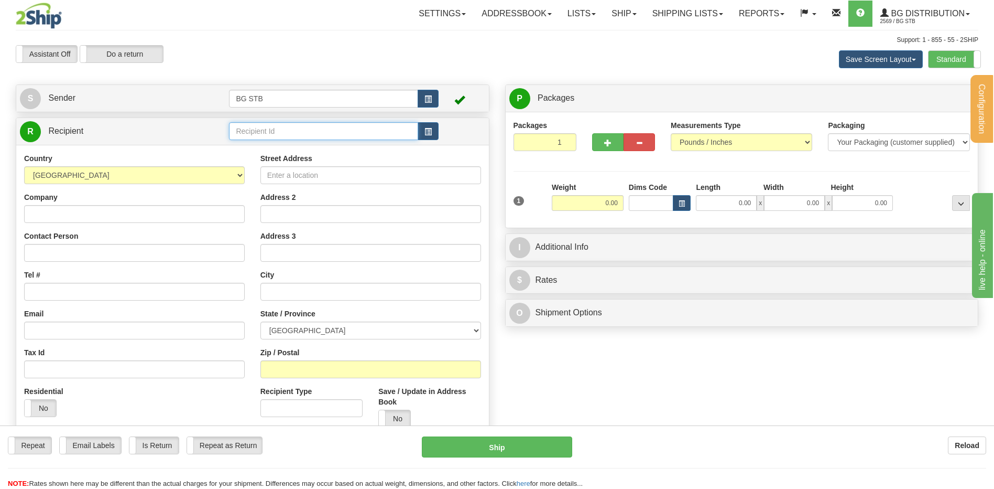
click at [298, 133] on input "text" at bounding box center [323, 131] width 189 height 18
type input "7089"
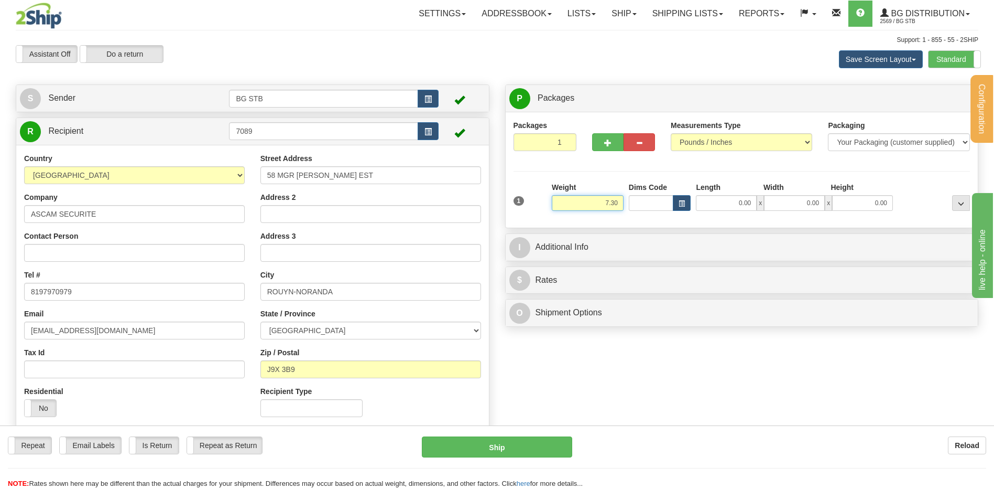
type input "7.30"
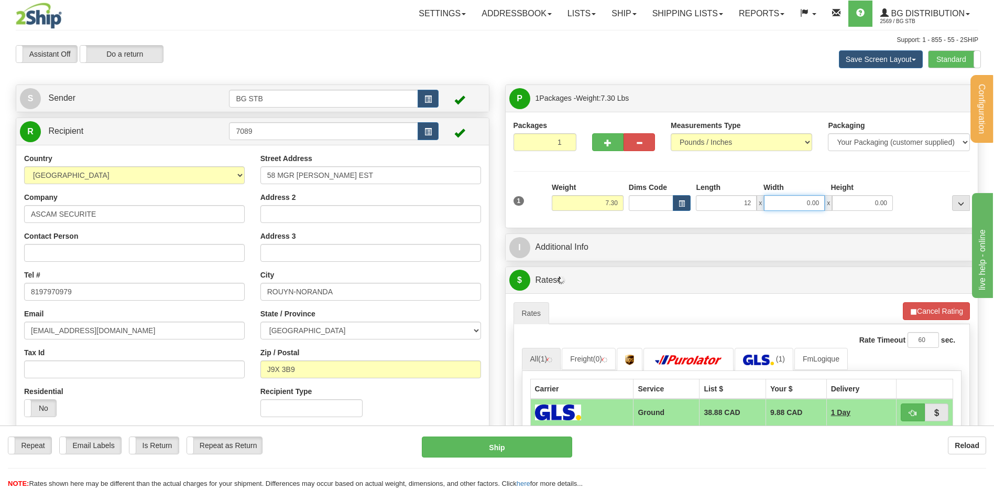
type input "12.00"
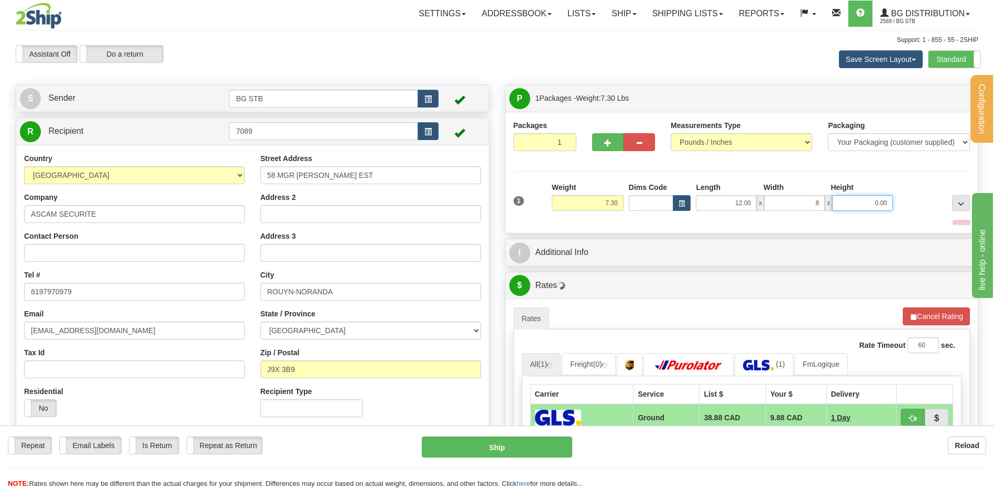
type input "8.00"
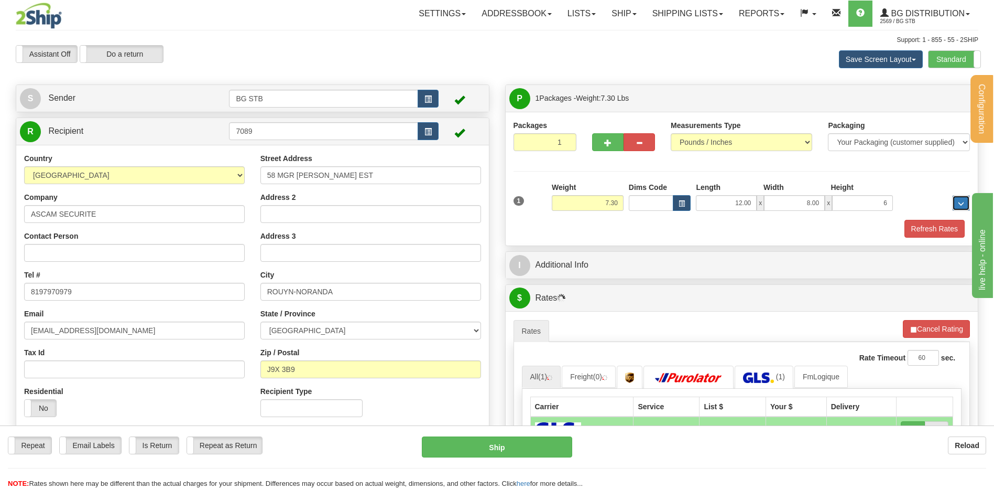
type input "6.00"
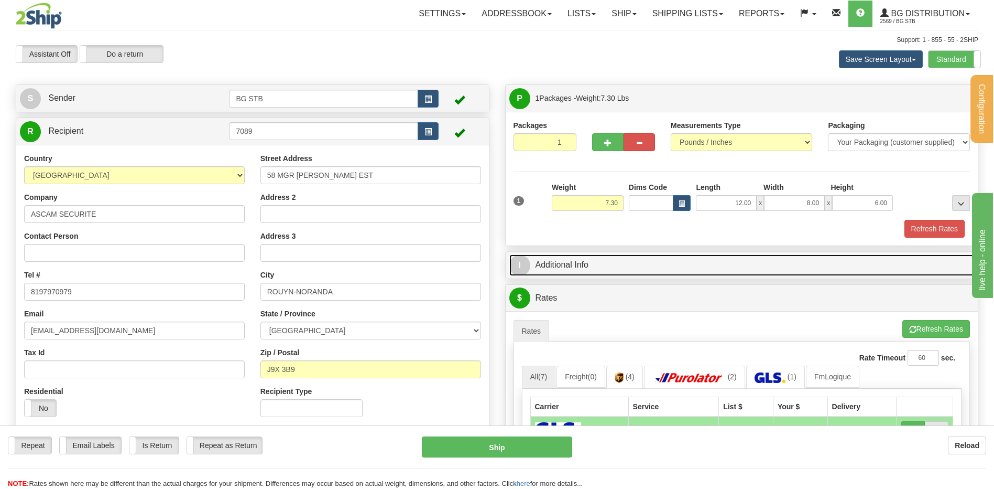
click at [595, 268] on link "I Additional Info" at bounding box center [742, 264] width 465 height 21
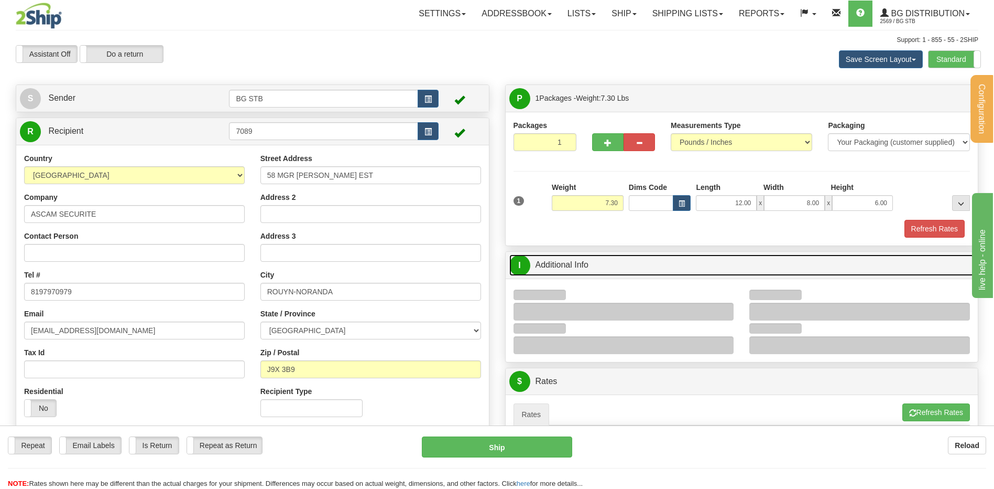
scroll to position [210, 0]
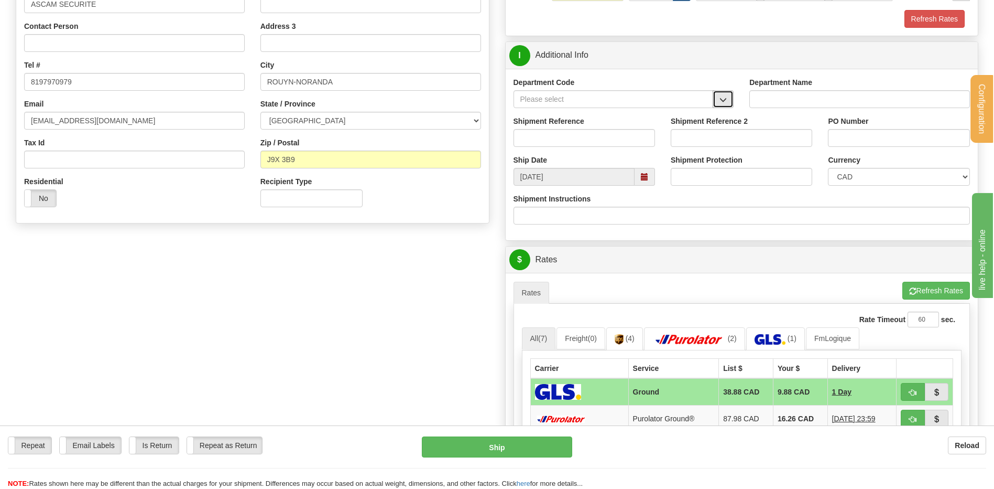
click at [723, 90] on button "button" at bounding box center [723, 99] width 21 height 18
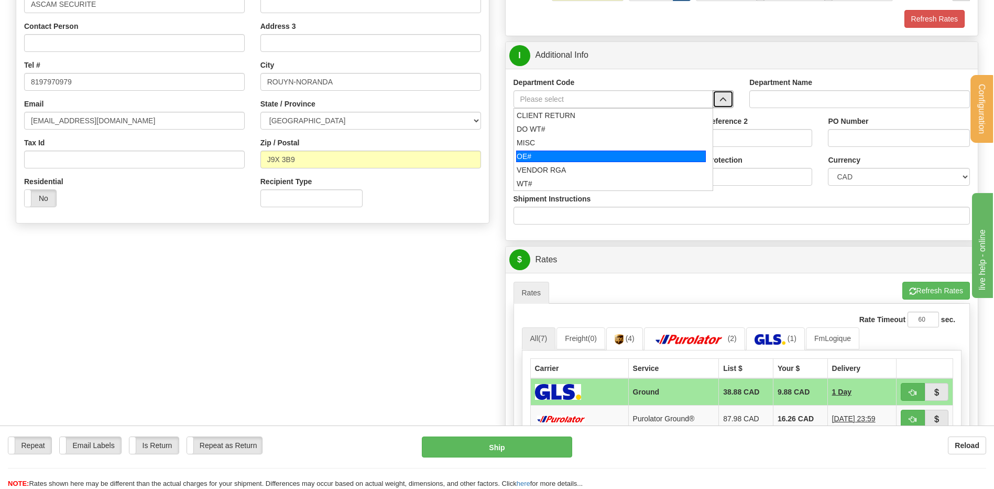
click at [570, 153] on div "OE#" at bounding box center [611, 156] width 190 height 12
type input "OE#"
type input "ORDERS"
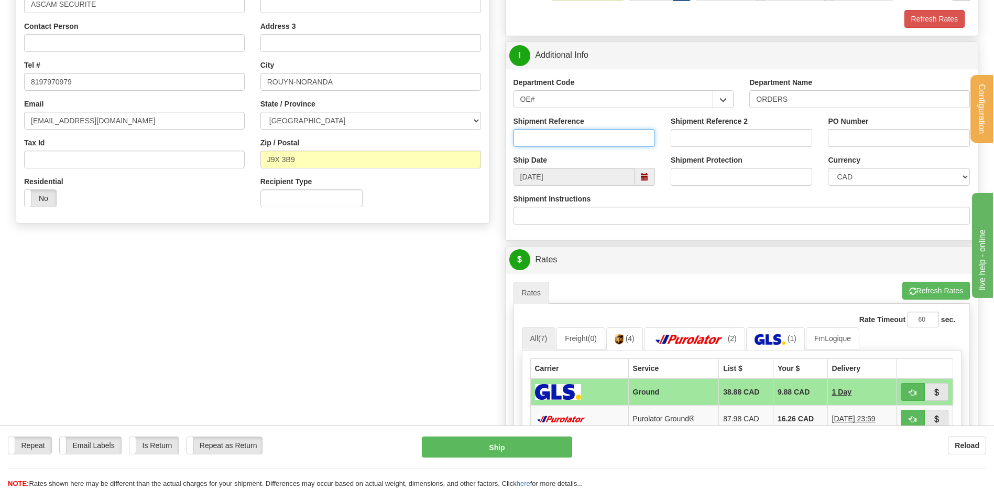
click at [569, 140] on input "Shipment Reference" at bounding box center [585, 138] width 142 height 18
type input "80005168-00"
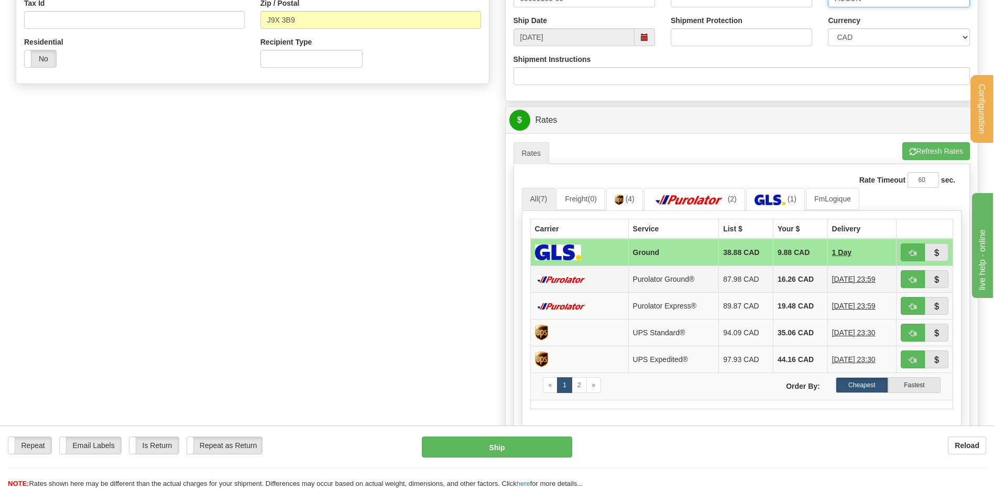
scroll to position [419, 0]
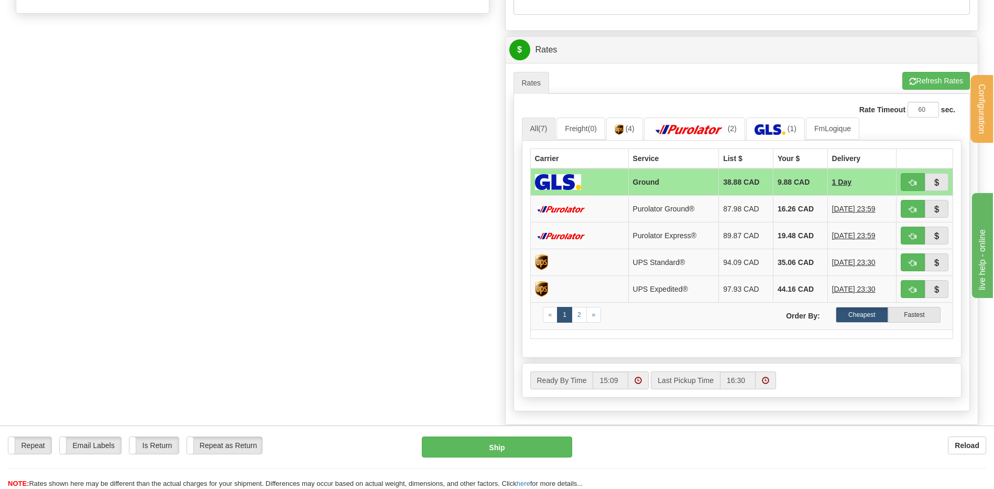
type input "AUCUN"
click at [910, 175] on button "button" at bounding box center [913, 182] width 24 height 18
type input "1"
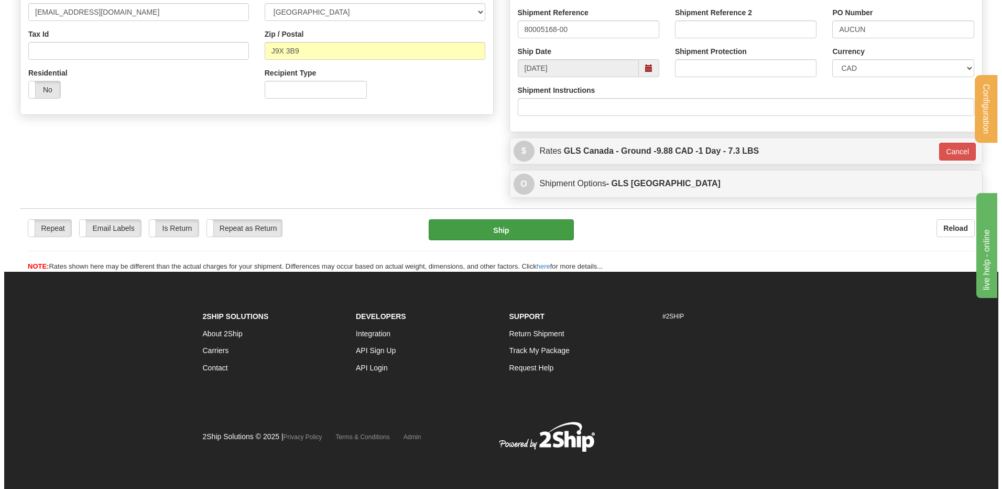
scroll to position [319, 0]
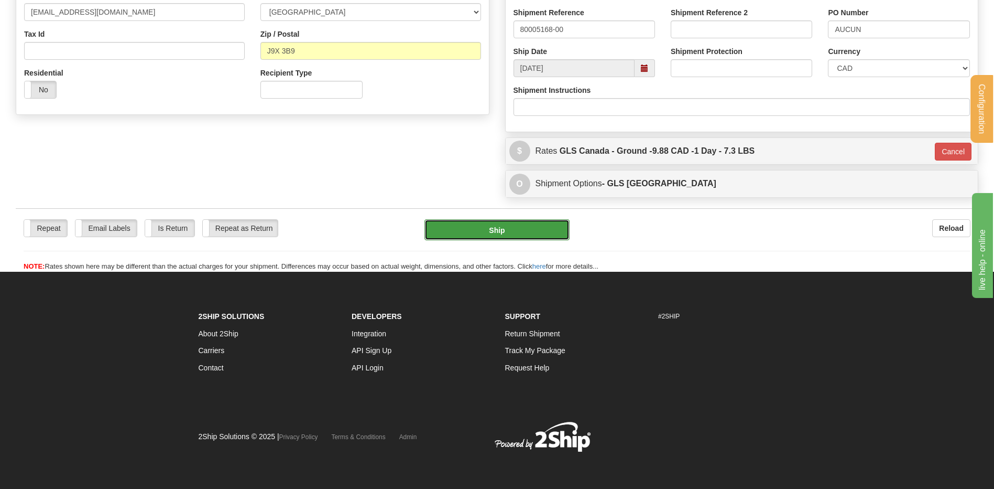
click at [459, 223] on button "Ship" at bounding box center [497, 229] width 145 height 21
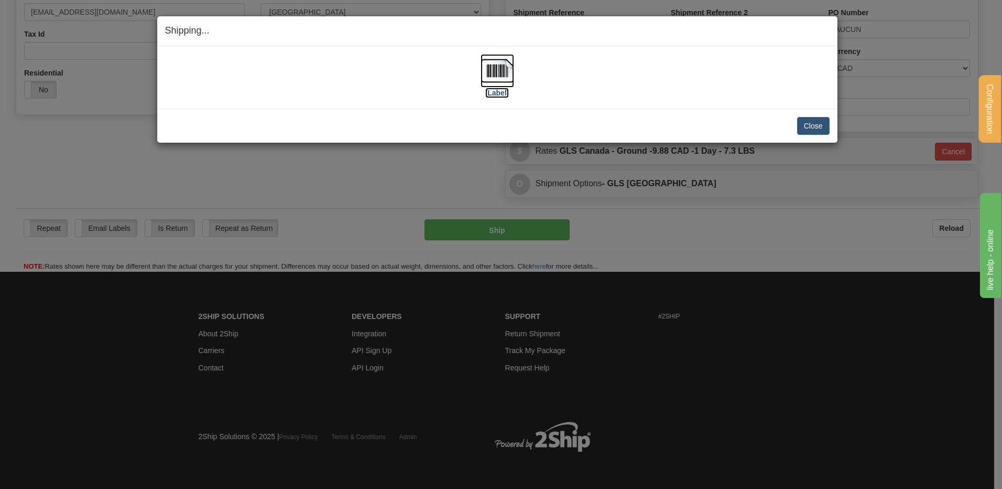
click at [493, 68] on img at bounding box center [498, 71] width 34 height 34
click at [810, 121] on button "Close" at bounding box center [813, 126] width 33 height 18
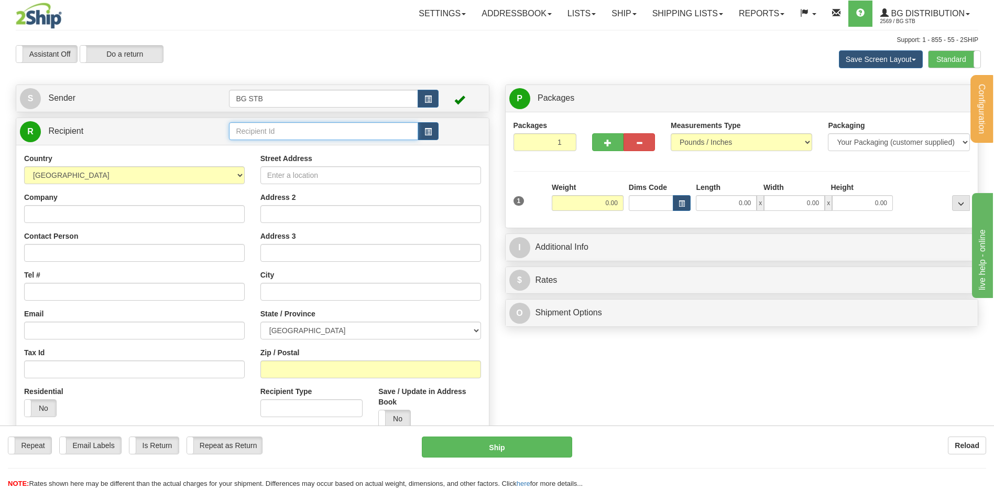
click at [349, 123] on input "text" at bounding box center [323, 131] width 189 height 18
type input "4101"
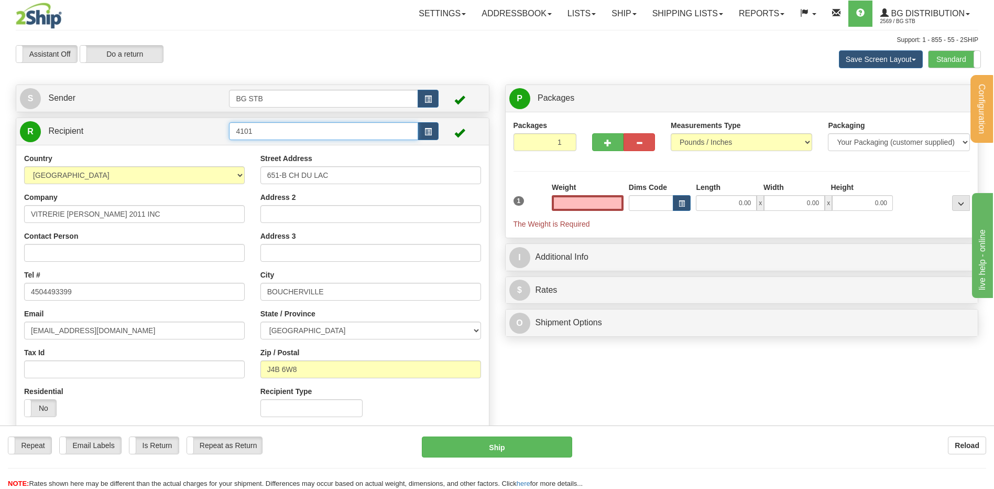
type input "0.00"
click at [241, 130] on input "4101" at bounding box center [323, 131] width 189 height 18
type input "5101"
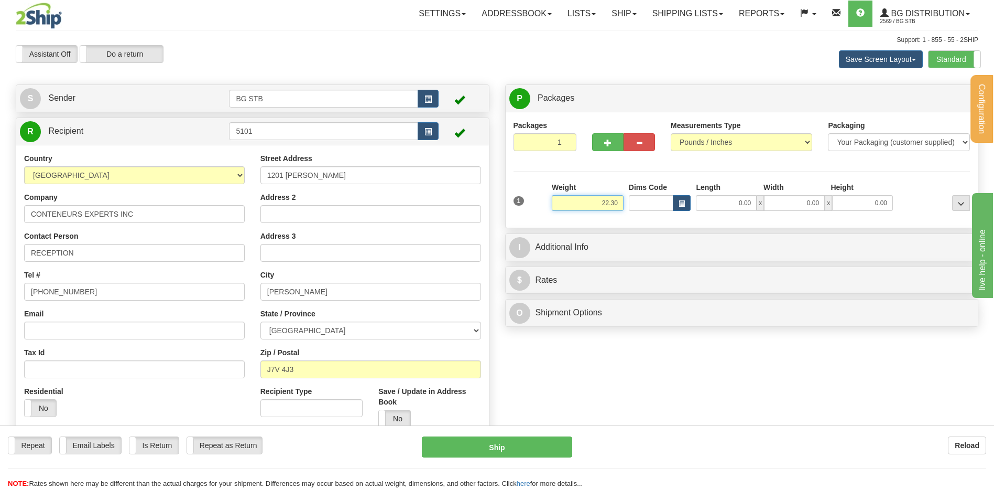
type input "22.30"
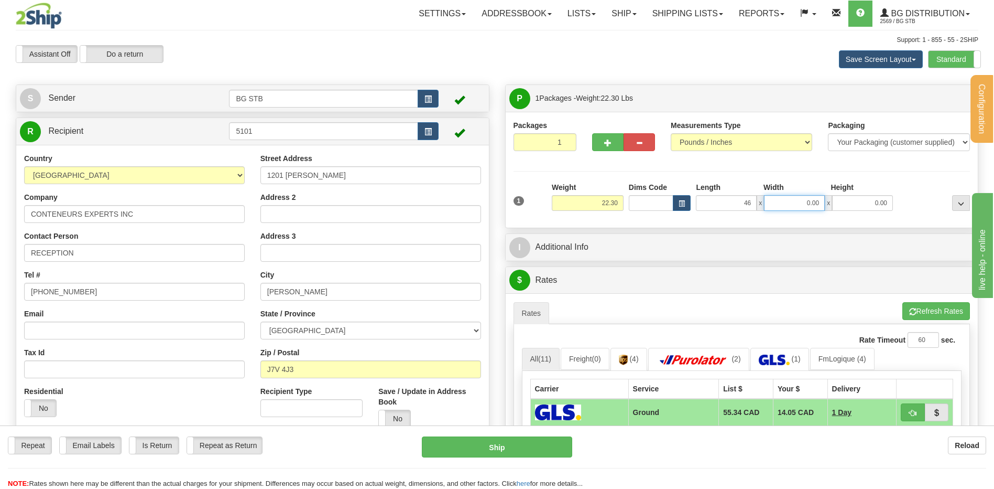
type input "46.00"
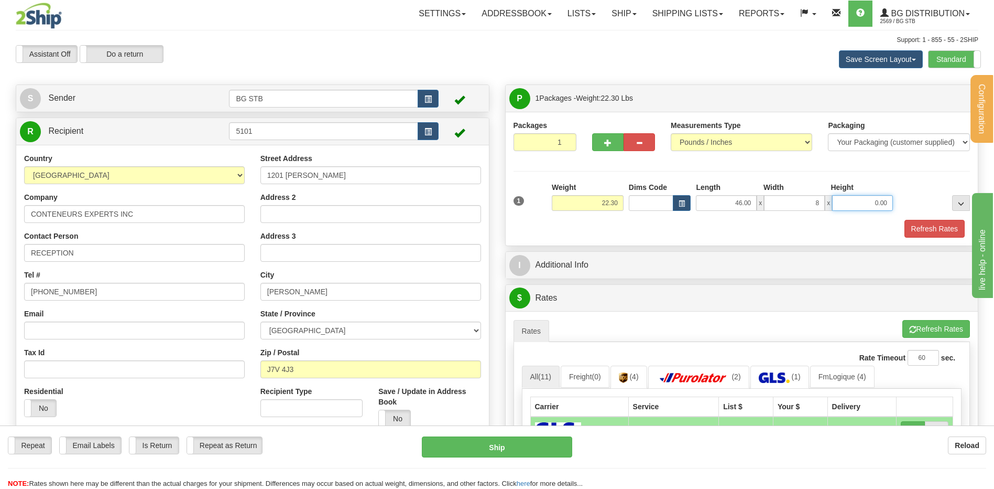
type input "8.00"
type input "6.00"
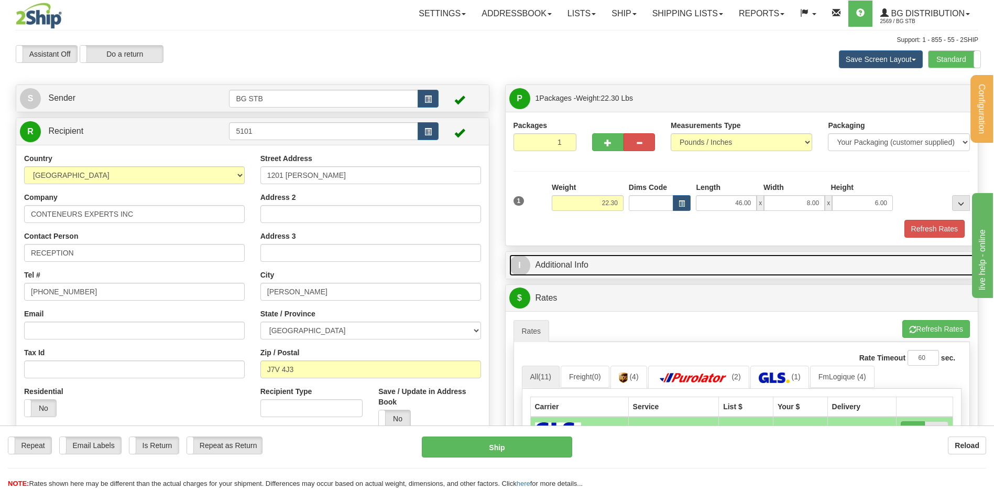
click at [586, 266] on link "I Additional Info" at bounding box center [742, 264] width 465 height 21
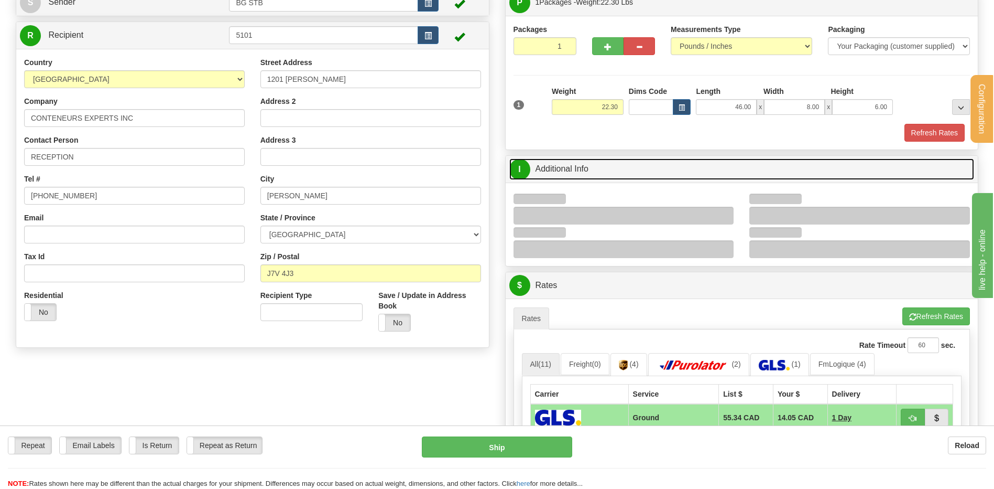
scroll to position [210, 0]
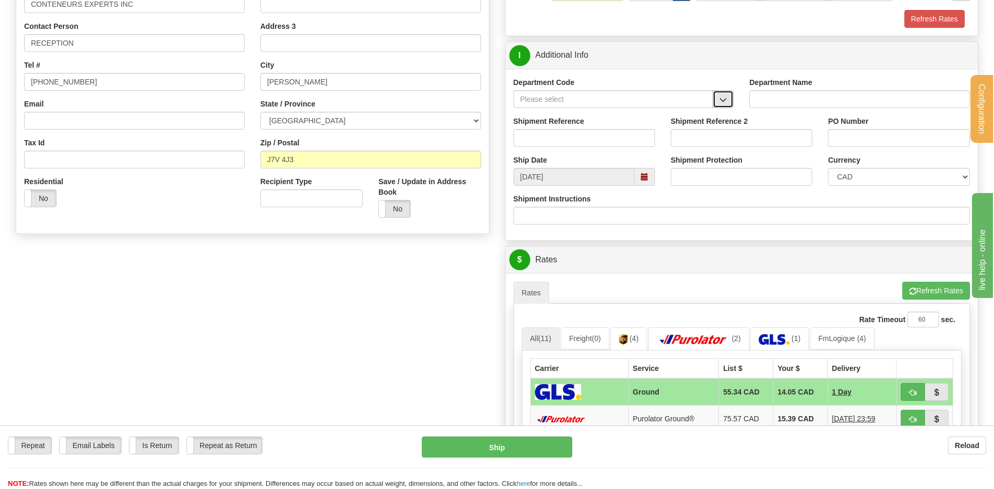
click at [719, 99] on button "button" at bounding box center [723, 99] width 21 height 18
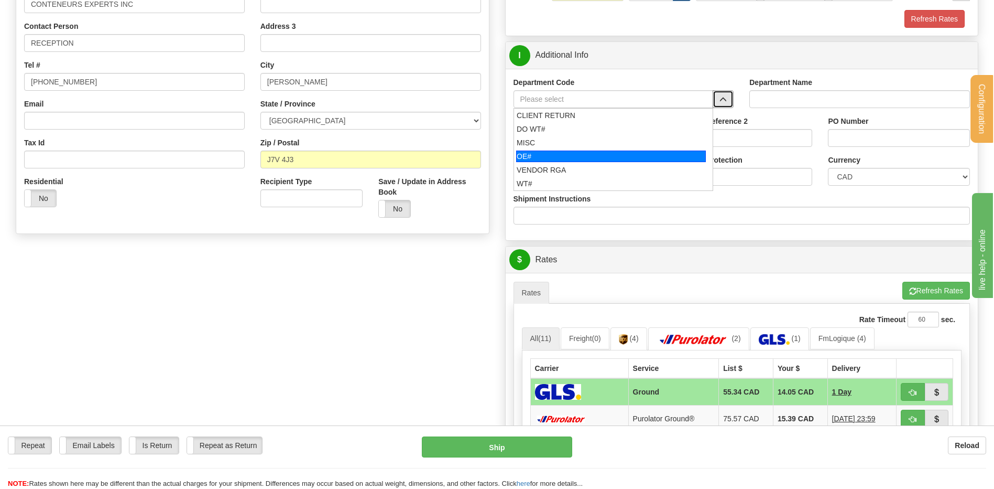
click at [603, 153] on div "OE#" at bounding box center [611, 156] width 190 height 12
type input "OE#"
type input "ORDERS"
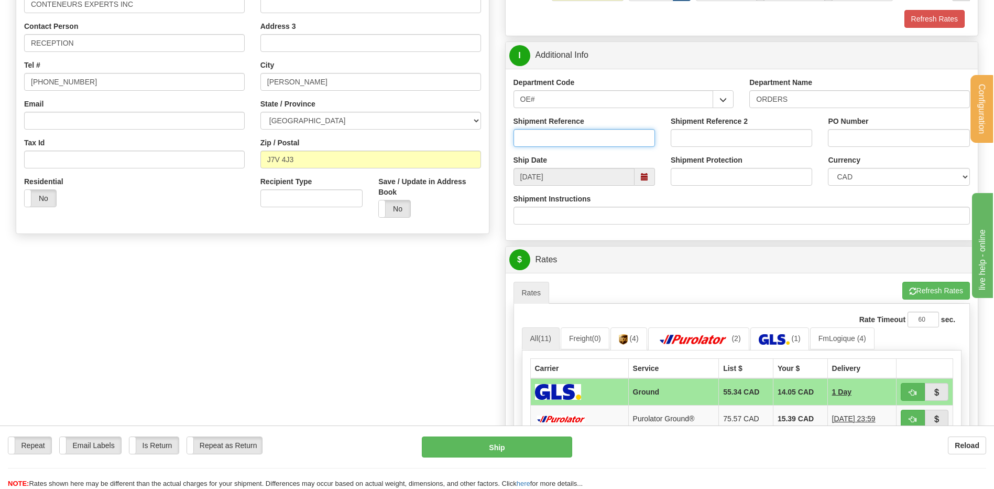
click at [600, 142] on input "Shipment Reference" at bounding box center [585, 138] width 142 height 18
type input "80007372-00"
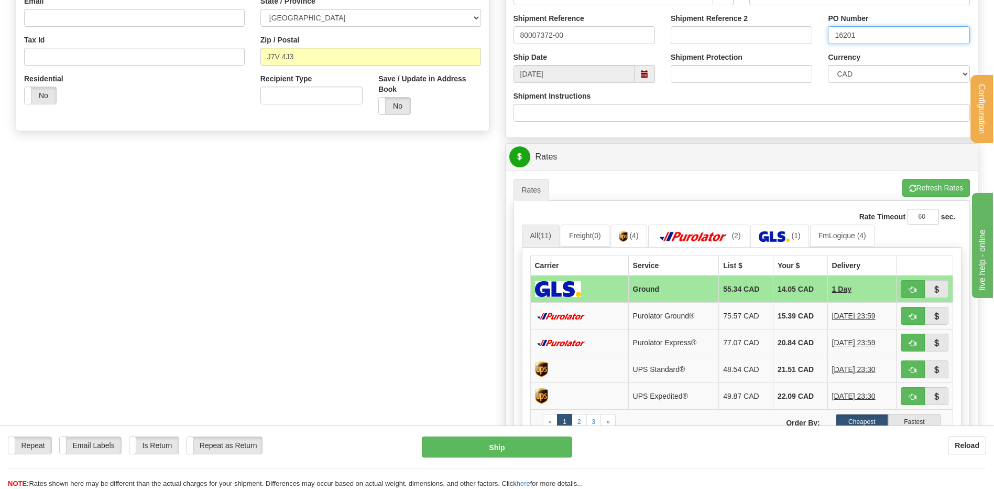
scroll to position [367, 0]
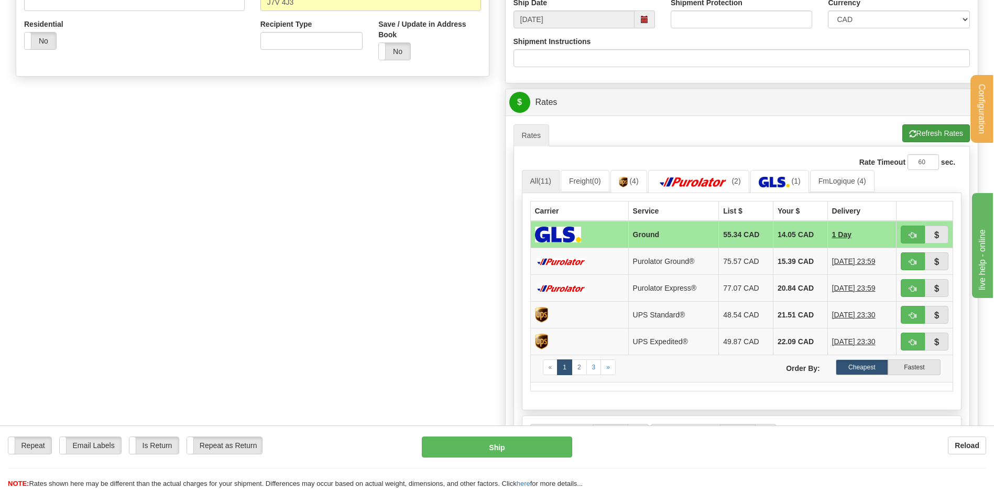
type input "16201"
click at [927, 135] on button "Refresh Rates" at bounding box center [937, 133] width 68 height 18
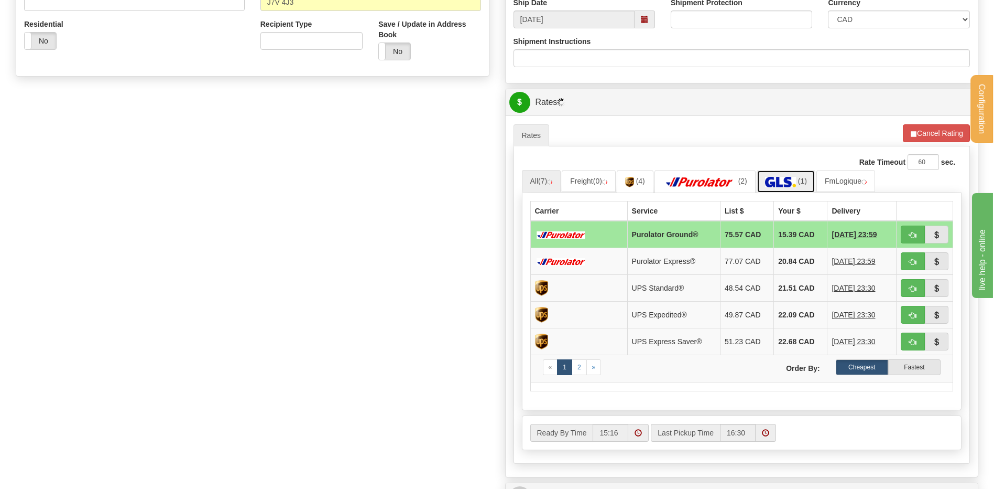
click at [796, 187] on img at bounding box center [780, 182] width 31 height 10
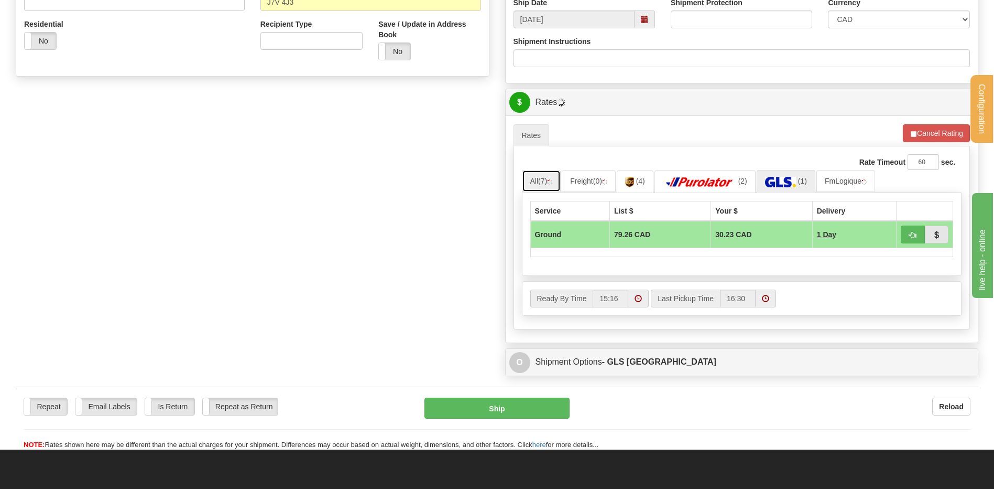
click at [545, 184] on span "(7)" at bounding box center [542, 181] width 9 height 8
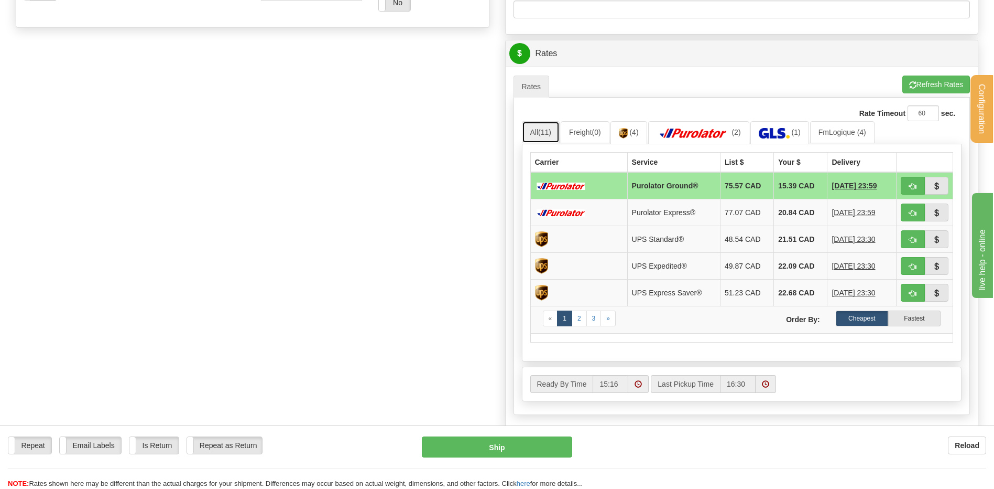
scroll to position [419, 0]
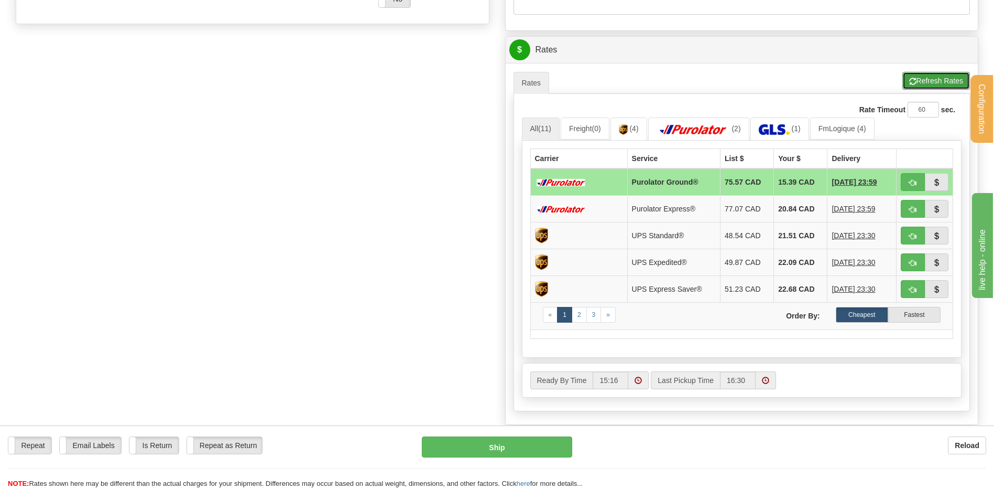
click at [930, 75] on button "Refresh Rates" at bounding box center [937, 81] width 68 height 18
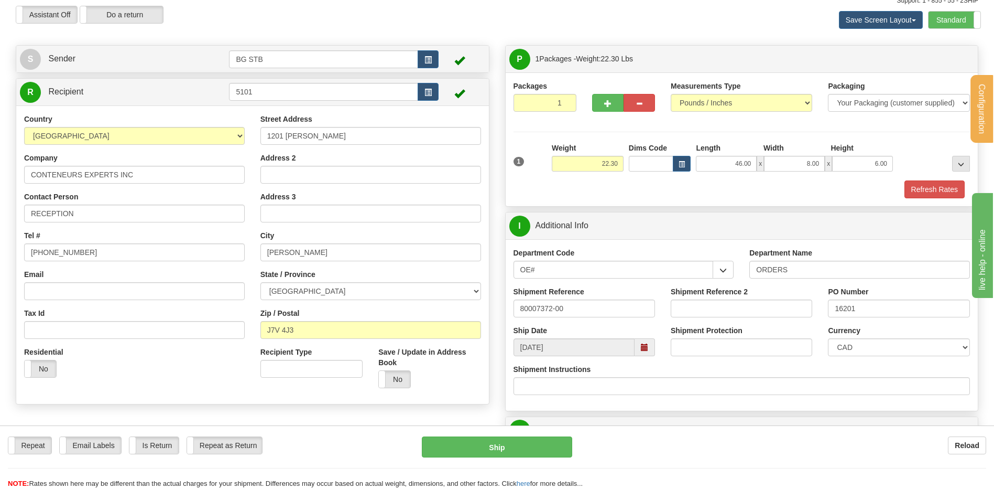
scroll to position [0, 0]
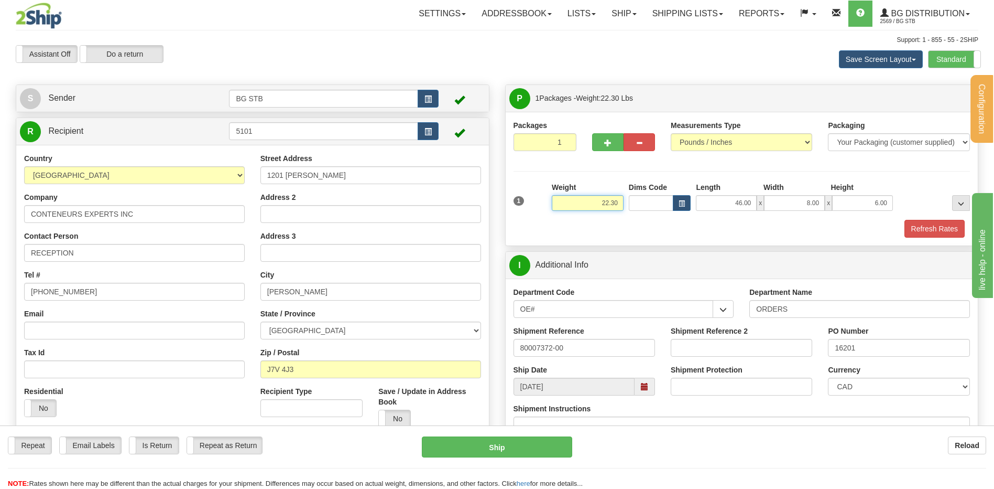
drag, startPoint x: 596, startPoint y: 199, endPoint x: 659, endPoint y: 210, distance: 64.4
click at [658, 210] on div "1 Weight 22.30 Dims Code x x" at bounding box center [742, 200] width 462 height 37
type input "11.15"
drag, startPoint x: 862, startPoint y: 197, endPoint x: 1002, endPoint y: 178, distance: 140.7
click at [936, 199] on div "1 Weight 11.15 Dims Code x x" at bounding box center [742, 200] width 462 height 37
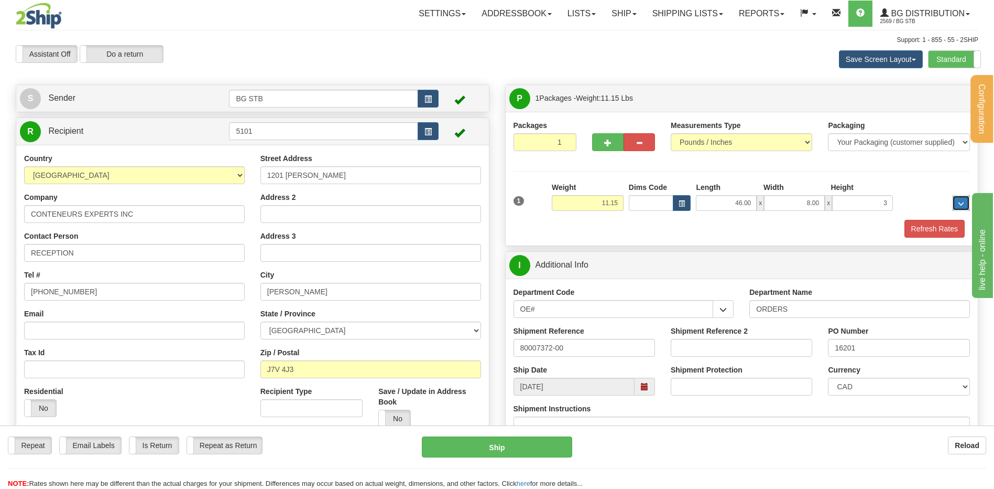
type input "3.00"
click at [613, 144] on button "button" at bounding box center [607, 142] width 31 height 18
type input "2"
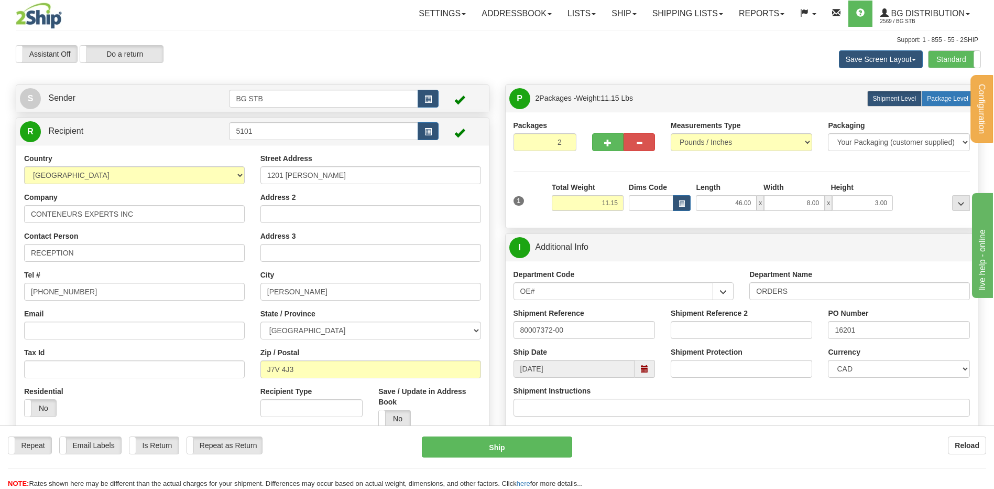
click at [939, 103] on label "Package Level Pack.." at bounding box center [948, 99] width 53 height 16
radio input "true"
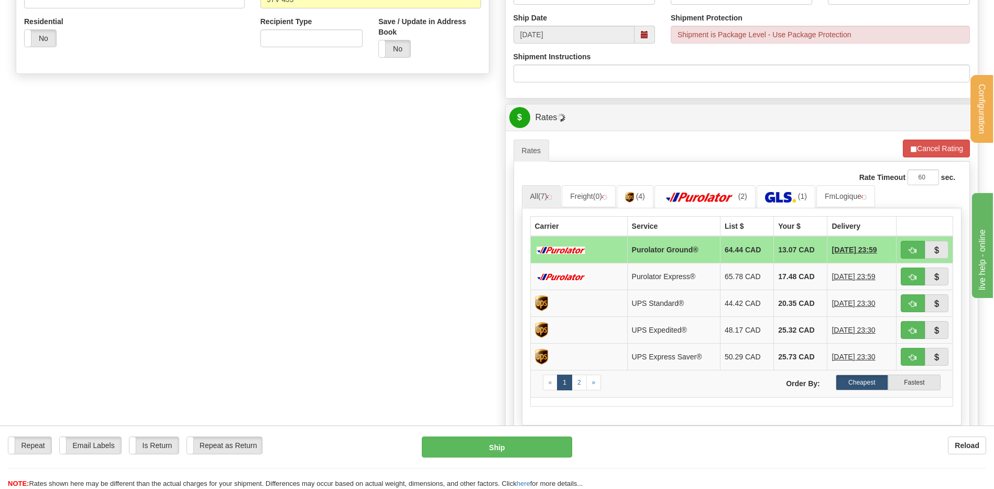
scroll to position [419, 0]
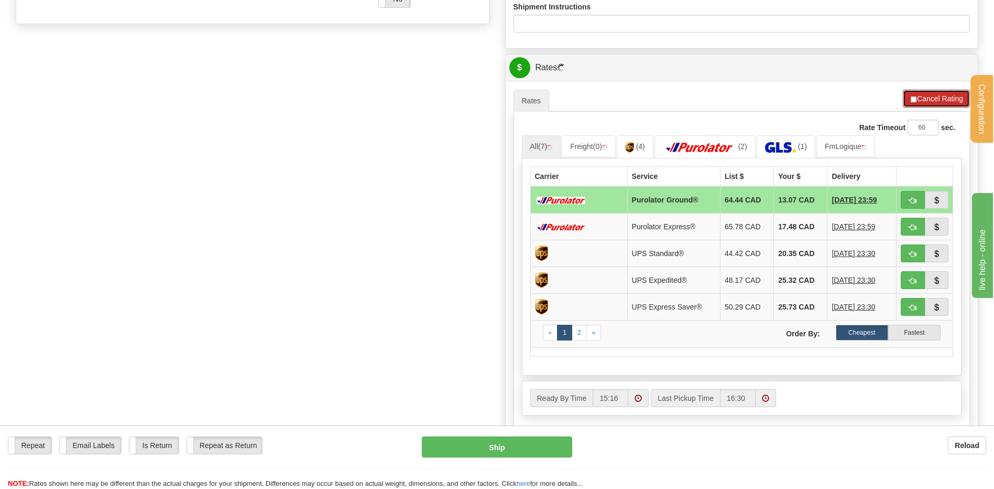
click at [925, 103] on button "Cancel Rating" at bounding box center [936, 99] width 67 height 18
click at [925, 99] on button "Refresh Rates" at bounding box center [937, 99] width 68 height 18
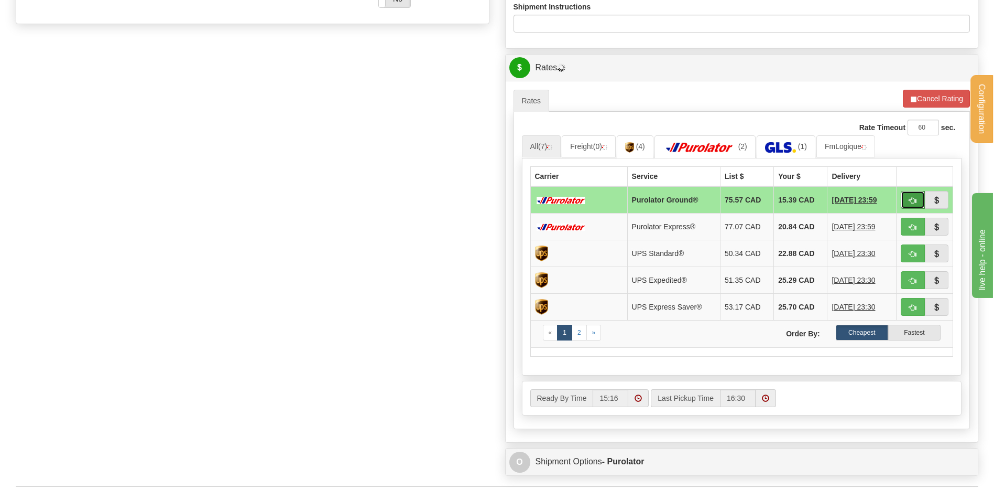
click at [911, 198] on span "button" at bounding box center [913, 200] width 7 height 7
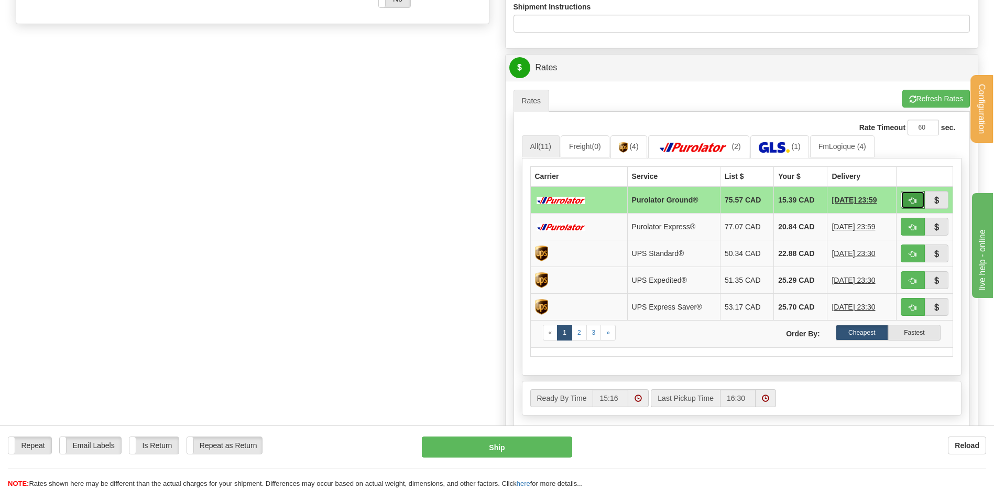
click at [911, 201] on span "button" at bounding box center [913, 200] width 7 height 7
type input "260"
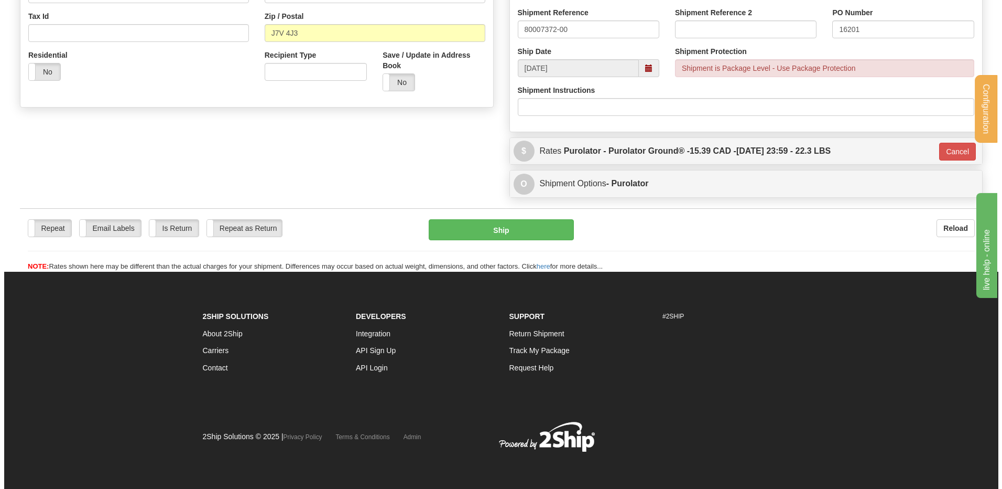
scroll to position [337, 0]
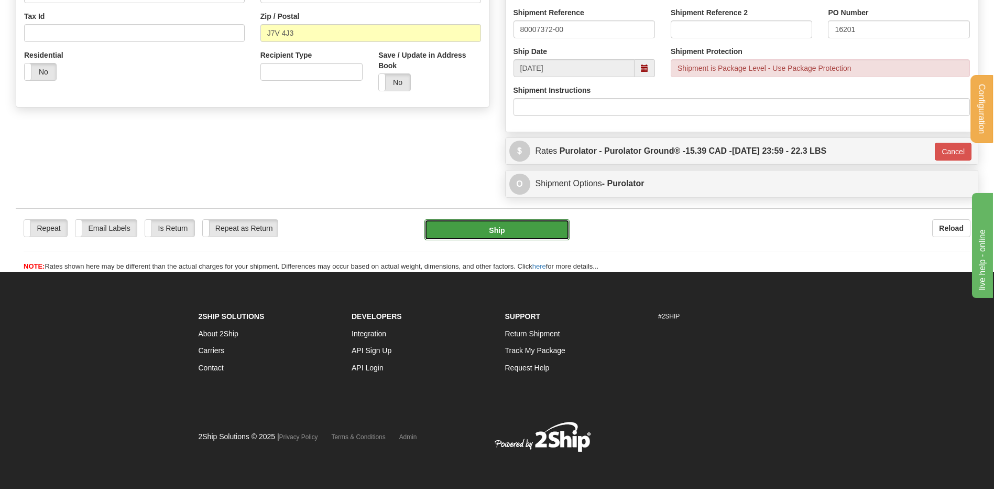
click at [516, 230] on button "Ship" at bounding box center [497, 229] width 145 height 21
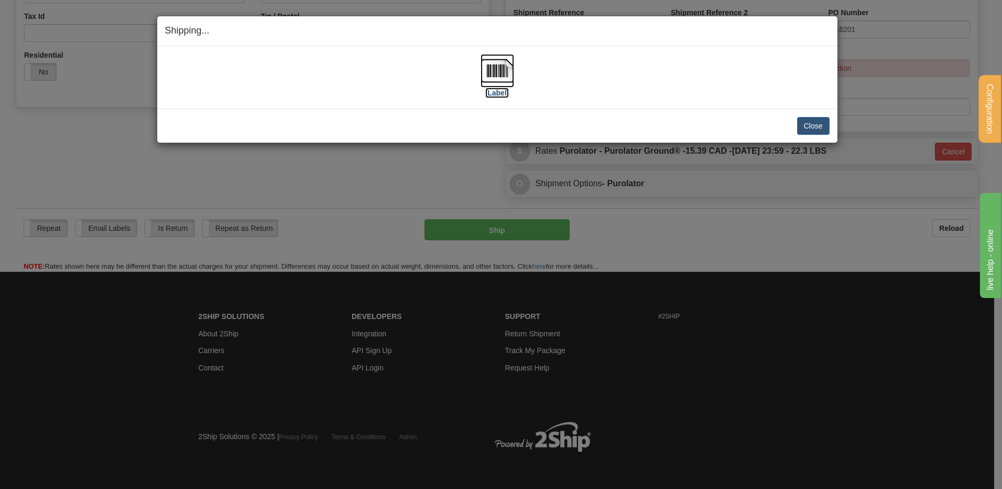
click at [498, 62] on img at bounding box center [498, 71] width 34 height 34
click at [800, 128] on button "Close" at bounding box center [813, 126] width 33 height 18
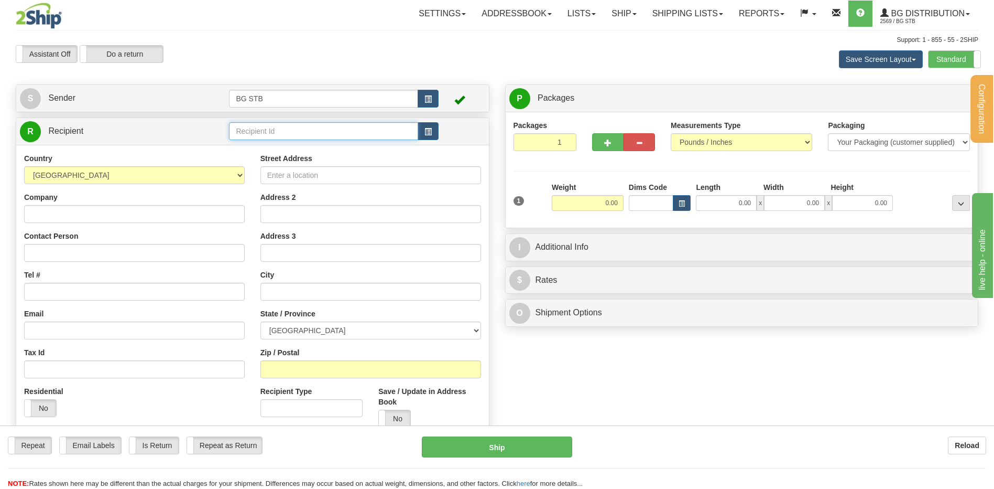
click at [287, 133] on input "text" at bounding box center [323, 131] width 189 height 18
type input "4056"
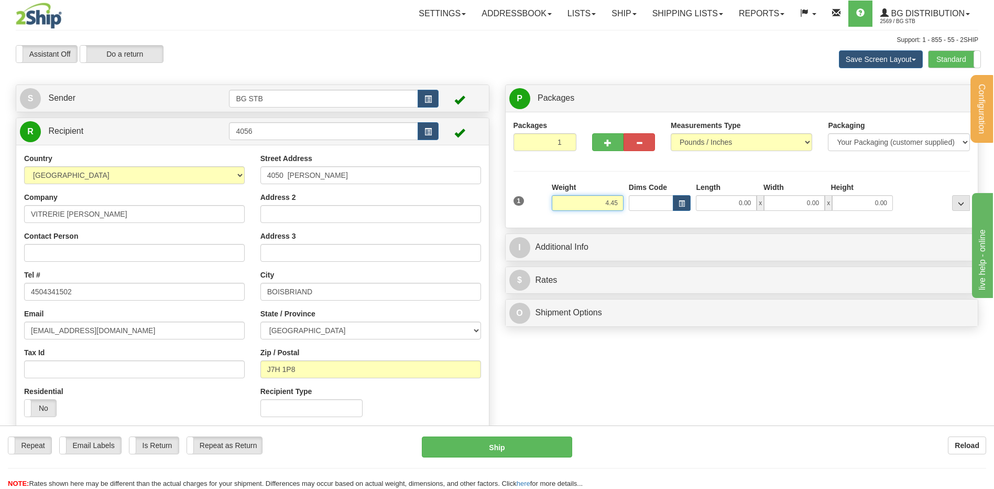
type input "4.45"
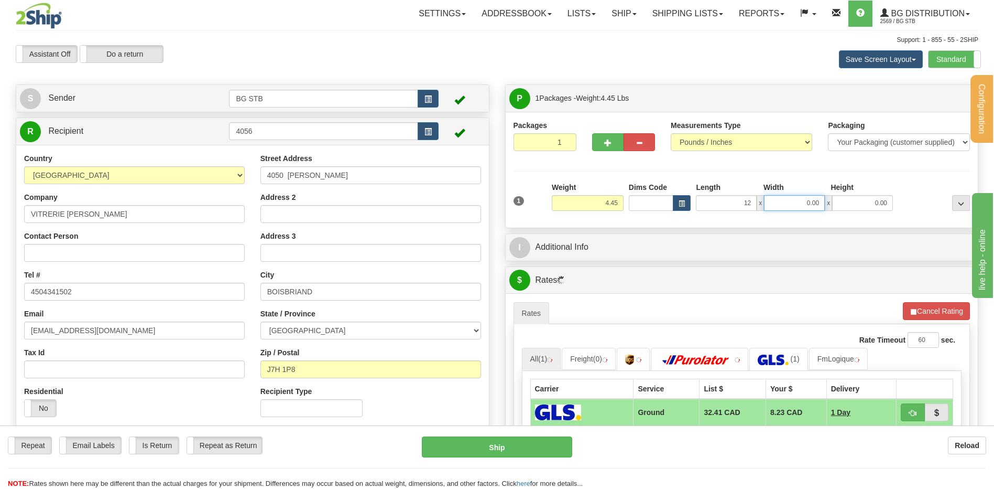
type input "12.00"
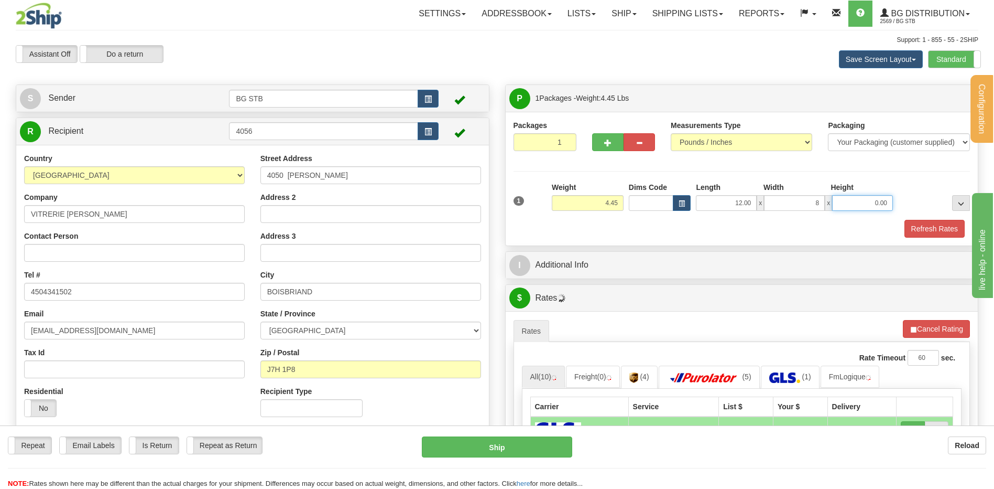
type input "8.00"
click at [863, 205] on input "0.00" at bounding box center [862, 203] width 61 height 16
type input "6.00"
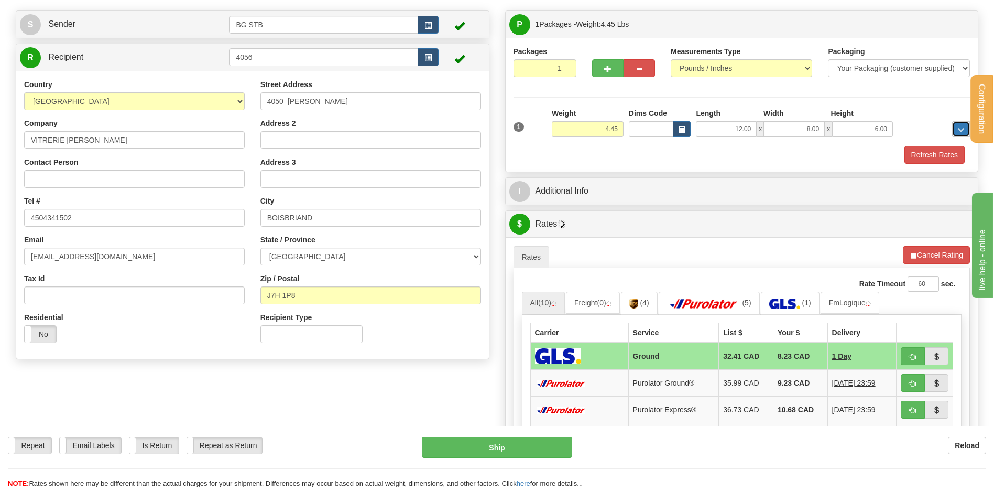
scroll to position [157, 0]
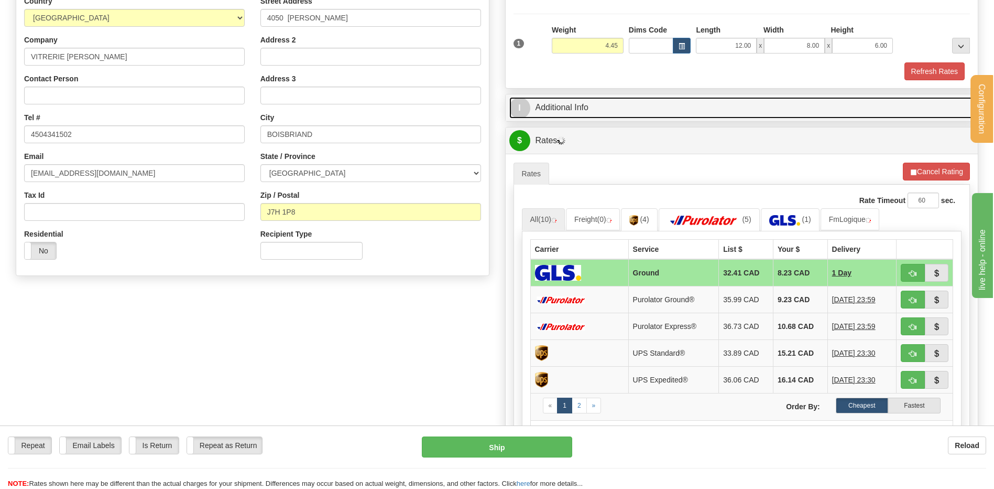
click at [582, 104] on link "I Additional Info" at bounding box center [742, 107] width 465 height 21
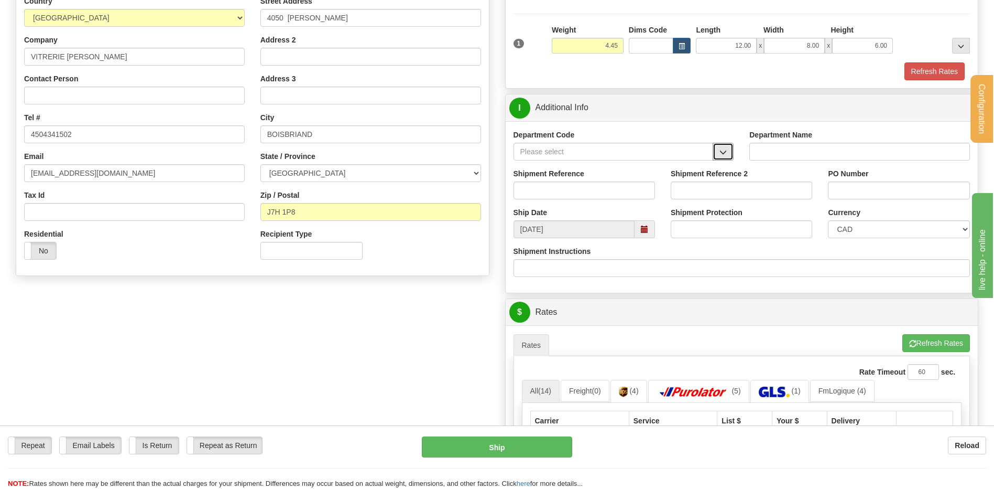
click at [726, 151] on span "button" at bounding box center [723, 152] width 7 height 7
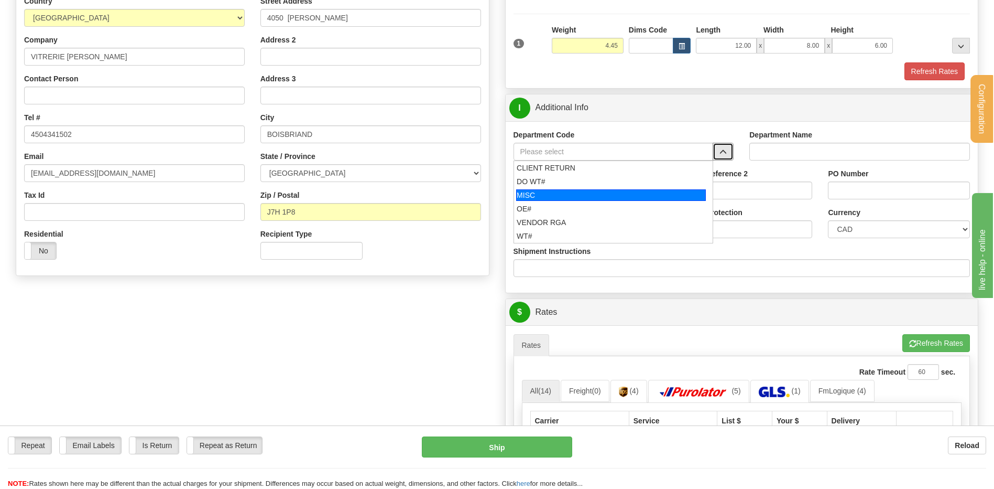
click at [589, 200] on div "MISC" at bounding box center [611, 195] width 190 height 12
type input "MISC"
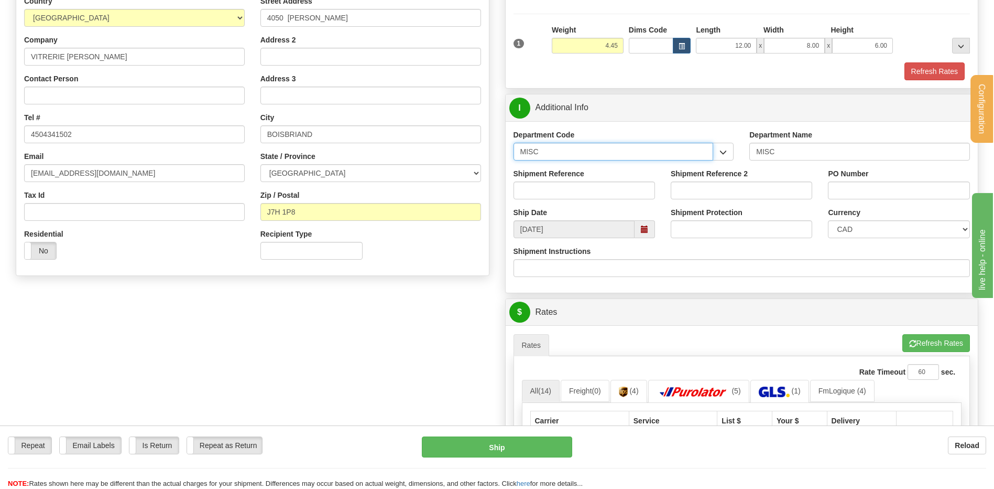
drag, startPoint x: 560, startPoint y: 150, endPoint x: 472, endPoint y: 157, distance: 88.3
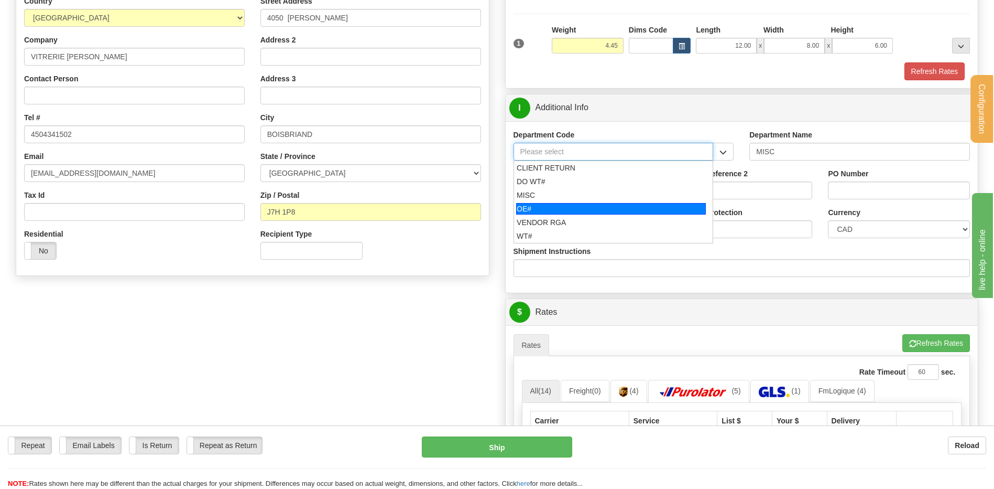
click at [571, 208] on div "OE#" at bounding box center [611, 209] width 190 height 12
type input "OE#"
type input "ORDERS"
type input "OE#"
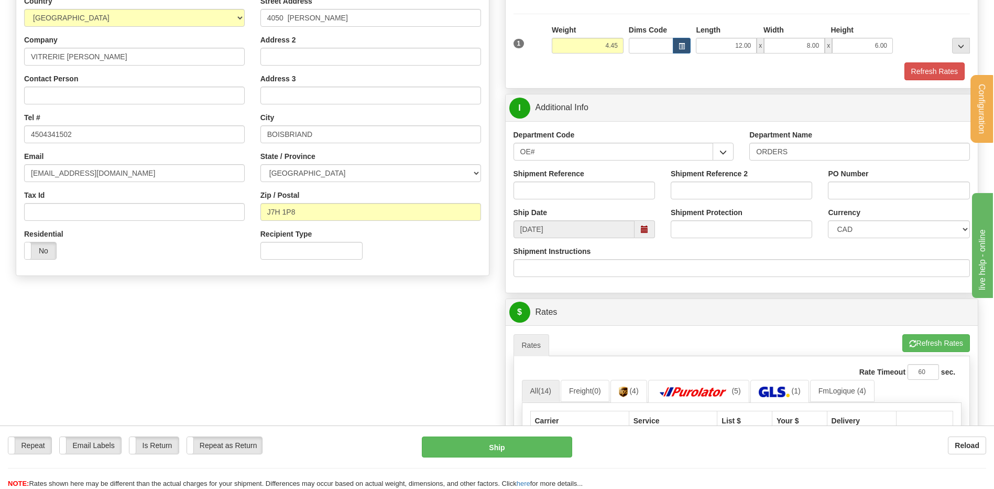
click at [566, 179] on div "Shipment Reference" at bounding box center [585, 183] width 142 height 31
click at [580, 196] on input "Shipment Reference" at bounding box center [585, 190] width 142 height 18
type input "80006199-00"
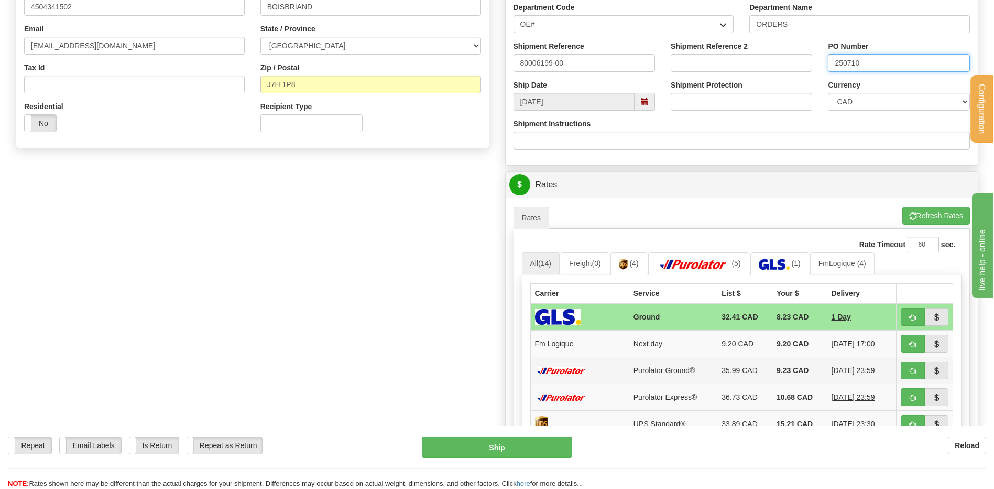
scroll to position [419, 0]
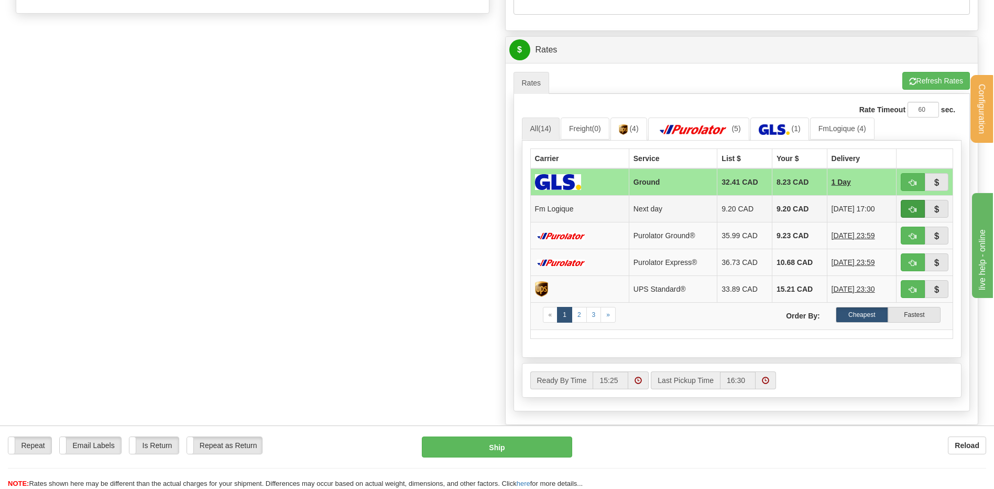
type input "250710"
click at [906, 208] on button "button" at bounding box center [913, 209] width 24 height 18
type input "jour"
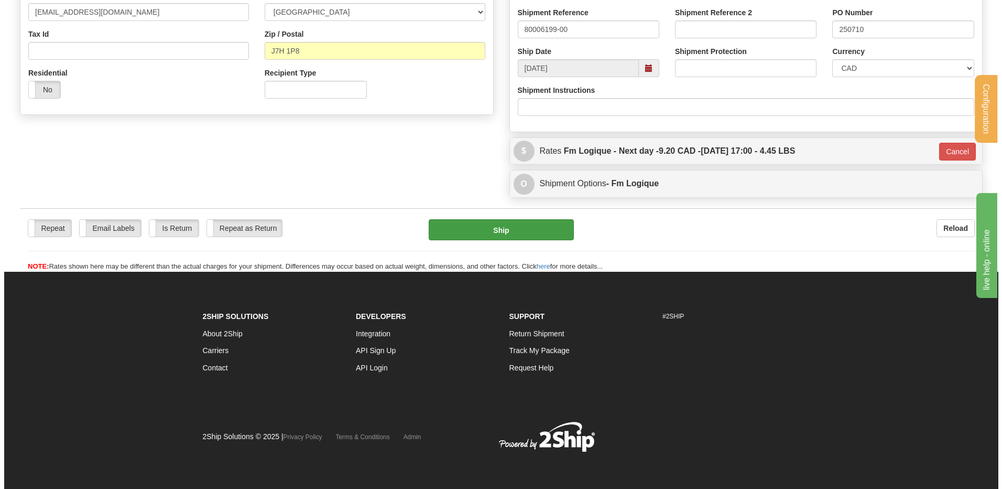
scroll to position [319, 0]
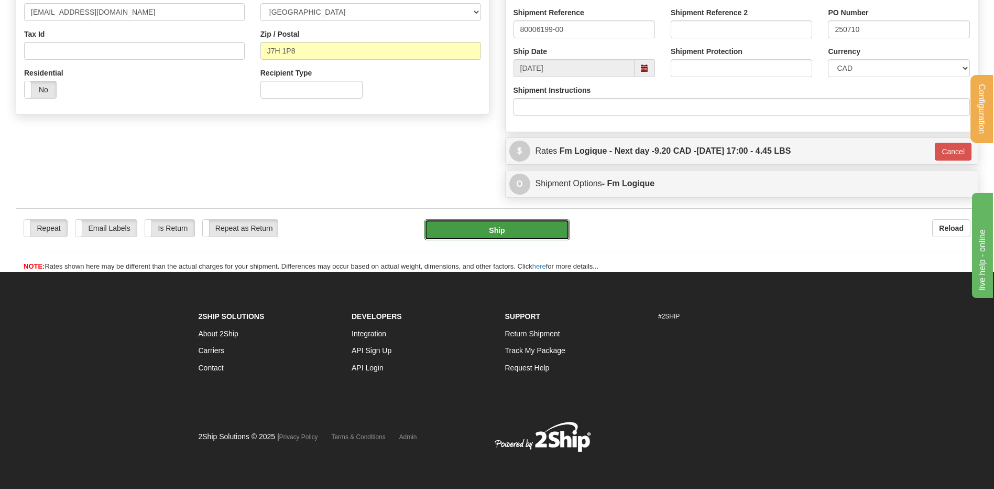
click at [453, 225] on button "Ship" at bounding box center [497, 229] width 145 height 21
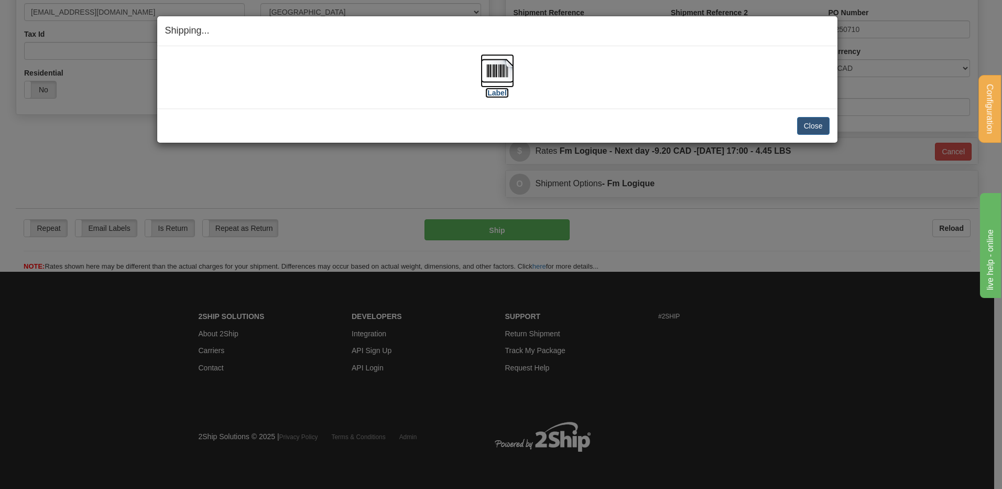
click at [509, 69] on img at bounding box center [498, 71] width 34 height 34
click at [816, 121] on button "Close" at bounding box center [813, 126] width 33 height 18
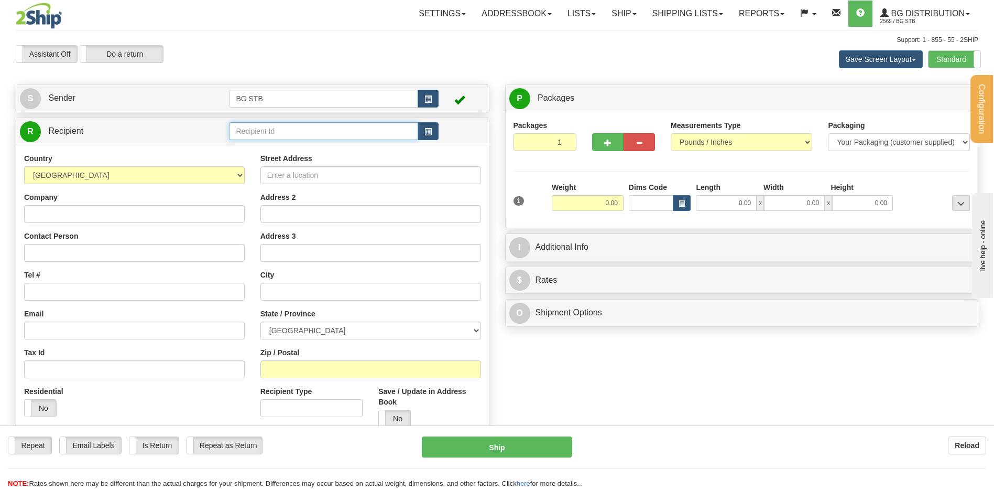
click at [263, 123] on input "text" at bounding box center [323, 131] width 189 height 18
type input "1134"
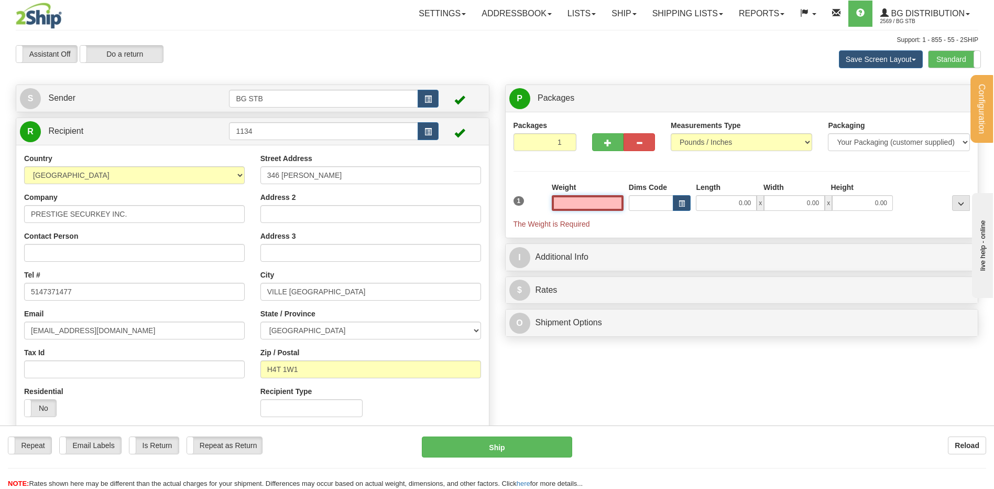
click at [593, 200] on input "text" at bounding box center [588, 203] width 72 height 16
type input "0.00"
click at [590, 184] on div "Weight 0.00" at bounding box center [588, 196] width 72 height 29
click at [604, 205] on input "0.00" at bounding box center [588, 203] width 72 height 16
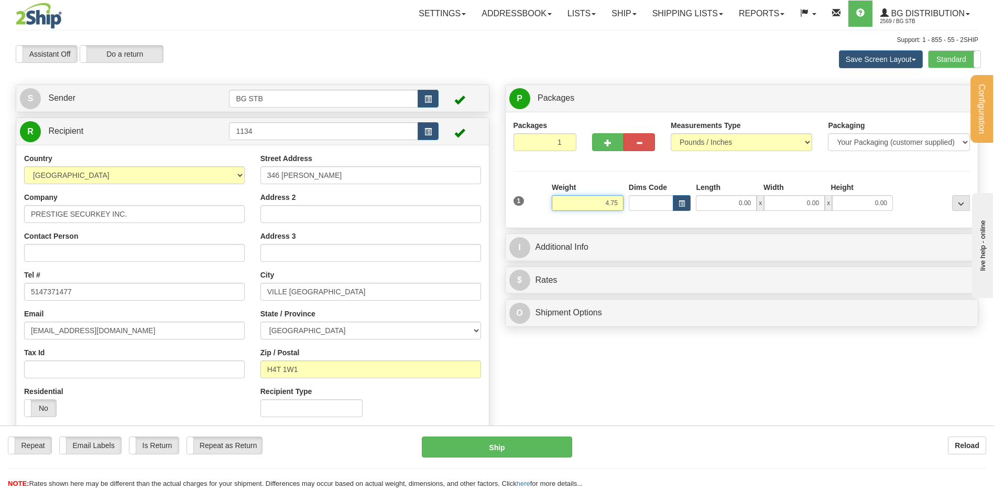
type input "4.75"
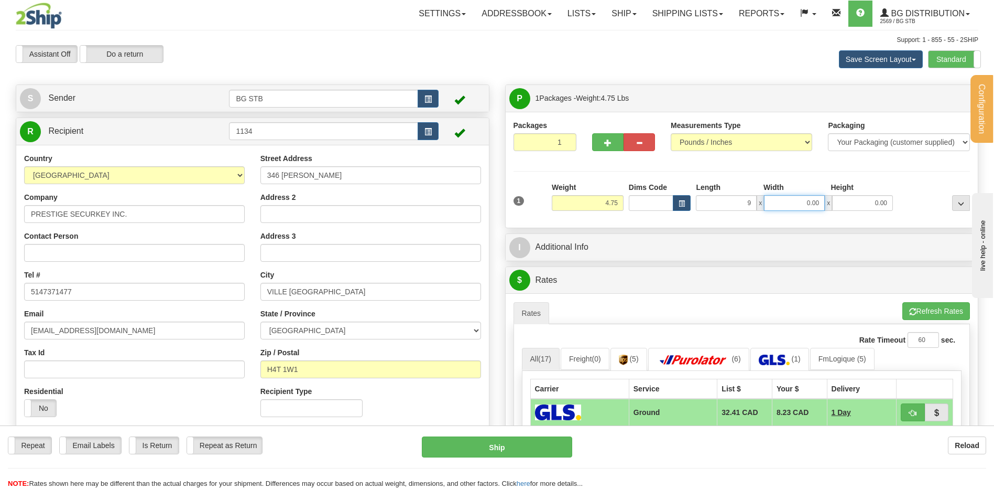
type input "9.00"
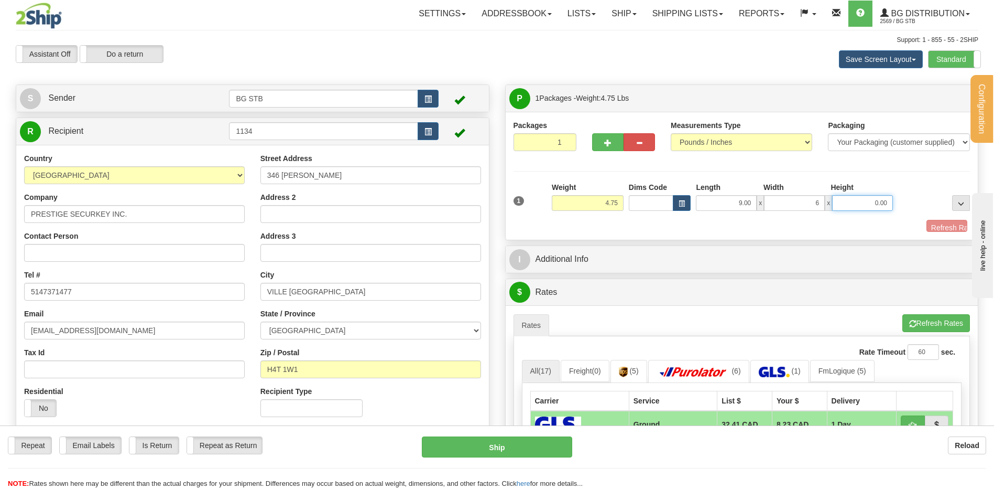
type input "6.00"
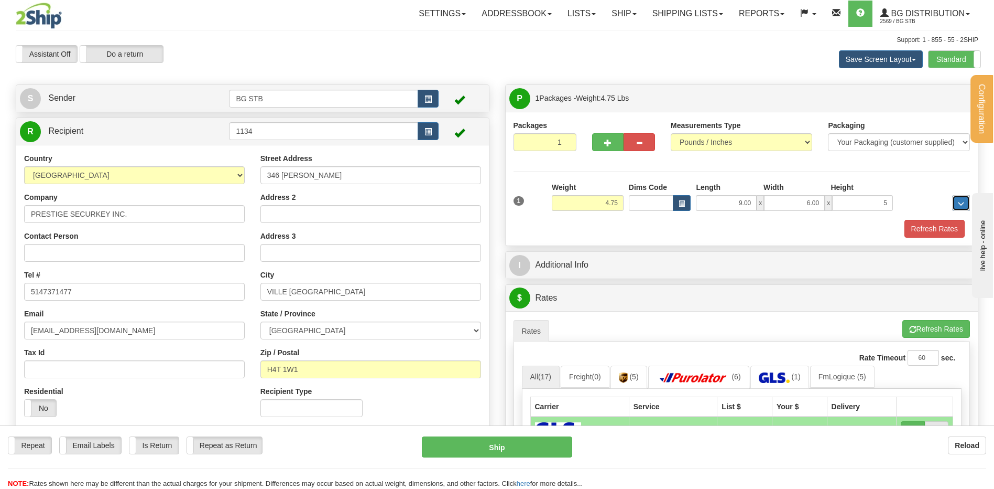
type input "5.00"
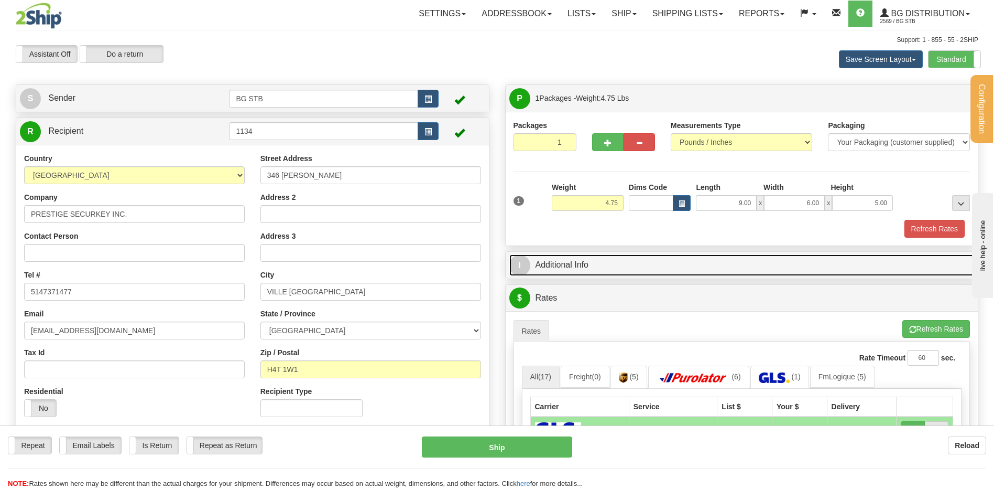
click at [603, 270] on link "I Additional Info" at bounding box center [742, 264] width 465 height 21
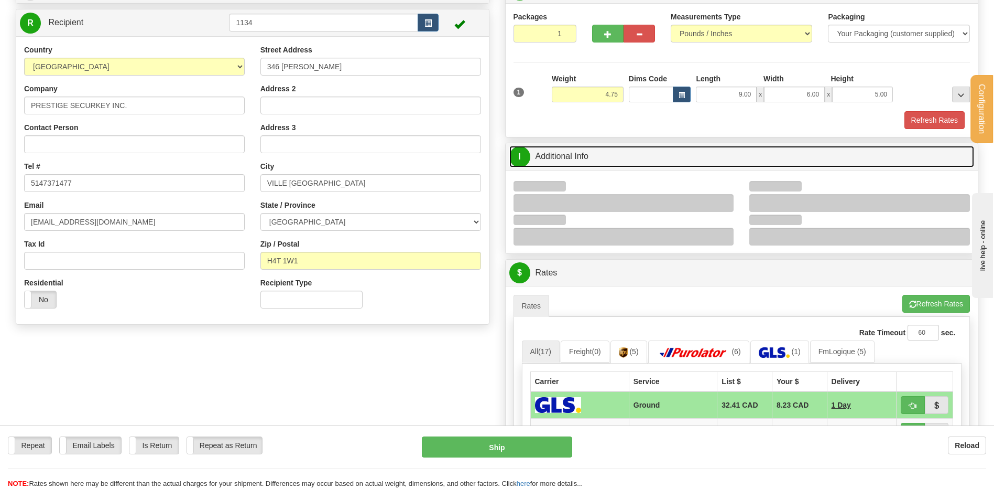
scroll to position [157, 0]
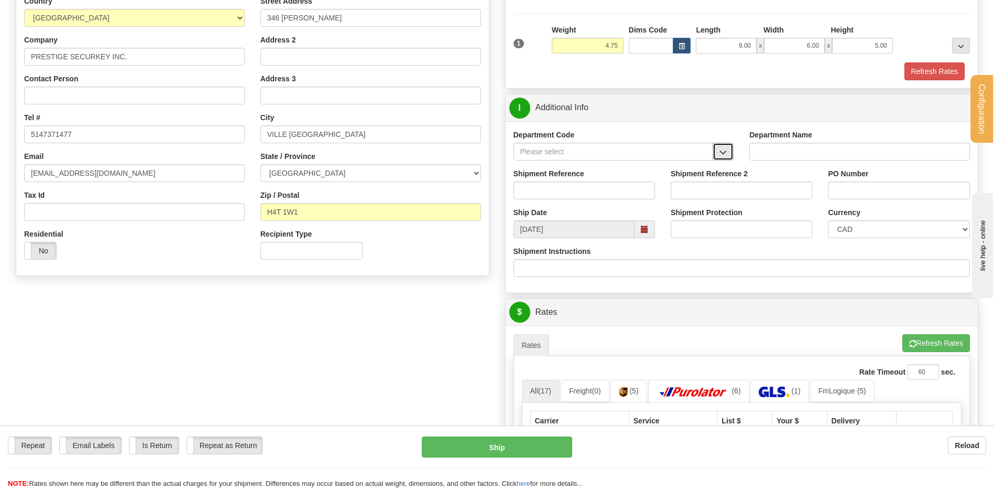
drag, startPoint x: 724, startPoint y: 177, endPoint x: 725, endPoint y: 158, distance: 19.4
click at [730, 156] on button "button" at bounding box center [723, 152] width 21 height 18
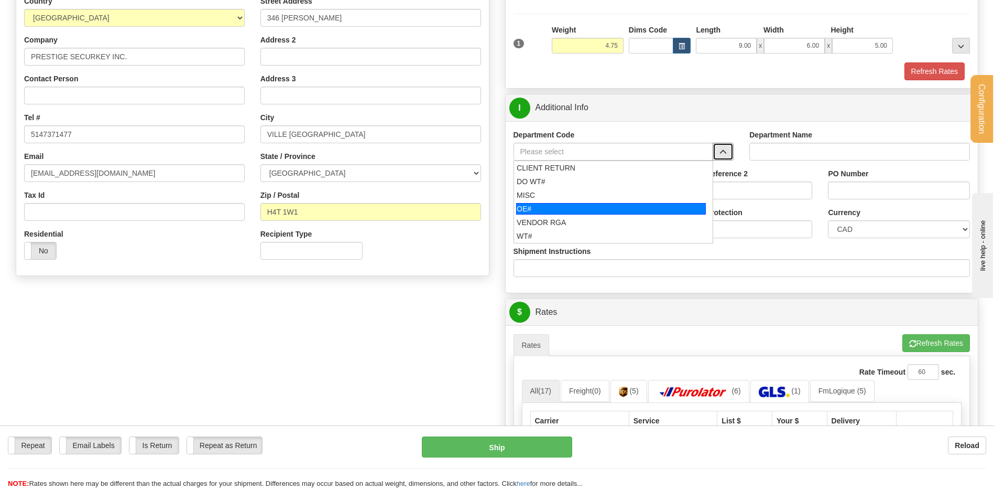
click at [542, 208] on div "OE#" at bounding box center [611, 209] width 190 height 12
type input "OE#"
type input "ORDERS"
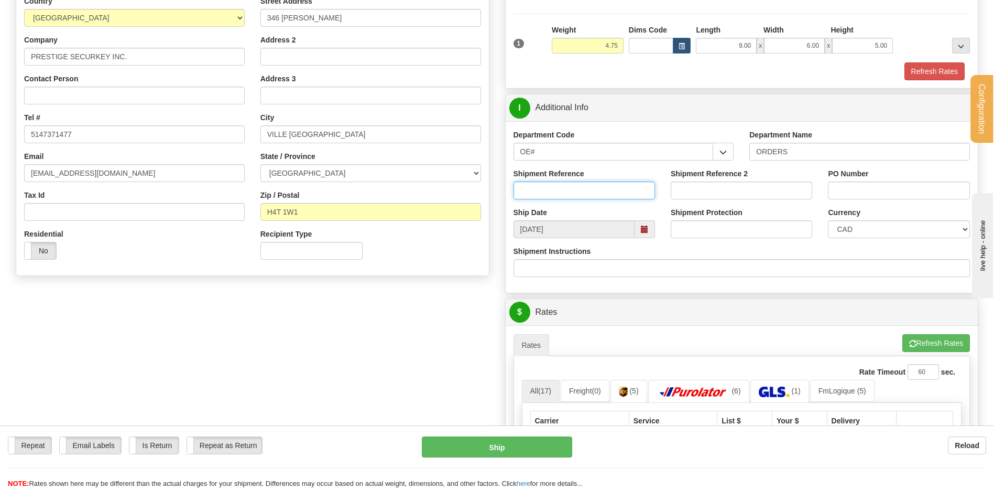
click at [547, 193] on input "Shipment Reference" at bounding box center [585, 190] width 142 height 18
type input "80007381-00"
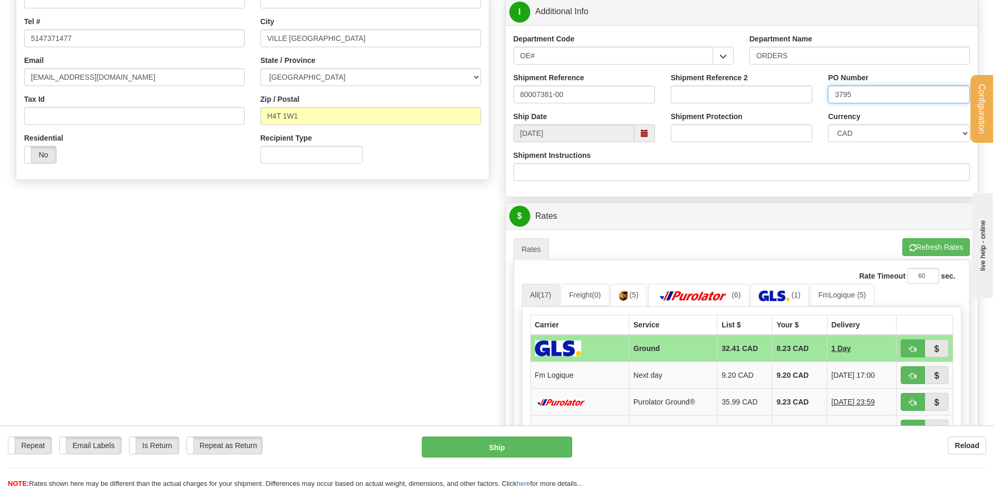
scroll to position [367, 0]
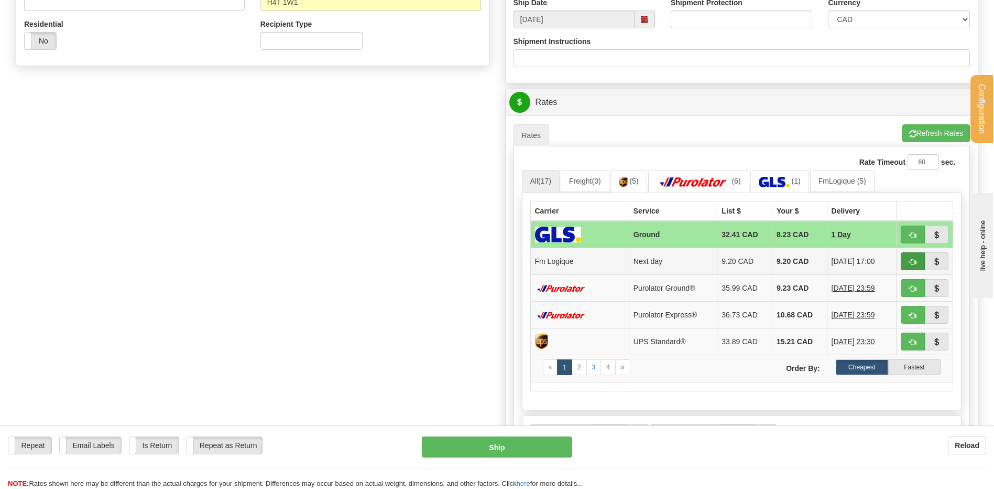
type input "3795"
click at [907, 259] on button "button" at bounding box center [913, 261] width 24 height 18
type input "jour"
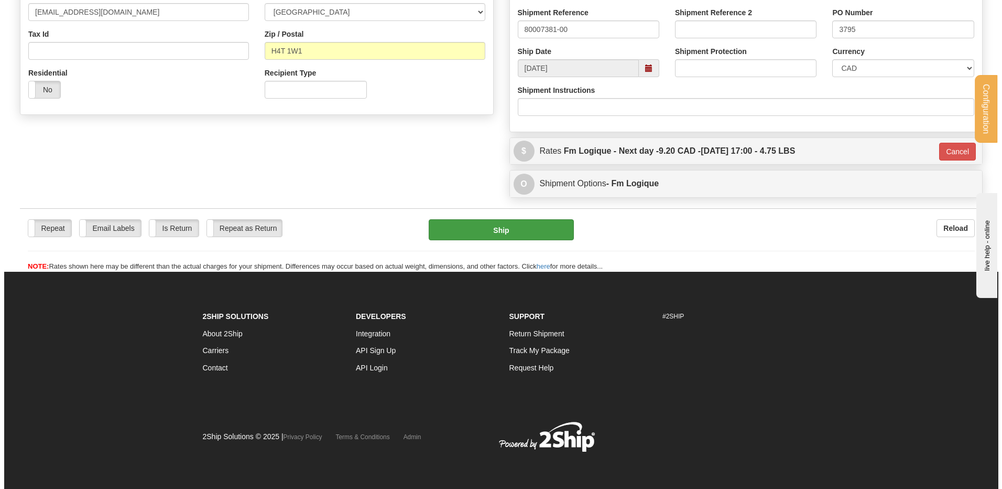
scroll to position [319, 0]
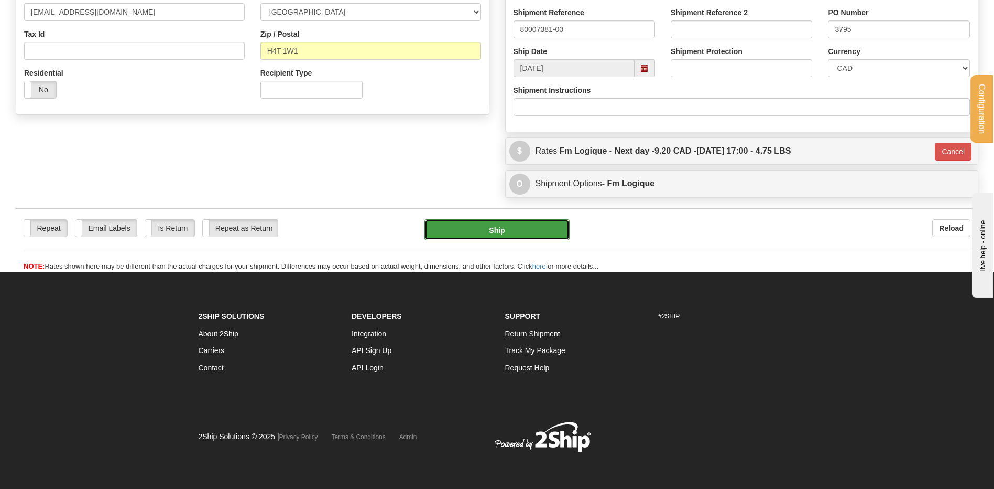
click at [486, 231] on button "Ship" at bounding box center [497, 229] width 145 height 21
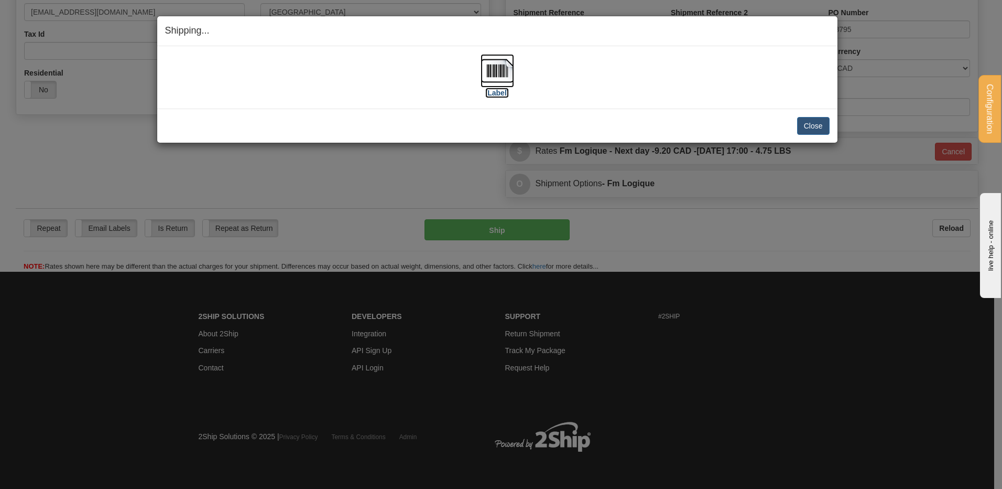
click at [490, 69] on img at bounding box center [498, 71] width 34 height 34
click at [810, 119] on button "Close" at bounding box center [813, 126] width 33 height 18
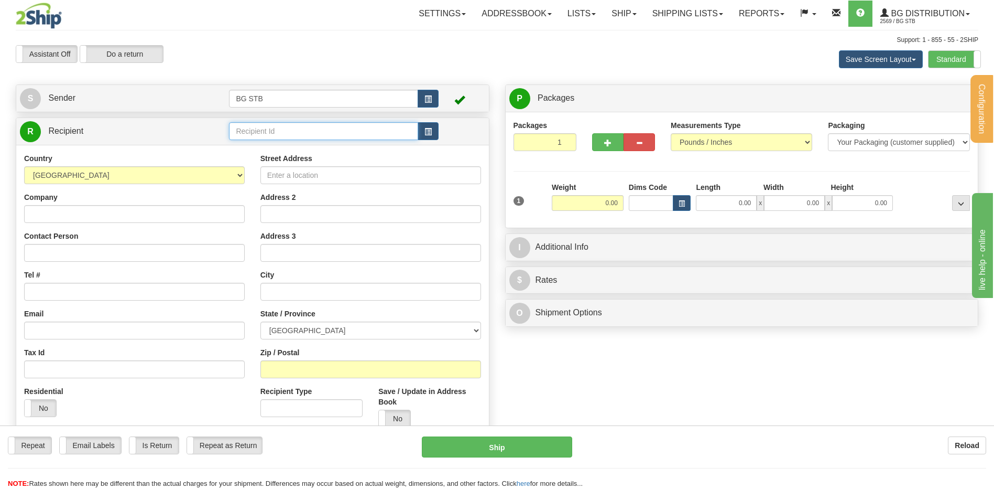
click at [246, 125] on input "text" at bounding box center [323, 131] width 189 height 18
click at [244, 131] on input "text" at bounding box center [323, 131] width 189 height 18
click at [237, 130] on input "text" at bounding box center [323, 131] width 189 height 18
type input "1080"
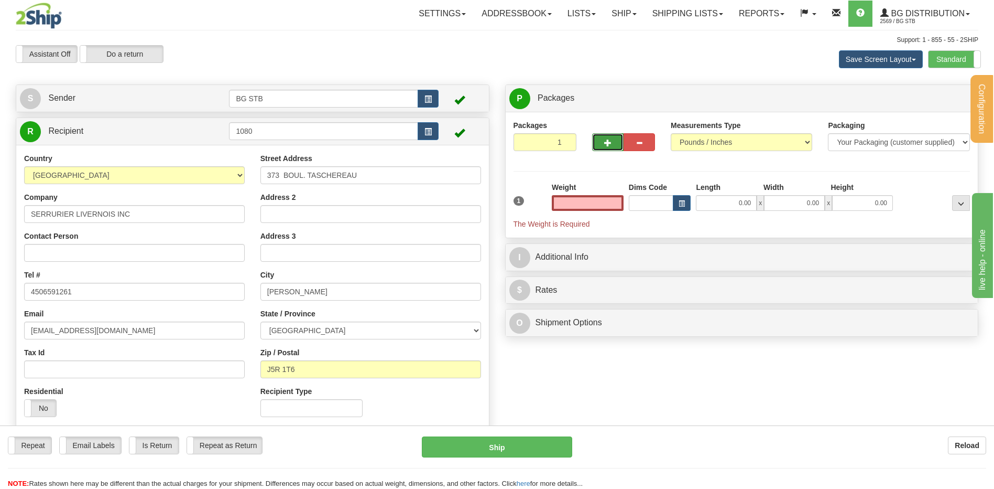
type input "0.00"
click at [610, 143] on span "button" at bounding box center [607, 142] width 7 height 7
type input "2"
click at [943, 96] on span "Package Level" at bounding box center [947, 98] width 41 height 7
radio input "true"
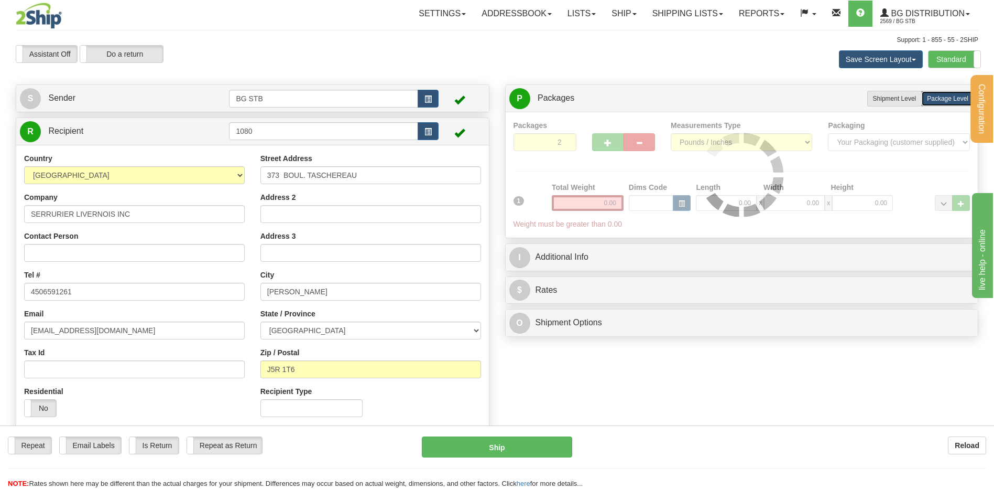
click at [589, 205] on div at bounding box center [742, 175] width 457 height 110
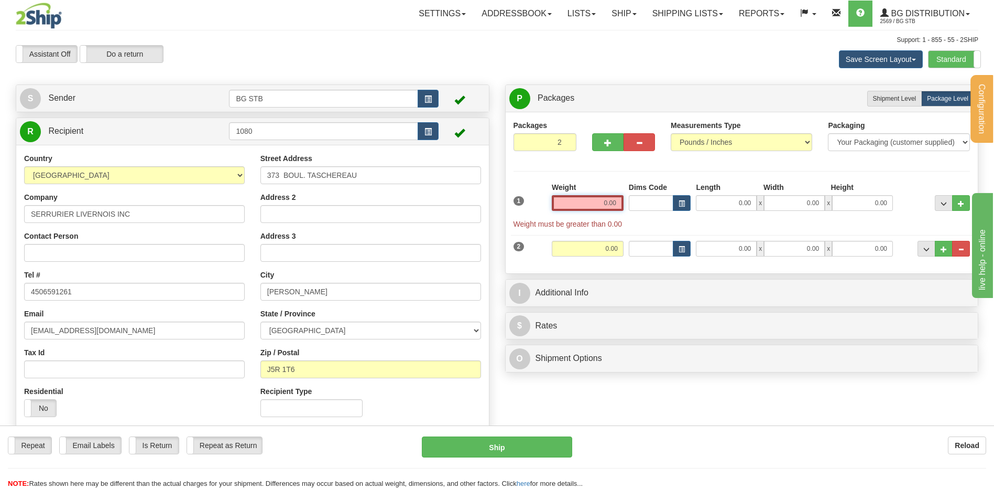
click at [593, 199] on input "0.00" at bounding box center [588, 203] width 72 height 16
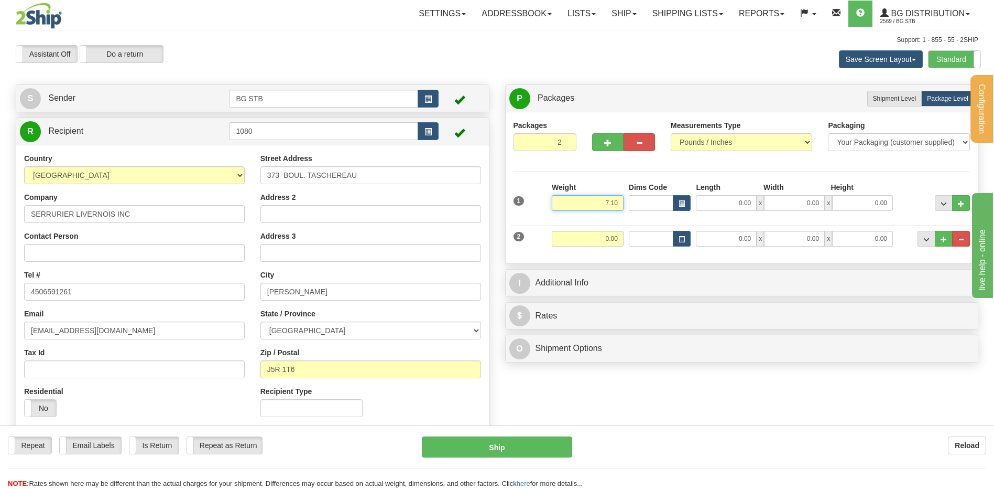
type input "7.10"
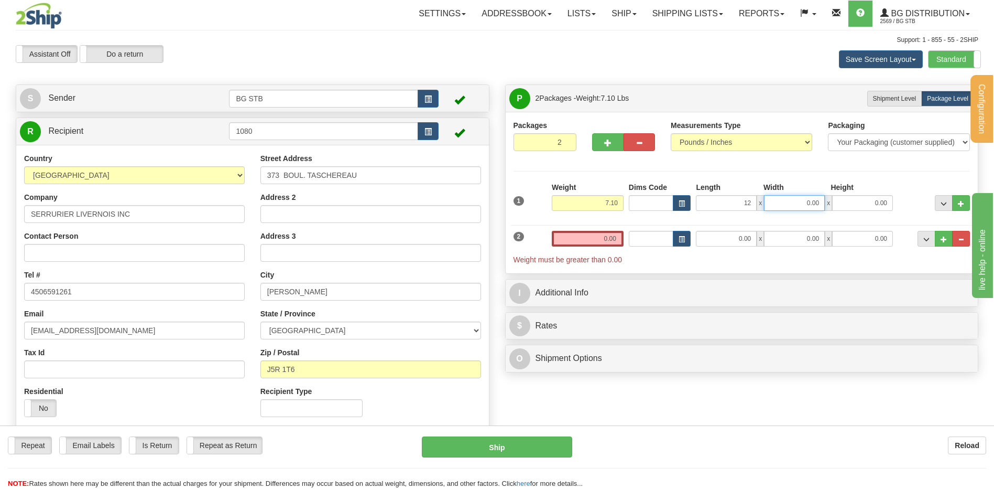
type input "12.00"
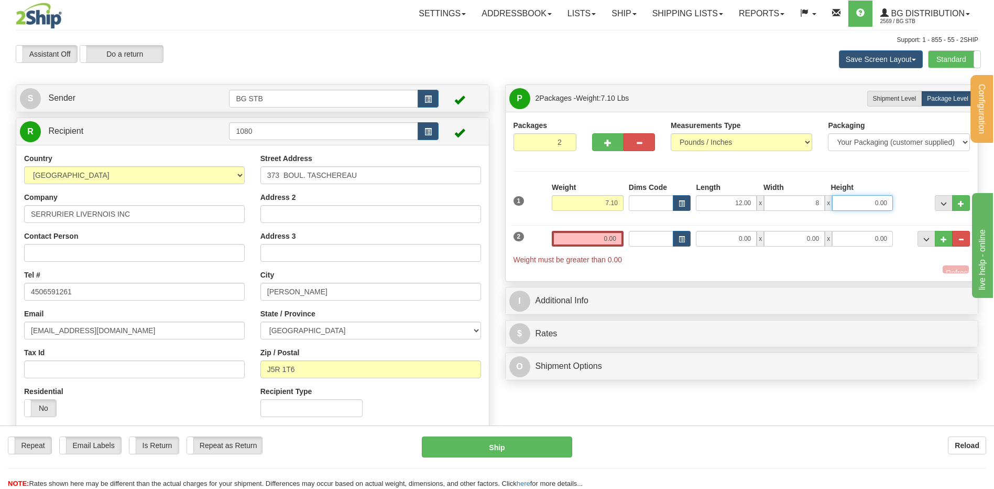
type input "8.00"
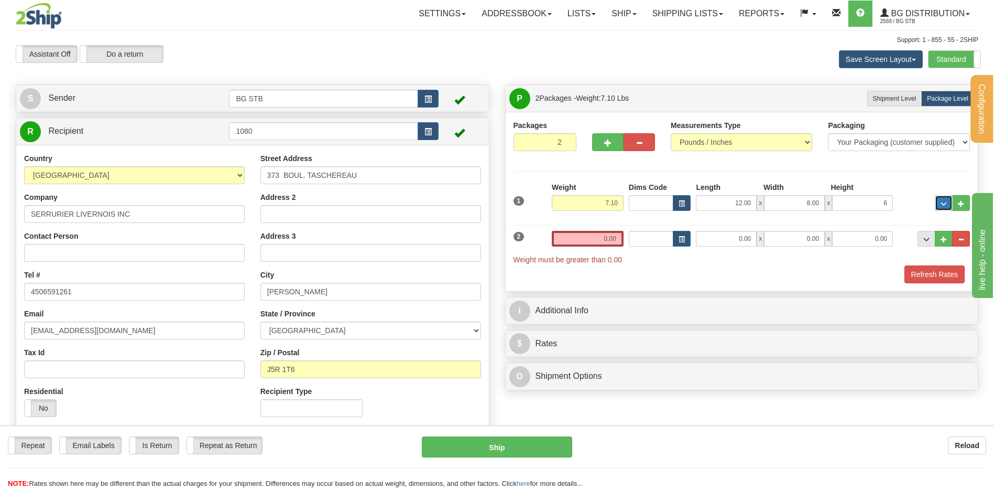
type input "6.00"
click at [602, 247] on div "Weight 0.00" at bounding box center [587, 243] width 77 height 24
click at [603, 242] on input "0.00" at bounding box center [588, 239] width 72 height 16
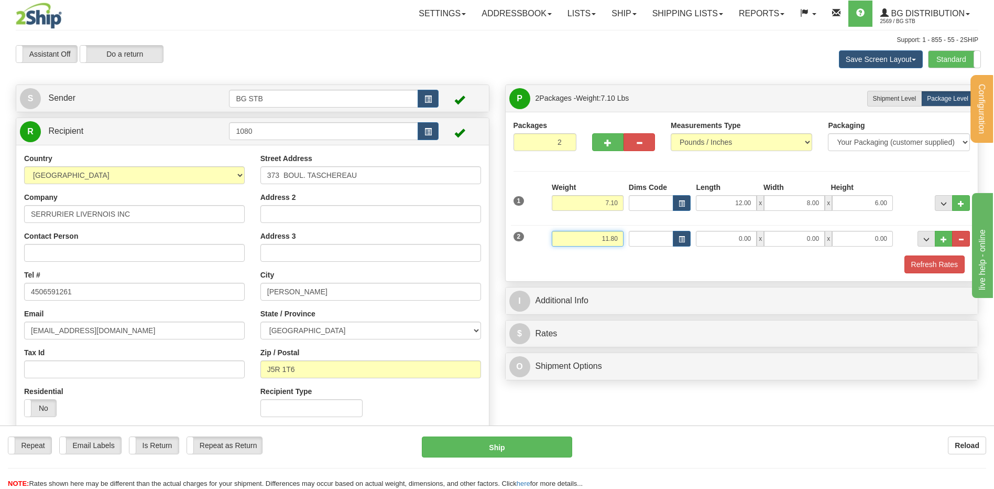
type input "11.80"
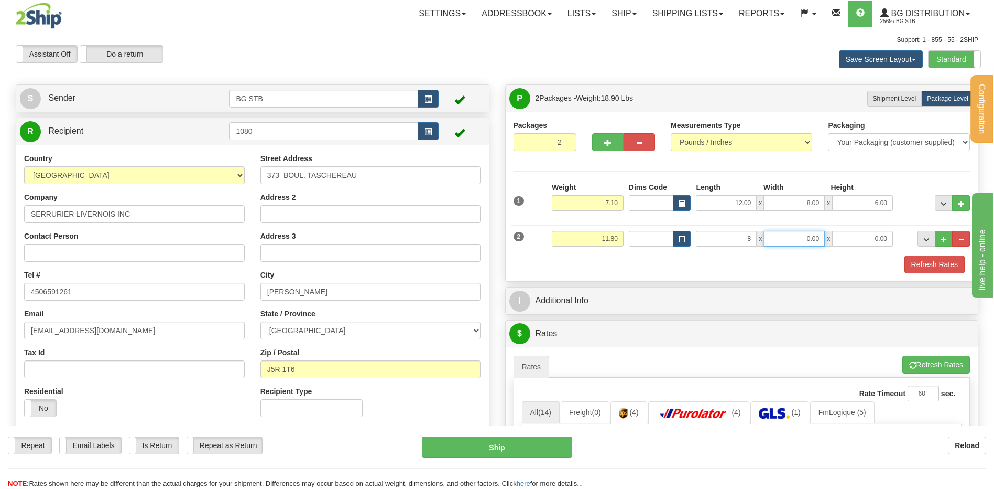
type input "8.00"
type input "6.00"
type input "10.00"
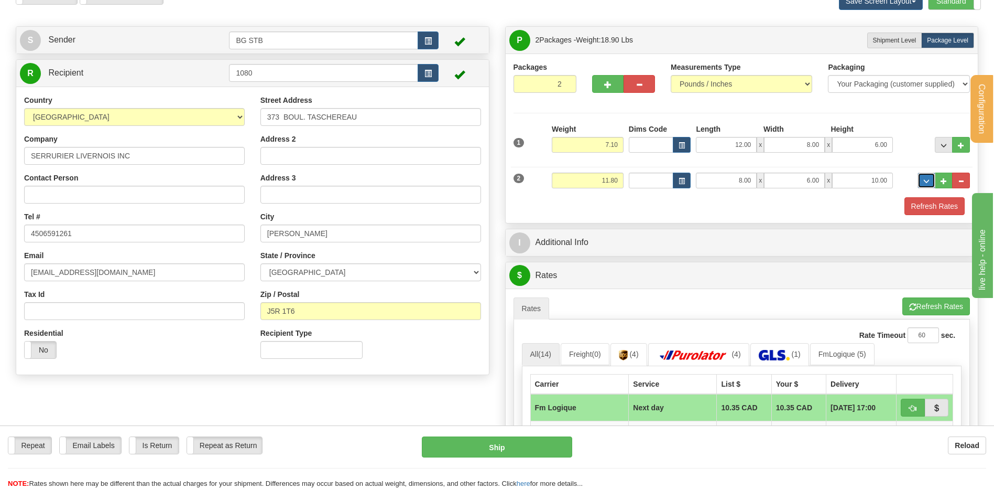
scroll to position [157, 0]
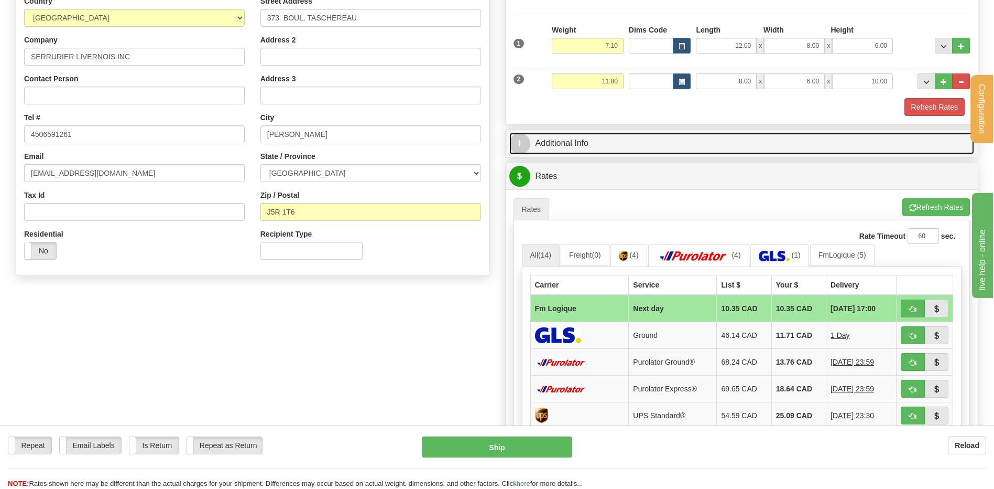
click at [595, 153] on link "I Additional Info" at bounding box center [742, 143] width 465 height 21
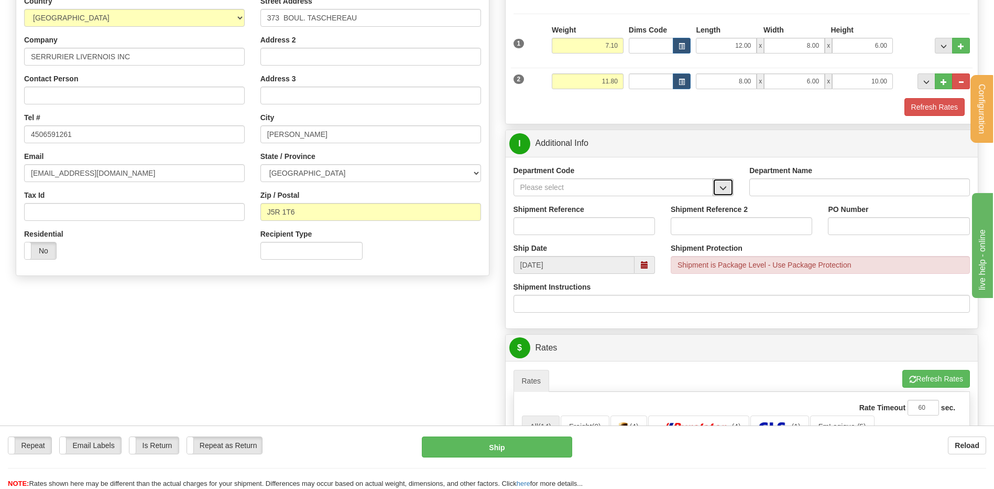
click at [720, 186] on span "button" at bounding box center [723, 188] width 7 height 7
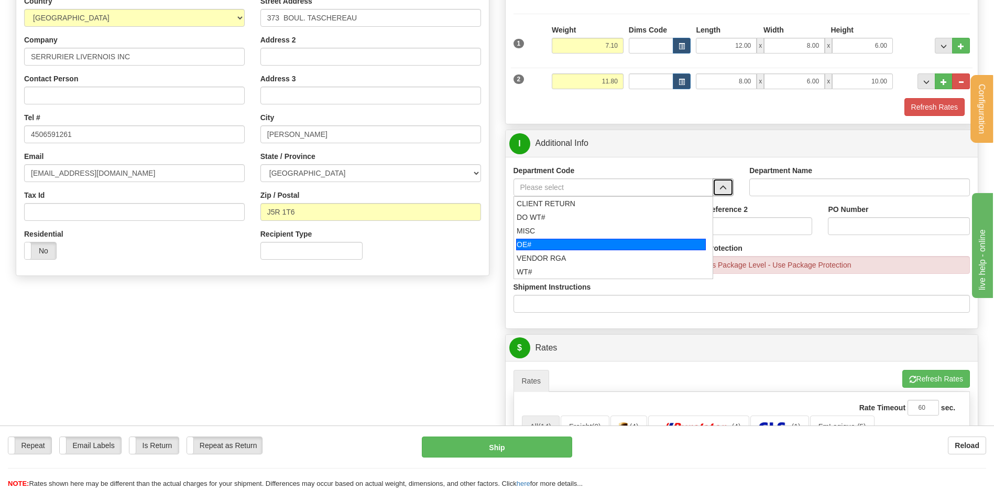
click at [564, 239] on div "OE#" at bounding box center [611, 245] width 190 height 12
type input "OE#"
type input "ORDERS"
click at [562, 224] on input "Shipment Reference" at bounding box center [585, 226] width 142 height 18
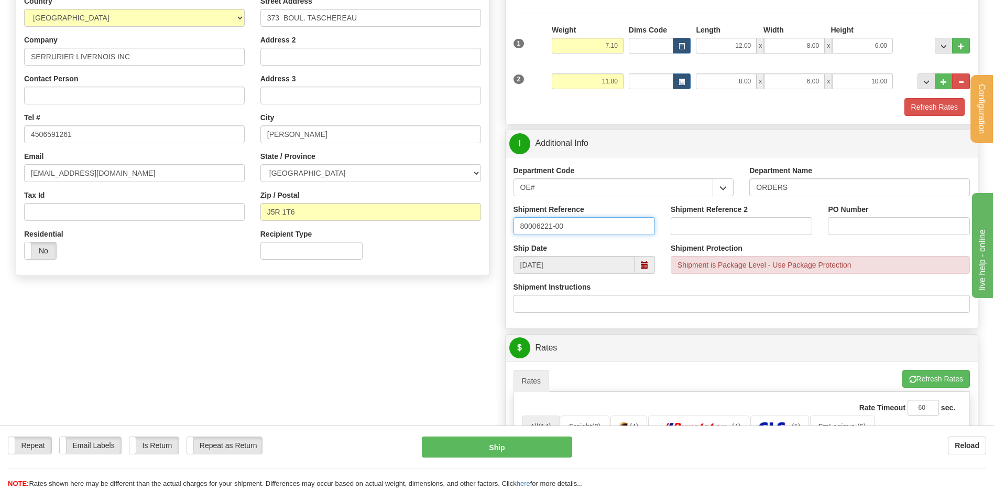
type input "80006221-00"
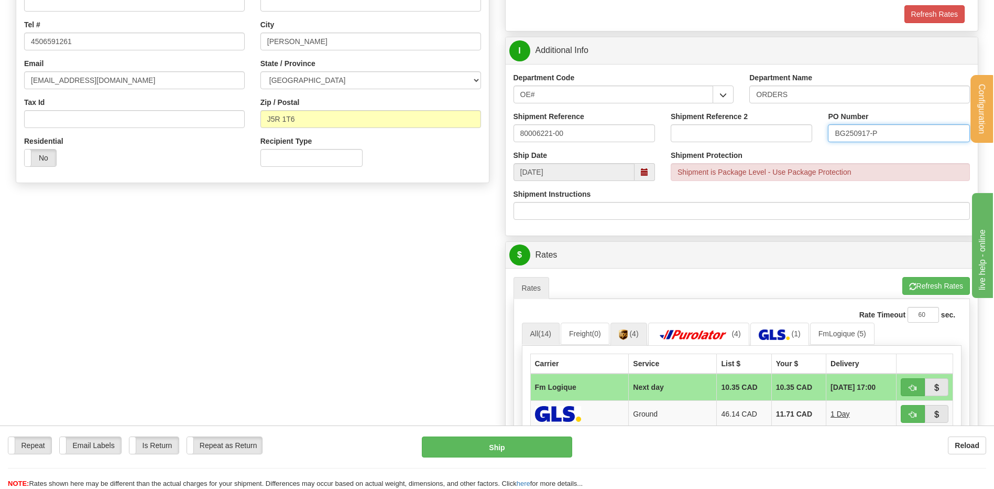
scroll to position [367, 0]
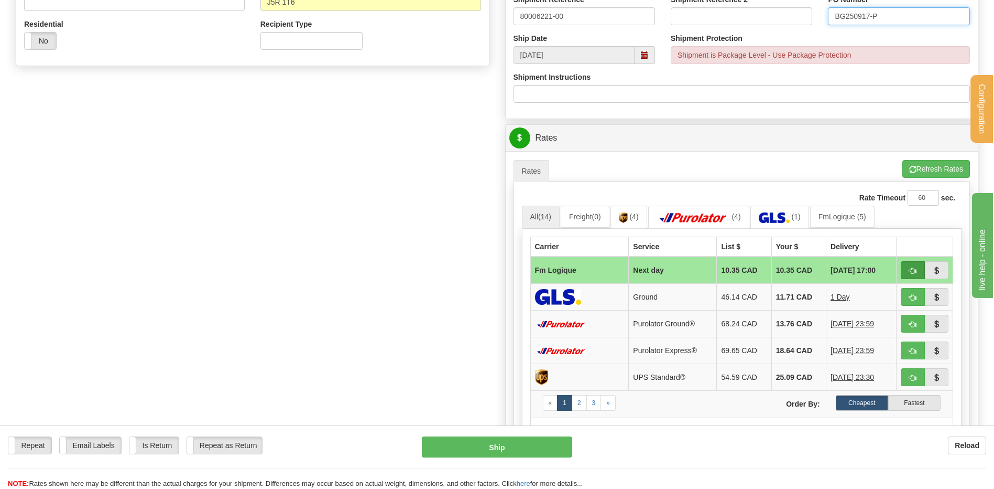
type input "BG250917-P"
click at [906, 268] on button "button" at bounding box center [913, 270] width 24 height 18
type input "jour"
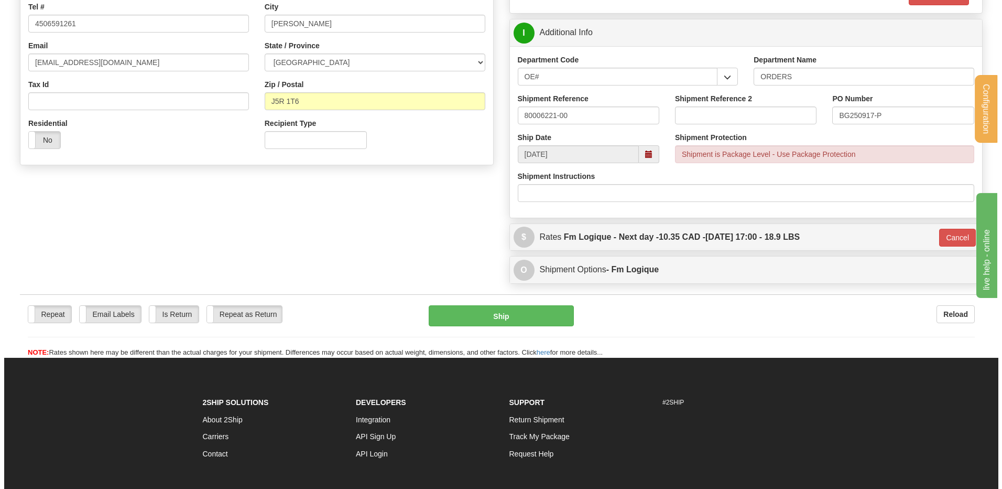
scroll to position [157, 0]
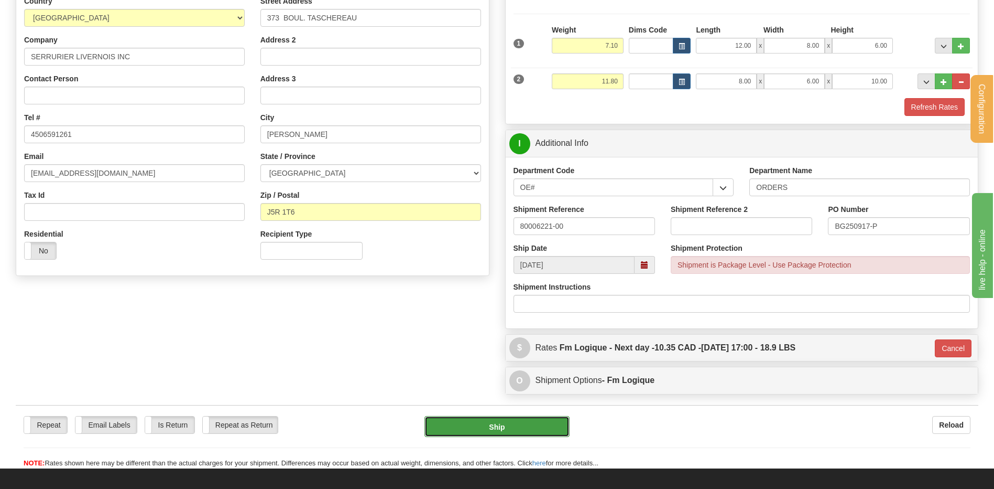
click at [515, 425] on button "Ship" at bounding box center [497, 426] width 145 height 21
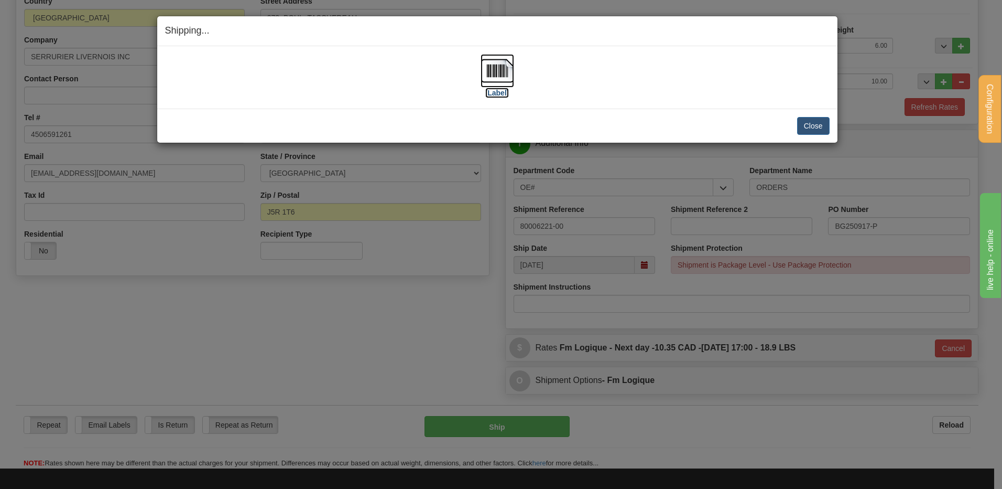
click at [501, 71] on img at bounding box center [498, 71] width 34 height 34
click at [819, 123] on button "Close" at bounding box center [813, 126] width 33 height 18
